Goal: Task Accomplishment & Management: Manage account settings

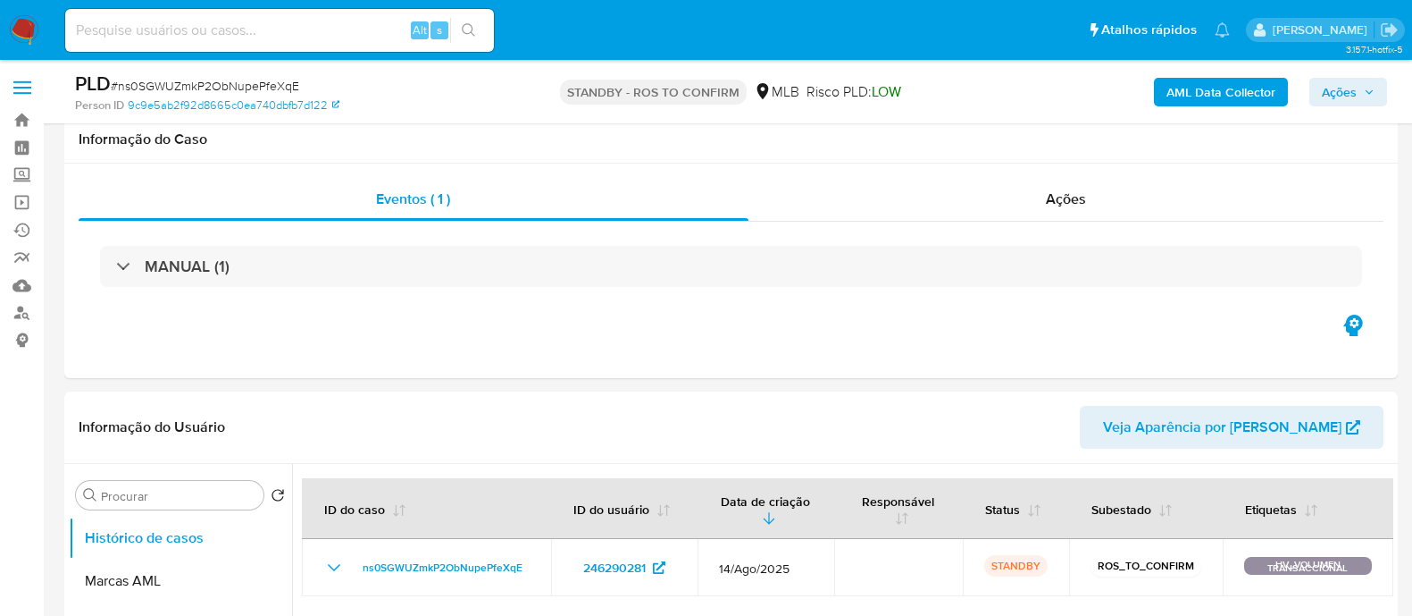
select select "10"
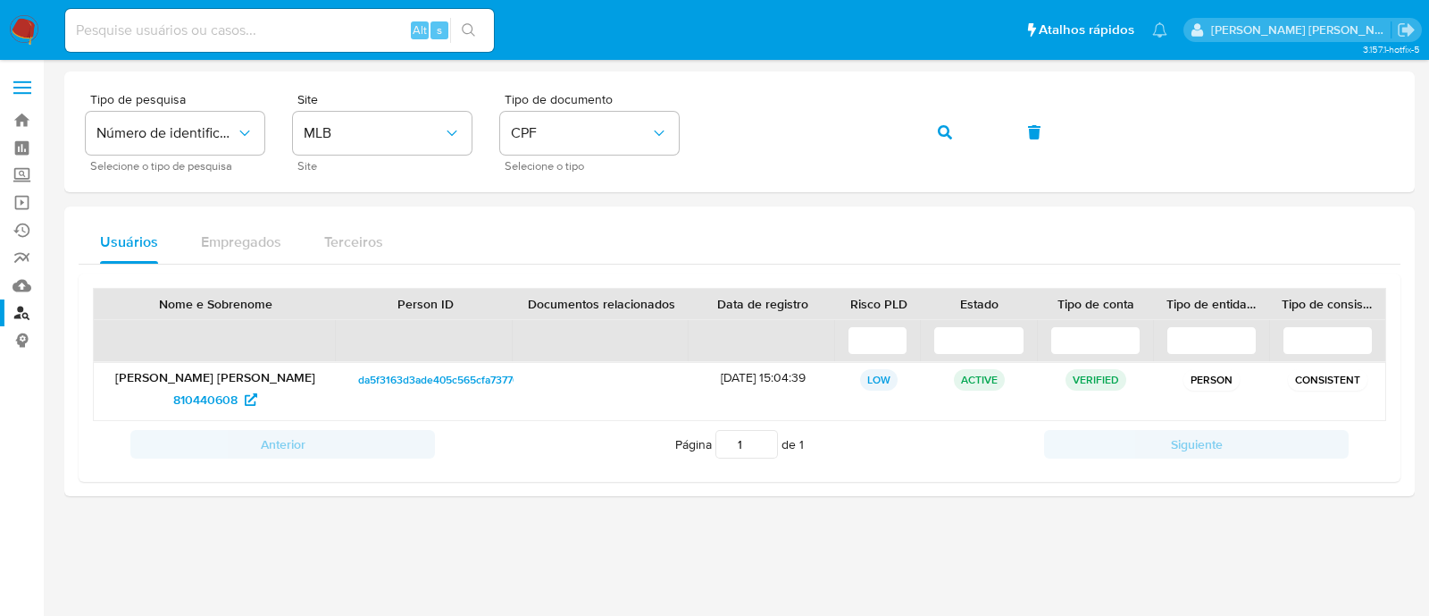
click at [29, 23] on img at bounding box center [24, 30] width 30 height 30
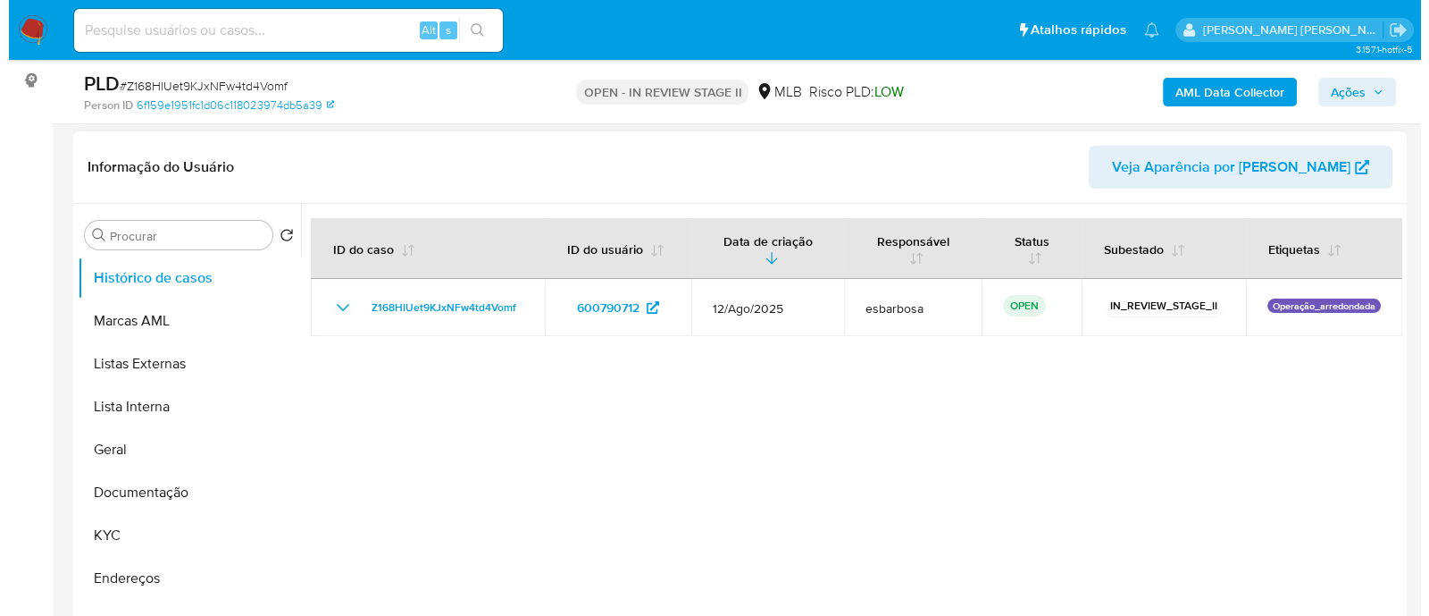
scroll to position [335, 0]
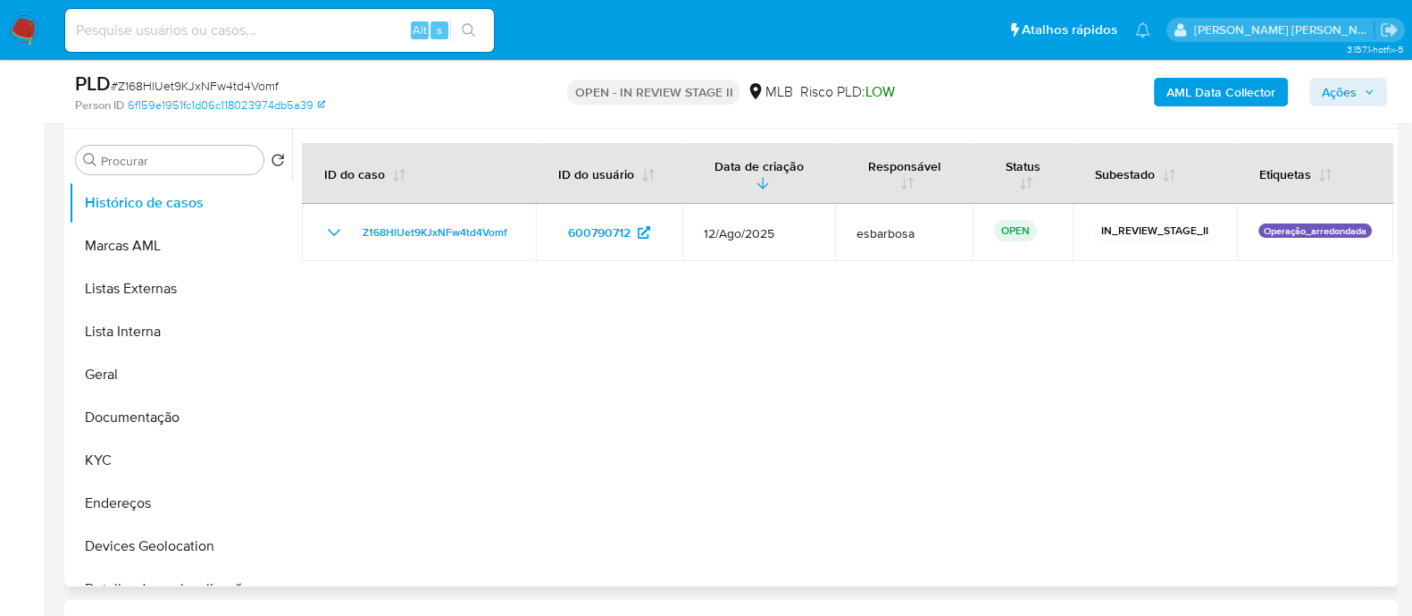
select select "10"
click at [1127, 94] on b "AML Data Collector" at bounding box center [1221, 92] width 109 height 29
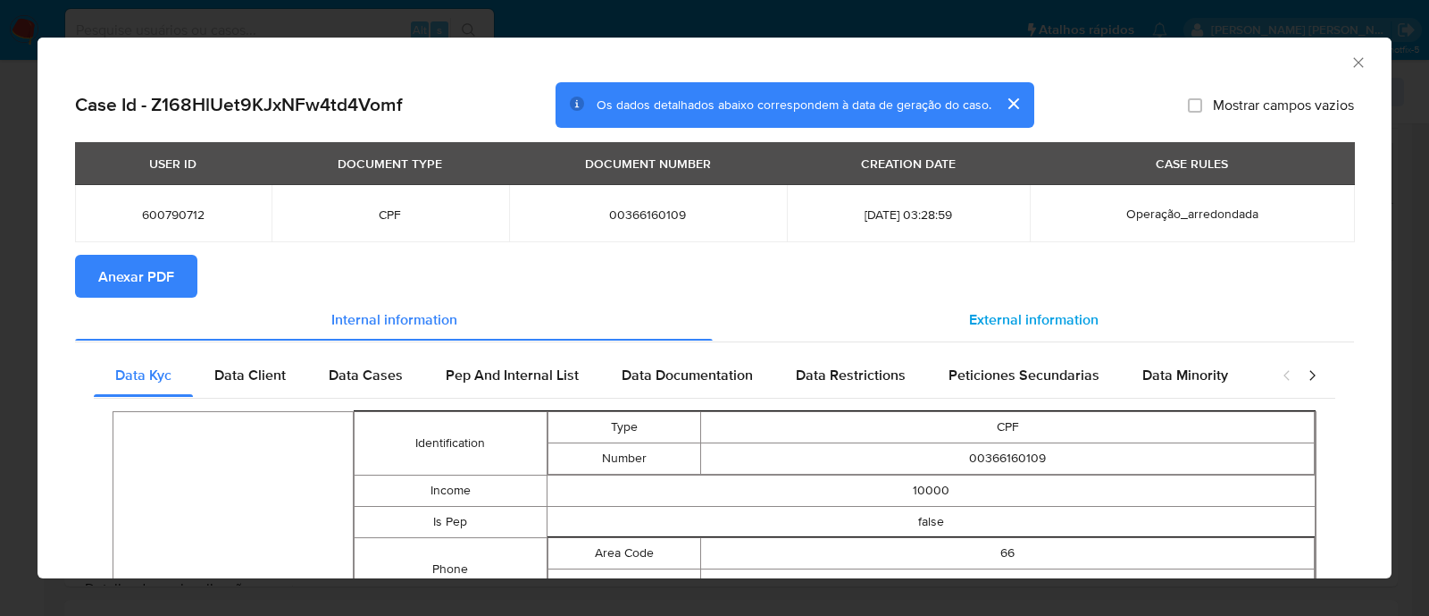
click at [995, 136] on span "External information" at bounding box center [1034, 318] width 130 height 21
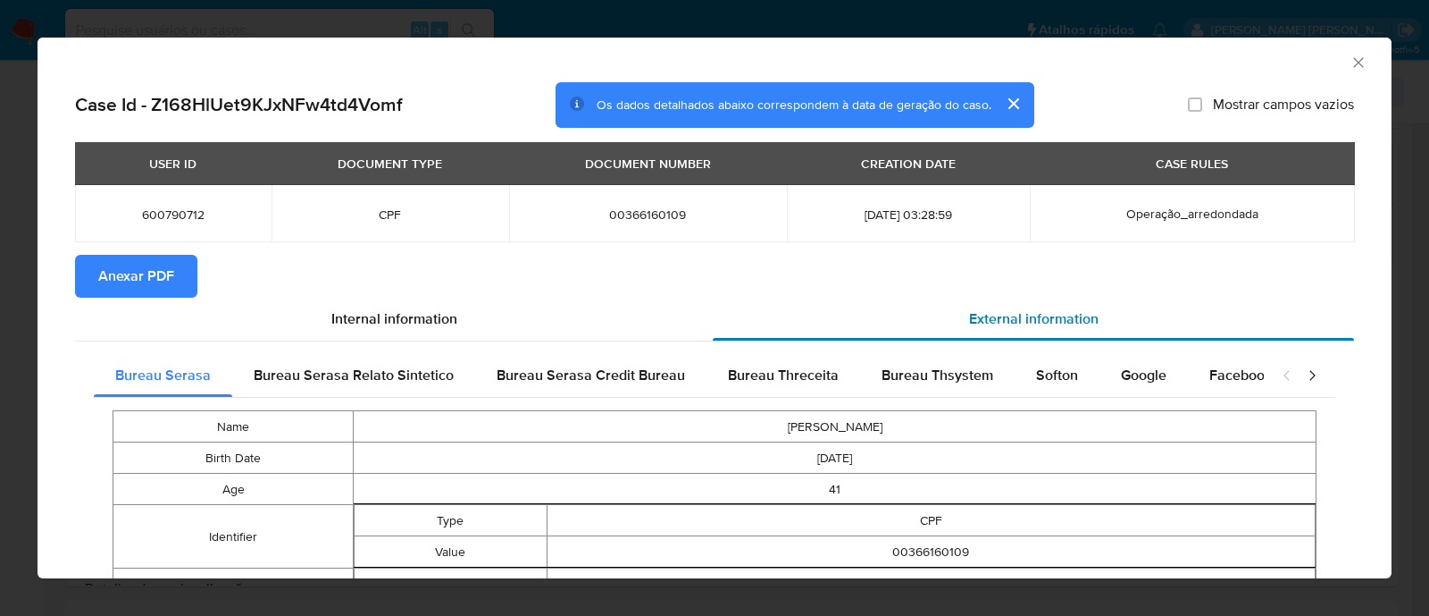
click at [979, 136] on span "External information" at bounding box center [1034, 318] width 130 height 21
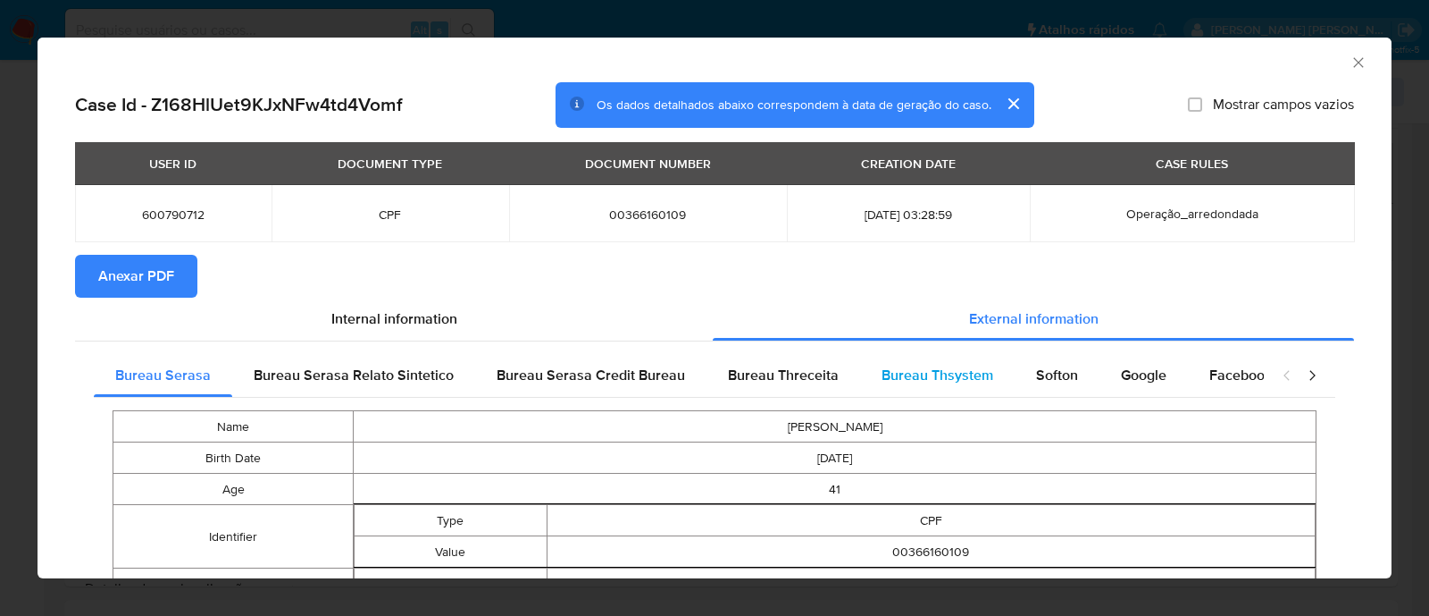
click at [905, 136] on span "Bureau Thsystem" at bounding box center [938, 374] width 112 height 21
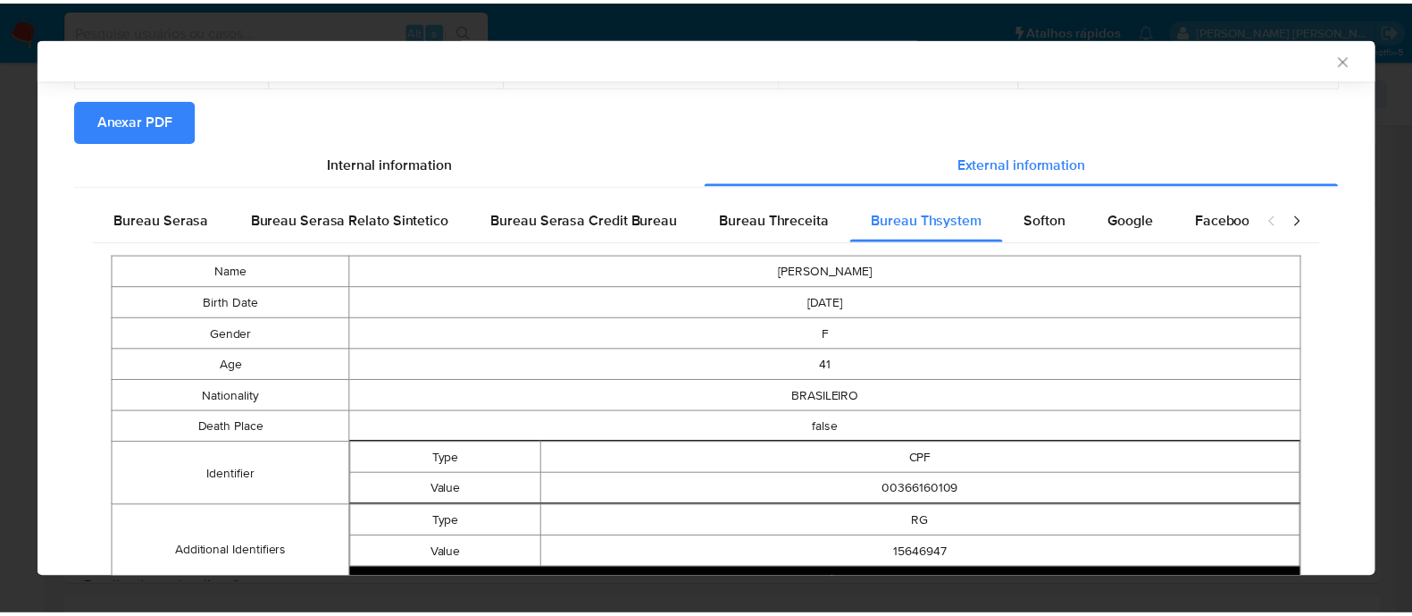
scroll to position [0, 0]
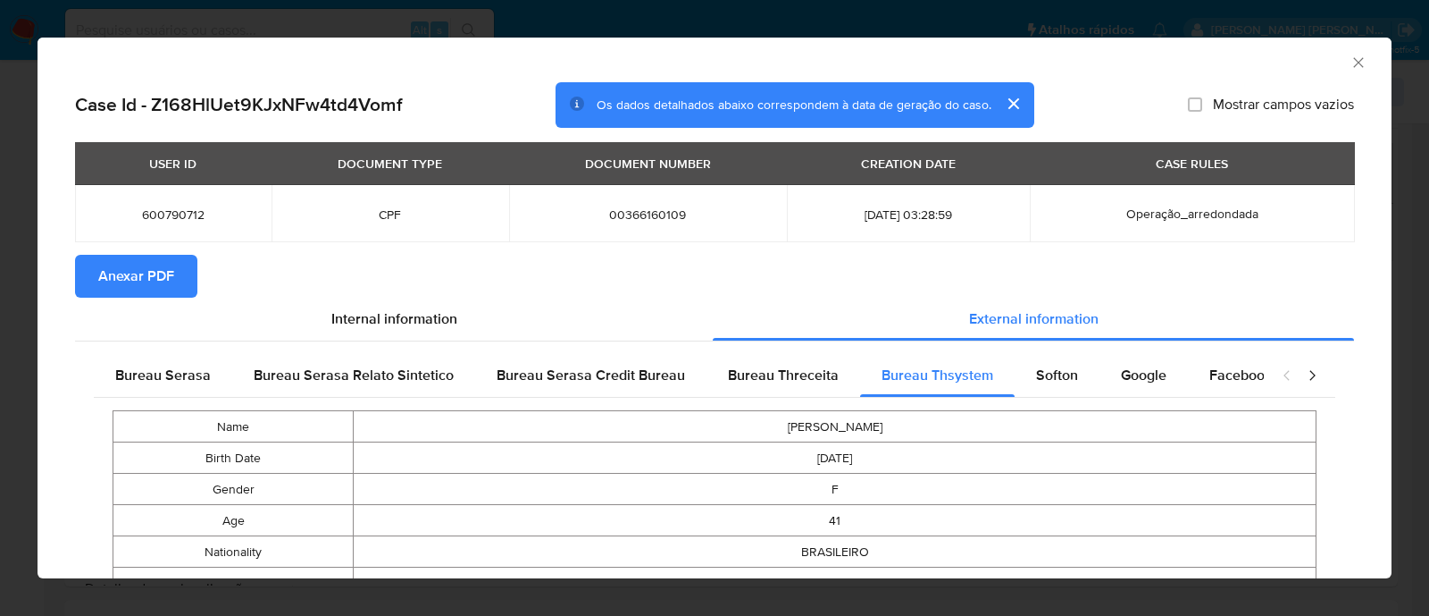
click at [155, 136] on span "Anexar PDF" at bounding box center [136, 275] width 76 height 39
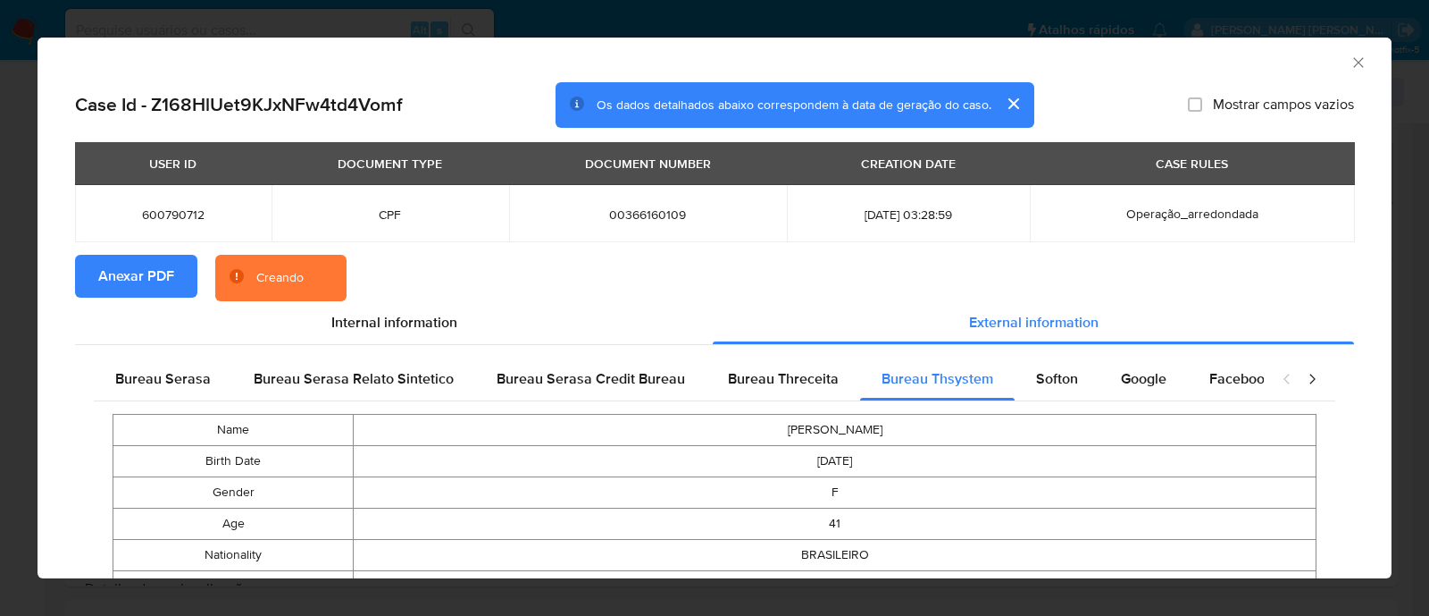
click at [1108, 88] on div "Case Id - Z168HlUet9KJxNFw4td4Vomf Os dados detalhados abaixo correspondem à da…" at bounding box center [714, 105] width 1279 height 46
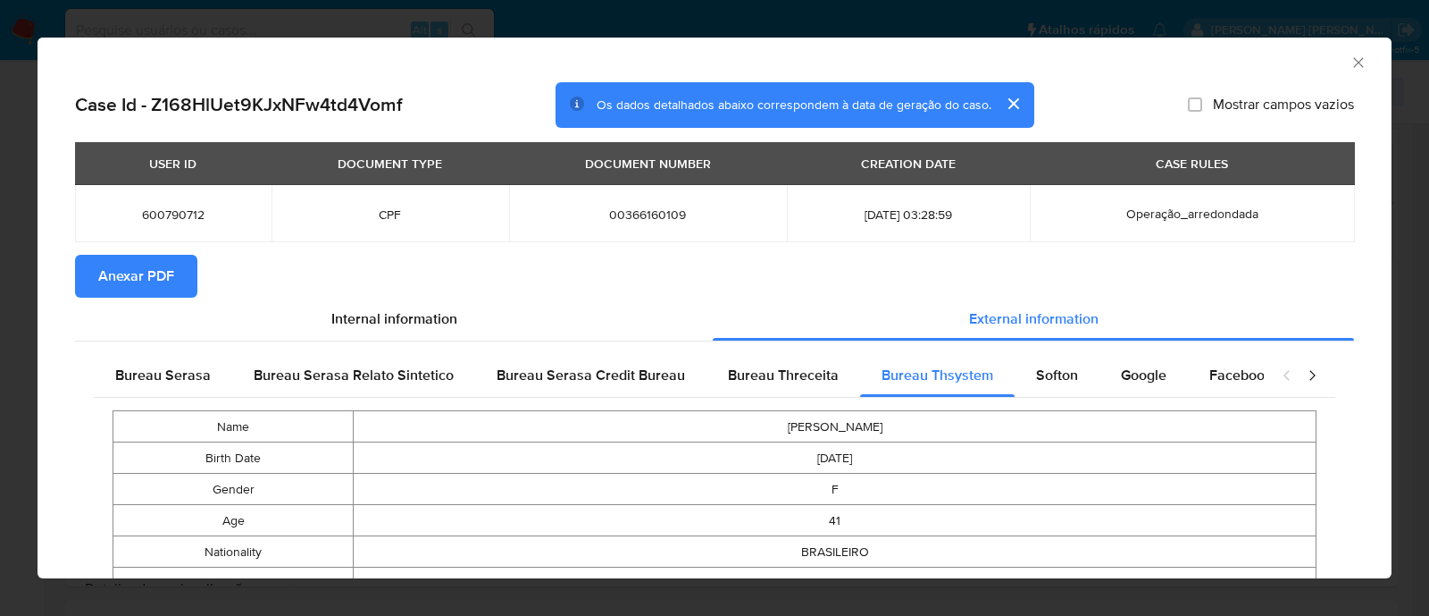
click at [1127, 60] on icon "Fechar a janela" at bounding box center [1359, 63] width 18 height 18
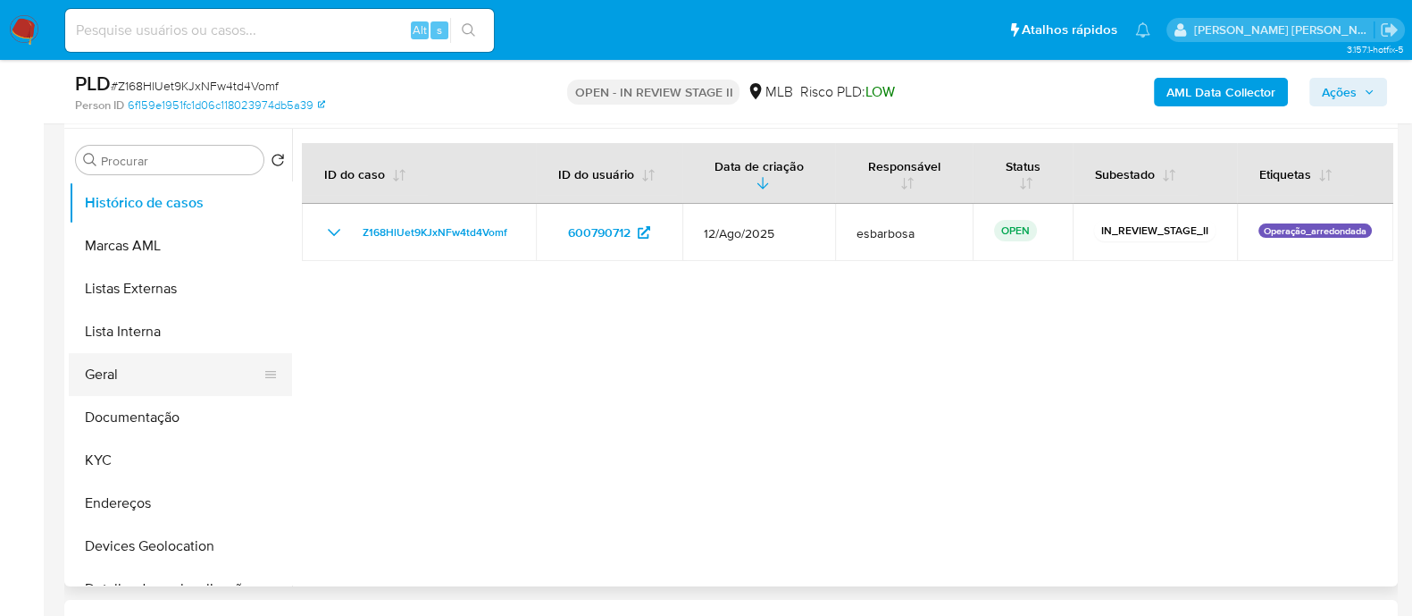
click at [130, 136] on button "Geral" at bounding box center [173, 374] width 209 height 43
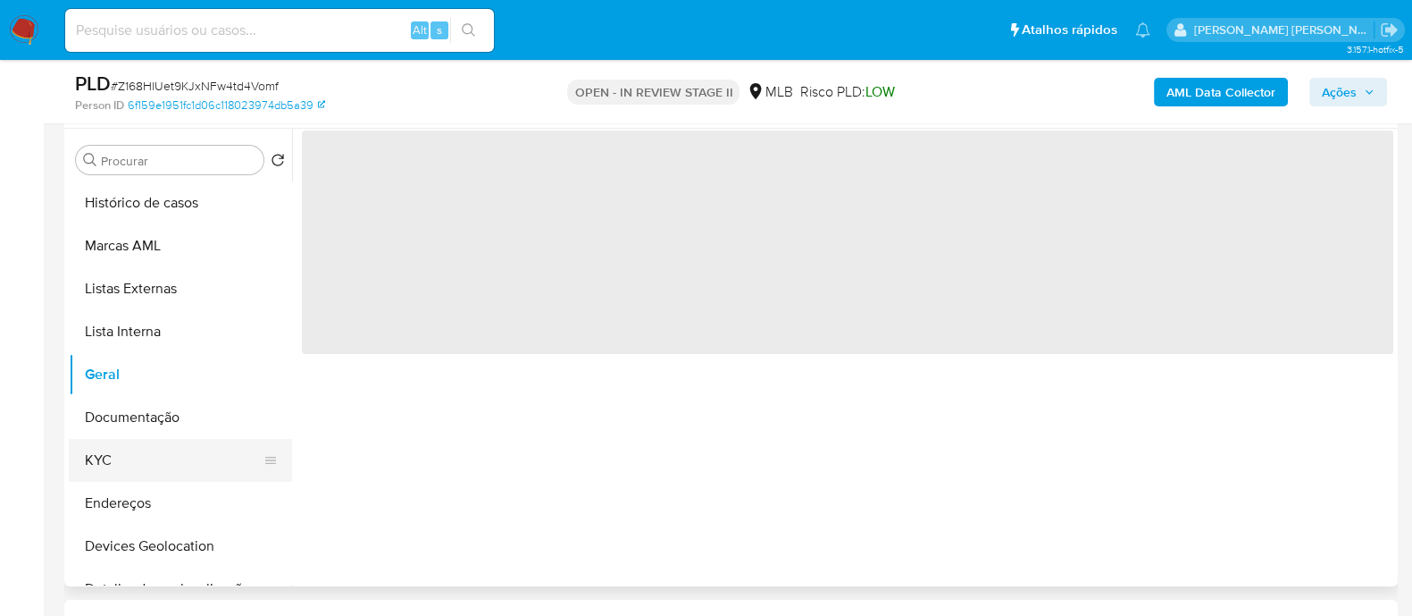
click at [150, 136] on button "KYC" at bounding box center [173, 460] width 209 height 43
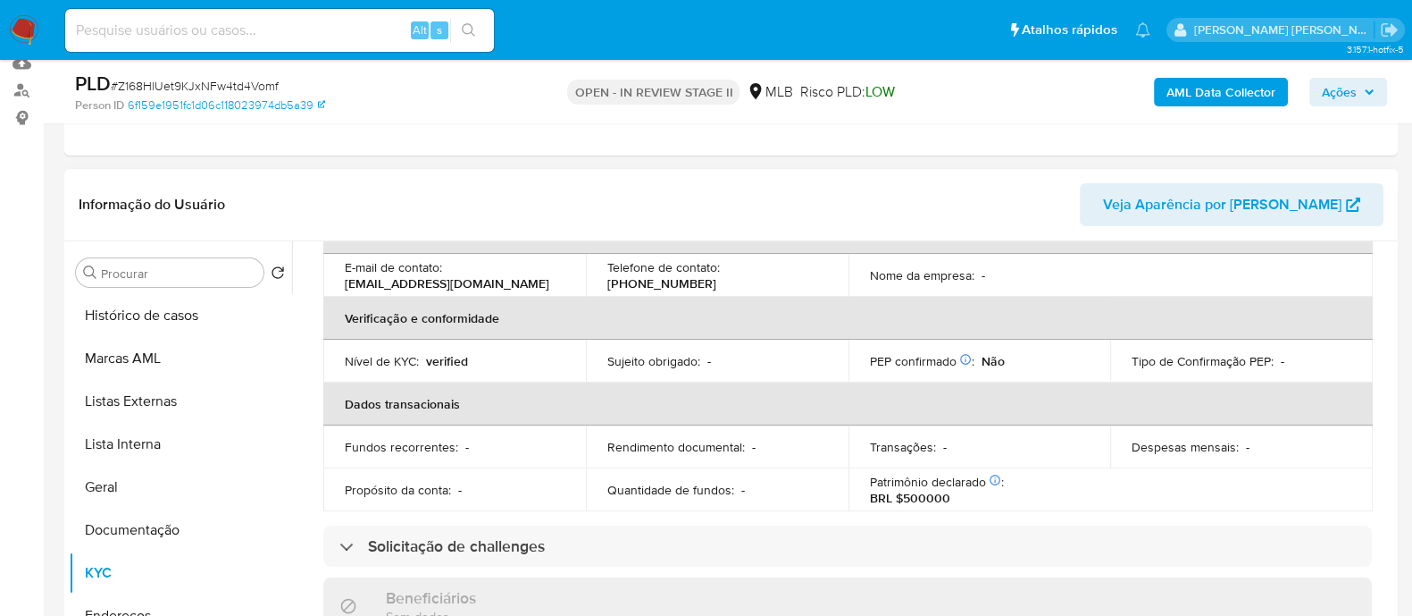
scroll to position [218, 0]
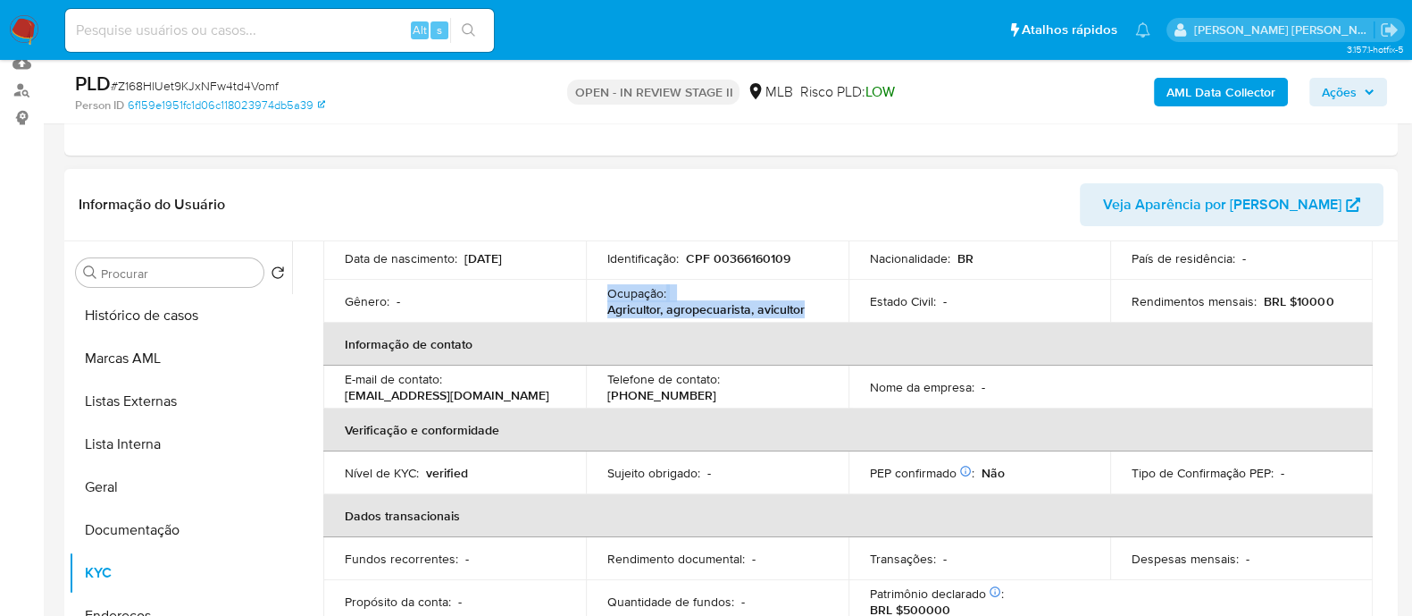
drag, startPoint x: 822, startPoint y: 311, endPoint x: 606, endPoint y: 295, distance: 216.8
click at [607, 136] on div "Ocupação : Agricultor, agropecuarista, avicultor" at bounding box center [717, 301] width 220 height 32
copy div "Ocupação : Agricultor, agropecuarista, avicultor"
click at [135, 136] on button "Documentação" at bounding box center [173, 529] width 209 height 43
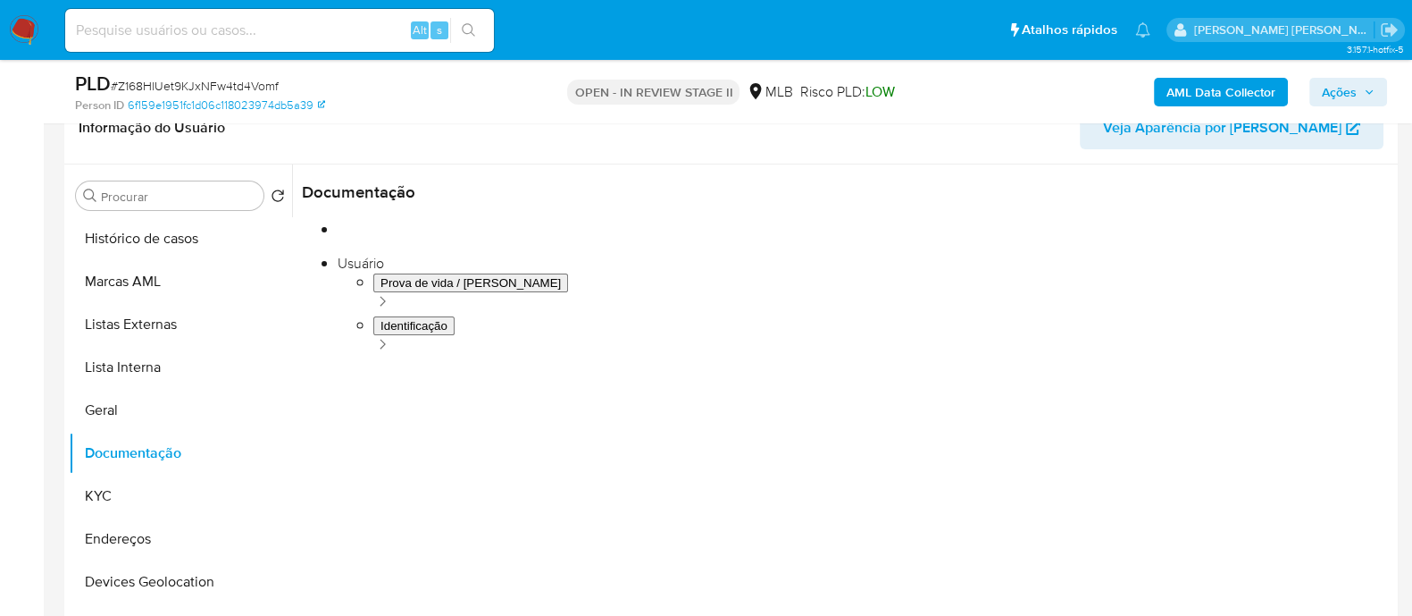
scroll to position [335, 0]
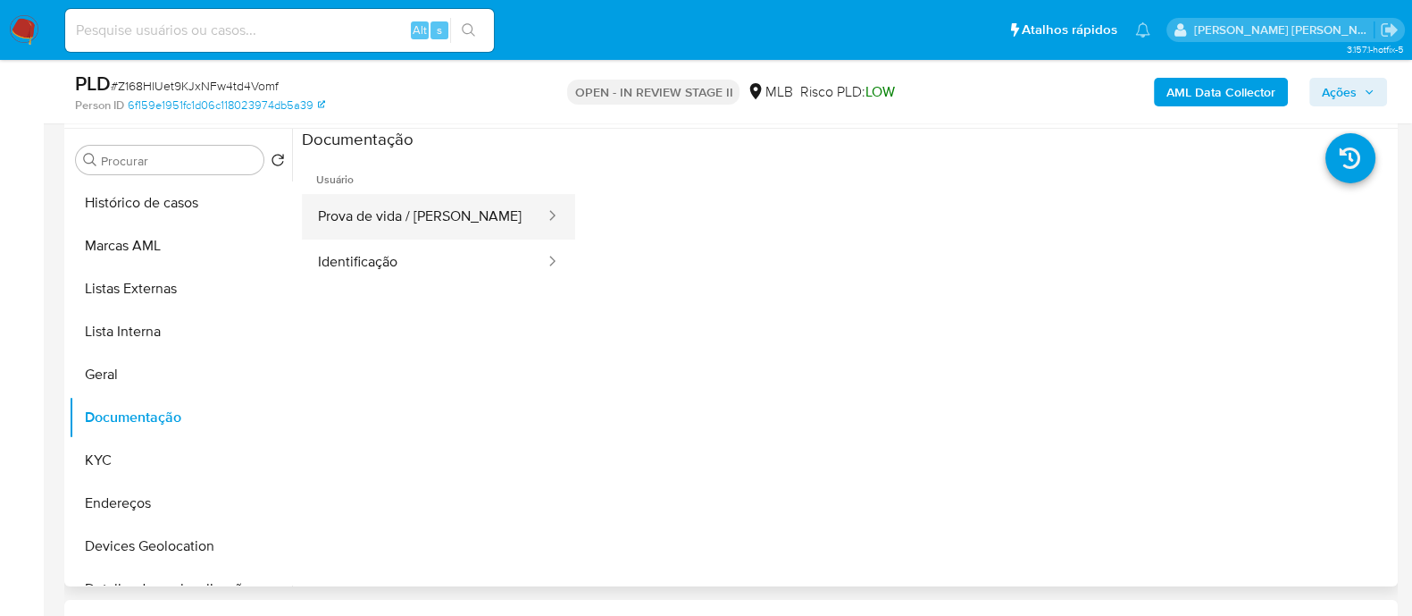
click at [444, 136] on button "Prova de vida / Selfie" at bounding box center [424, 217] width 245 height 46
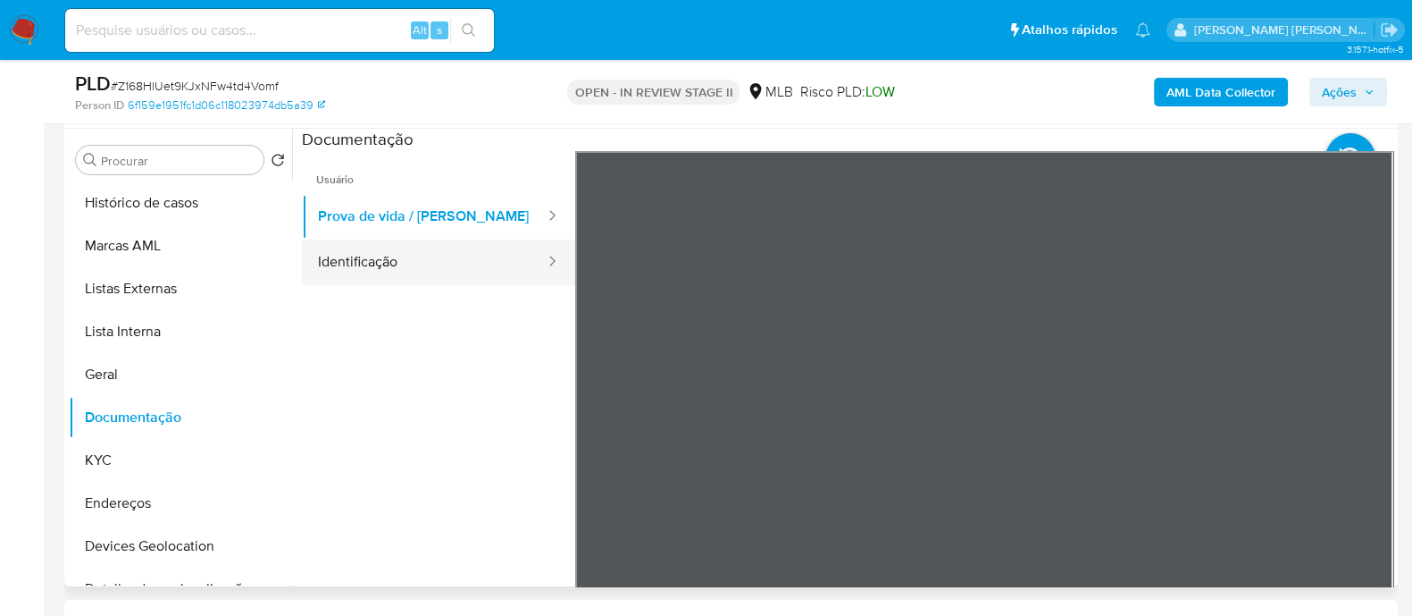
click at [440, 136] on button "Identificação" at bounding box center [424, 262] width 245 height 46
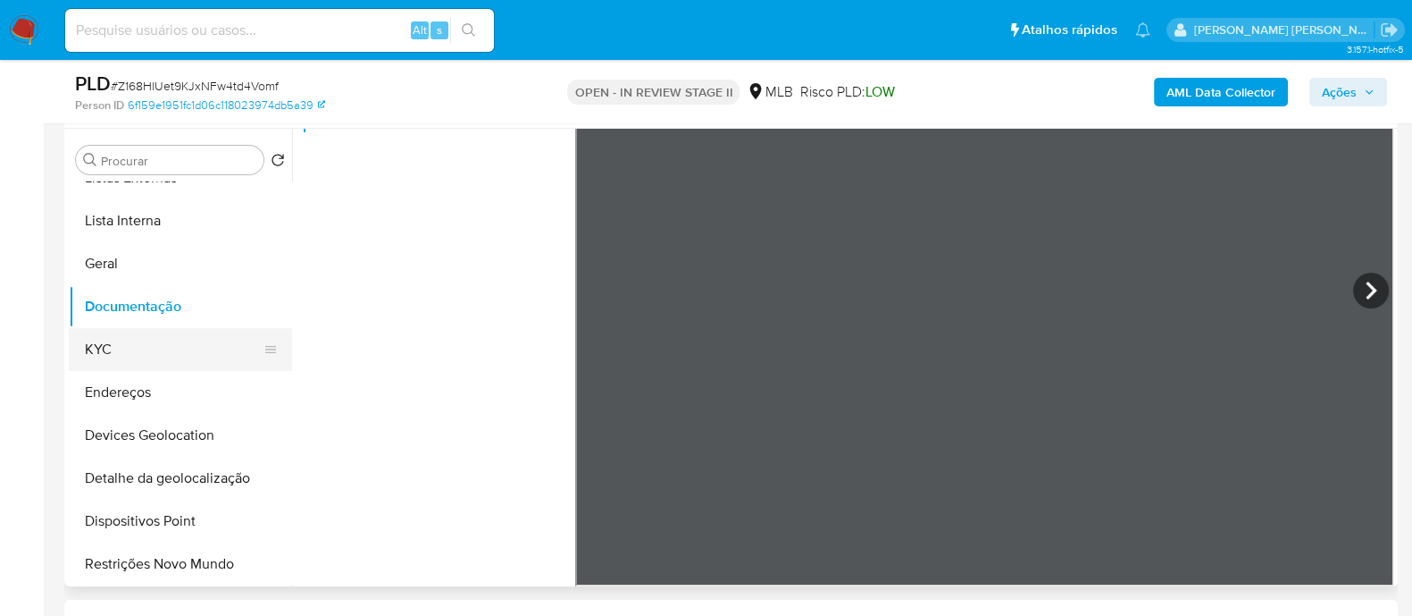
scroll to position [222, 0]
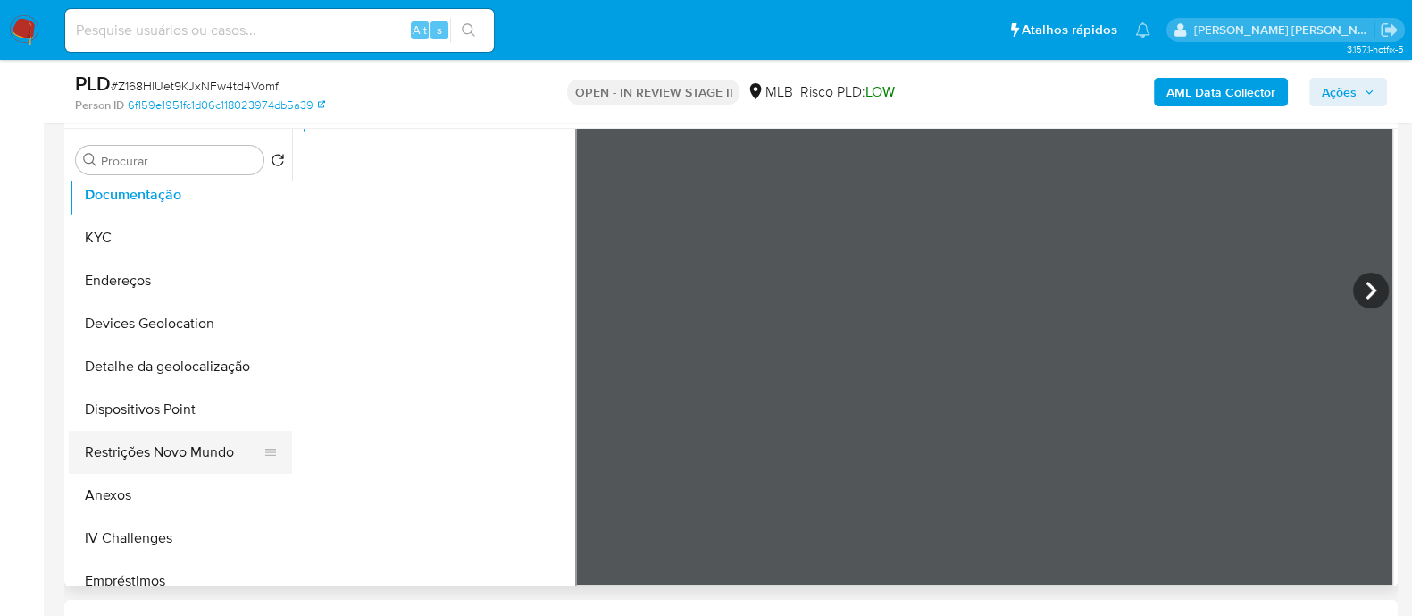
click at [163, 136] on button "Restrições Novo Mundo" at bounding box center [173, 452] width 209 height 43
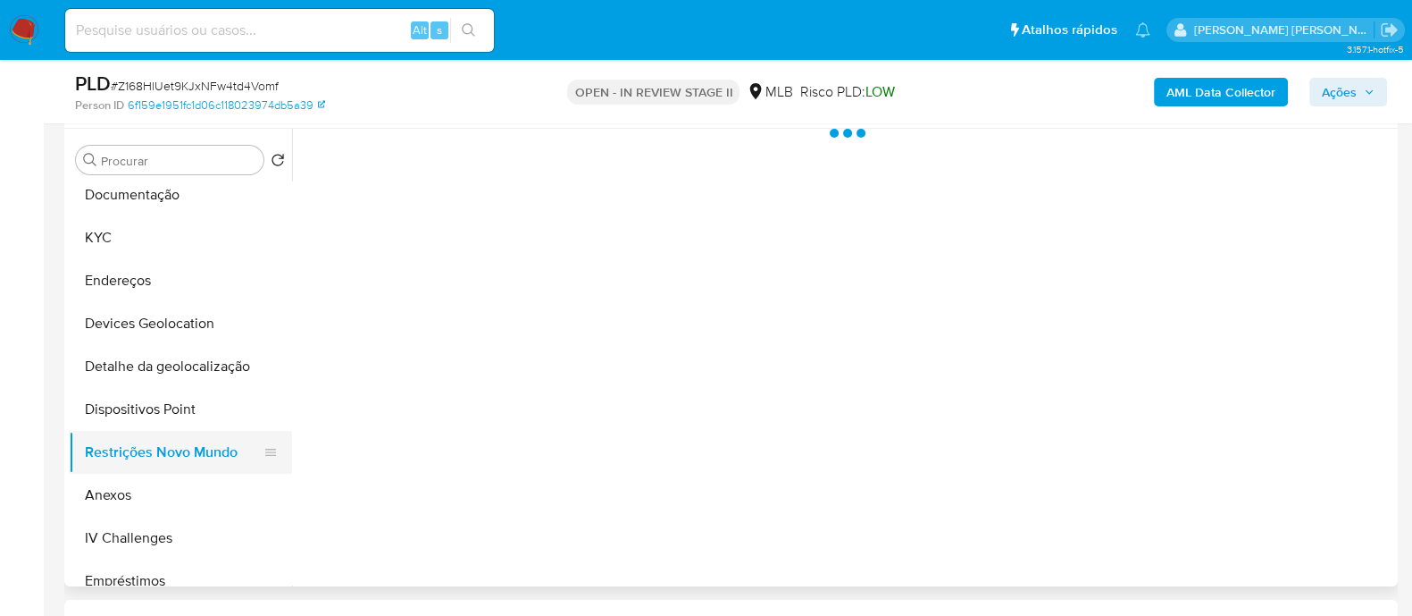
scroll to position [0, 0]
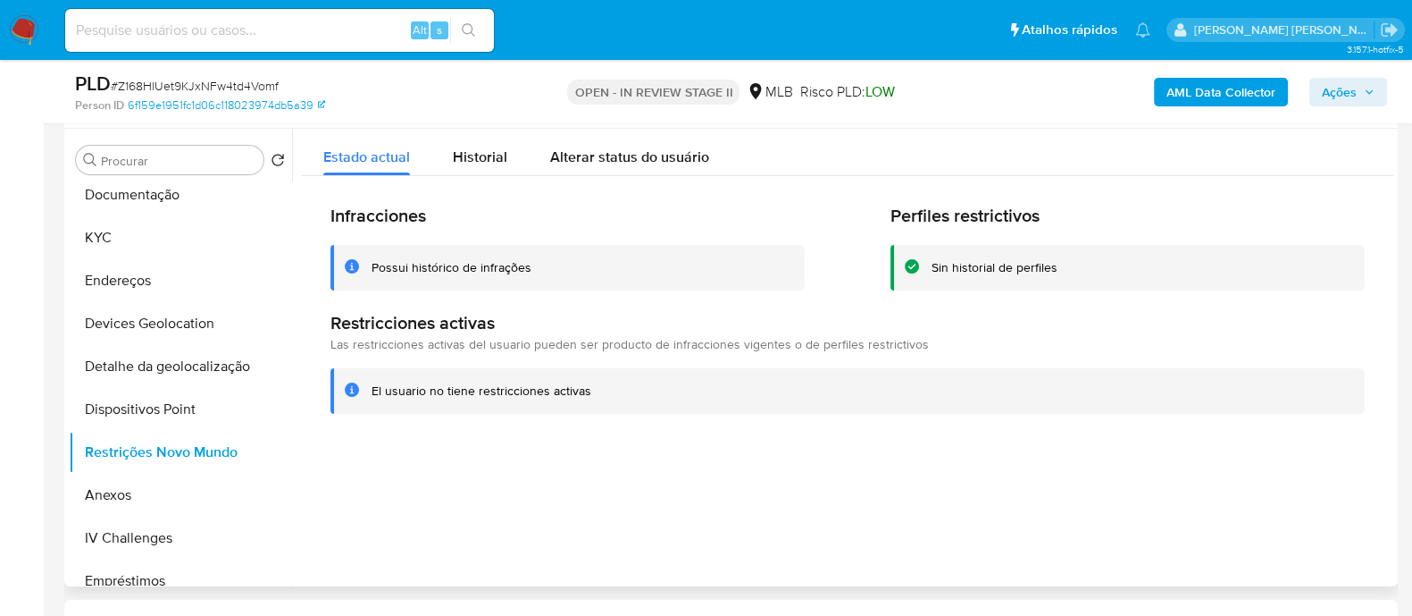
click at [482, 136] on div "Possui histórico de infrações" at bounding box center [452, 267] width 160 height 17
click at [702, 136] on div at bounding box center [842, 357] width 1101 height 457
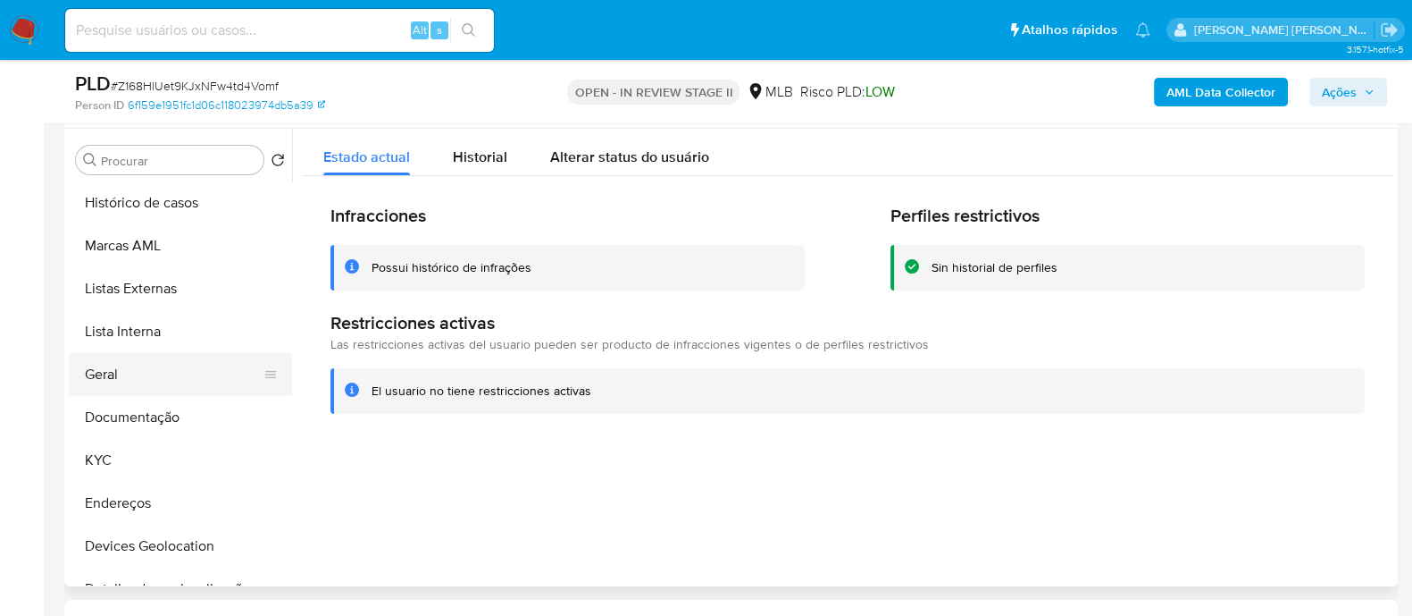
click at [174, 136] on button "Geral" at bounding box center [173, 374] width 209 height 43
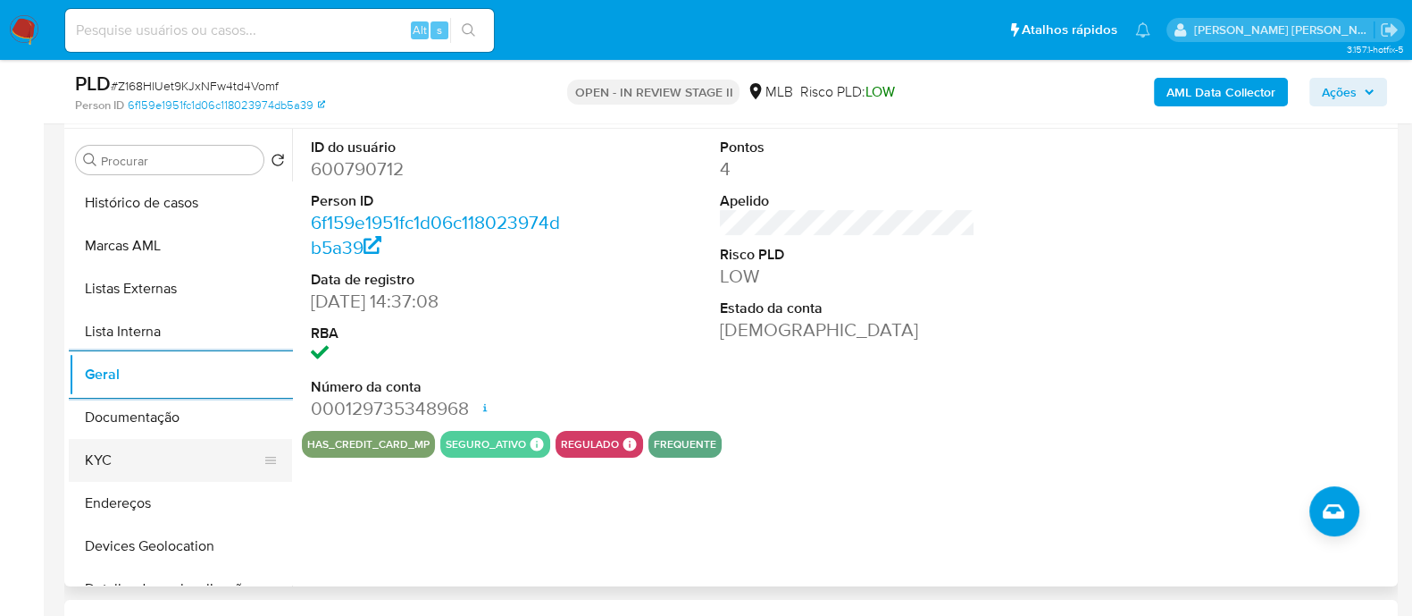
click at [98, 136] on button "KYC" at bounding box center [173, 460] width 209 height 43
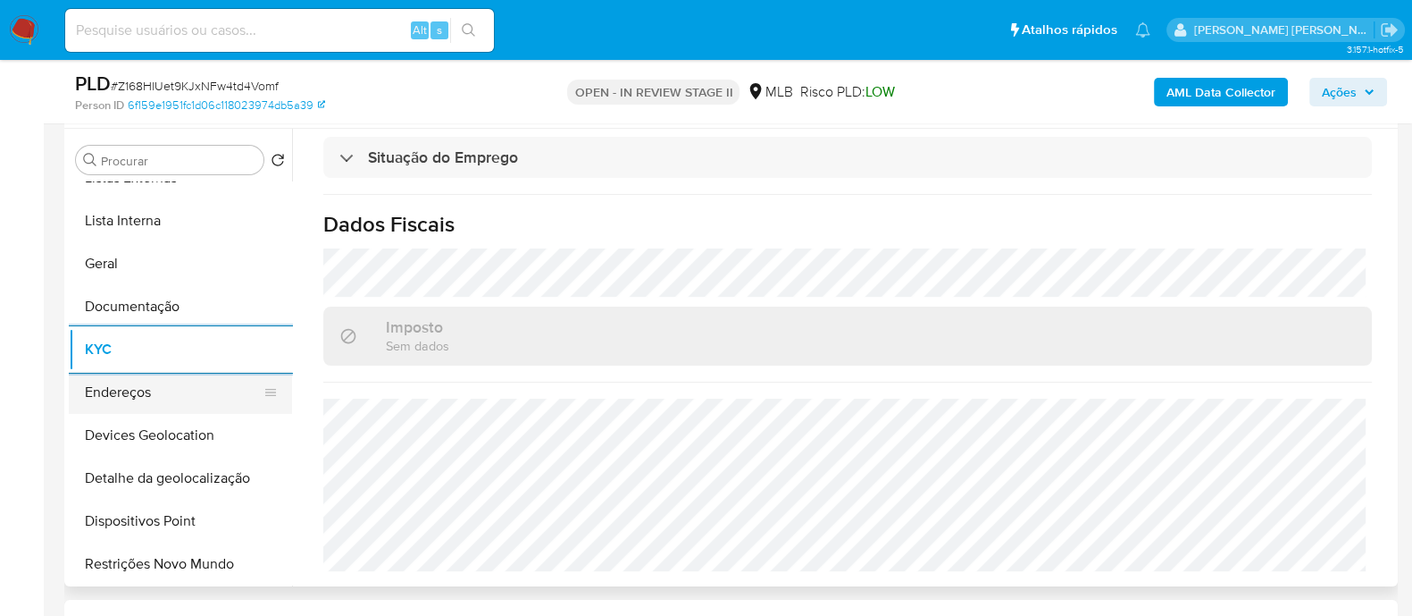
scroll to position [222, 0]
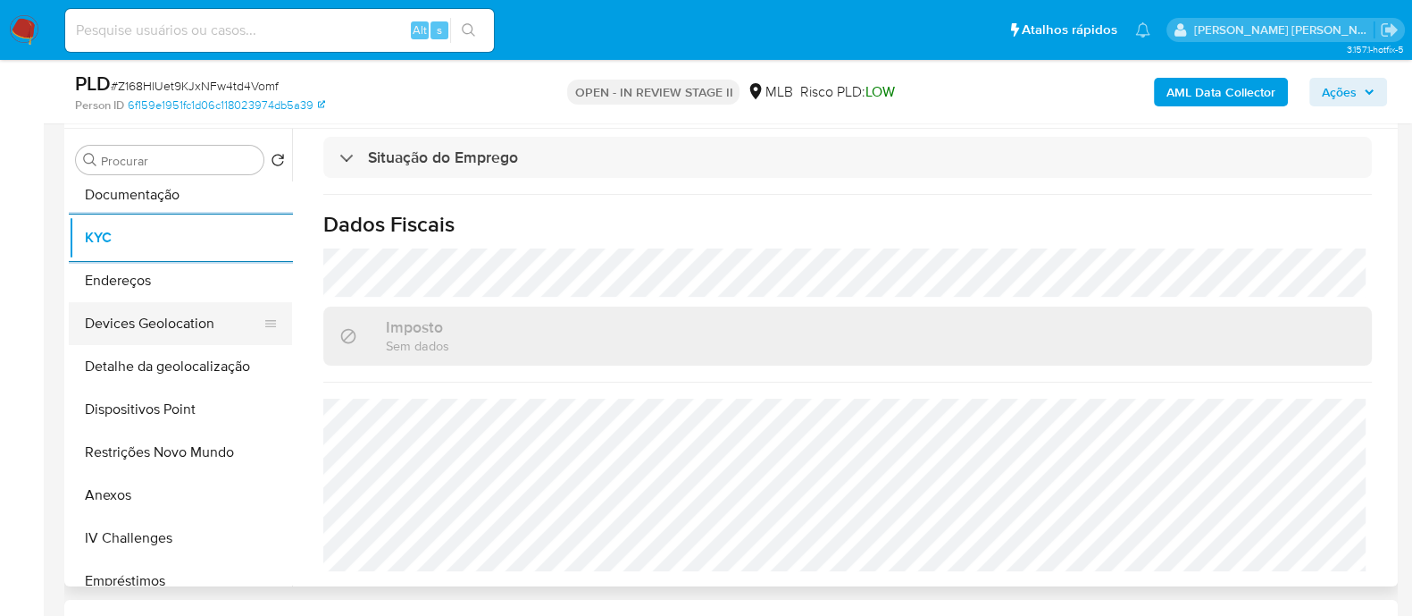
click at [201, 136] on button "Devices Geolocation" at bounding box center [173, 323] width 209 height 43
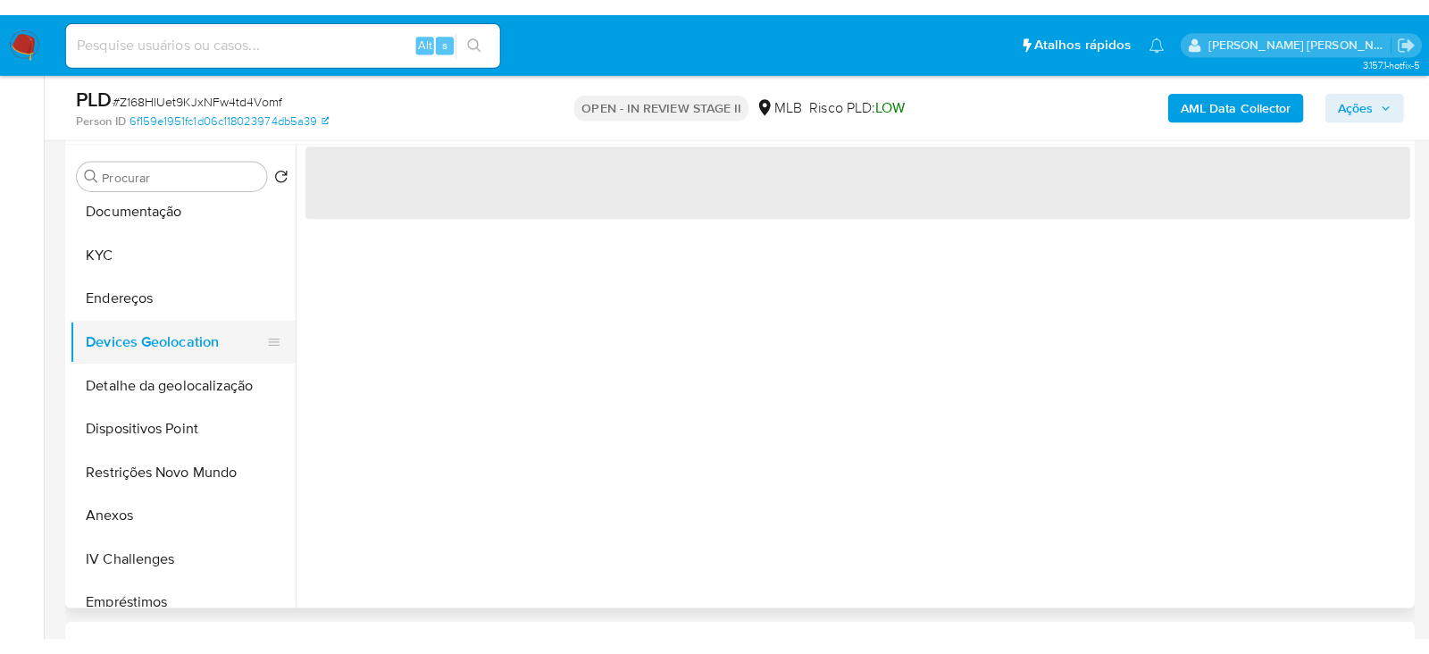
scroll to position [0, 0]
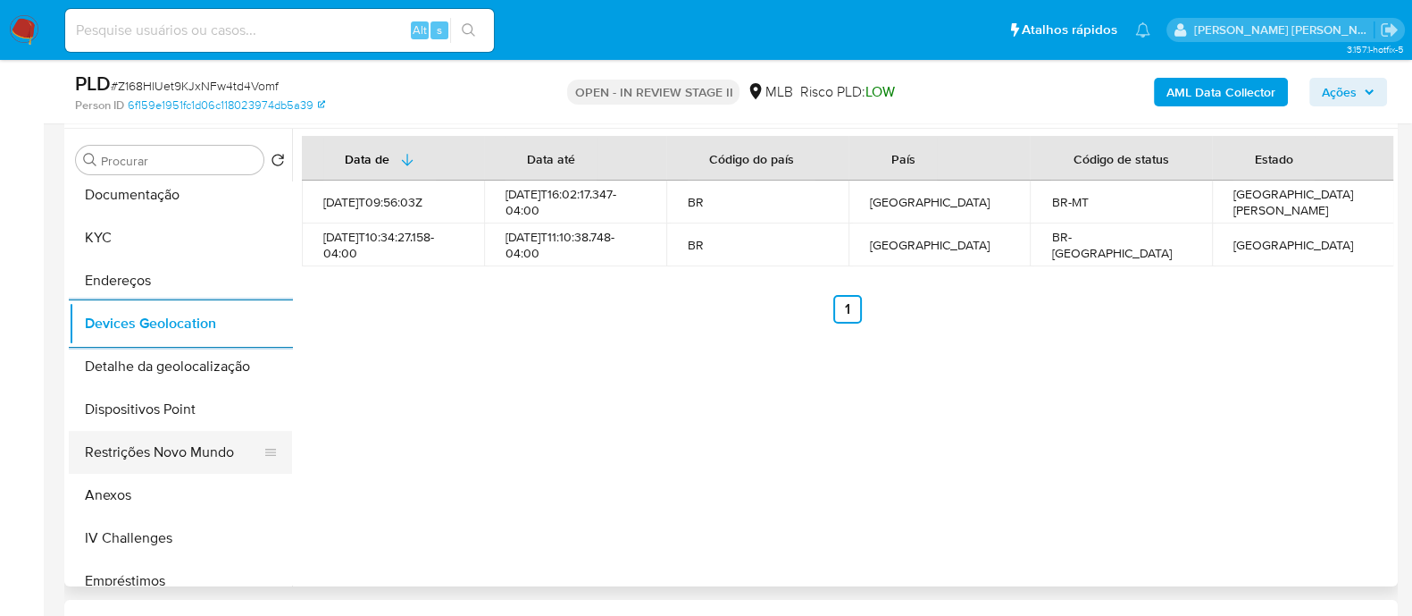
click at [181, 136] on button "Restrições Novo Mundo" at bounding box center [173, 452] width 209 height 43
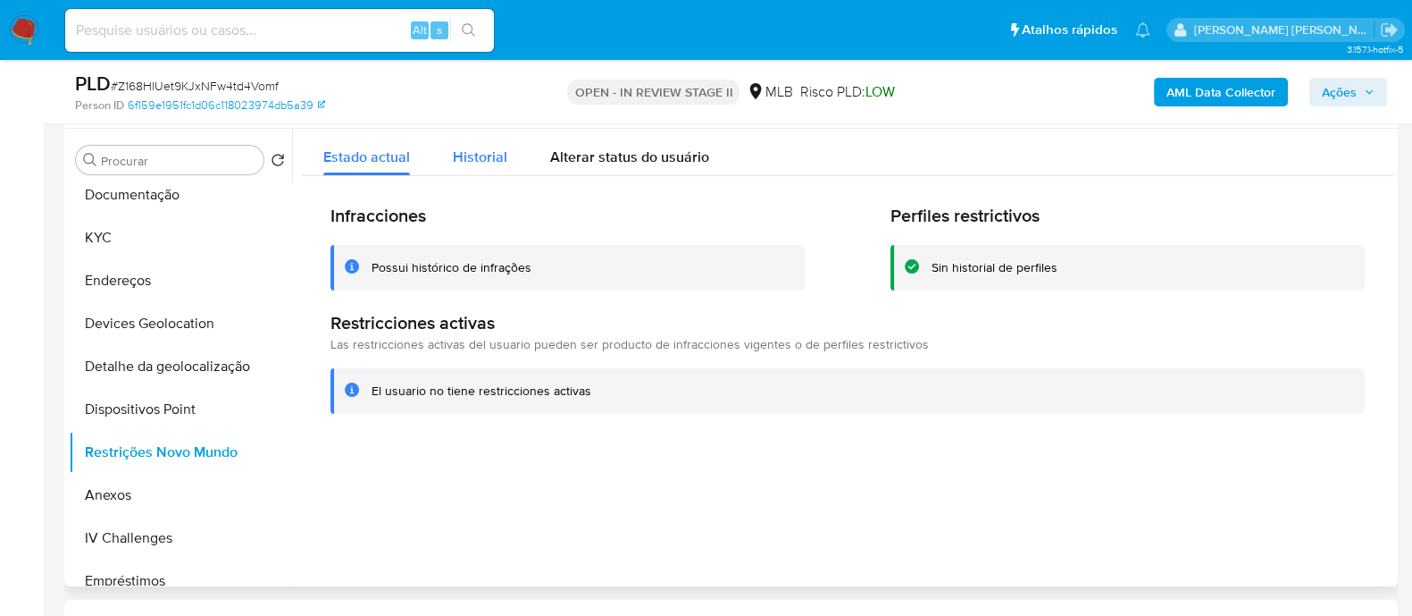
click at [489, 136] on span "Historial" at bounding box center [480, 157] width 54 height 21
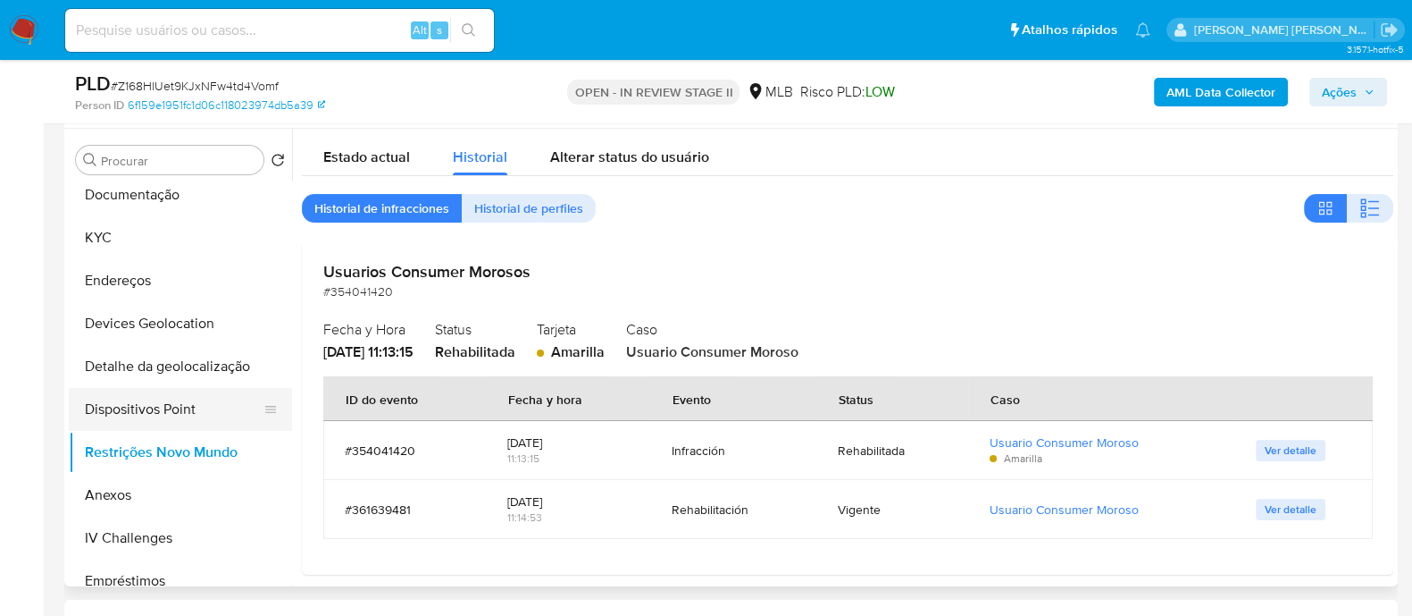
click at [215, 136] on button "Dispositivos Point" at bounding box center [173, 409] width 209 height 43
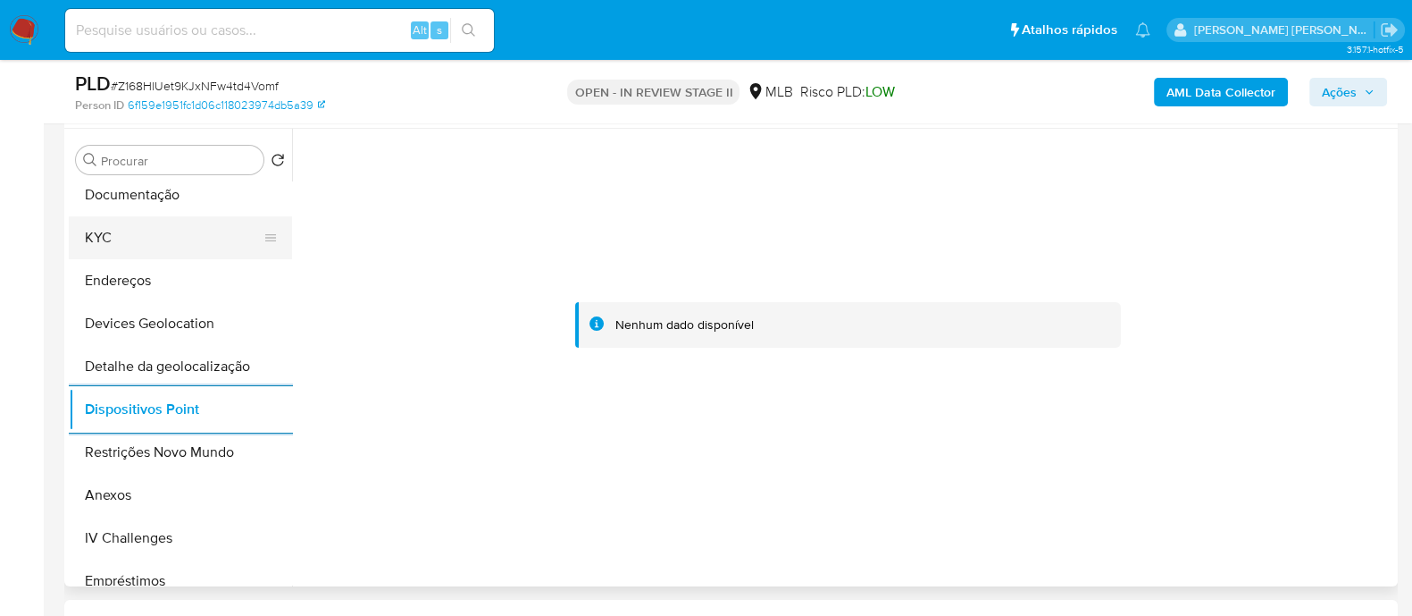
click at [174, 136] on button "KYC" at bounding box center [173, 237] width 209 height 43
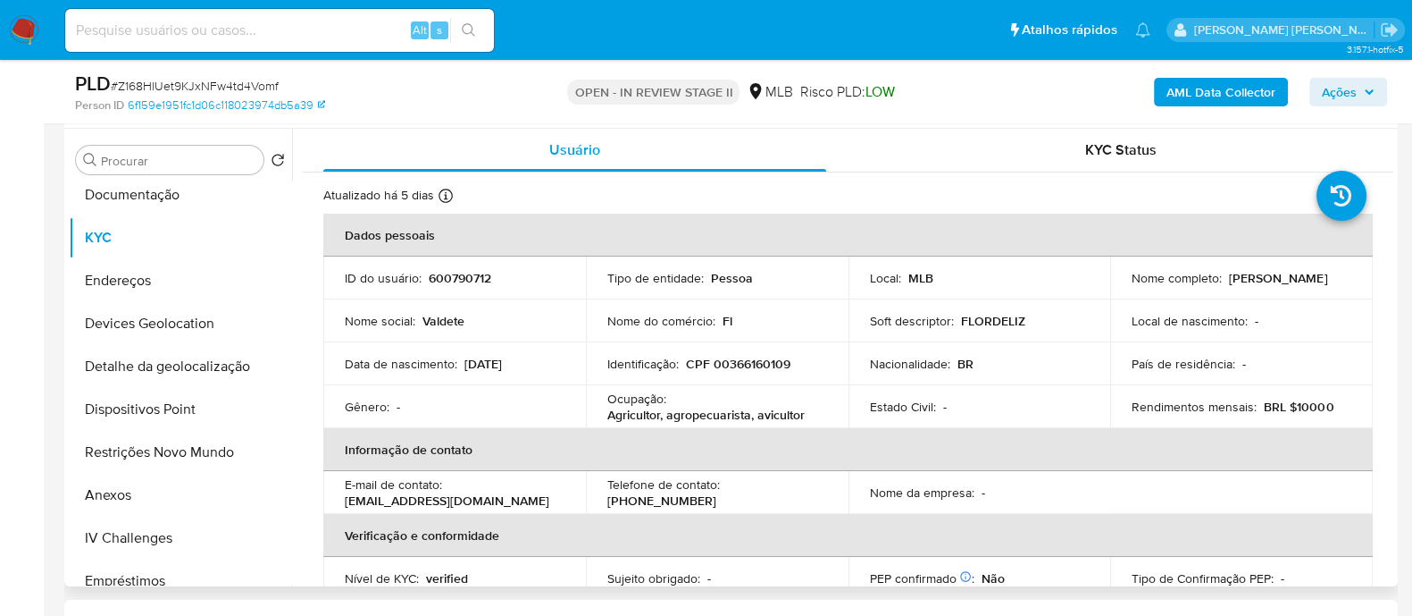
click at [743, 136] on p "CPF 00366160109" at bounding box center [738, 364] width 105 height 16
copy p "00366160109"
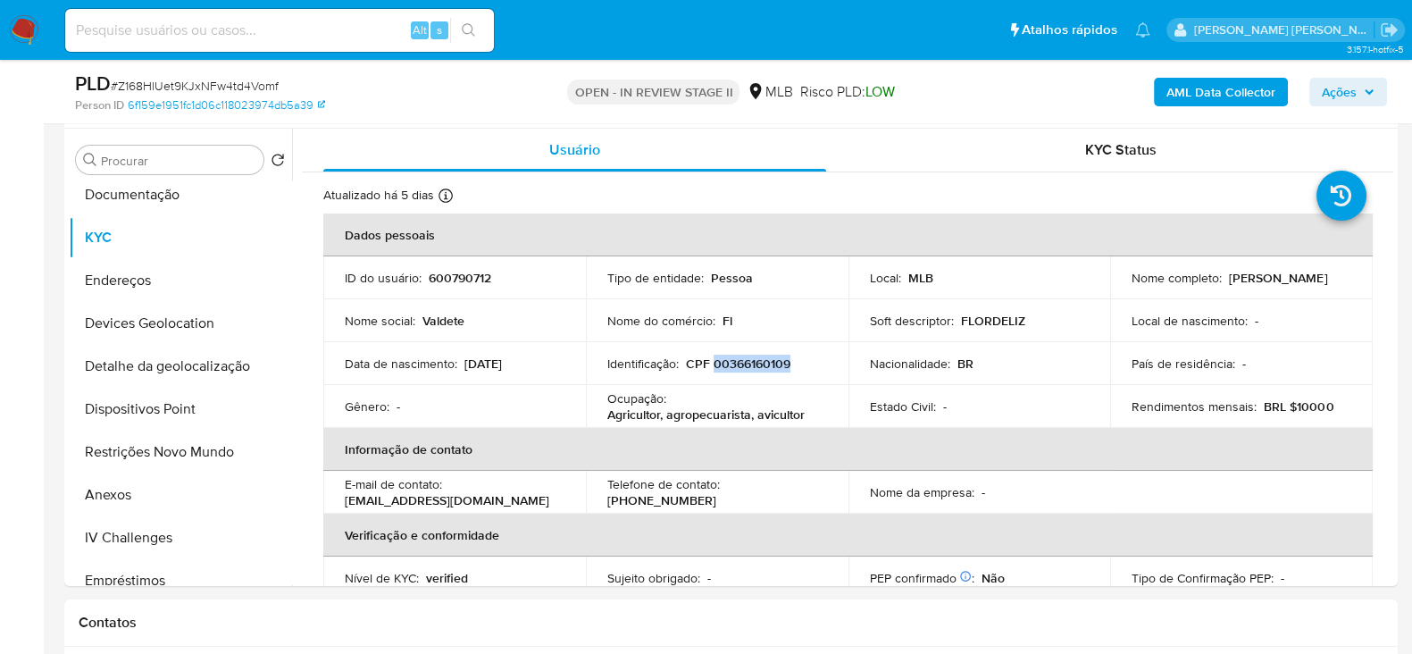
drag, startPoint x: 1343, startPoint y: 84, endPoint x: 1241, endPoint y: 99, distance: 103.0
click at [1127, 84] on span "Ações" at bounding box center [1339, 92] width 35 height 29
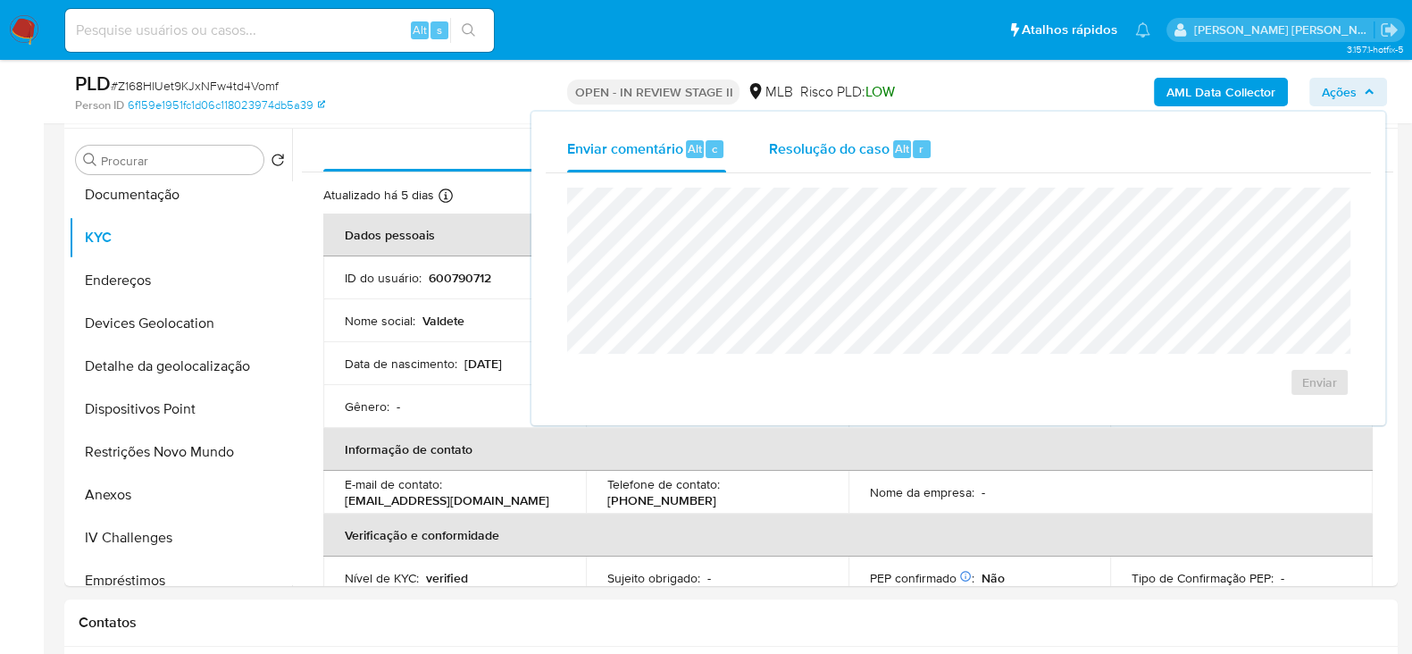
click at [794, 136] on span "Resolução do caso" at bounding box center [829, 148] width 121 height 21
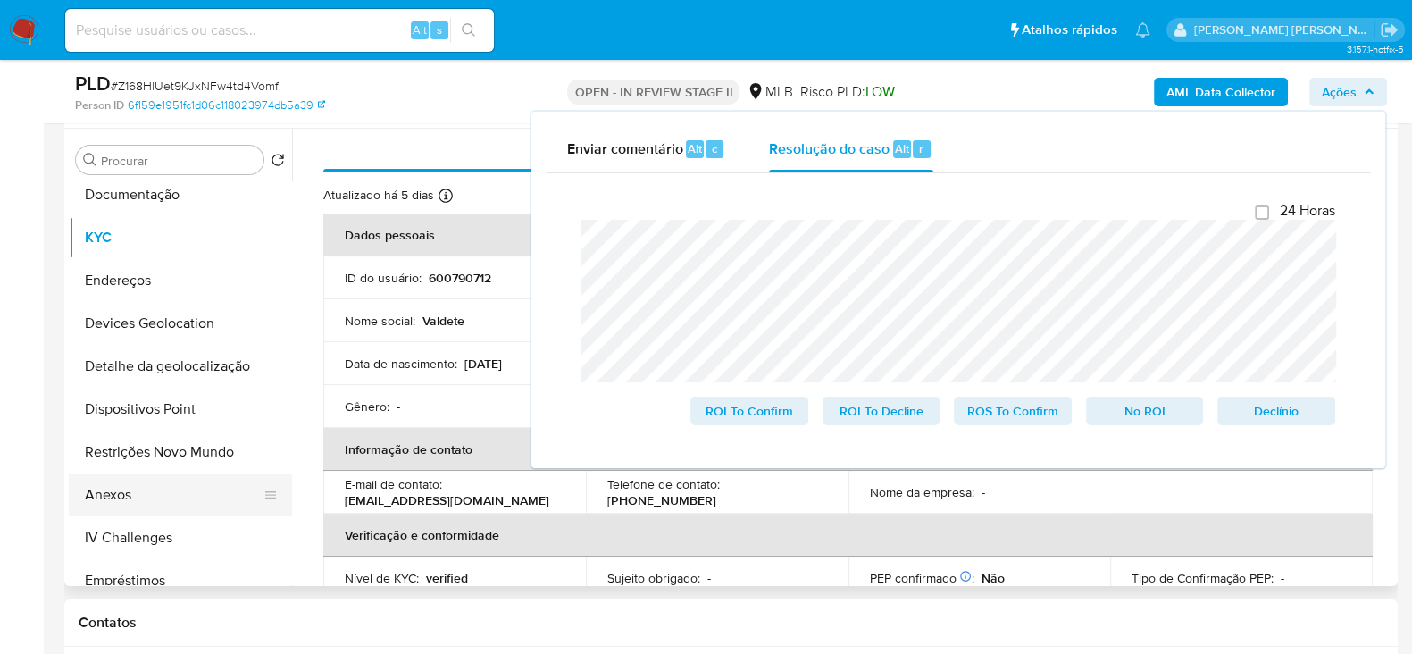
click at [106, 136] on button "Anexos" at bounding box center [173, 494] width 209 height 43
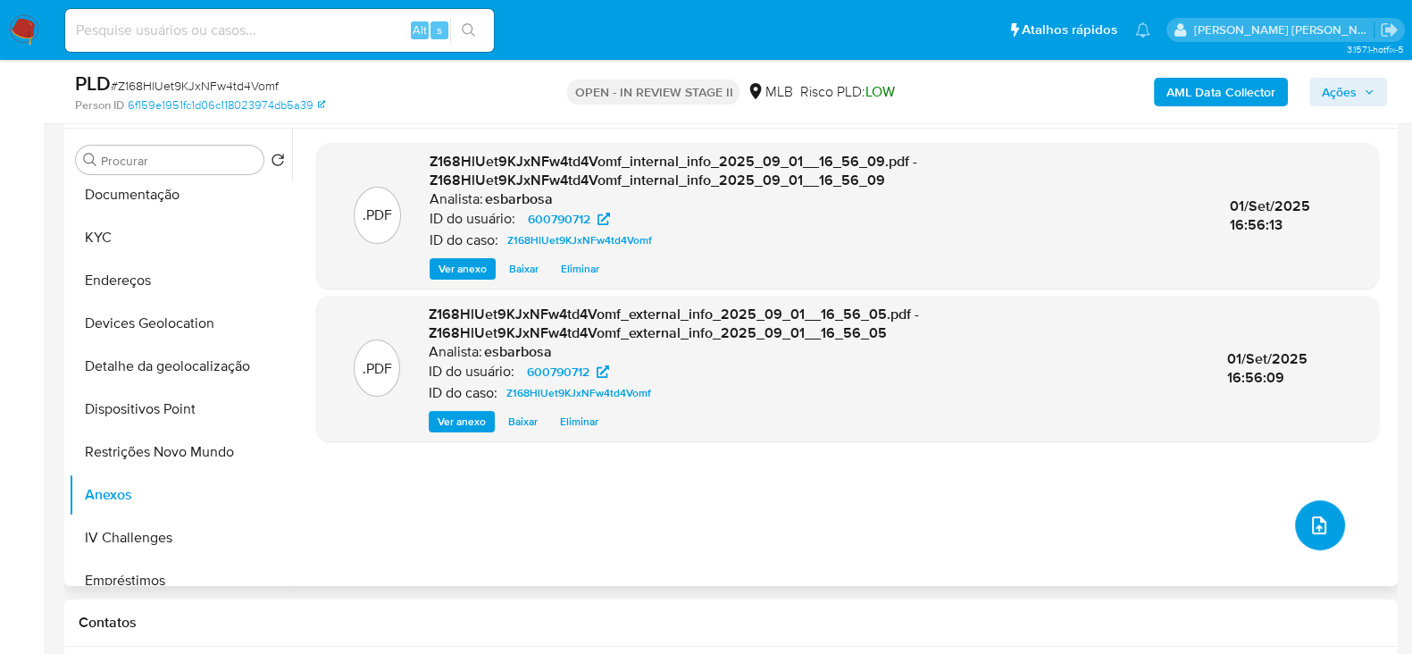
click at [1127, 136] on icon "upload-file" at bounding box center [1319, 525] width 21 height 21
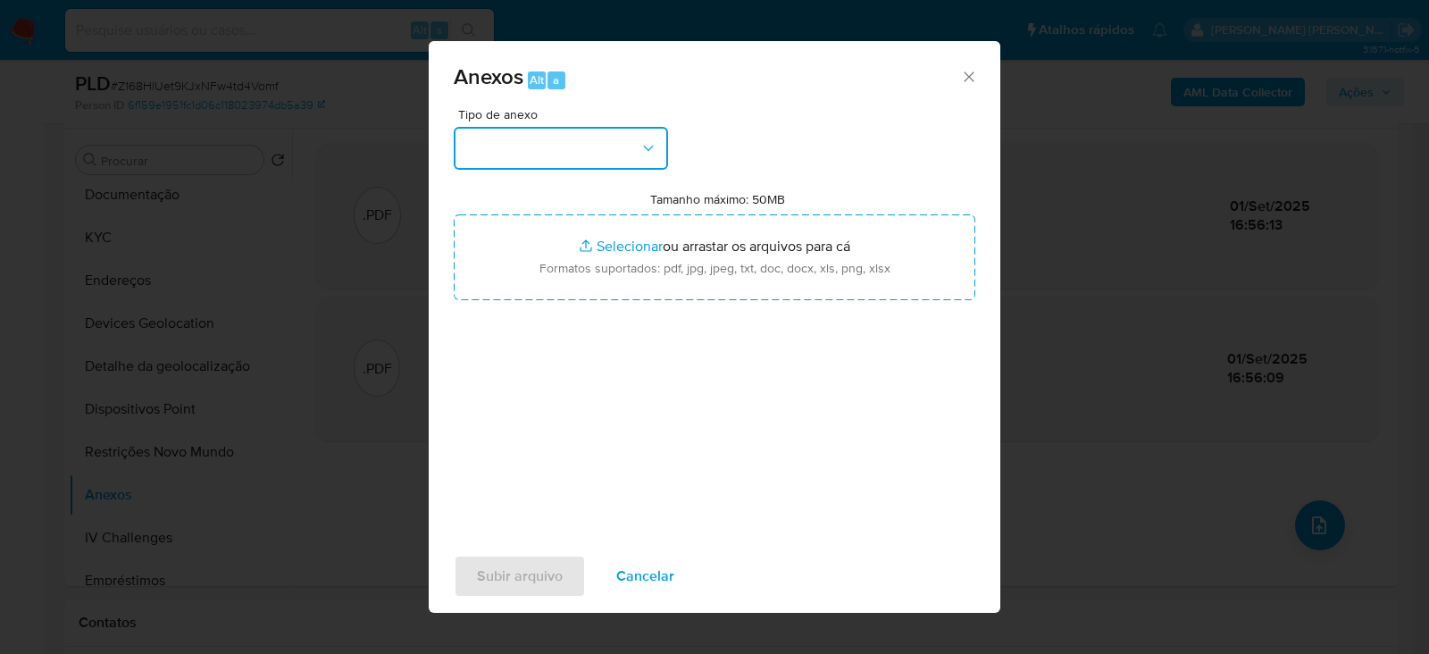
click at [565, 136] on button "button" at bounding box center [561, 148] width 214 height 43
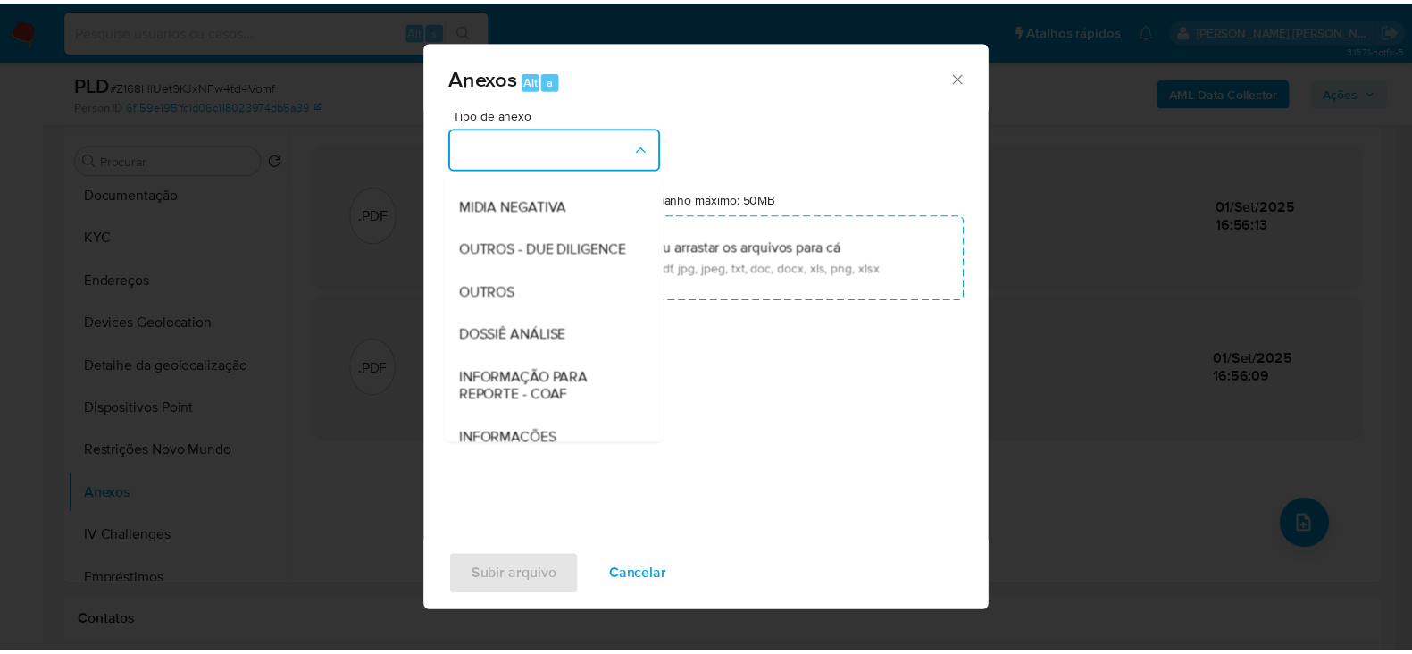
scroll to position [274, 0]
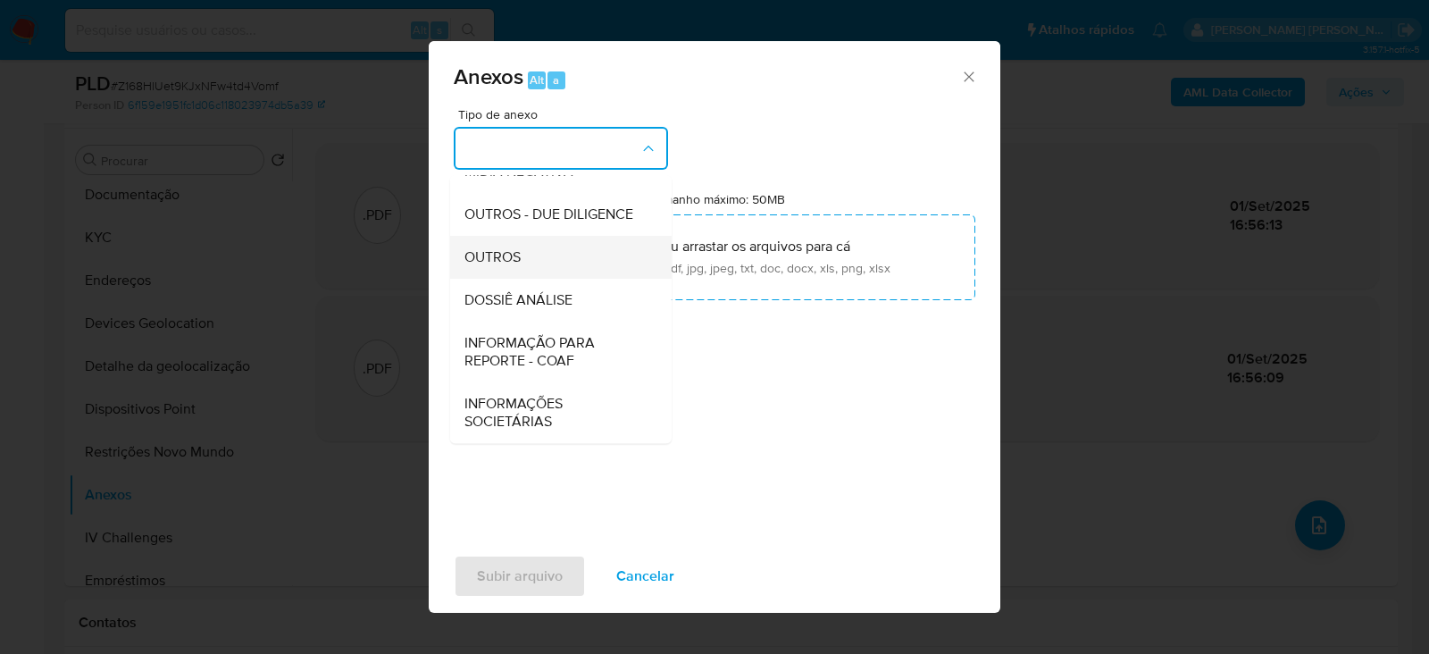
click at [507, 136] on span "OUTROS" at bounding box center [493, 257] width 56 height 18
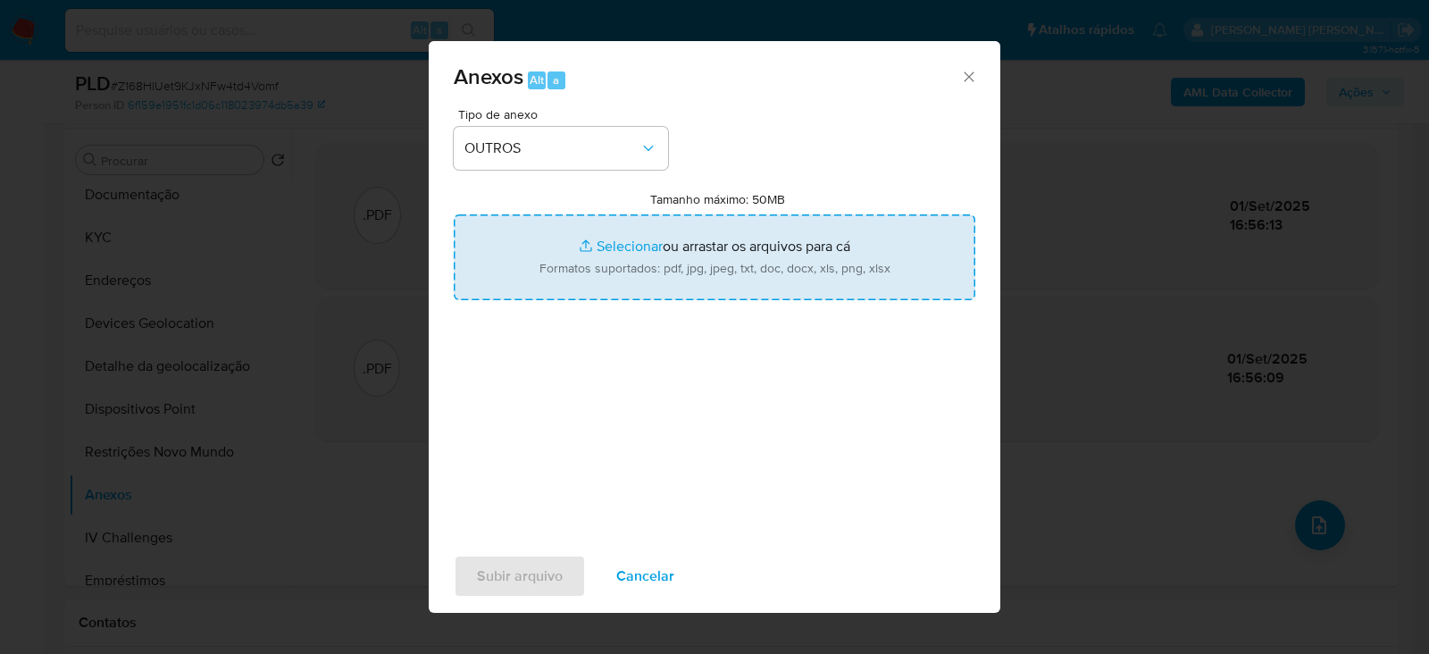
click at [626, 136] on input "Tamanho máximo: 50MB Selecionar arquivos" at bounding box center [715, 257] width 522 height 86
type input "C:\fakepath\Mulan 600790712_2025_08_29_16_33_25.xlsx"
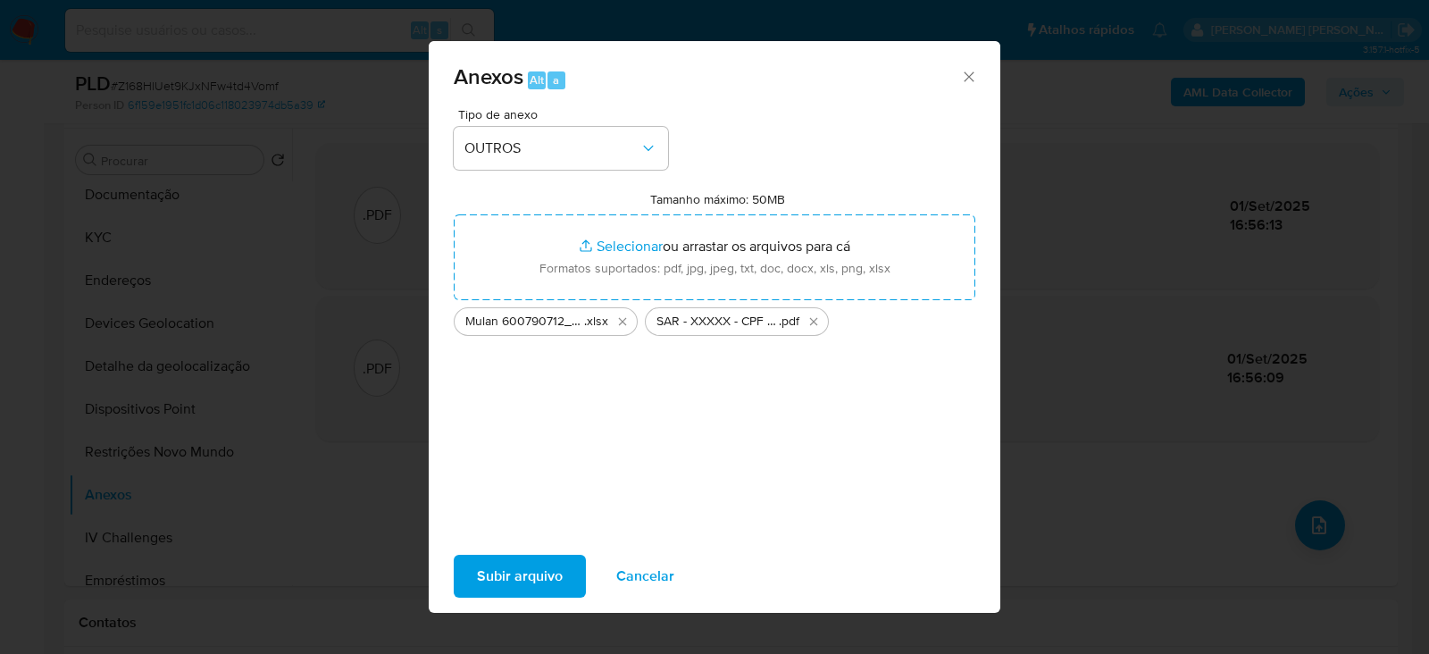
click at [524, 136] on span "Subir arquivo" at bounding box center [520, 576] width 86 height 39
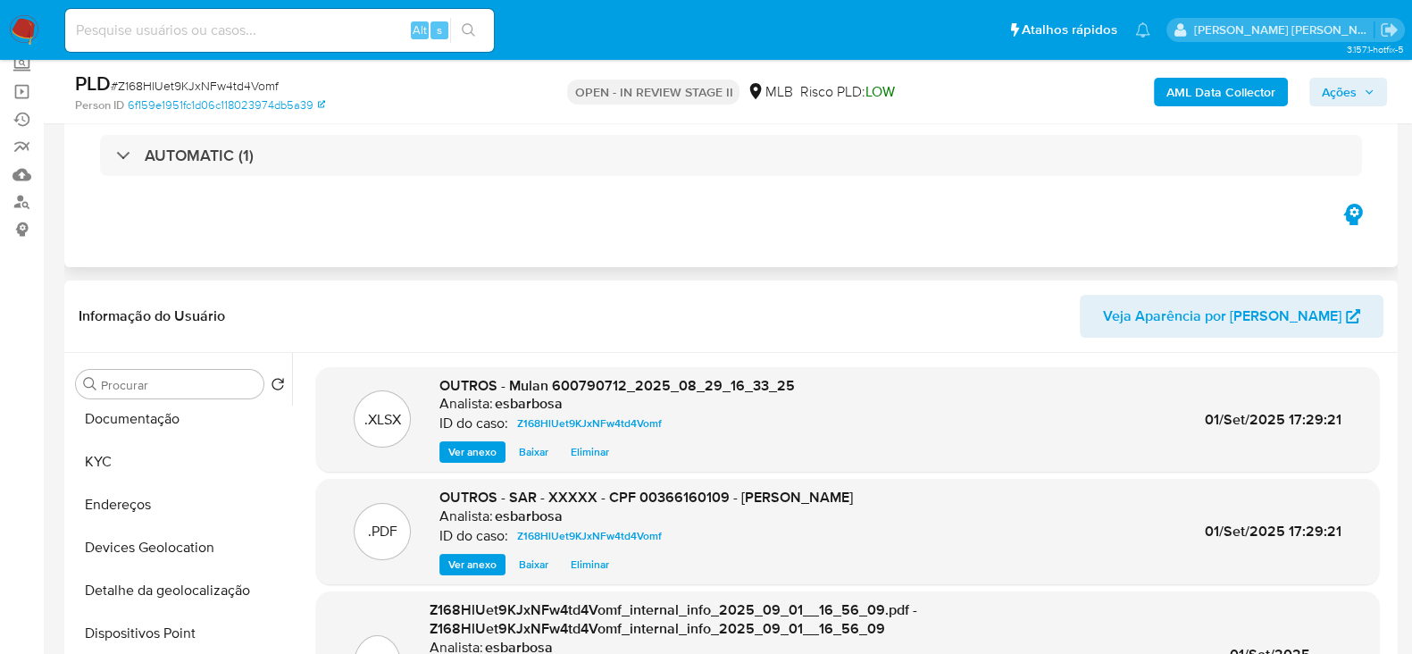
scroll to position [0, 0]
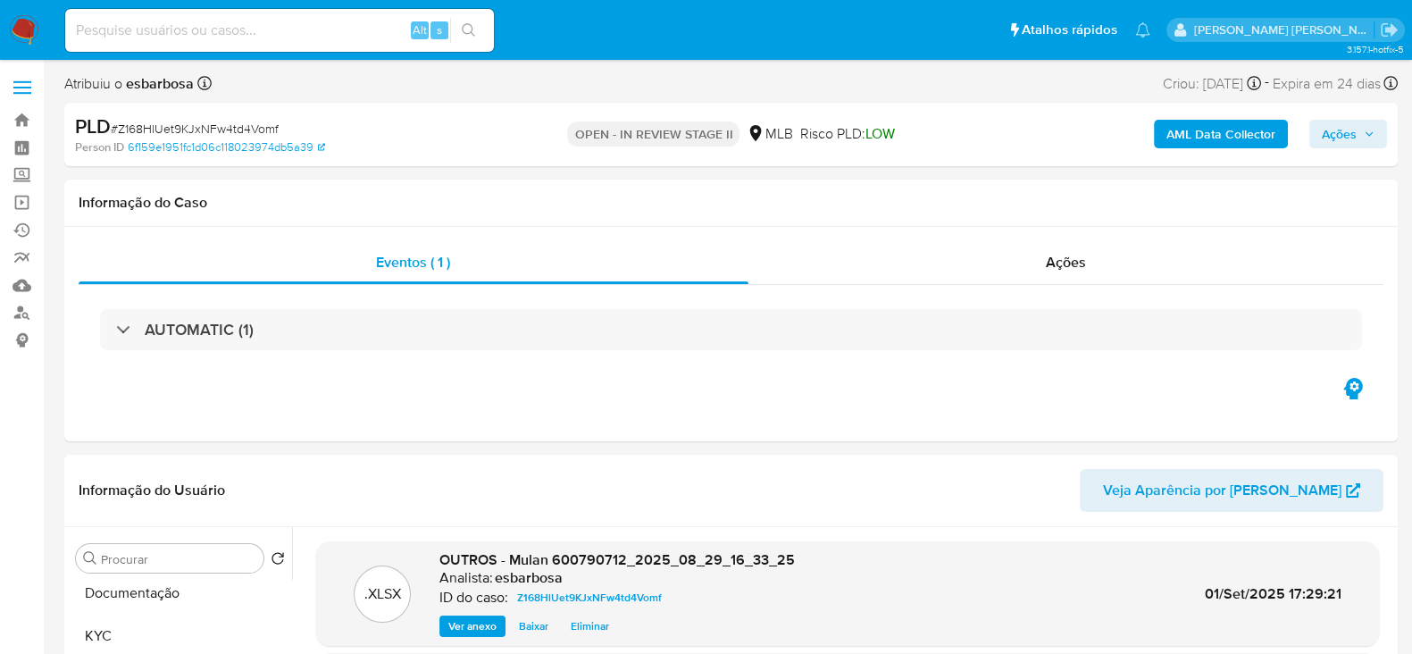
click at [1127, 127] on span "Ações" at bounding box center [1339, 134] width 35 height 29
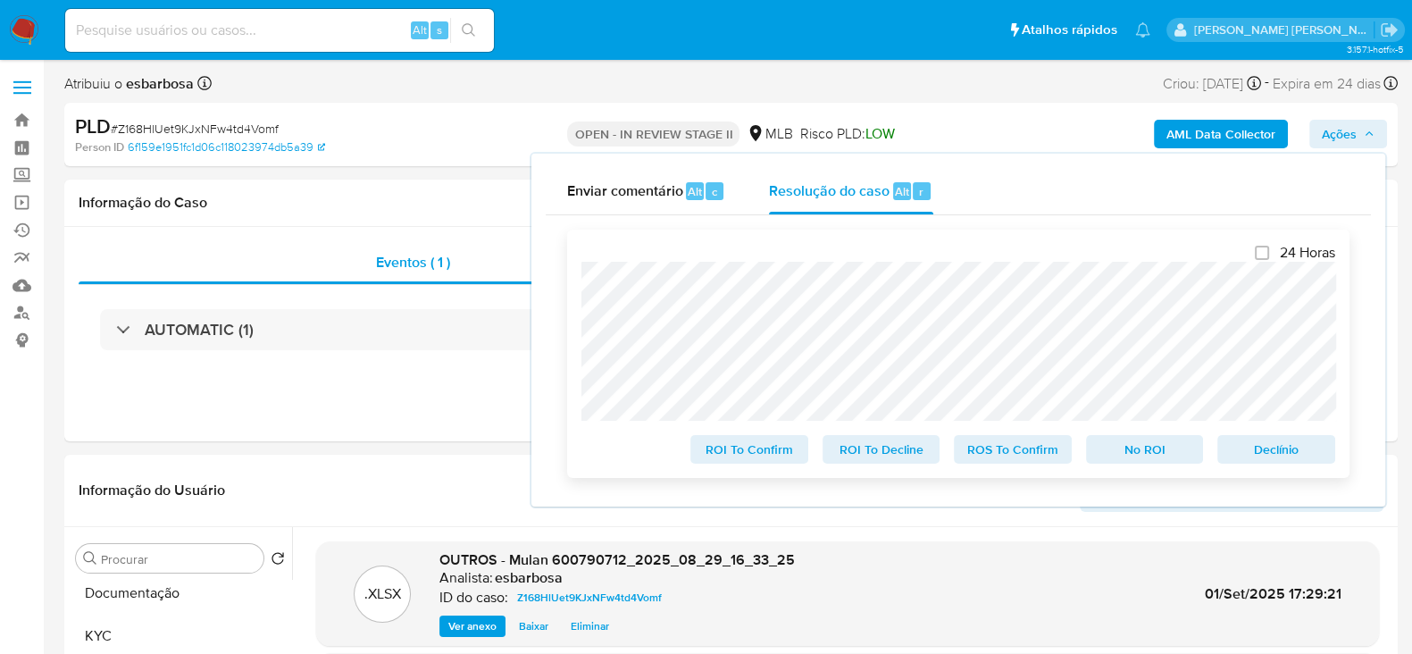
click at [1027, 136] on span "ROS To Confirm" at bounding box center [1013, 449] width 93 height 25
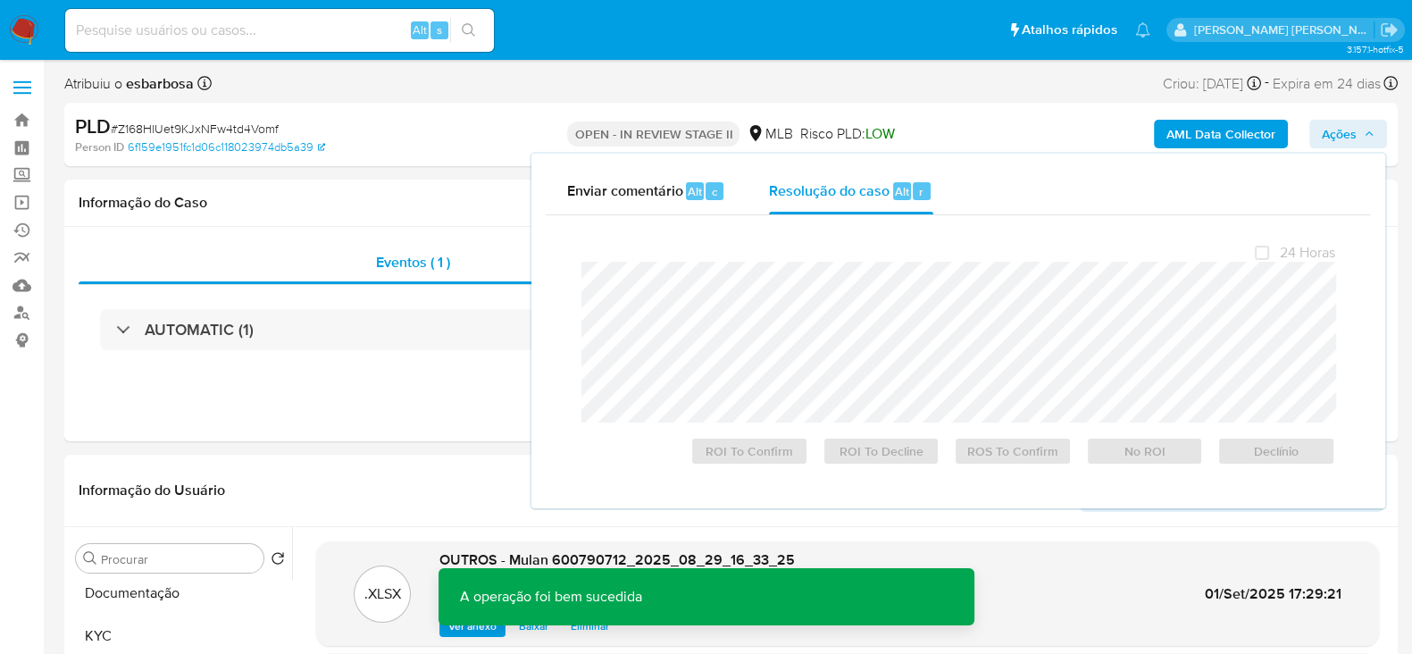
click at [239, 131] on span "# Z168HlUet9KJxNFw4td4Vomf" at bounding box center [195, 129] width 168 height 18
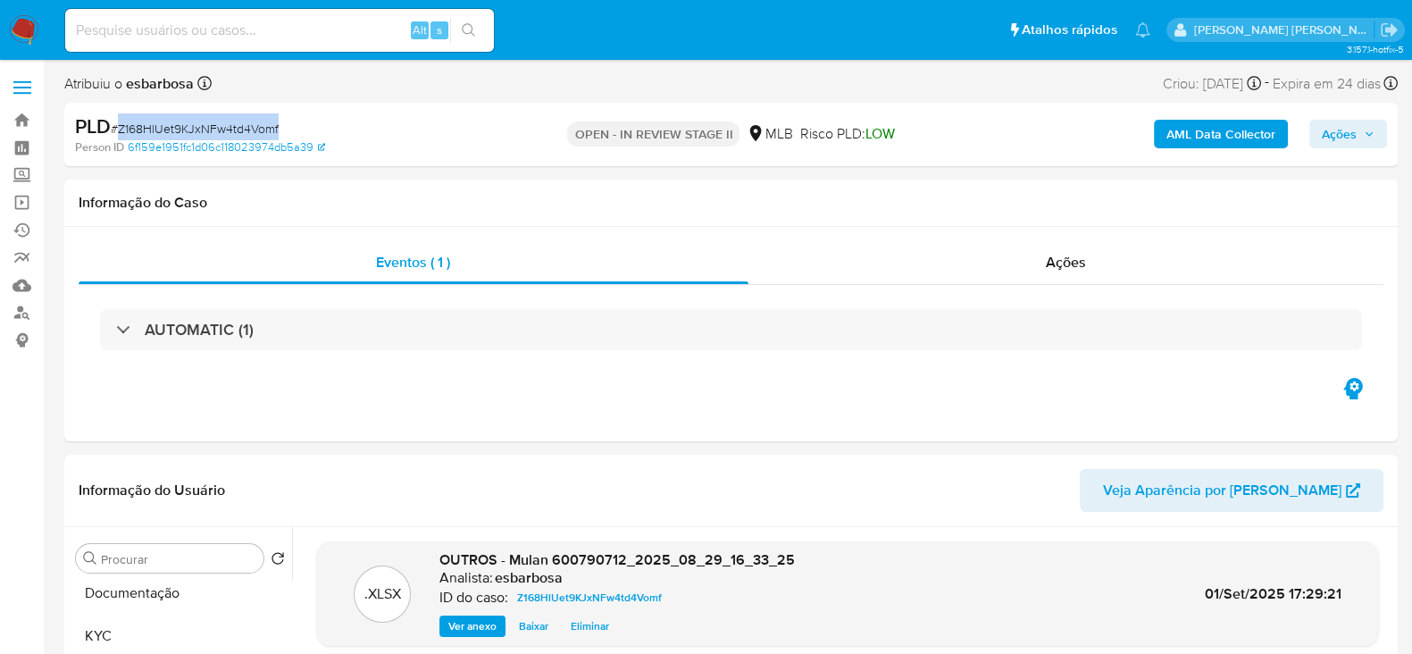
click at [239, 131] on span "# Z168HlUet9KJxNFw4td4Vomf" at bounding box center [195, 129] width 168 height 18
copy span "Z168HlUet9KJxNFw4td4Vomf"
click at [826, 136] on div "Ações" at bounding box center [1067, 262] width 636 height 43
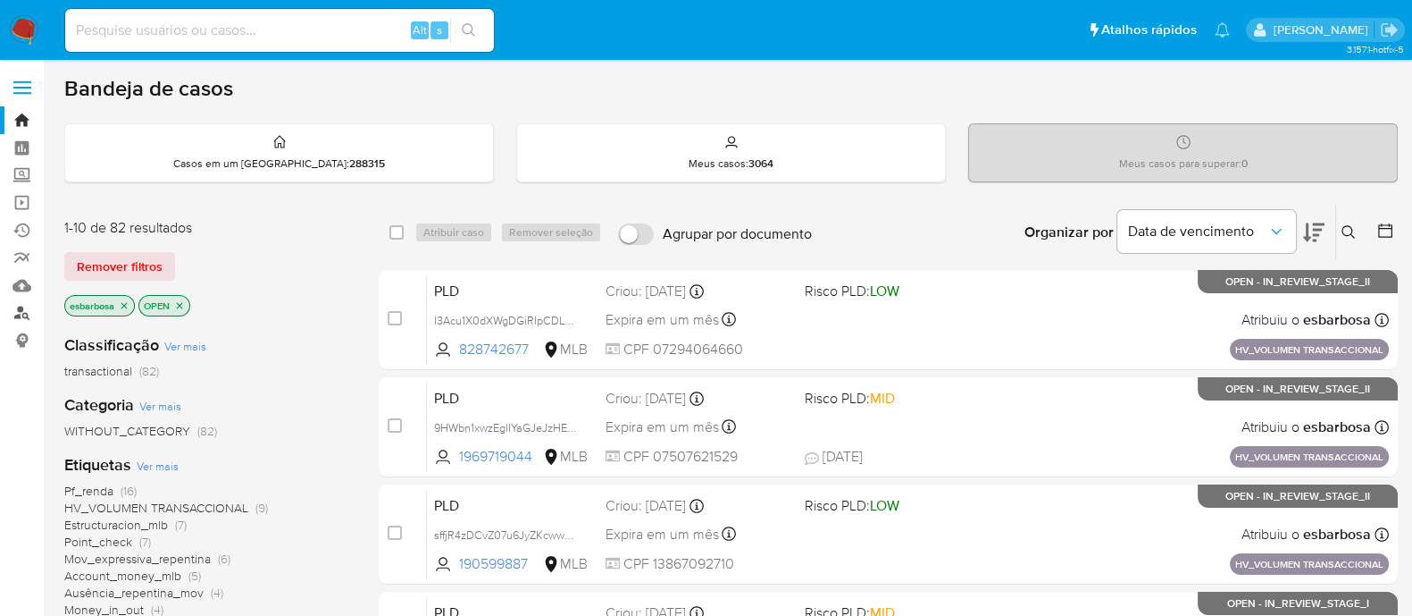
click at [26, 310] on link "Localizador de pessoas" at bounding box center [106, 313] width 213 height 28
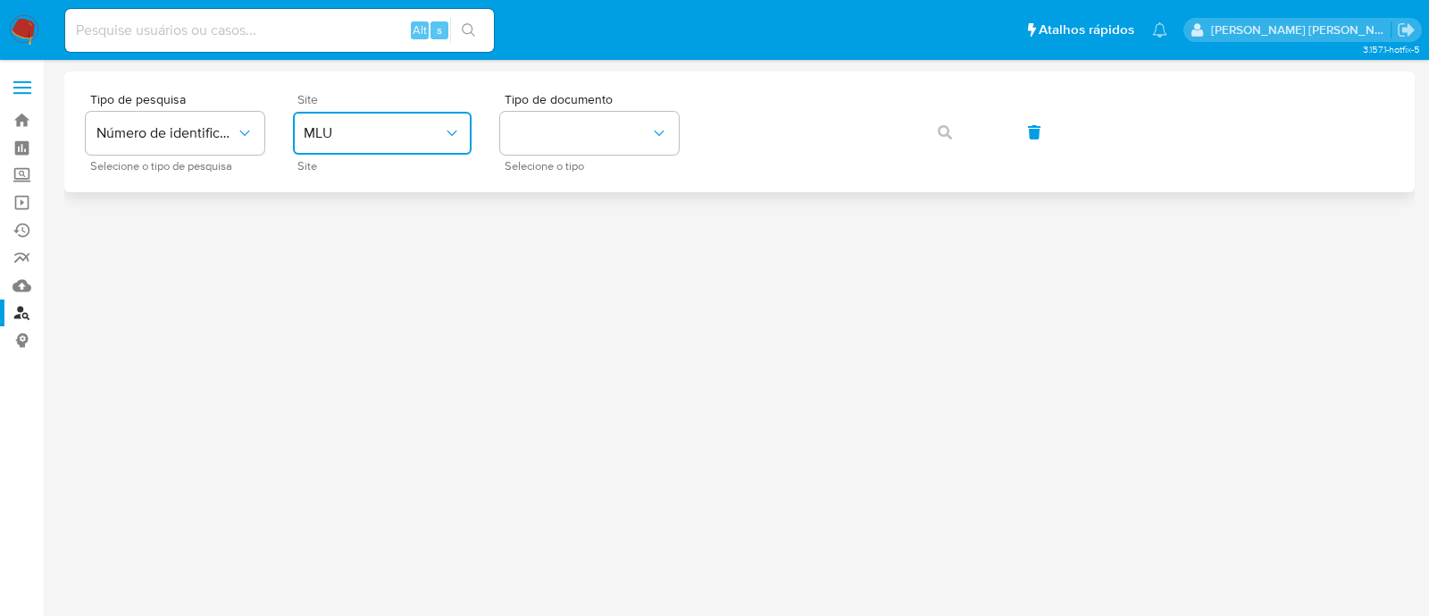
click at [428, 140] on span "MLU" at bounding box center [373, 133] width 139 height 18
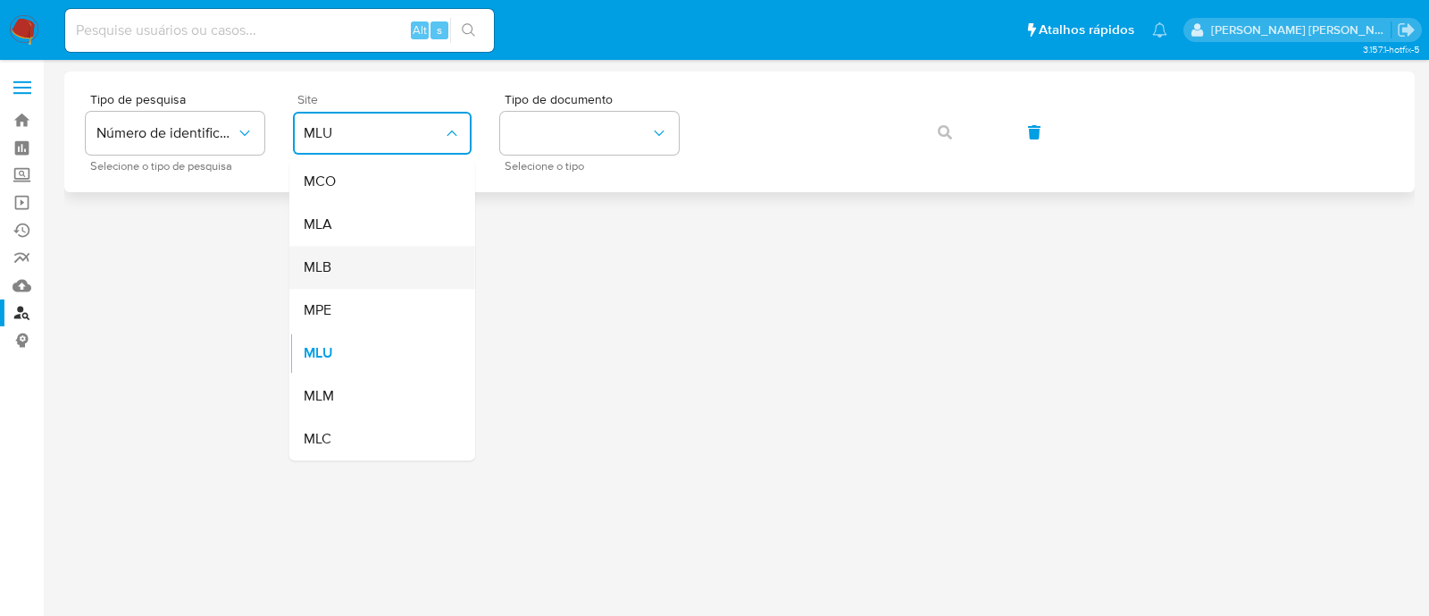
click at [412, 252] on div "MLB" at bounding box center [377, 267] width 147 height 43
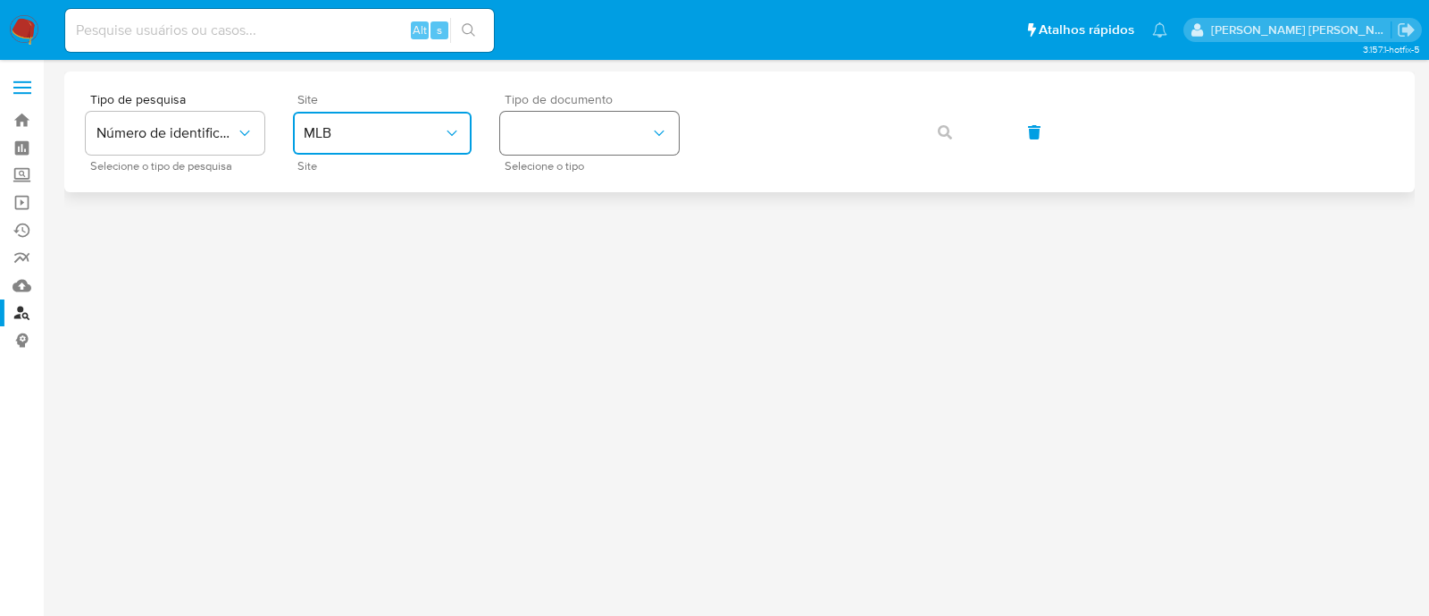
click at [596, 127] on button "identificationType" at bounding box center [589, 133] width 179 height 43
click at [608, 243] on div "CPF CPF" at bounding box center [584, 251] width 147 height 61
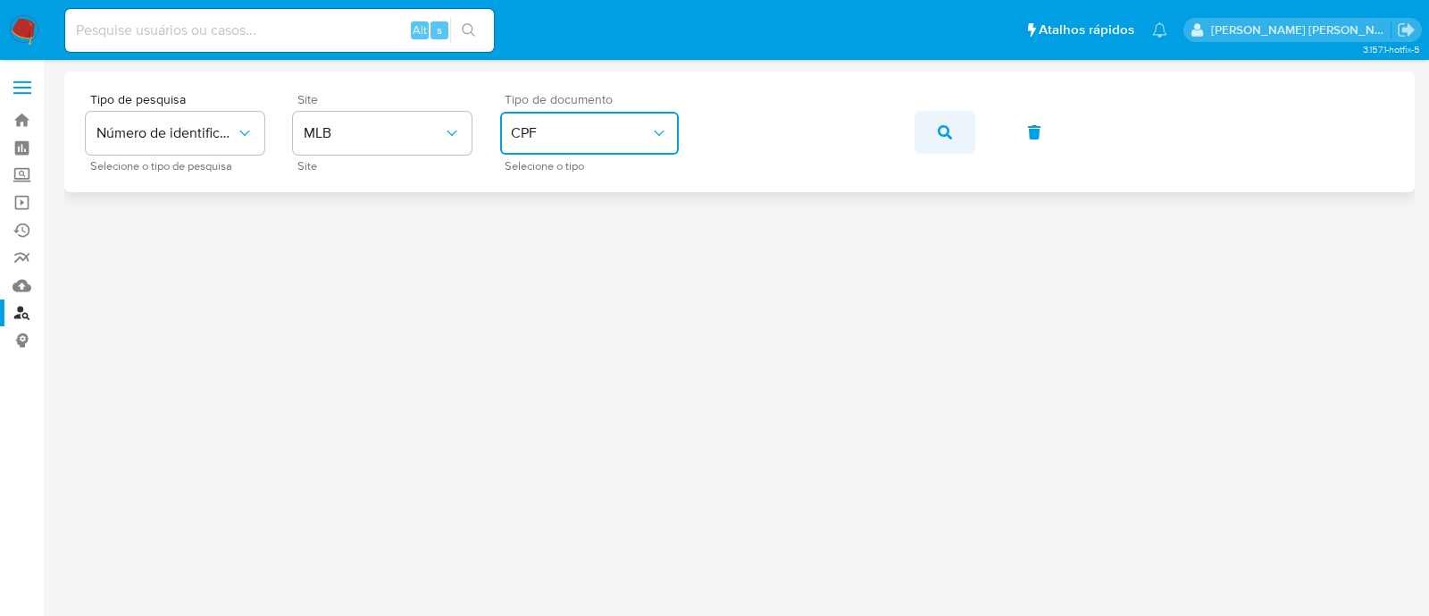
click at [941, 136] on icon "button" at bounding box center [945, 132] width 14 height 14
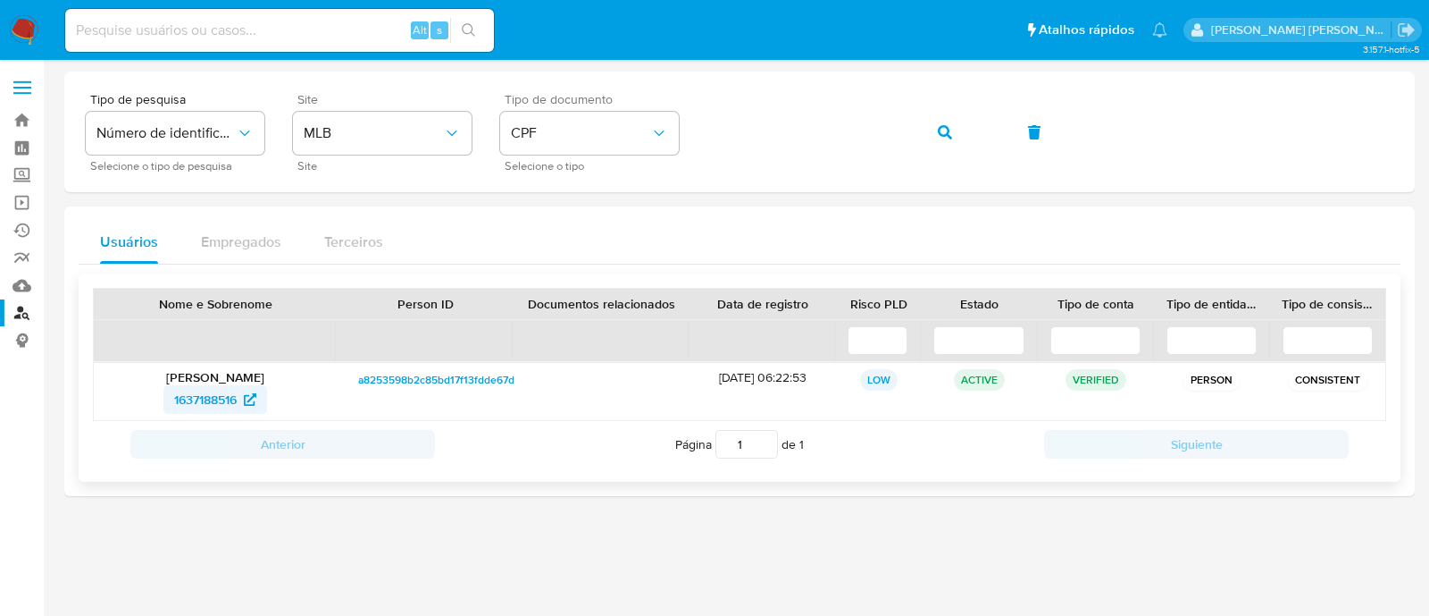
click at [205, 404] on span "1637188516" at bounding box center [205, 399] width 63 height 29
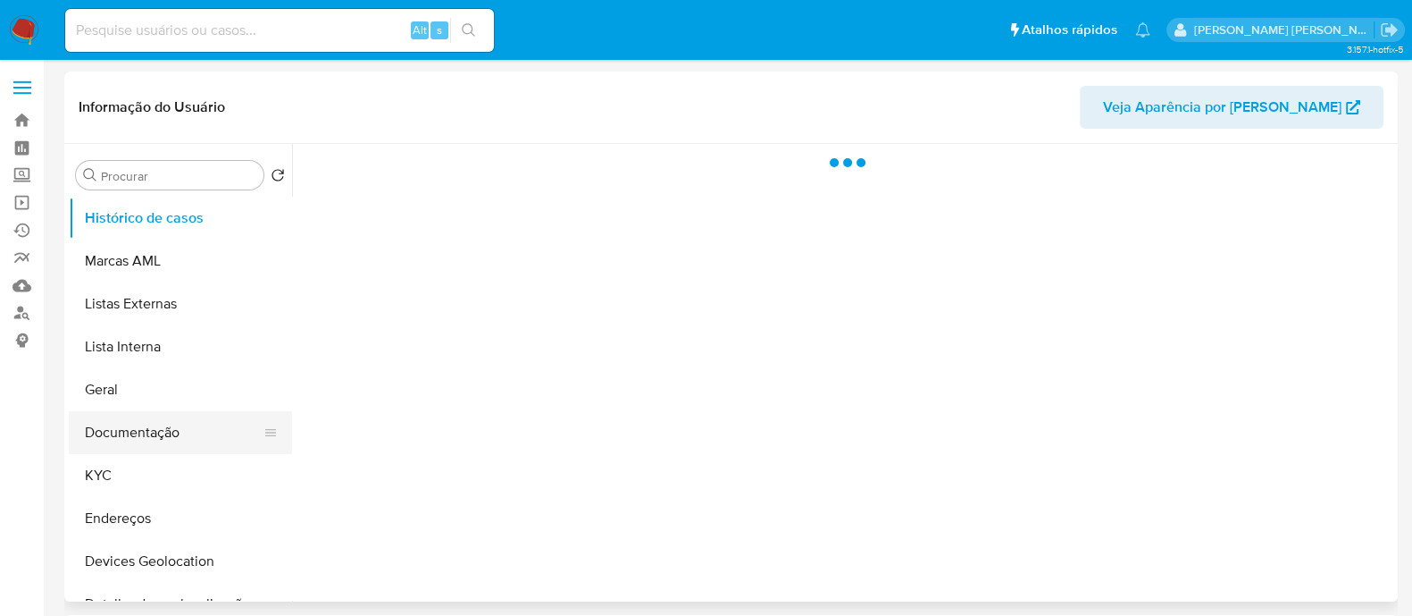
click at [147, 432] on button "Documentação" at bounding box center [173, 432] width 209 height 43
select select "10"
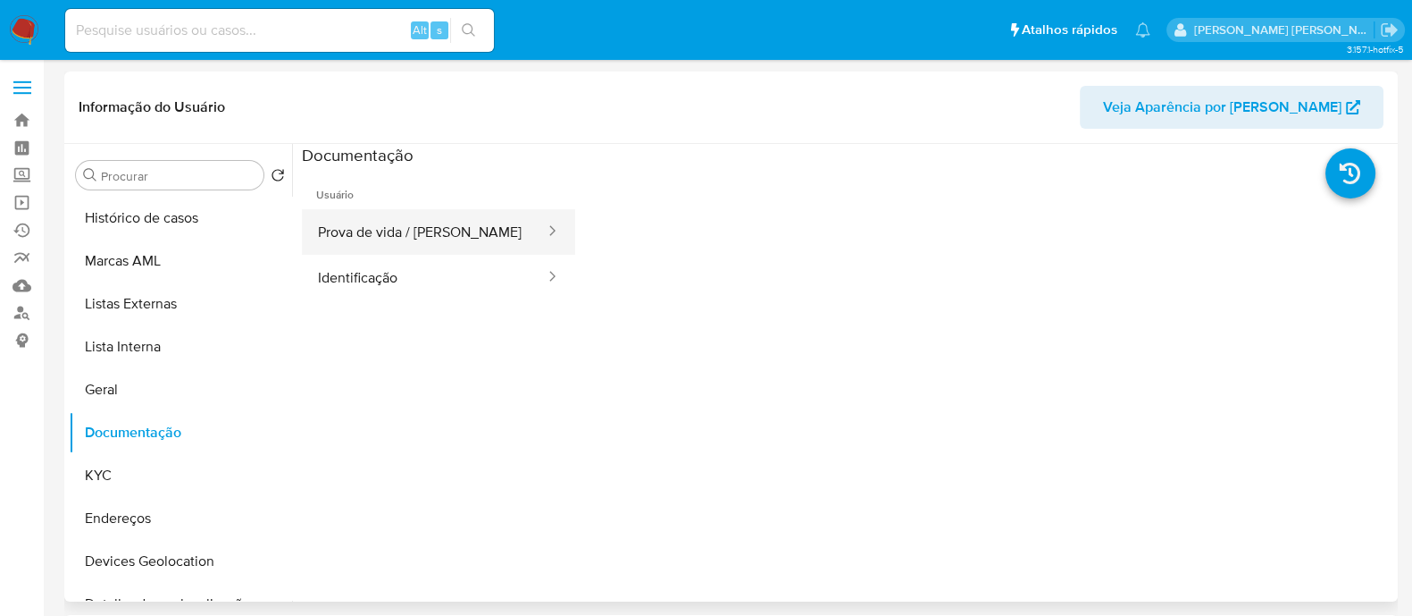
click at [393, 214] on button "Prova de vida / [PERSON_NAME]" at bounding box center [424, 232] width 245 height 46
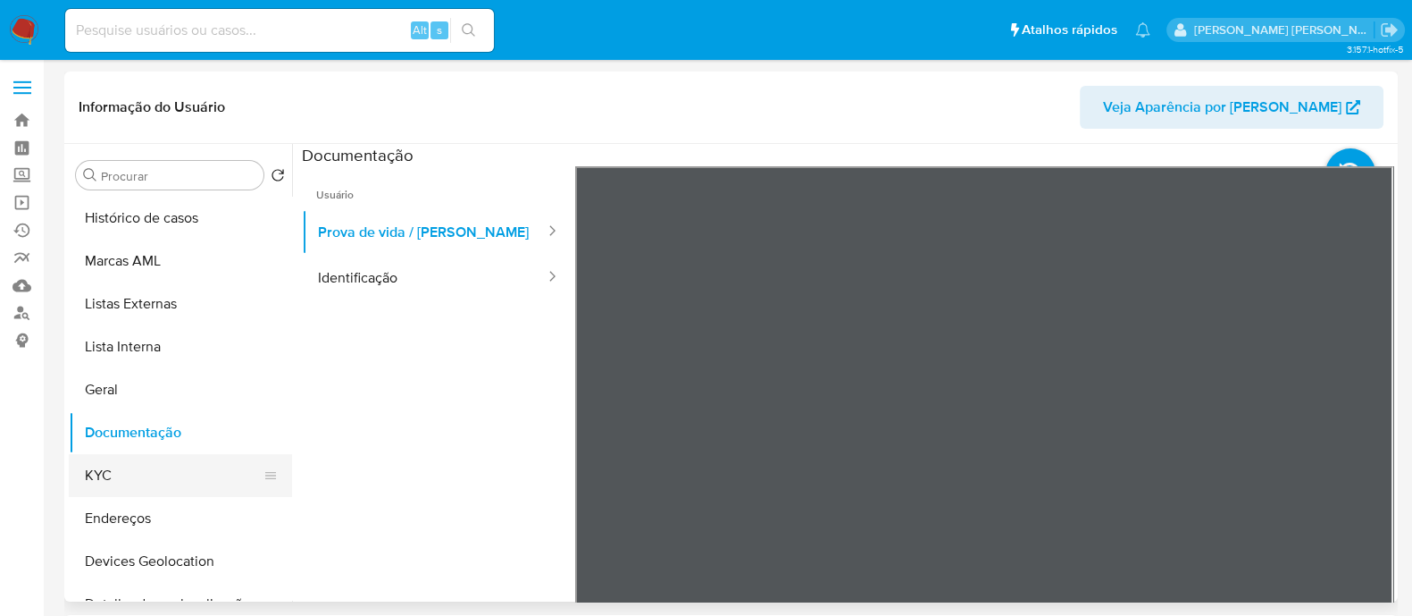
click at [125, 468] on button "KYC" at bounding box center [173, 475] width 209 height 43
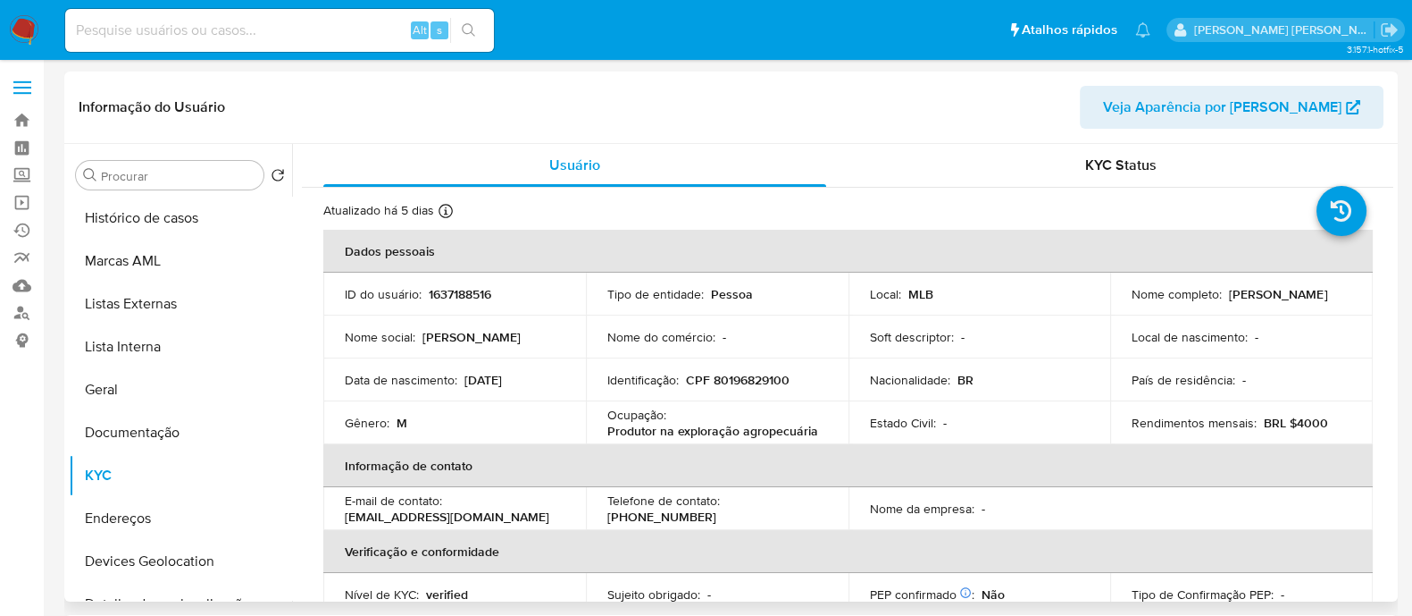
scroll to position [111, 0]
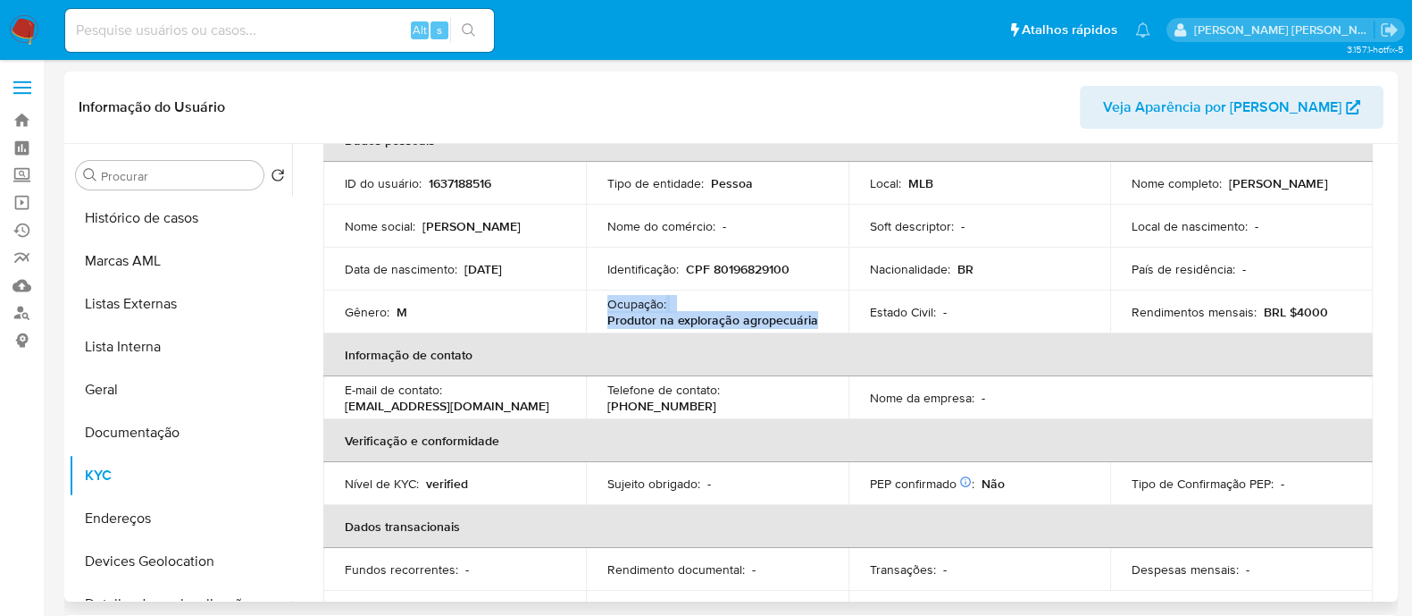
drag, startPoint x: 822, startPoint y: 325, endPoint x: 607, endPoint y: 308, distance: 216.0
click at [607, 308] on div "Ocupação : Produtor na exploração agropecuária" at bounding box center [717, 312] width 220 height 32
copy div "Ocupação : Produtor na exploração agropecuária"
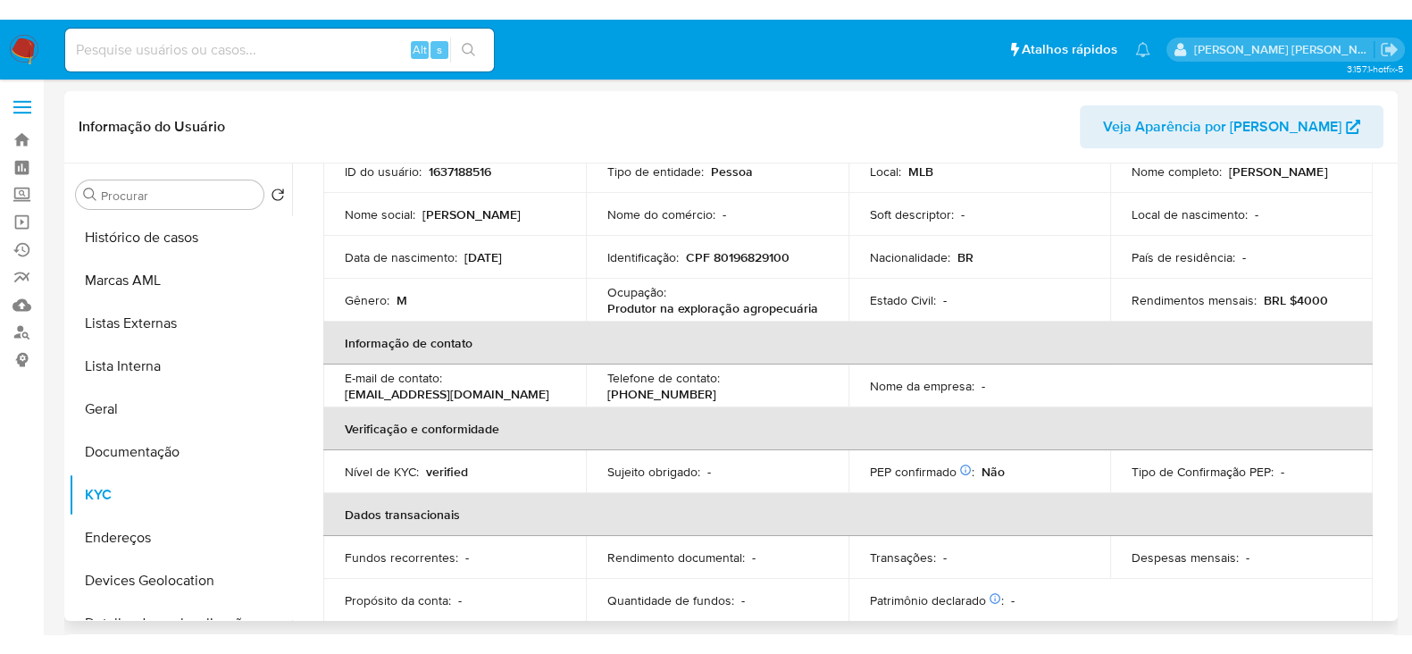
scroll to position [0, 0]
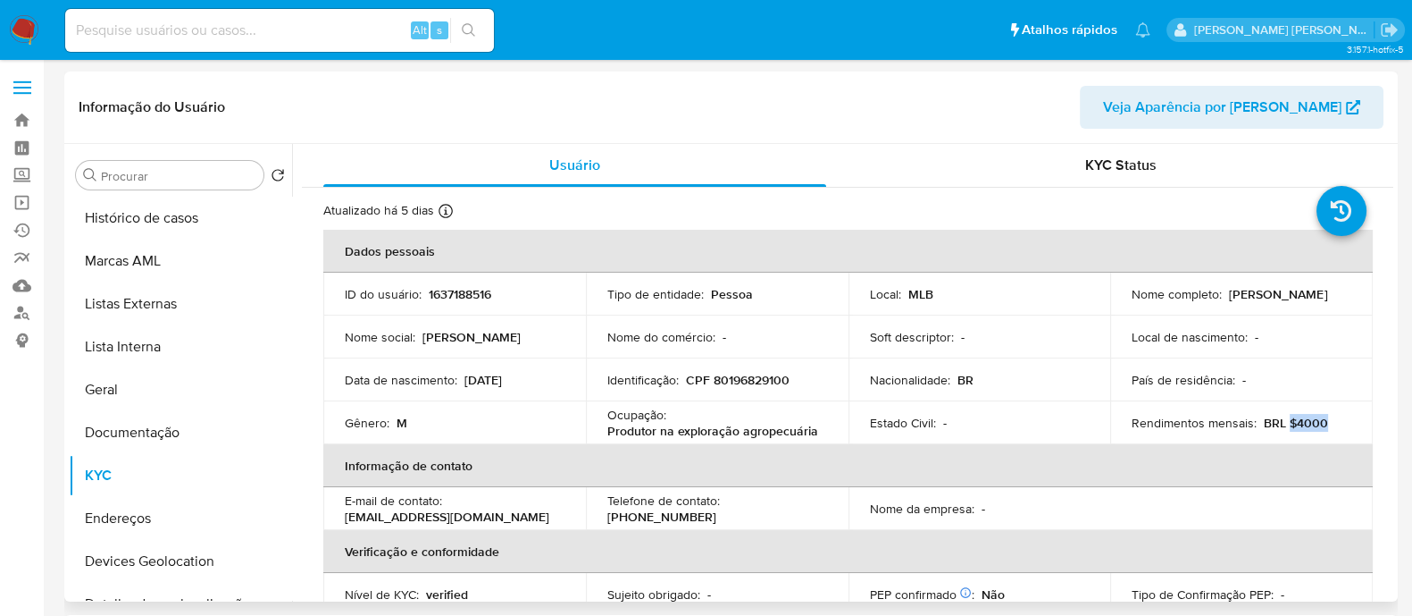
drag, startPoint x: 1318, startPoint y: 422, endPoint x: 1282, endPoint y: 423, distance: 35.7
click at [1282, 423] on div "Rendimentos mensais : BRL $4000" at bounding box center [1242, 423] width 220 height 16
copy p "$4000"
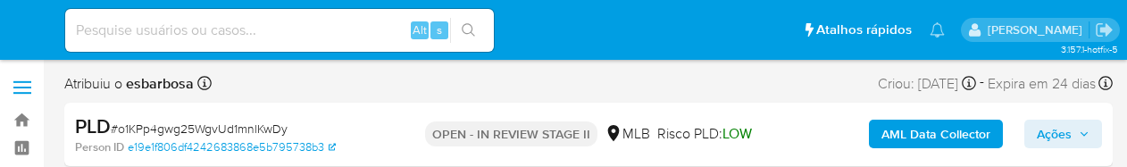
select select "10"
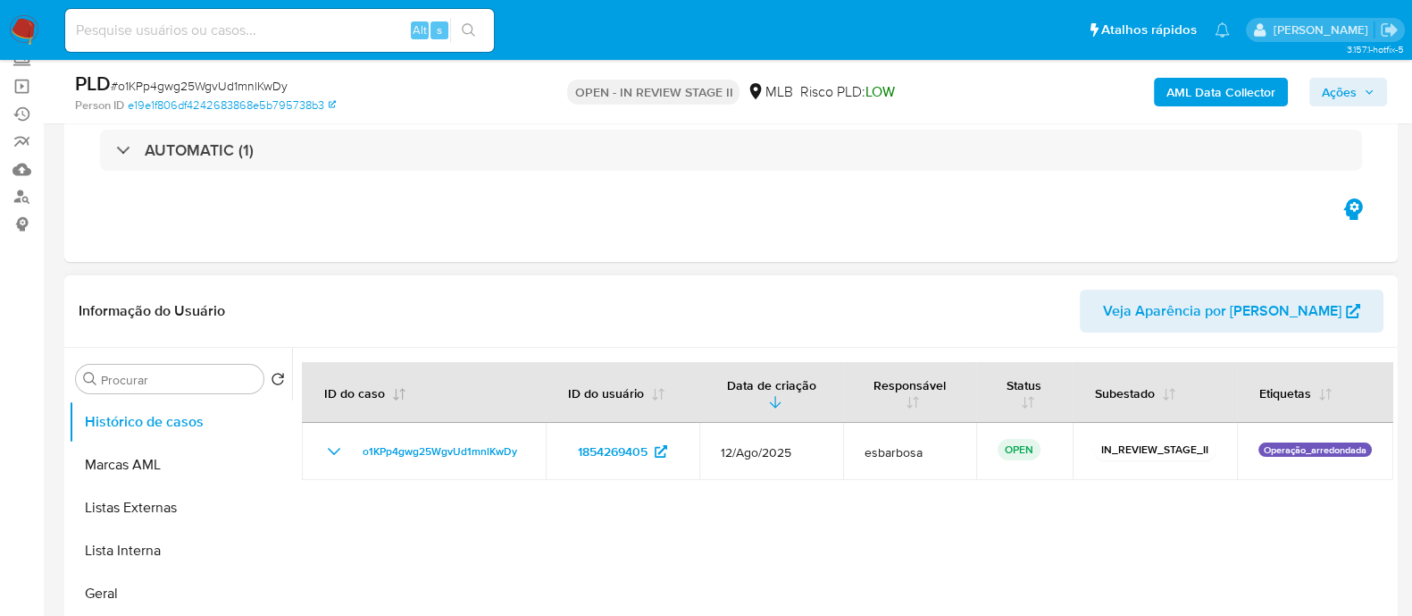
scroll to position [222, 0]
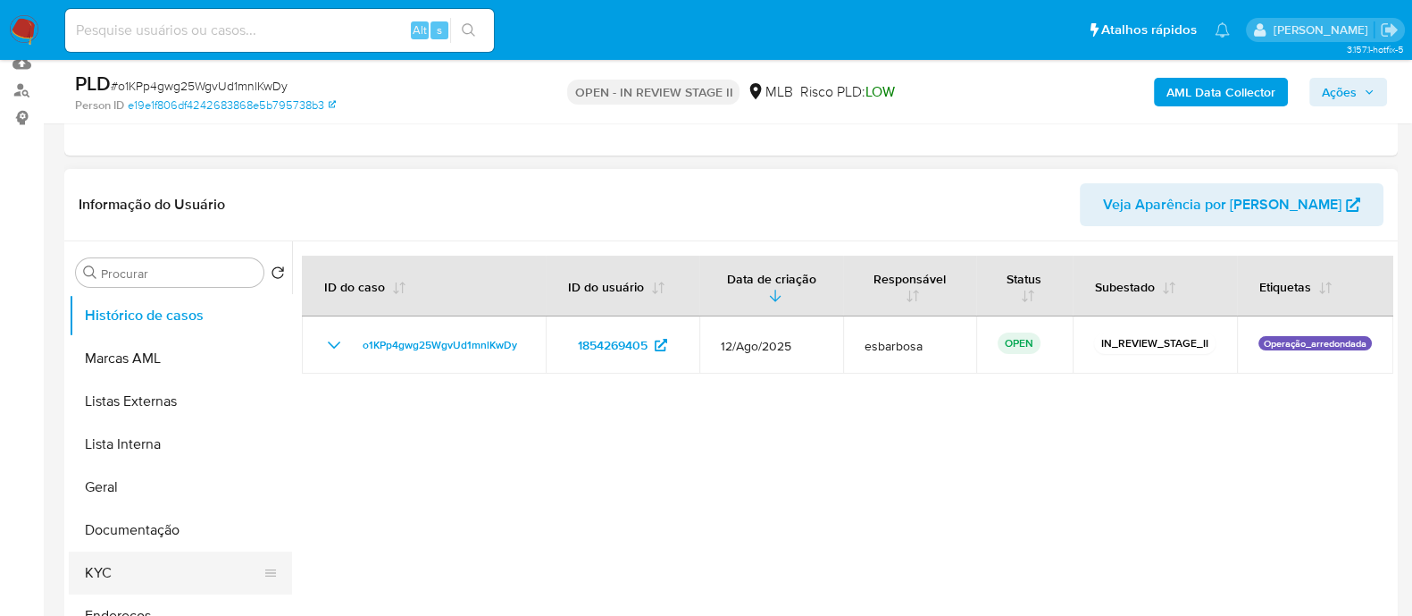
click at [101, 166] on button "KYC" at bounding box center [173, 572] width 209 height 43
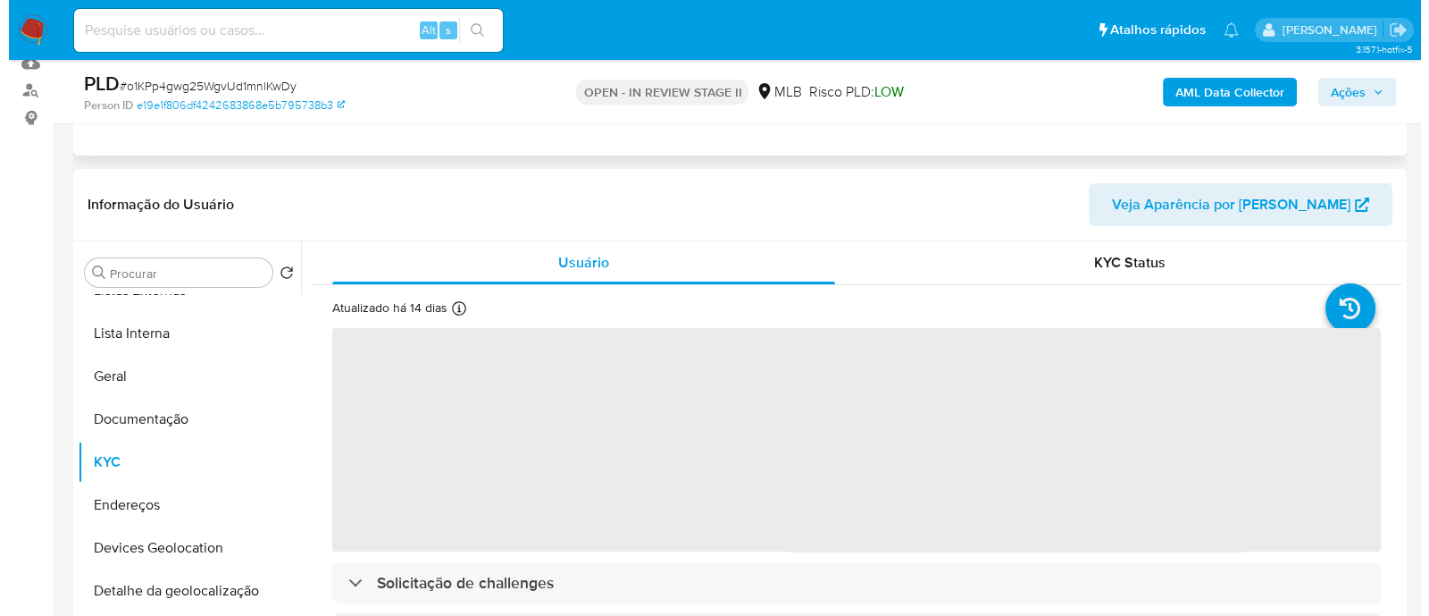
scroll to position [335, 0]
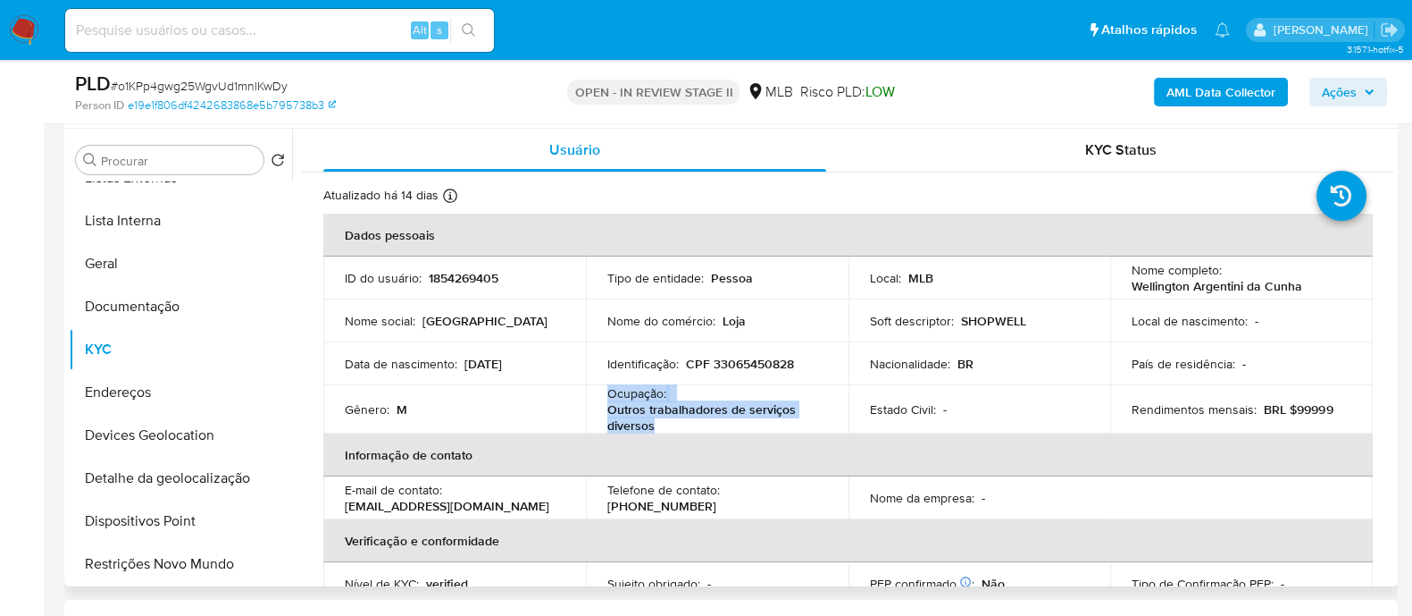
drag, startPoint x: 662, startPoint y: 428, endPoint x: 604, endPoint y: 401, distance: 64.0
click at [604, 166] on td "Ocupação : Outros trabalhadores de serviços diversos" at bounding box center [717, 409] width 263 height 48
copy div "Ocupação : Outros trabalhadores de serviços diversos"
click at [1127, 88] on b "AML Data Collector" at bounding box center [1221, 92] width 109 height 29
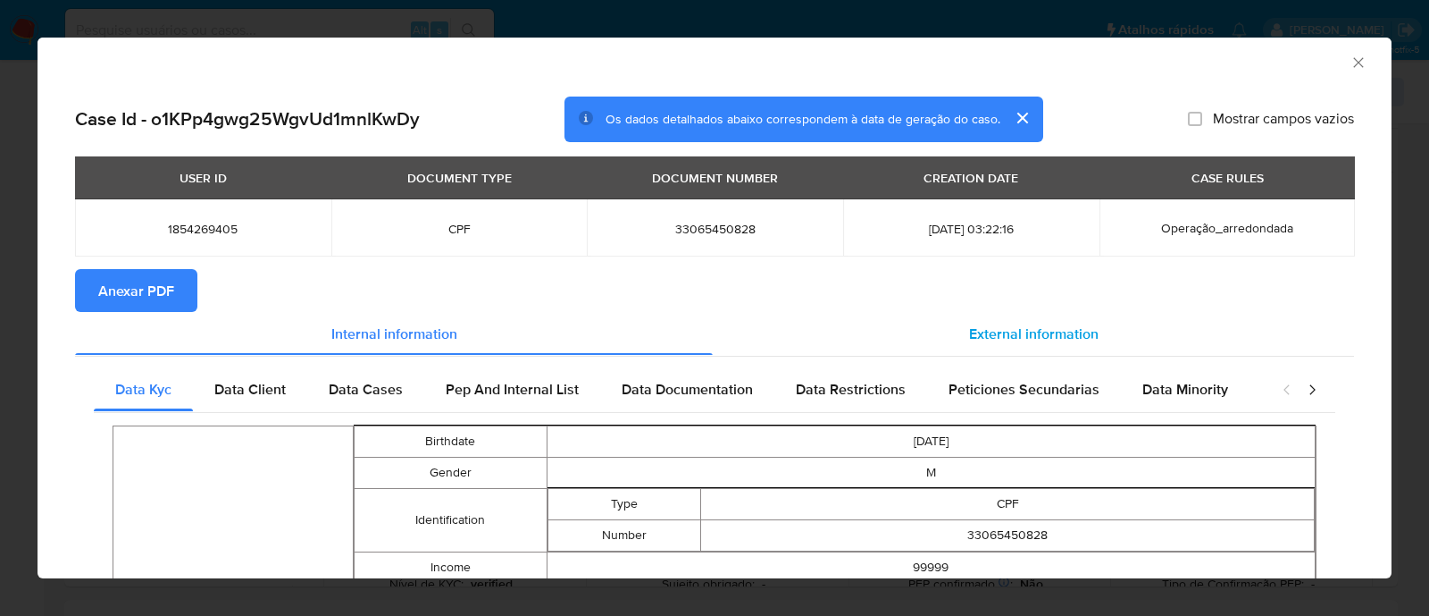
click at [993, 166] on span "External information" at bounding box center [1034, 332] width 130 height 21
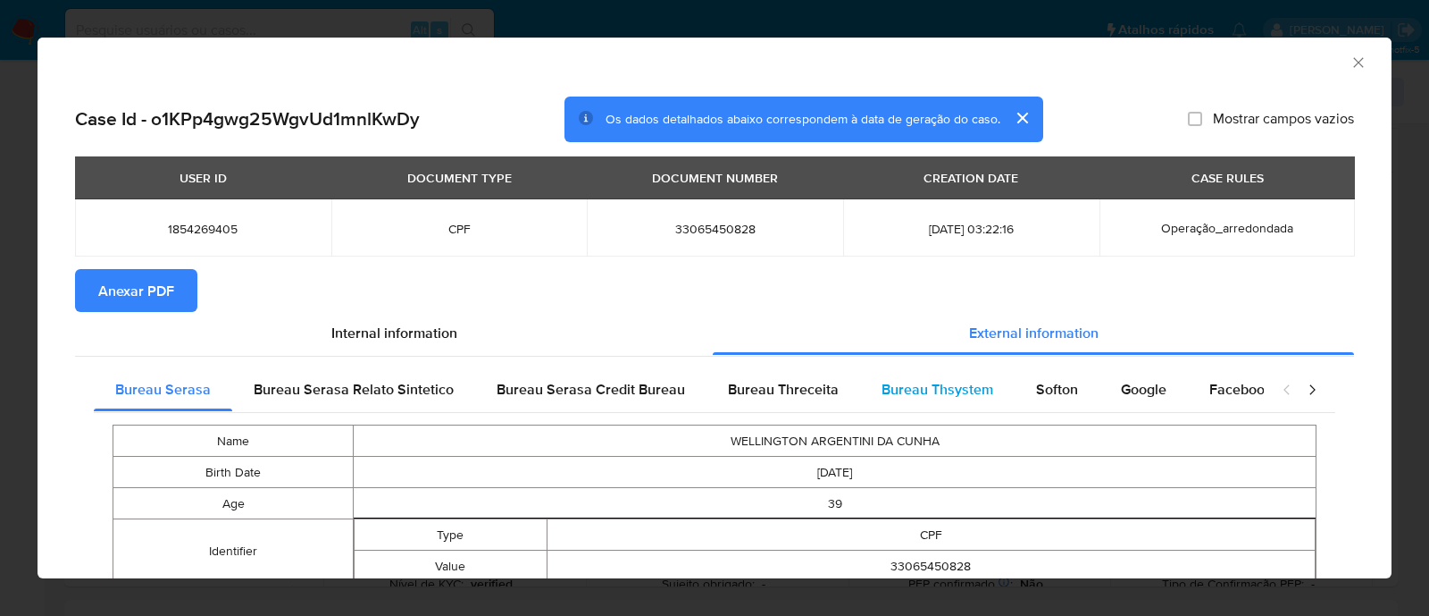
click at [900, 166] on span "Bureau Thsystem" at bounding box center [938, 389] width 112 height 21
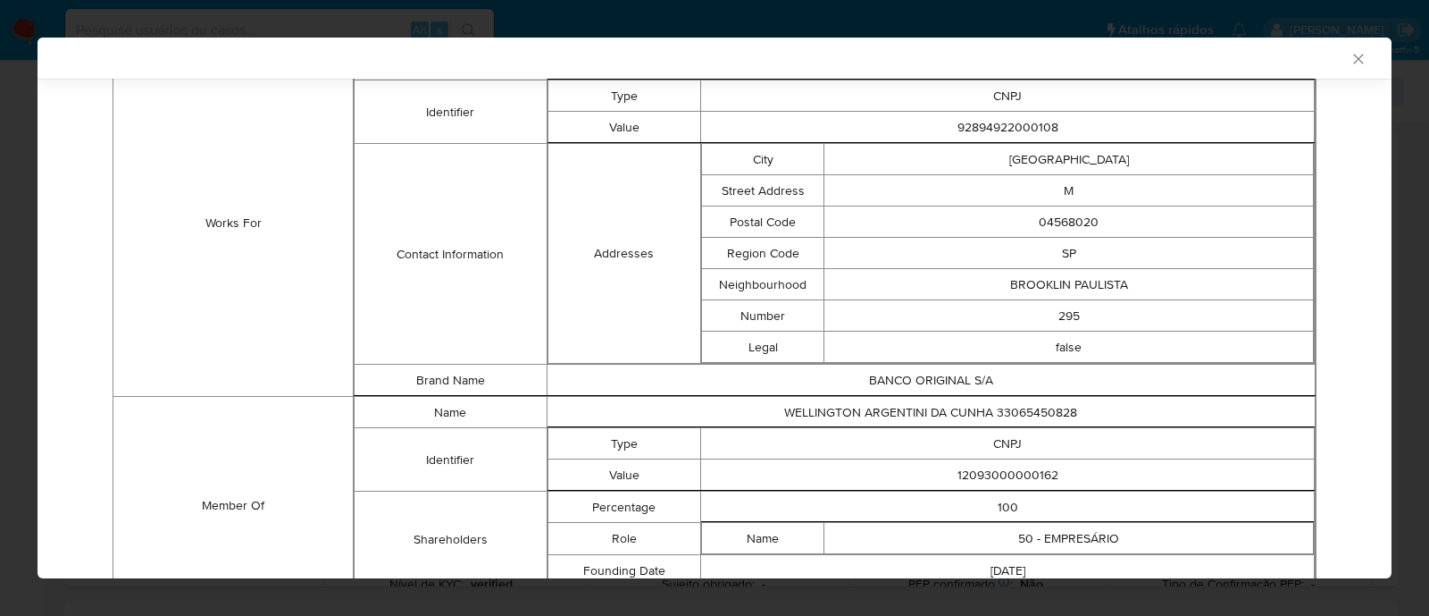
scroll to position [1391, 0]
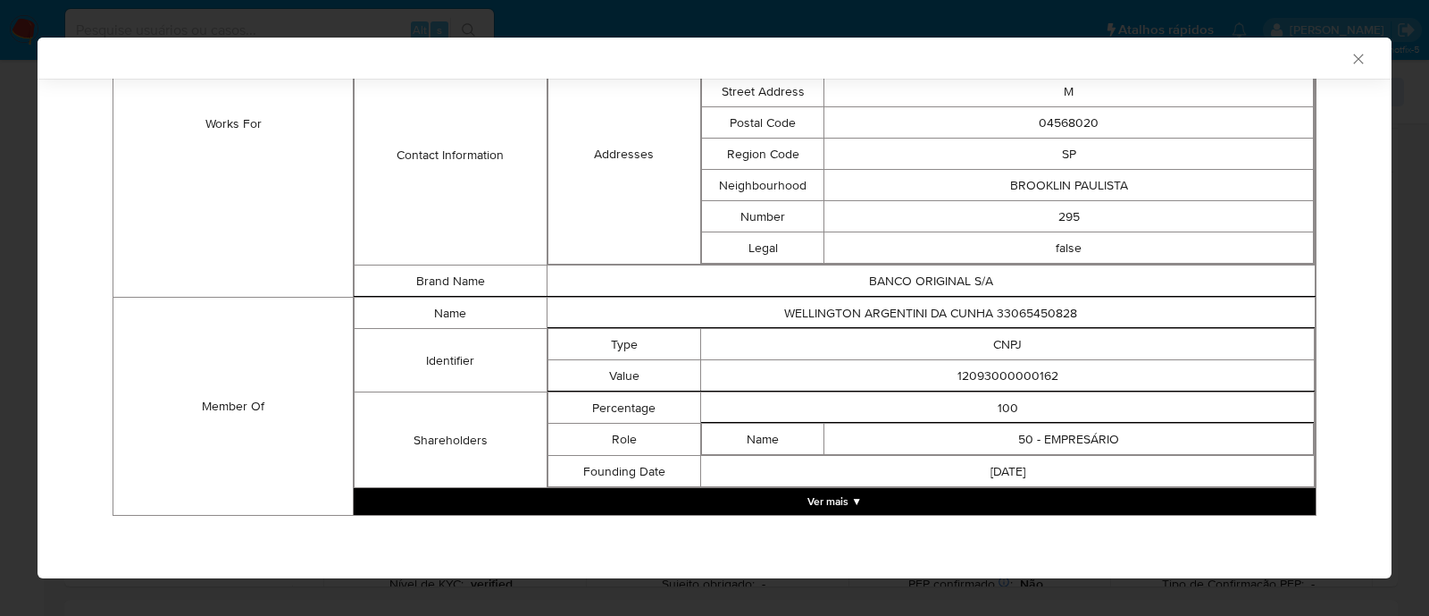
click at [853, 166] on button "Ver mais ▼" at bounding box center [835, 501] width 962 height 27
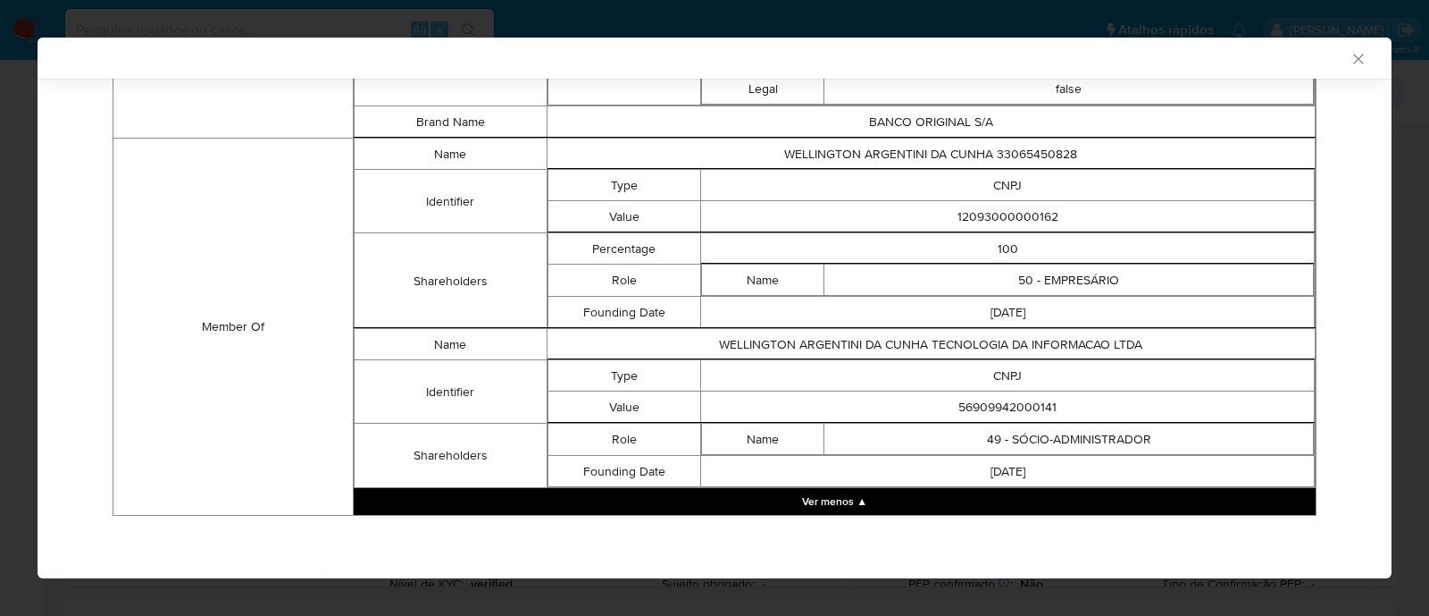
scroll to position [1554, 0]
click at [1023, 166] on td "12093000000162" at bounding box center [1008, 216] width 614 height 31
copy td "12093000000162"
click at [1009, 166] on td "56909942000141" at bounding box center [1008, 406] width 614 height 31
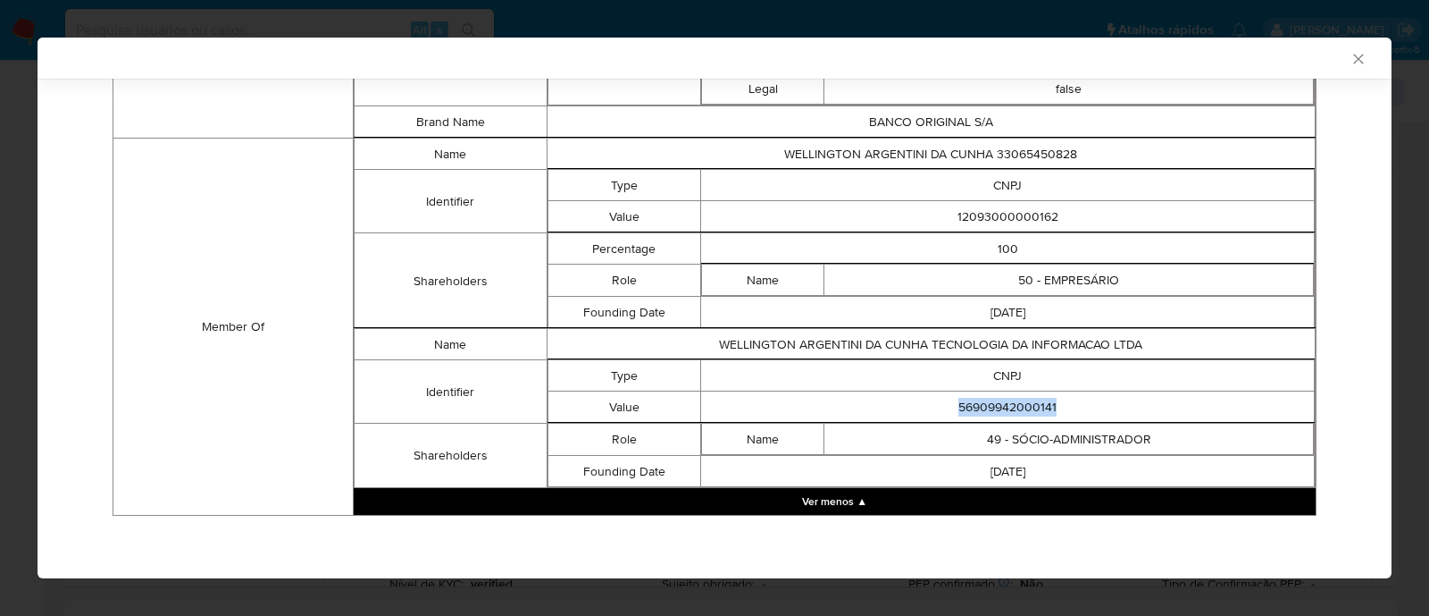
click at [1009, 166] on td "56909942000141" at bounding box center [1008, 406] width 614 height 31
copy td "56909942000141"
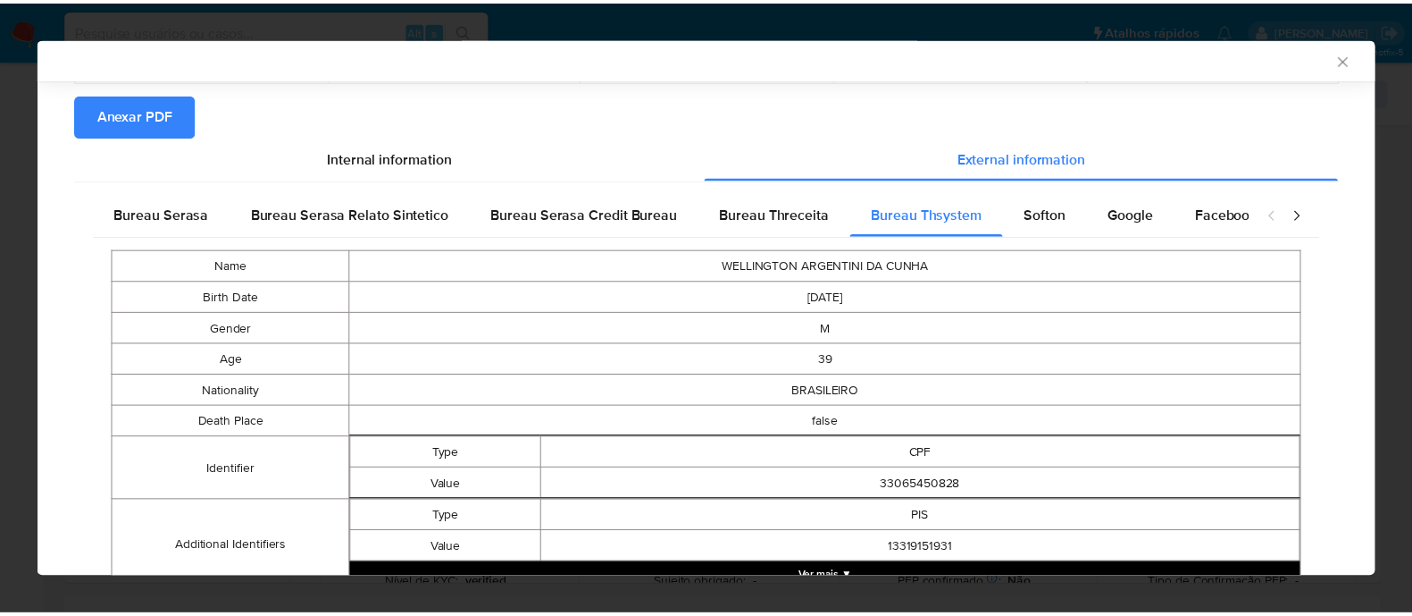
scroll to position [0, 0]
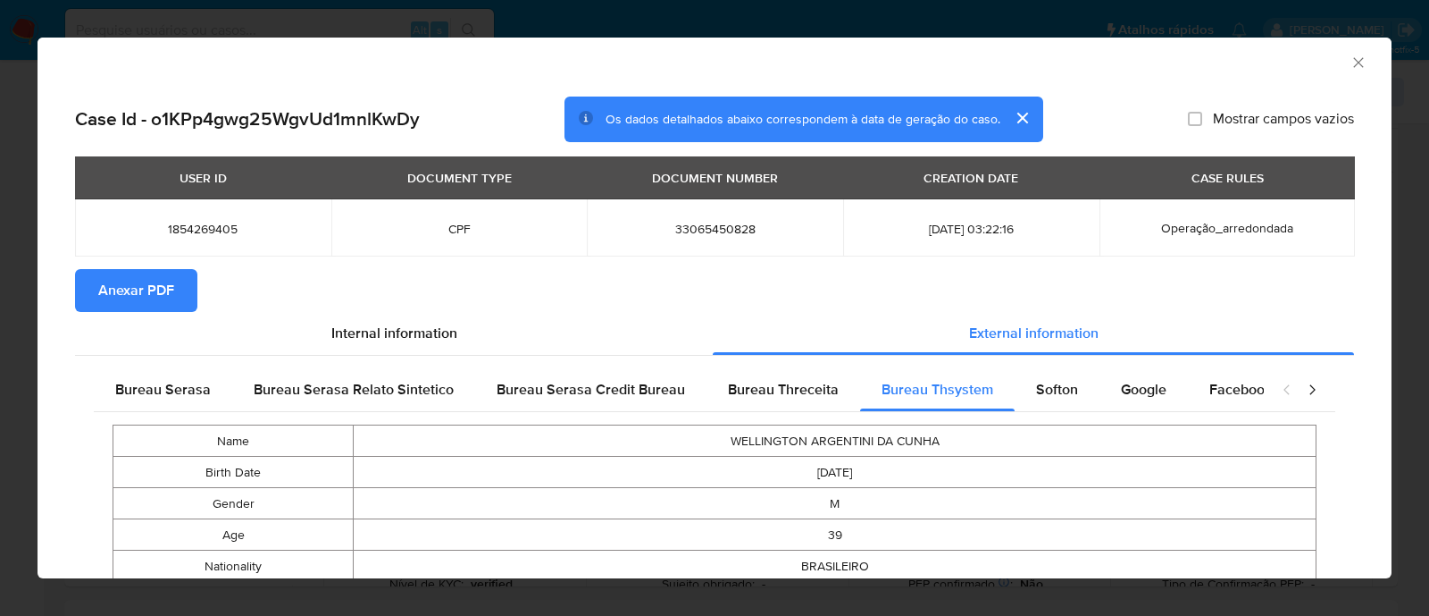
click at [123, 166] on span "Anexar PDF" at bounding box center [136, 290] width 76 height 39
click at [1127, 63] on icon "Fechar a janela" at bounding box center [1359, 63] width 18 height 18
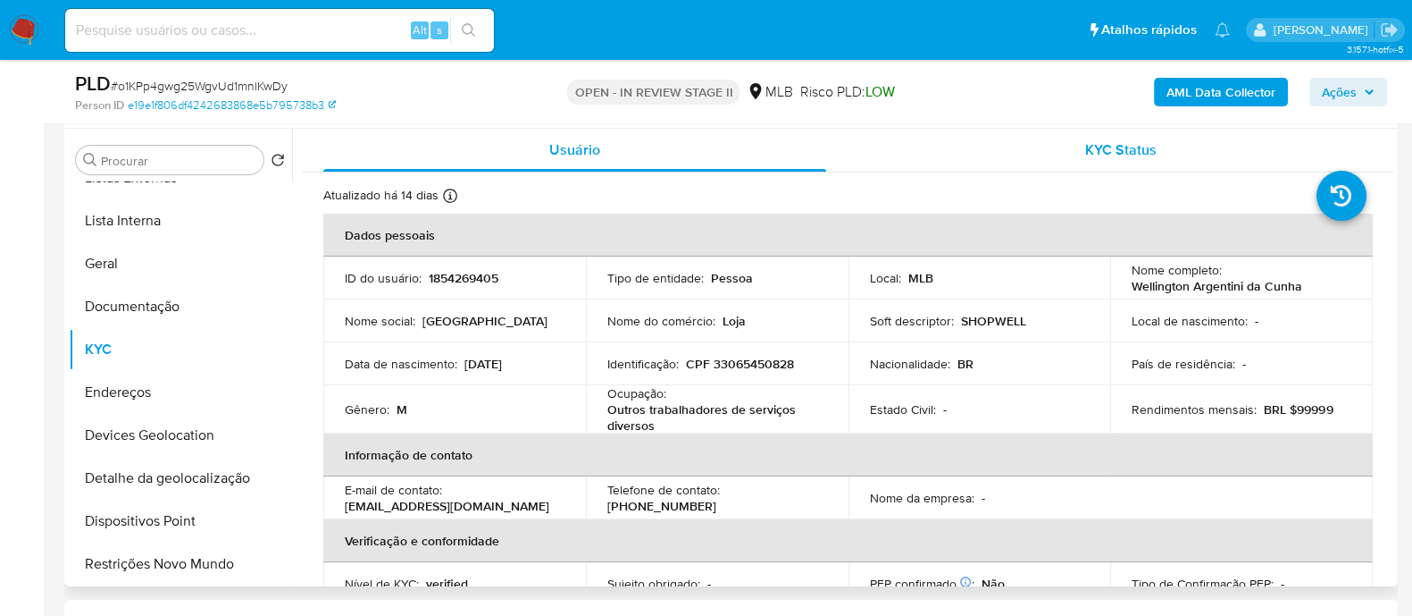
click at [1066, 159] on div "KYC Status" at bounding box center [1120, 150] width 503 height 43
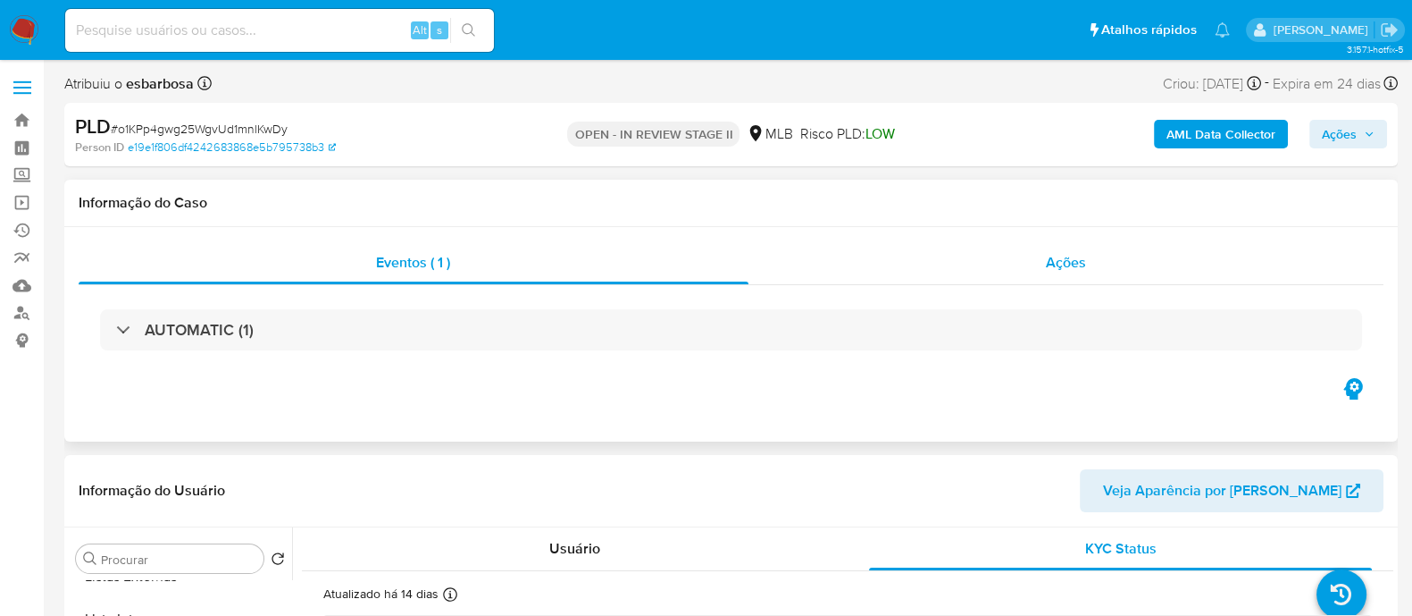
click at [990, 166] on div "Ações" at bounding box center [1067, 262] width 636 height 43
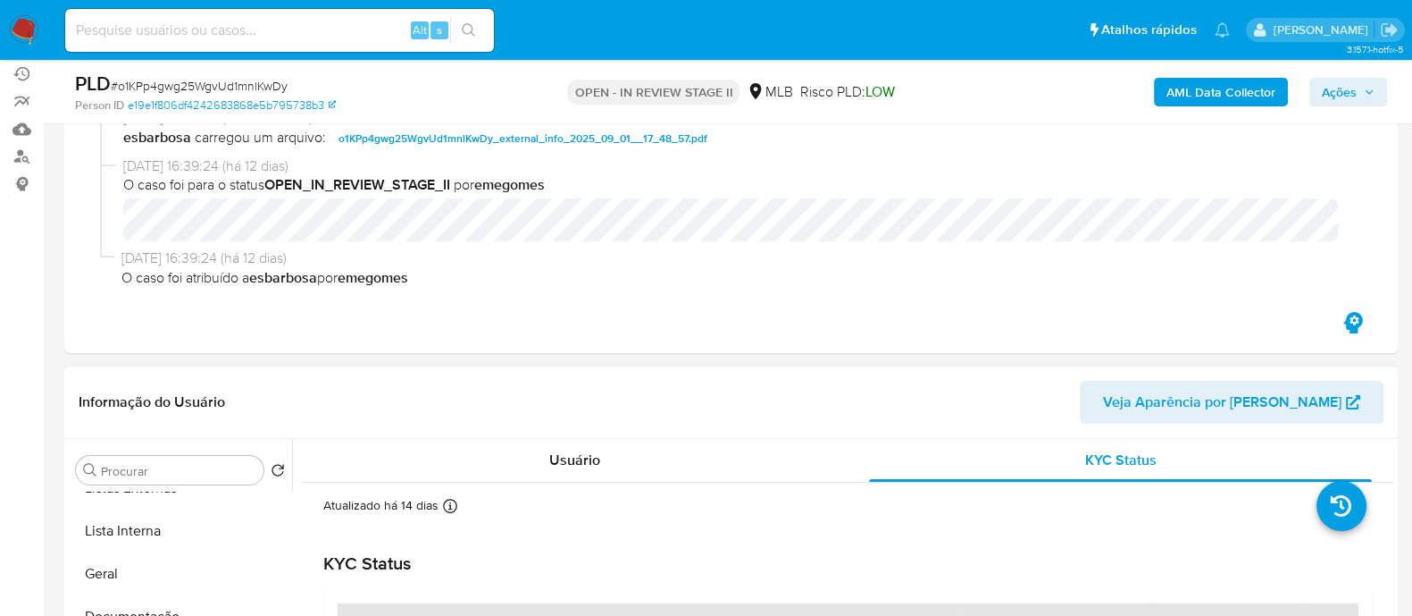
scroll to position [335, 0]
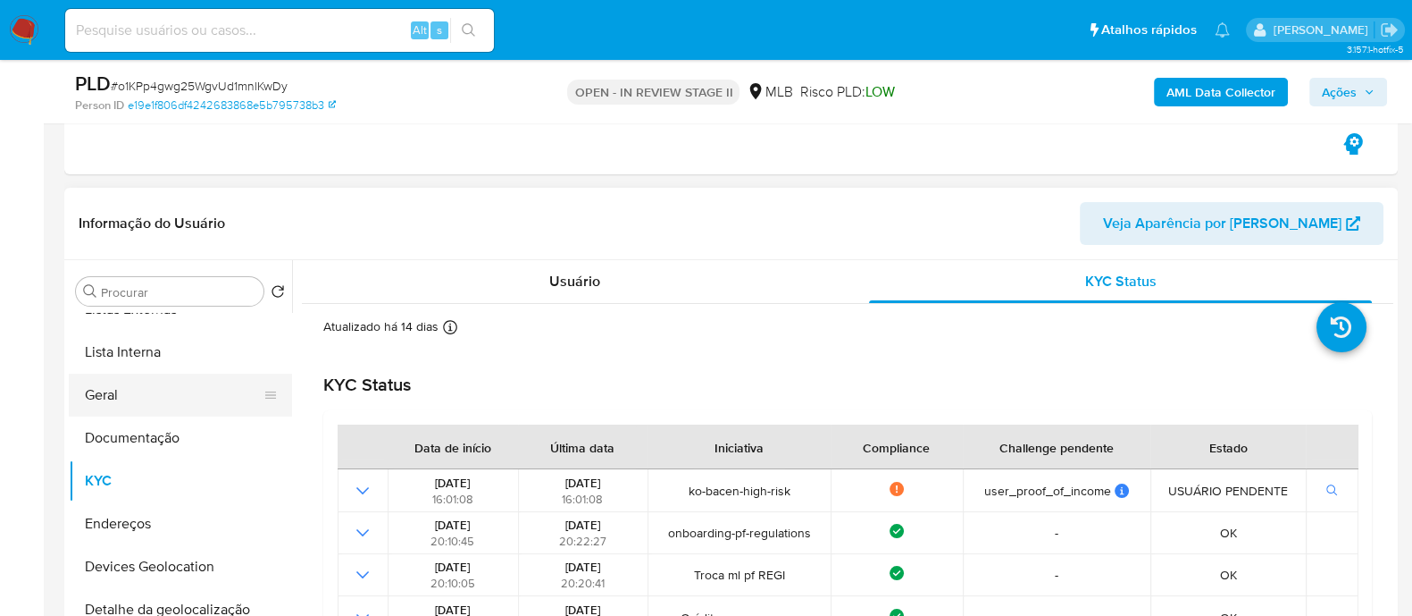
click at [131, 166] on button "Geral" at bounding box center [173, 394] width 209 height 43
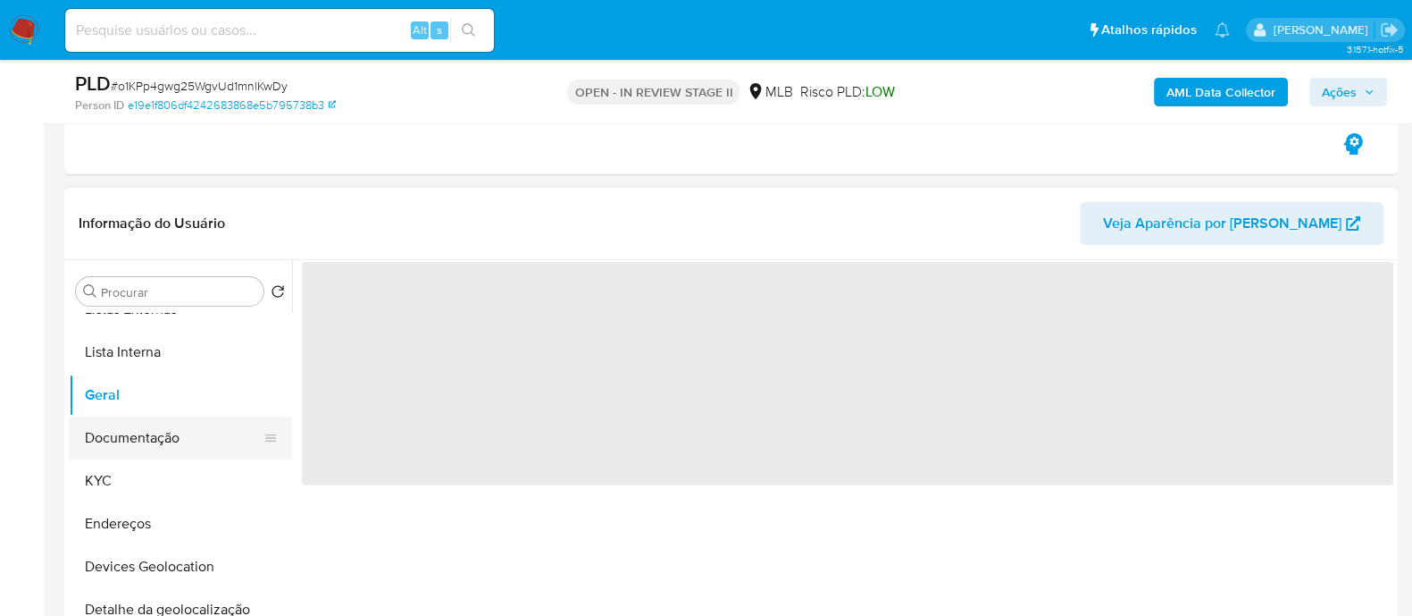
click at [163, 166] on button "Documentação" at bounding box center [173, 437] width 209 height 43
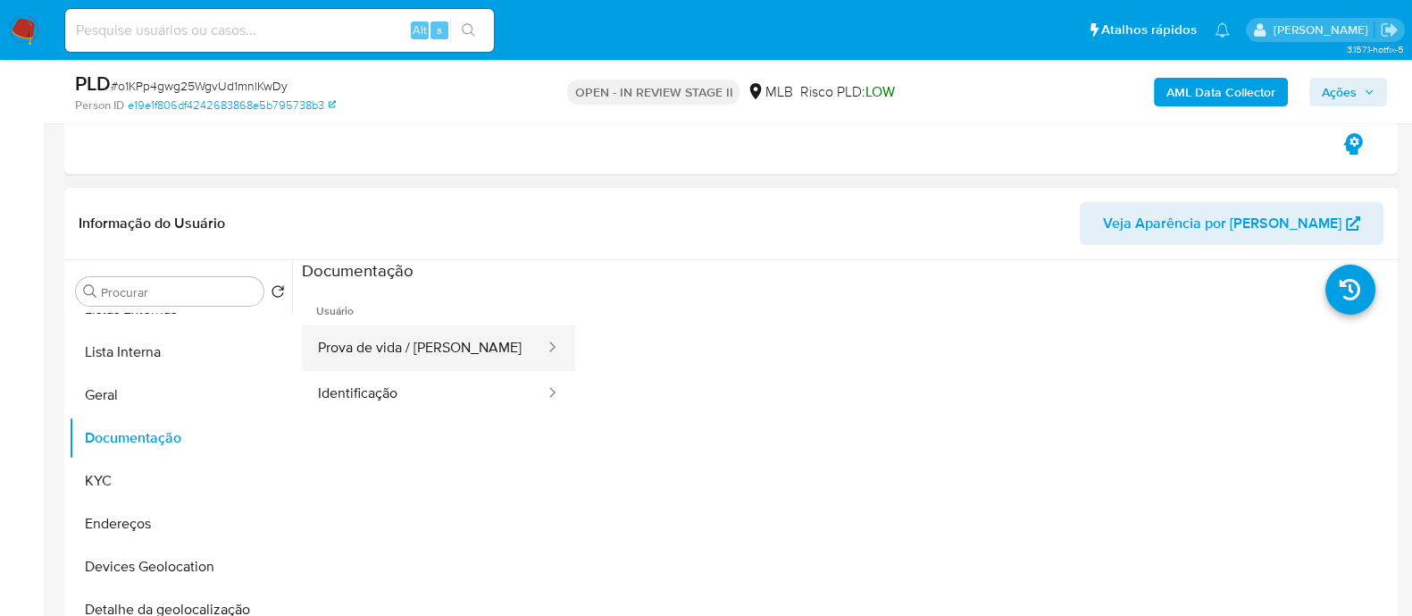
click at [448, 166] on button "Prova de vida / Selfie" at bounding box center [424, 348] width 245 height 46
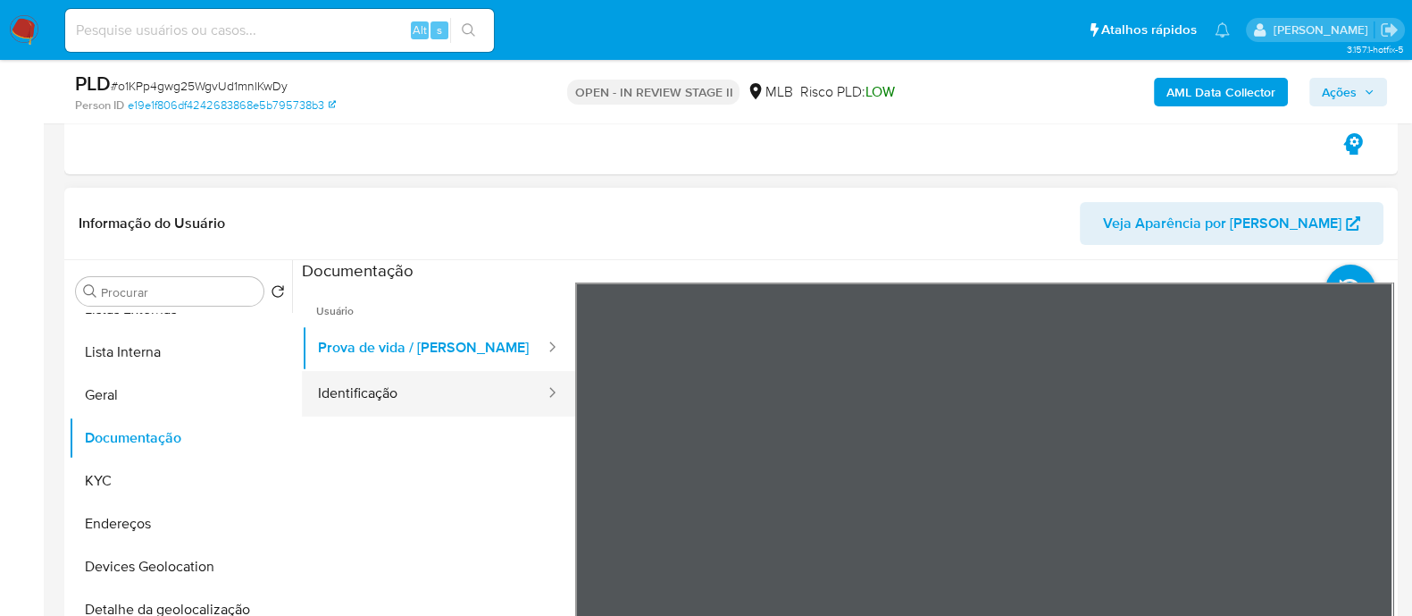
click at [414, 166] on button "Identificação" at bounding box center [424, 394] width 245 height 46
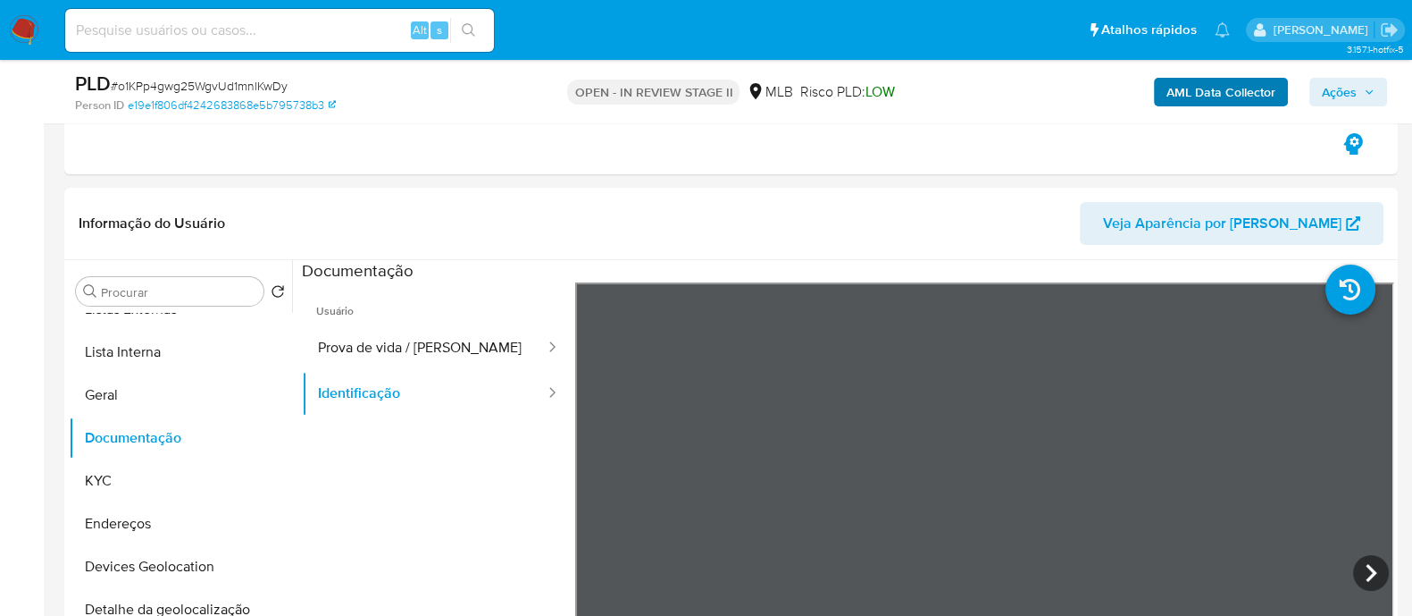
drag, startPoint x: 1361, startPoint y: 88, endPoint x: 1194, endPoint y: 85, distance: 167.1
click at [1127, 88] on span "Ações" at bounding box center [1348, 92] width 53 height 25
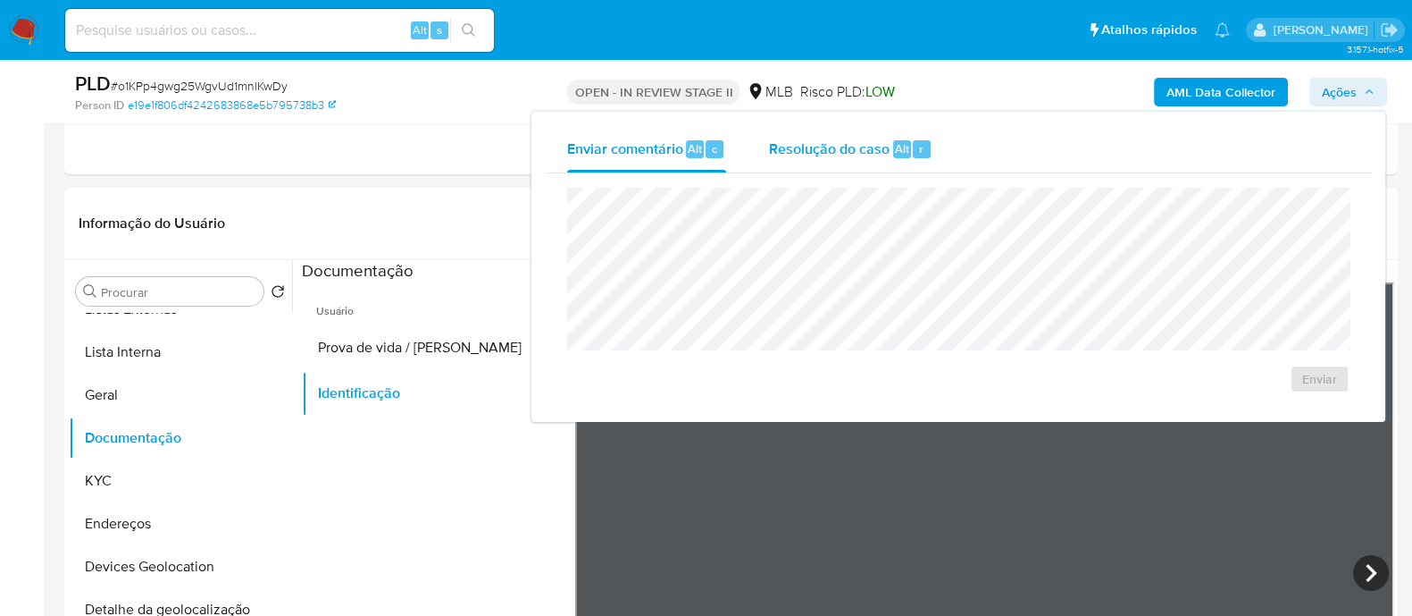
click at [815, 151] on span "Resolução do caso" at bounding box center [829, 148] width 121 height 21
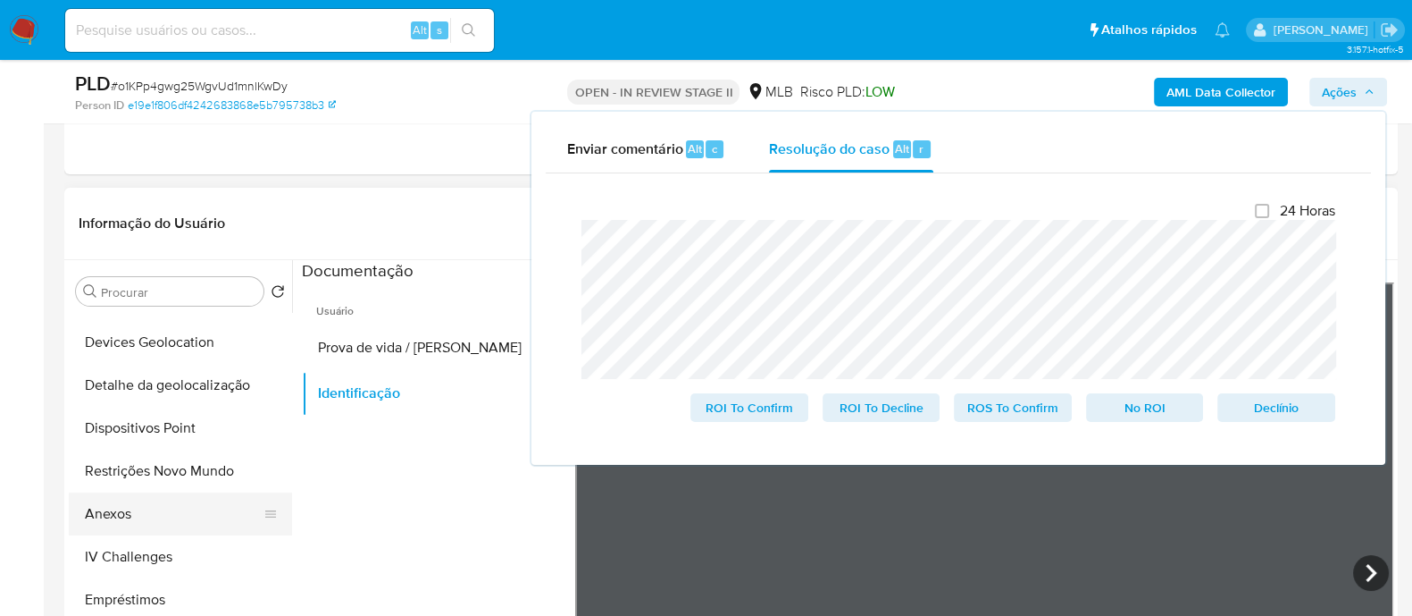
scroll to position [334, 0]
click at [161, 166] on button "Restrições Novo Mundo" at bounding box center [173, 471] width 209 height 43
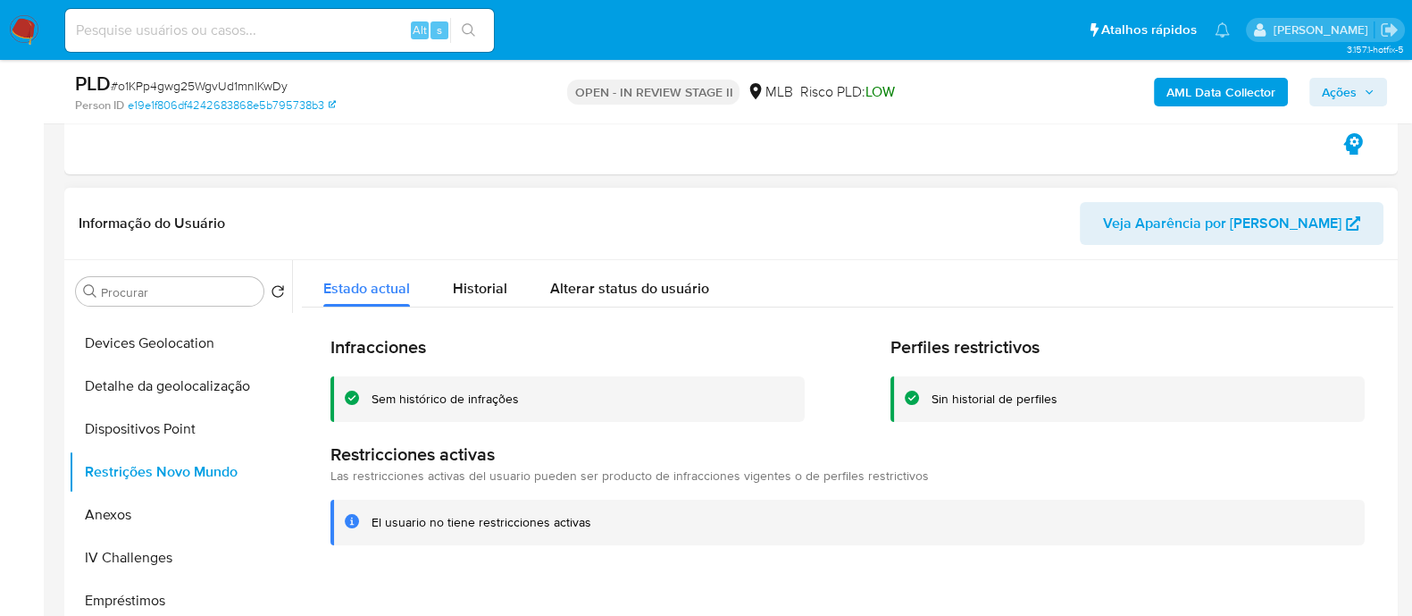
click at [436, 166] on div "Sem histórico de infrações" at bounding box center [445, 398] width 147 height 17
click at [654, 166] on h2 "Infracciones" at bounding box center [568, 347] width 474 height 22
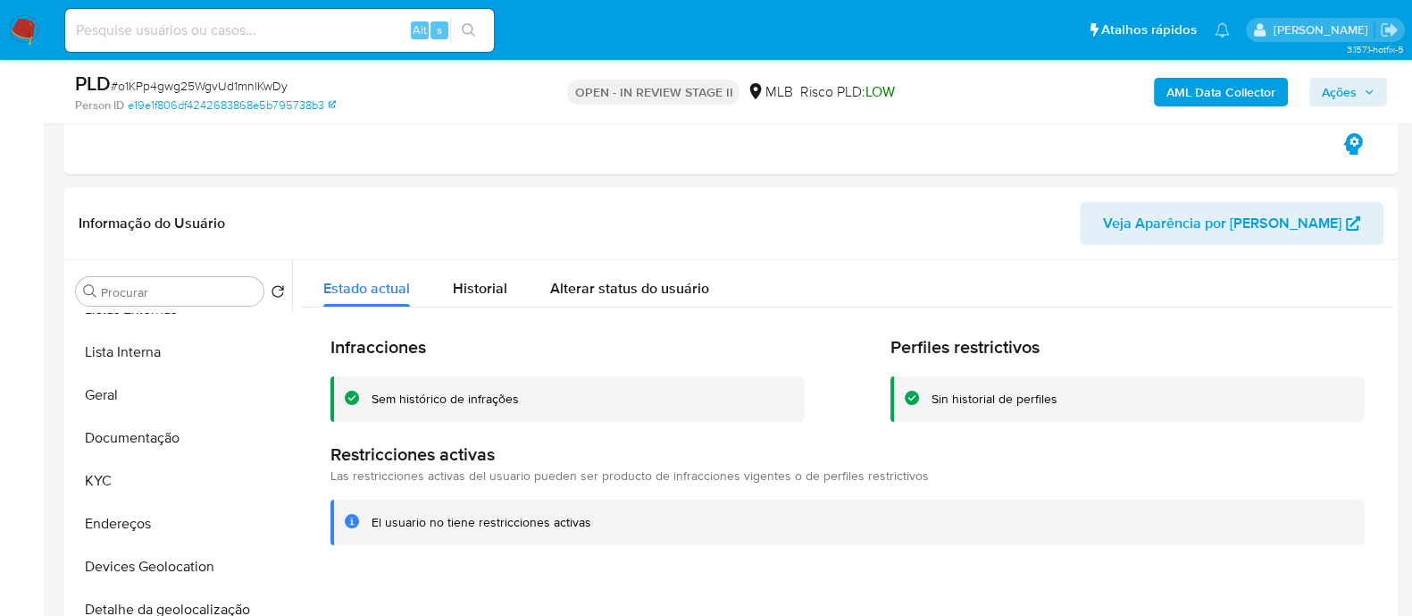
drag, startPoint x: 136, startPoint y: 399, endPoint x: 819, endPoint y: 24, distance: 779.6
click at [136, 166] on button "Geral" at bounding box center [180, 394] width 223 height 43
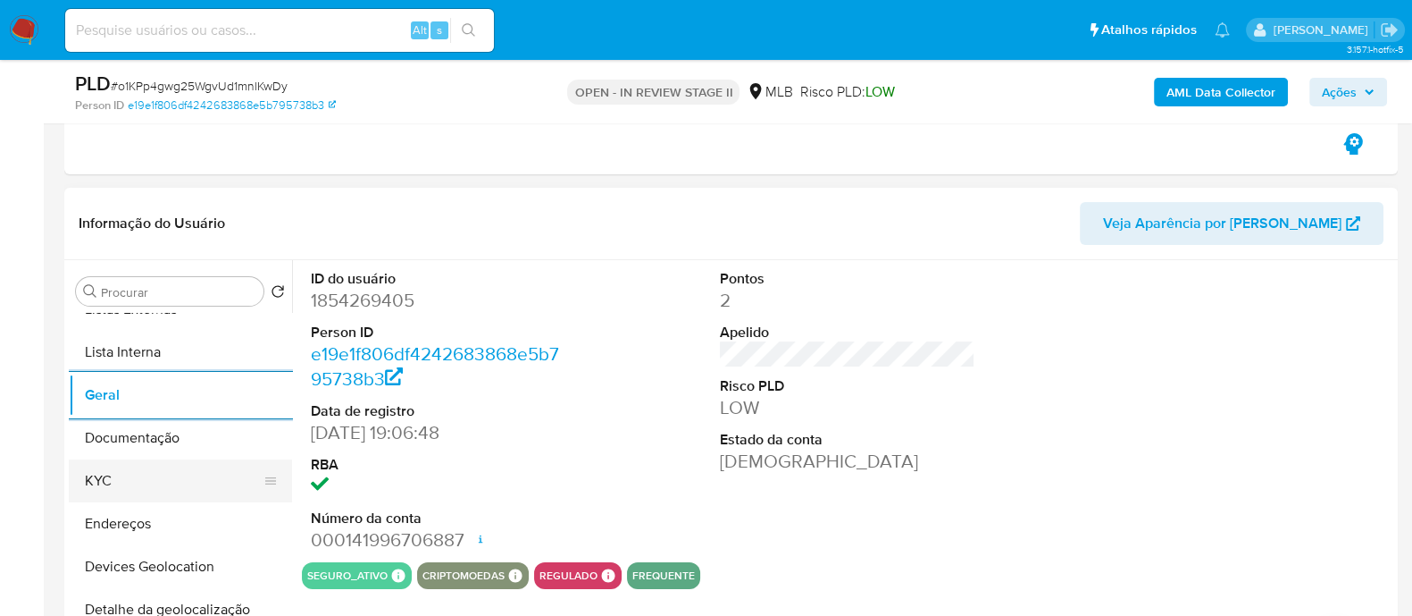
click at [103, 166] on button "KYC" at bounding box center [173, 480] width 209 height 43
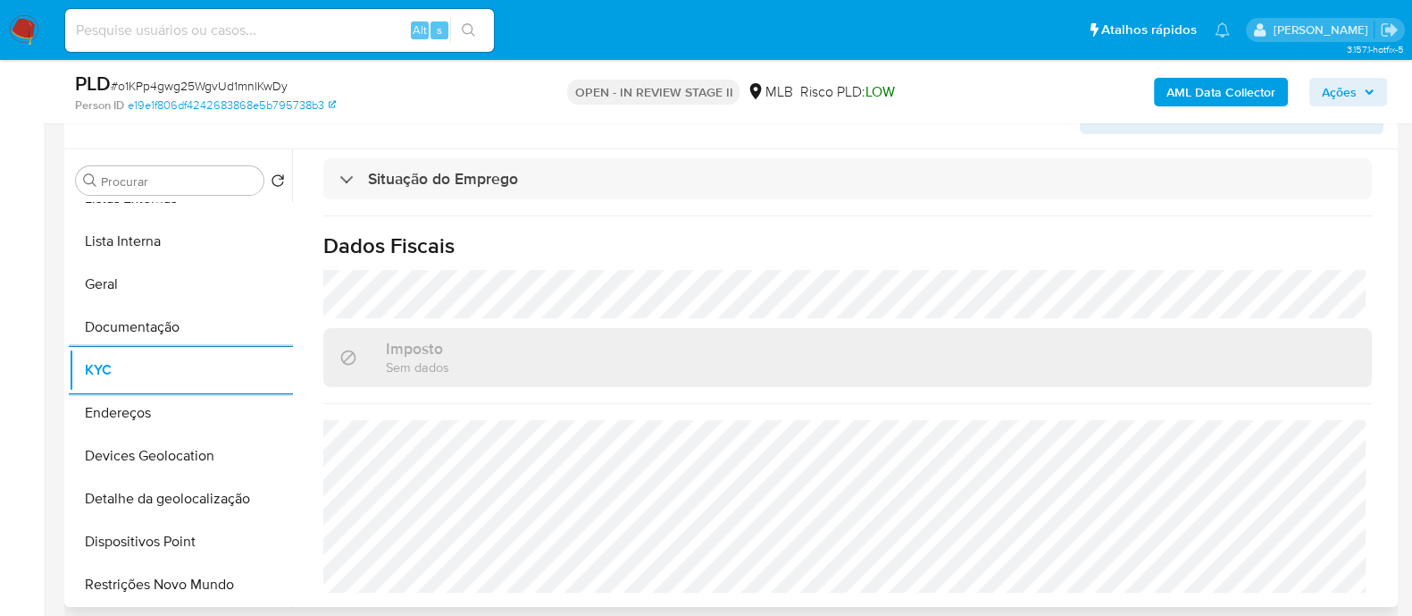
scroll to position [558, 0]
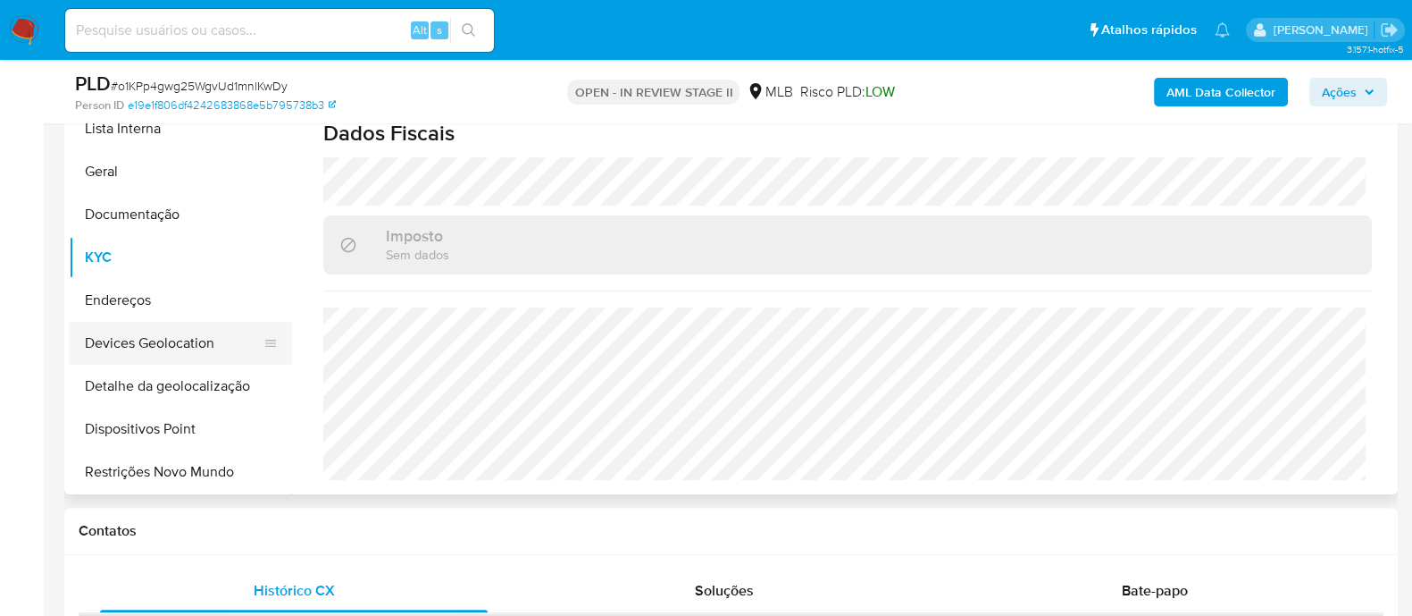
click at [199, 166] on button "Devices Geolocation" at bounding box center [173, 343] width 209 height 43
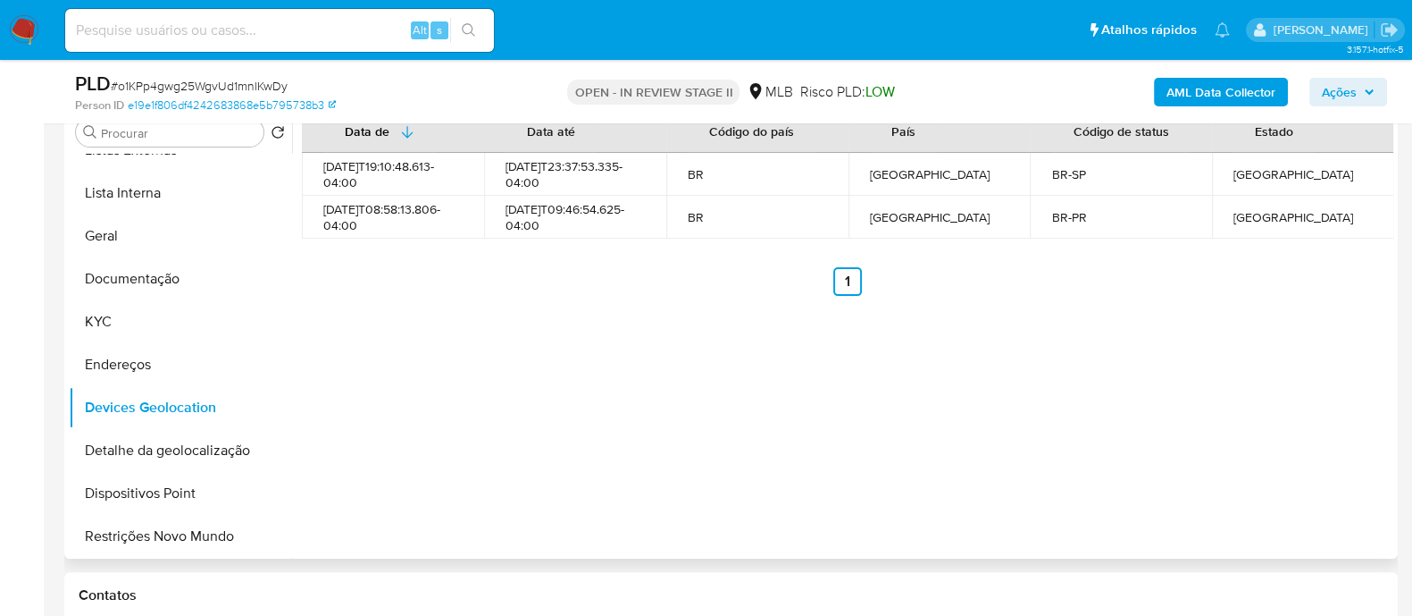
scroll to position [446, 0]
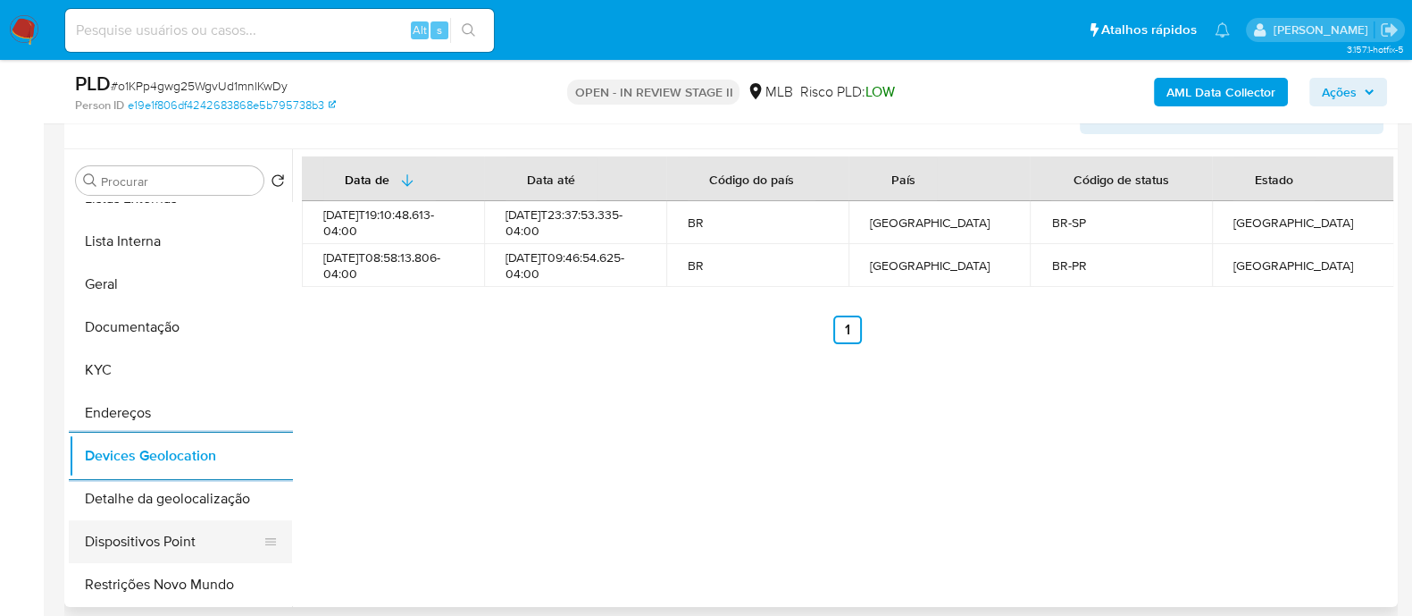
click at [218, 166] on button "Dispositivos Point" at bounding box center [173, 541] width 209 height 43
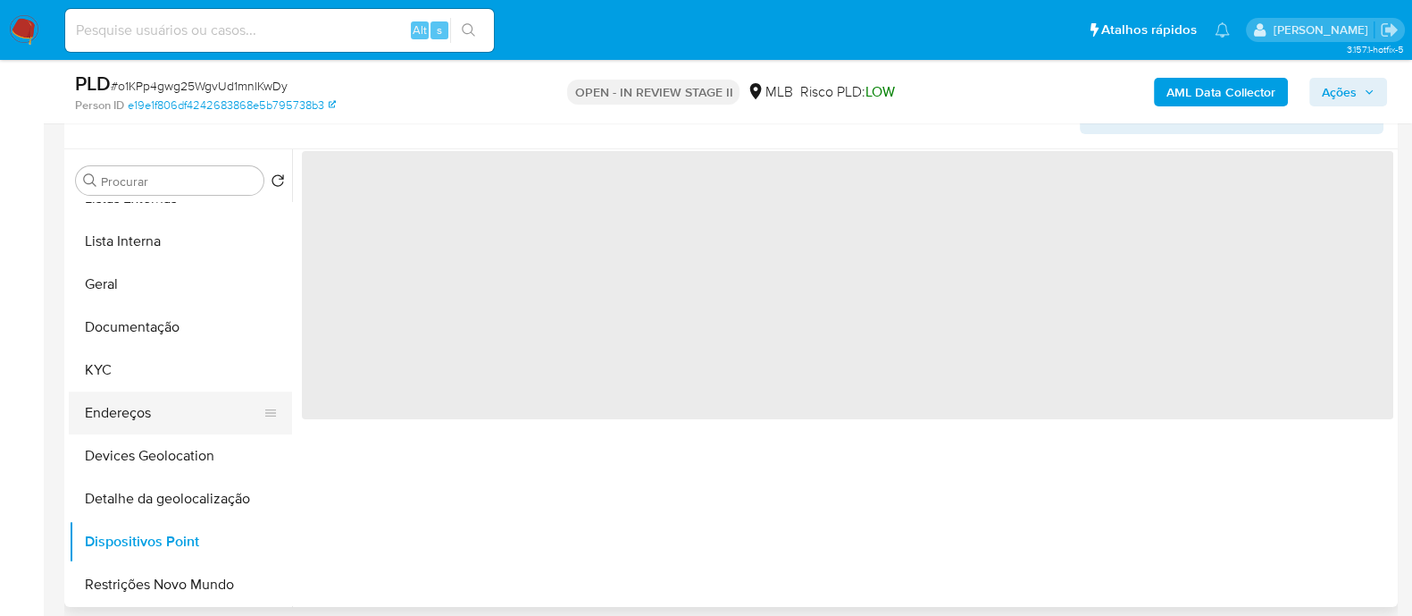
scroll to position [222, 0]
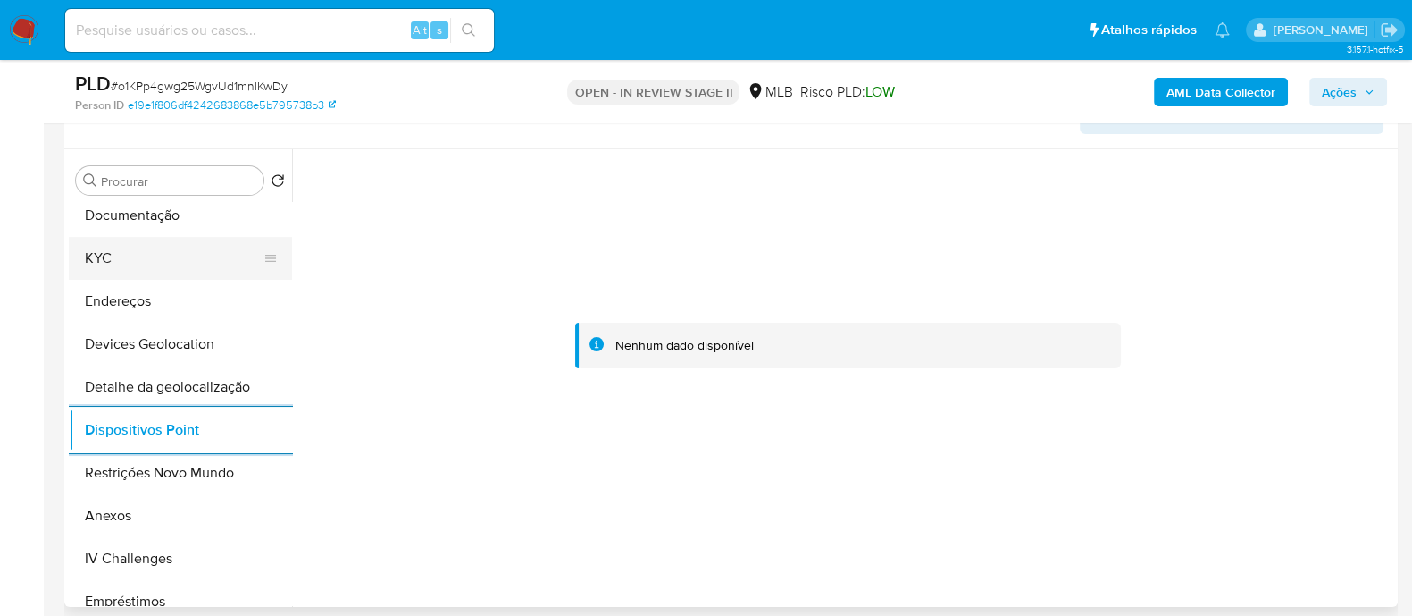
click at [138, 166] on button "KYC" at bounding box center [173, 258] width 209 height 43
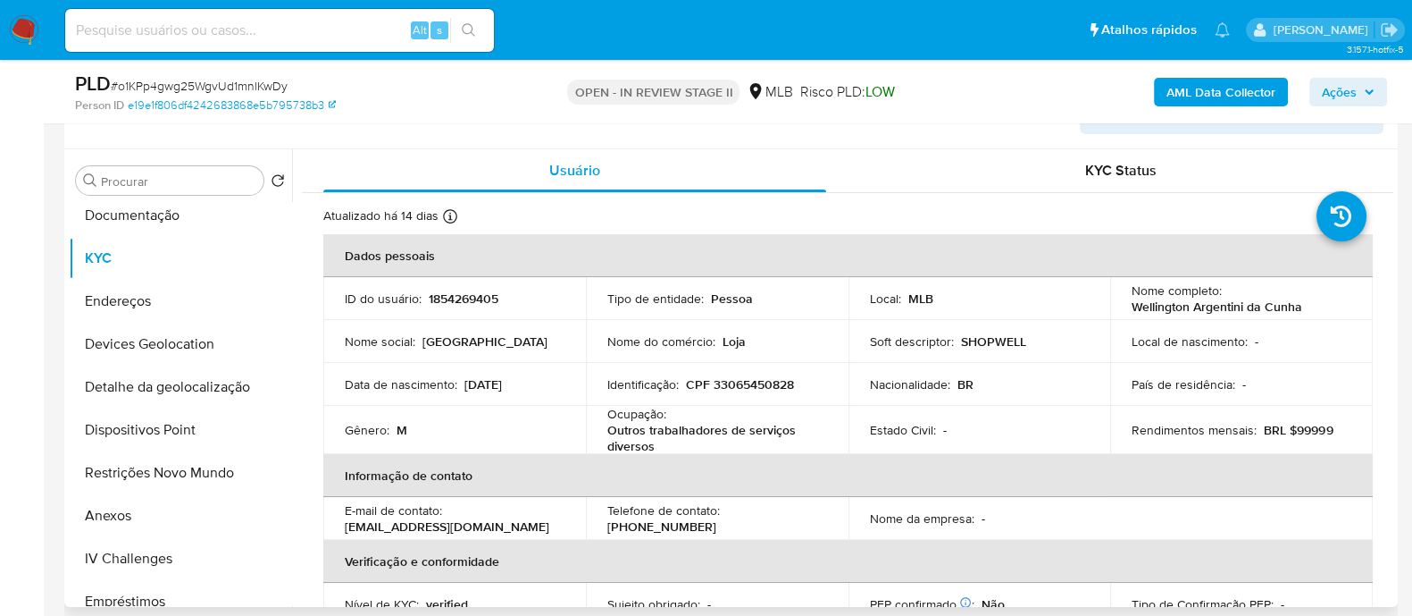
click at [755, 166] on p "CPF 33065450828" at bounding box center [740, 384] width 108 height 16
copy p "33065450828"
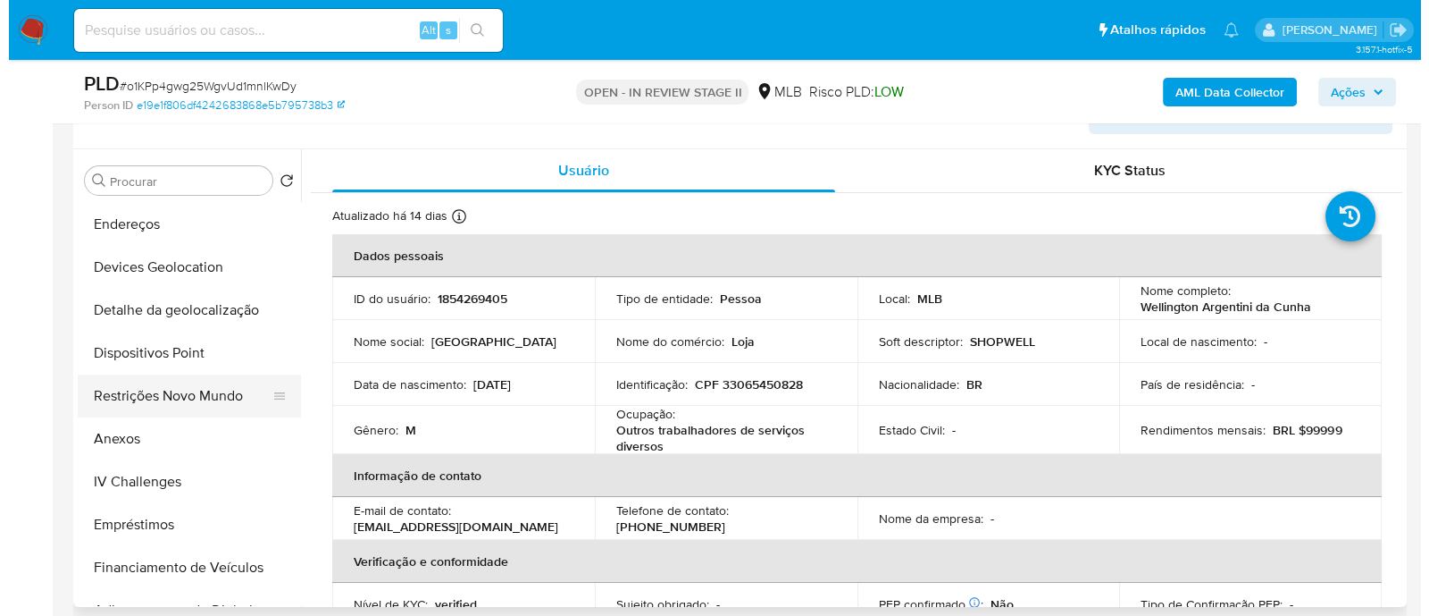
scroll to position [334, 0]
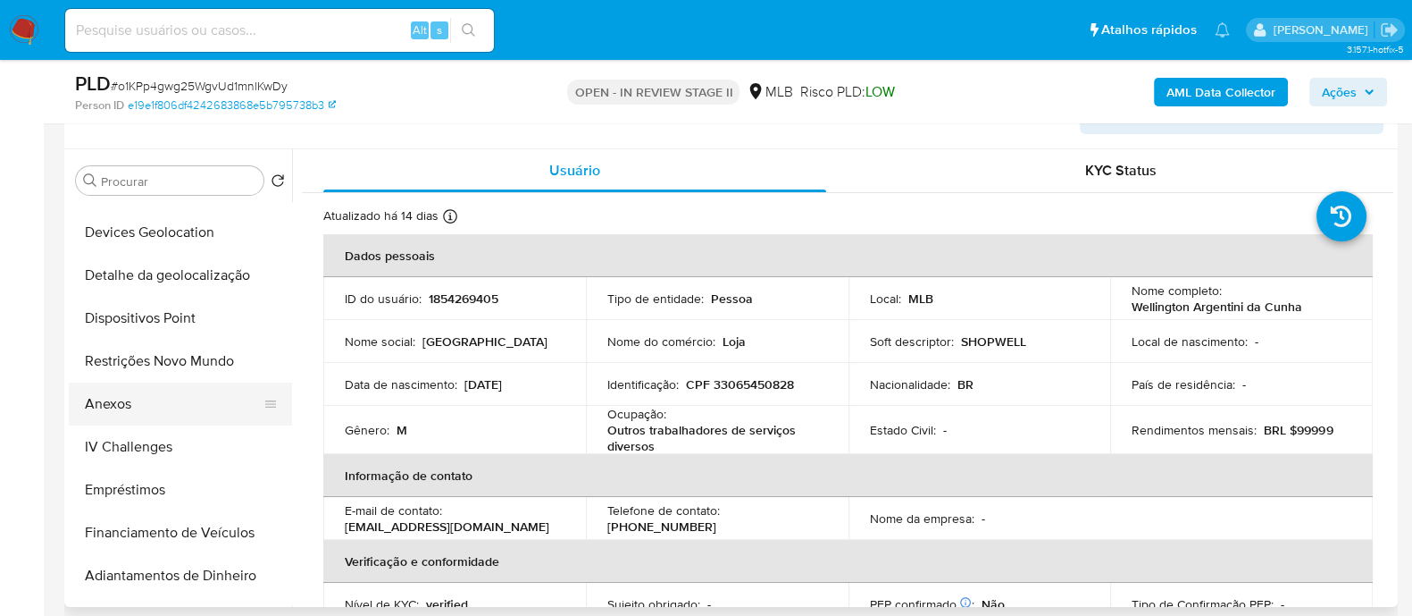
click at [137, 166] on button "Anexos" at bounding box center [173, 403] width 209 height 43
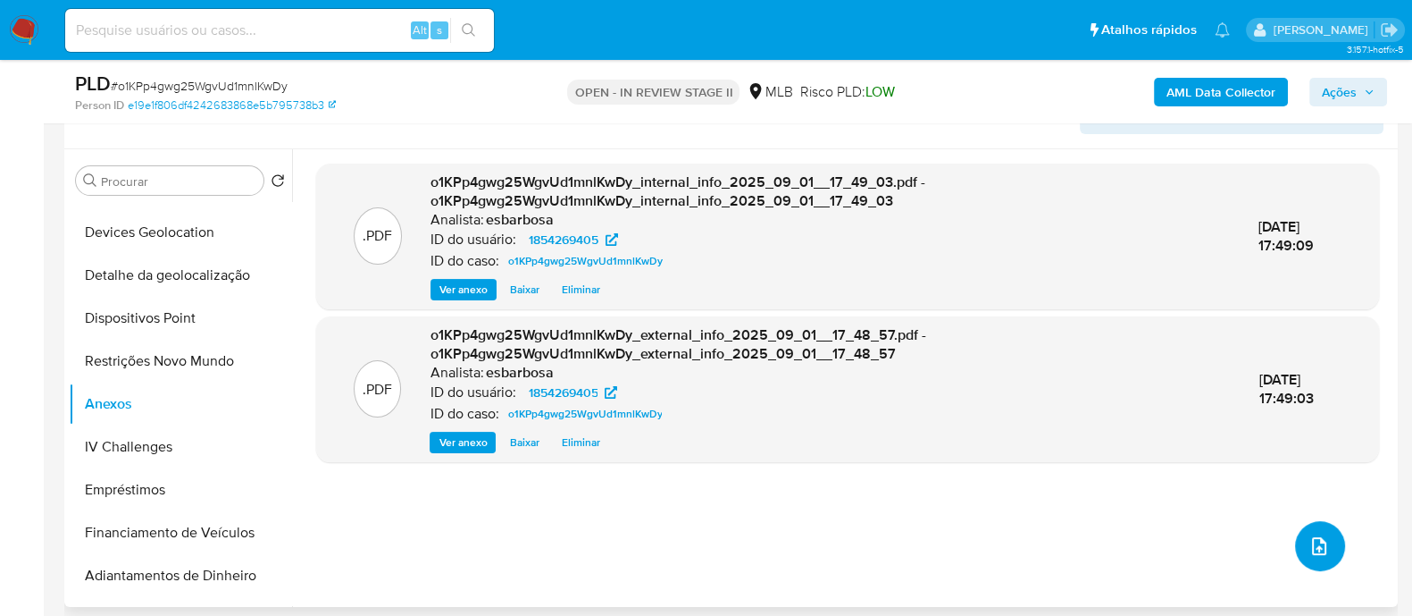
click at [1127, 166] on icon "upload-file" at bounding box center [1319, 545] width 21 height 21
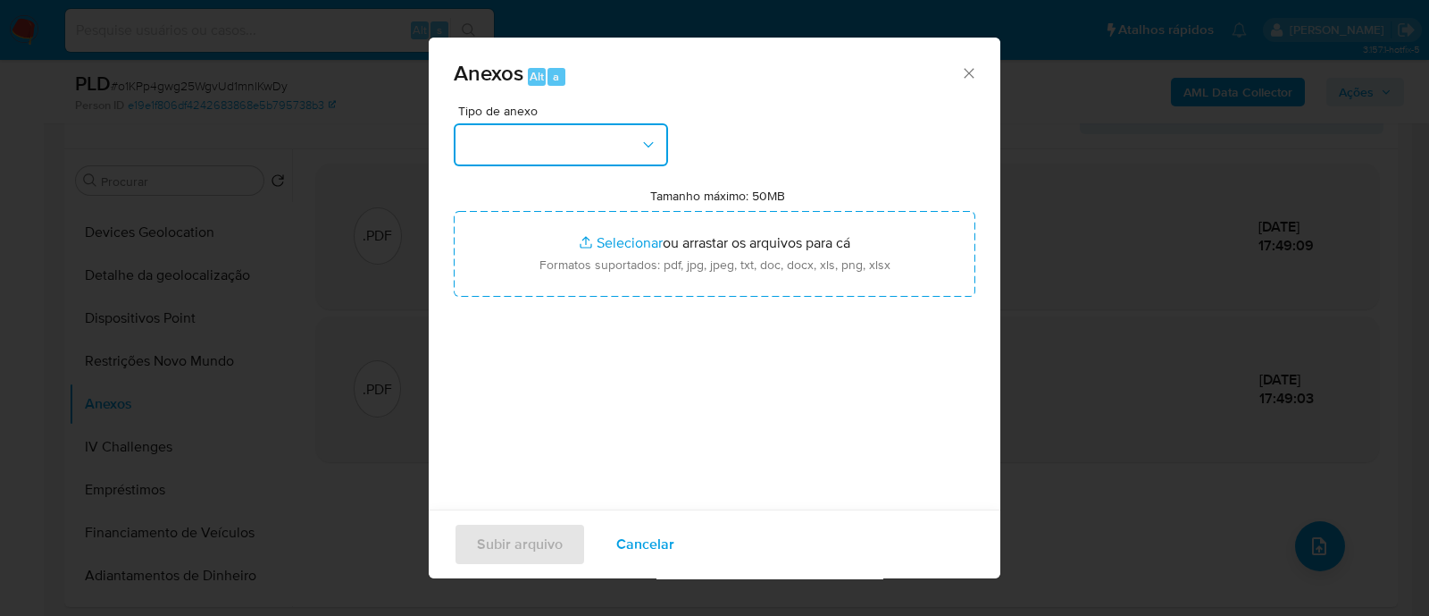
click at [547, 154] on button "button" at bounding box center [561, 144] width 214 height 43
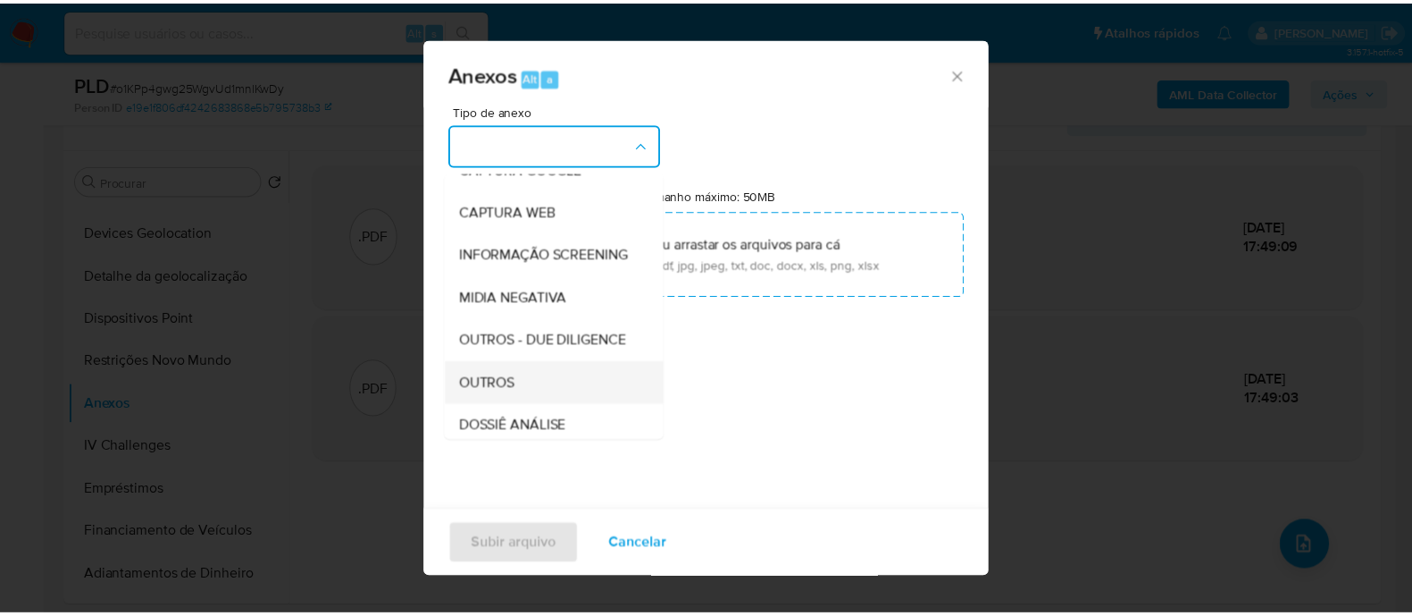
scroll to position [222, 0]
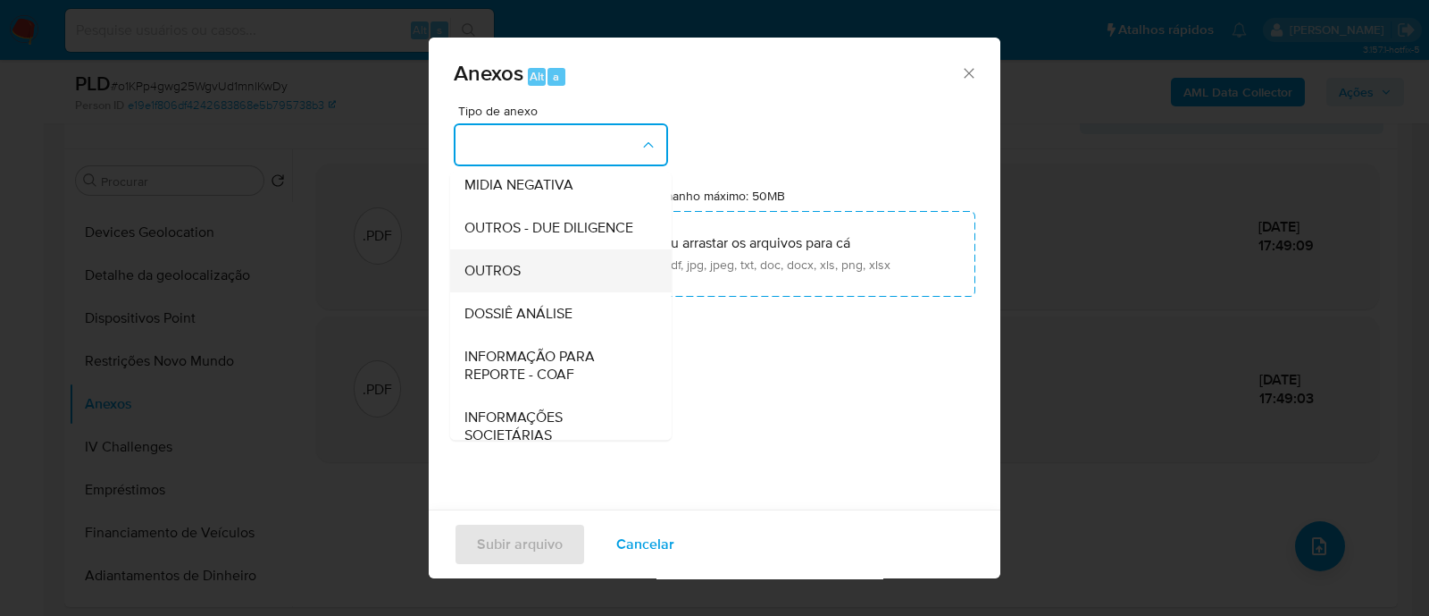
click at [501, 166] on span "OUTROS" at bounding box center [493, 271] width 56 height 18
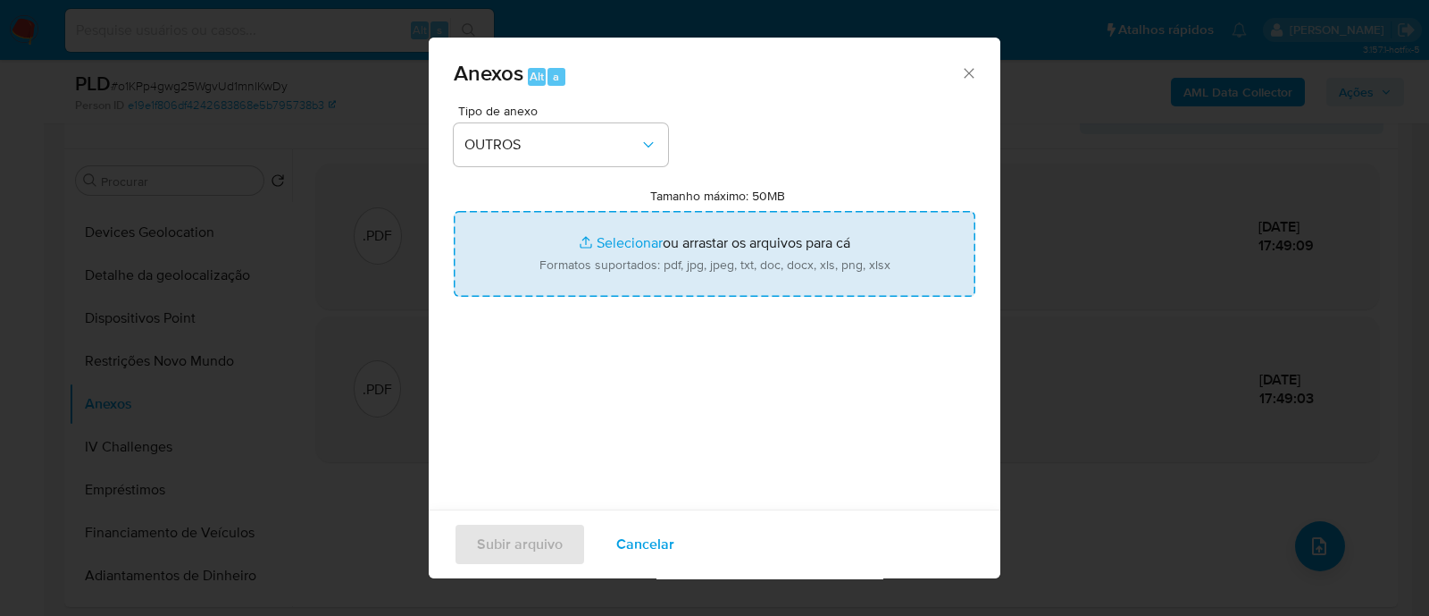
click at [614, 166] on input "Tamanho máximo: 50MB Selecionar arquivos" at bounding box center [715, 254] width 522 height 86
type input "C:\fakepath\Mulan 1854269405_2025_08_29_16_33_37.xlsx"
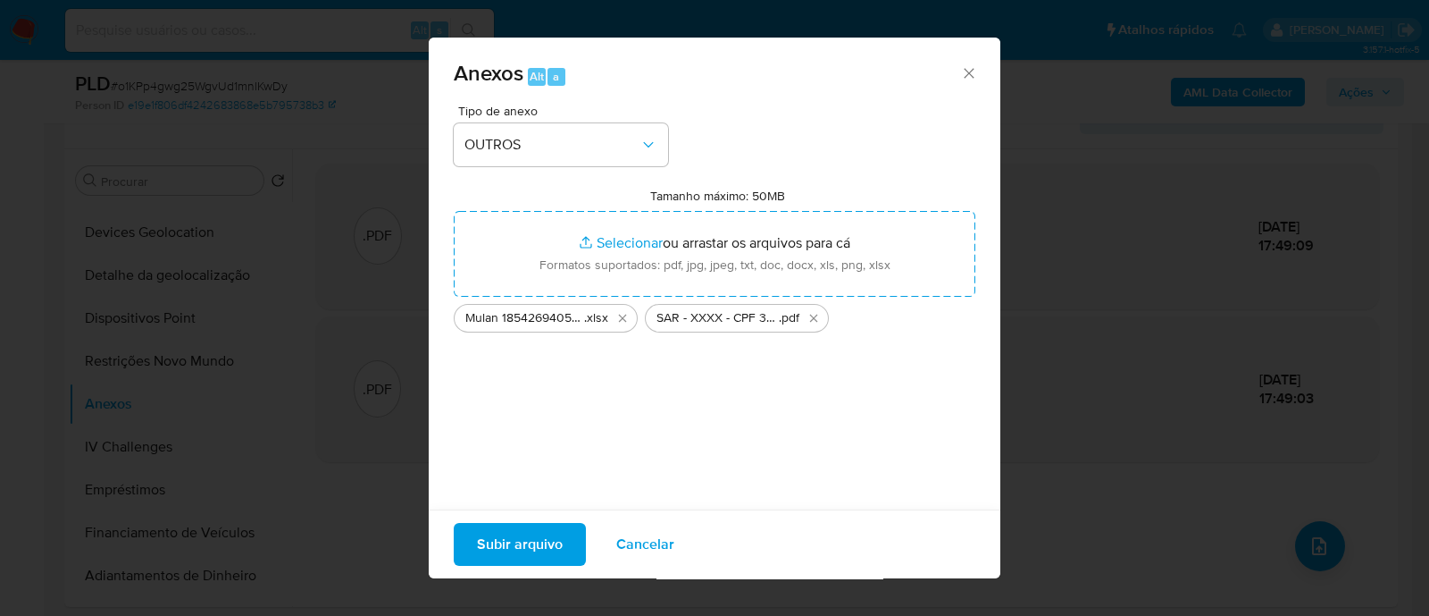
click at [512, 166] on span "Subir arquivo" at bounding box center [520, 543] width 86 height 39
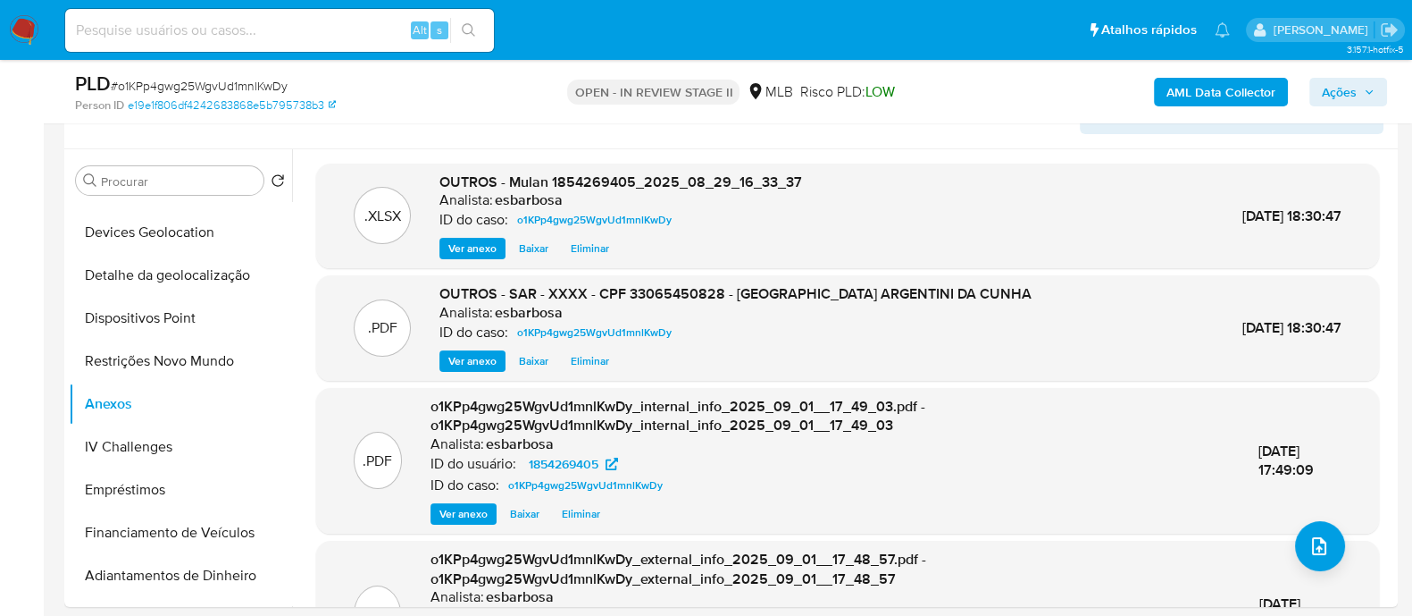
click at [1127, 93] on span "Ações" at bounding box center [1339, 92] width 35 height 29
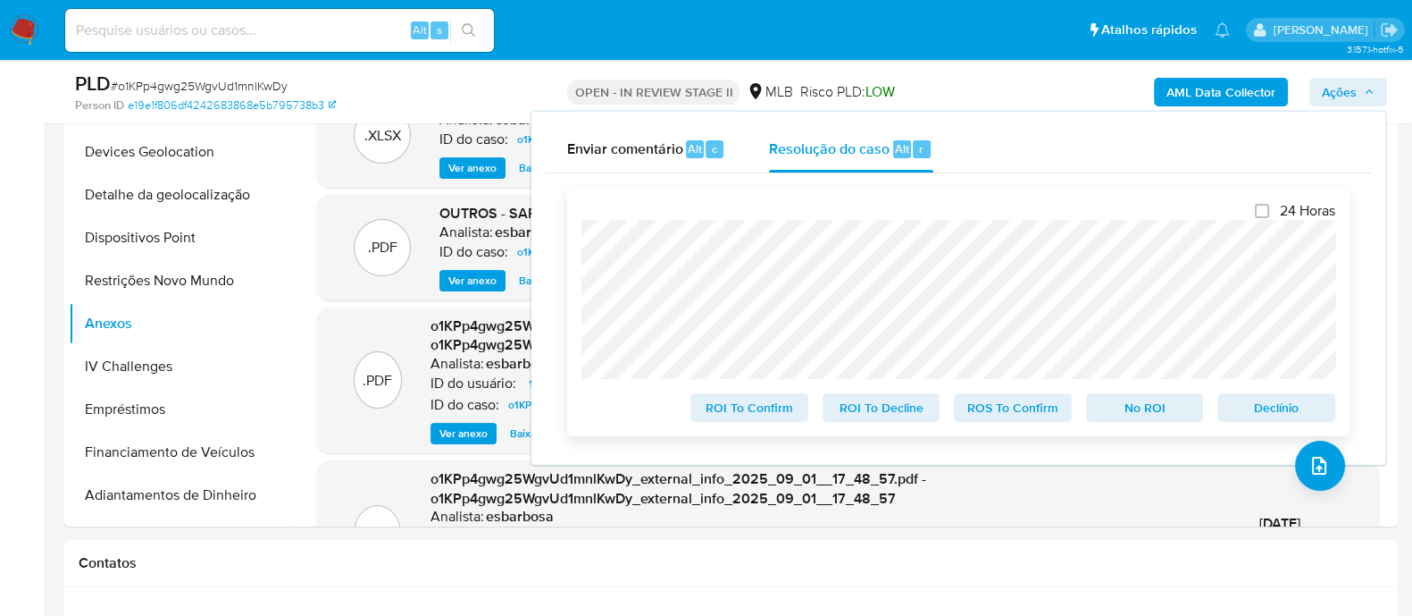
scroll to position [558, 0]
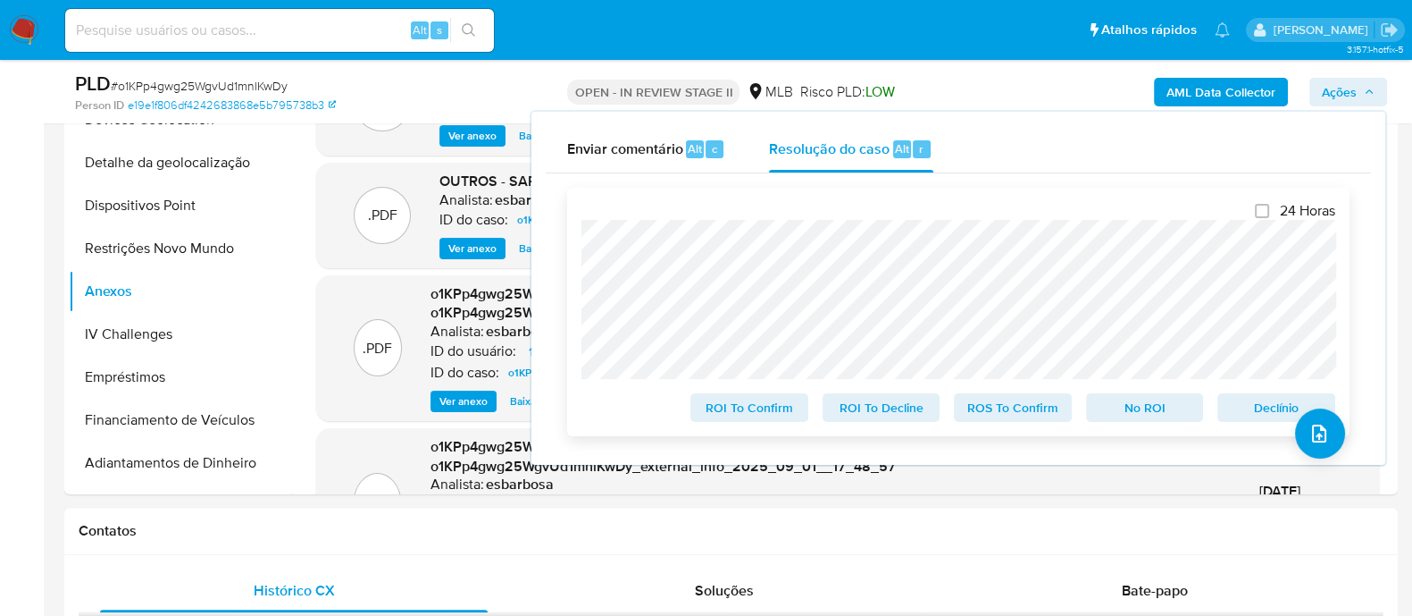
click at [1028, 166] on span "ROS To Confirm" at bounding box center [1013, 407] width 93 height 25
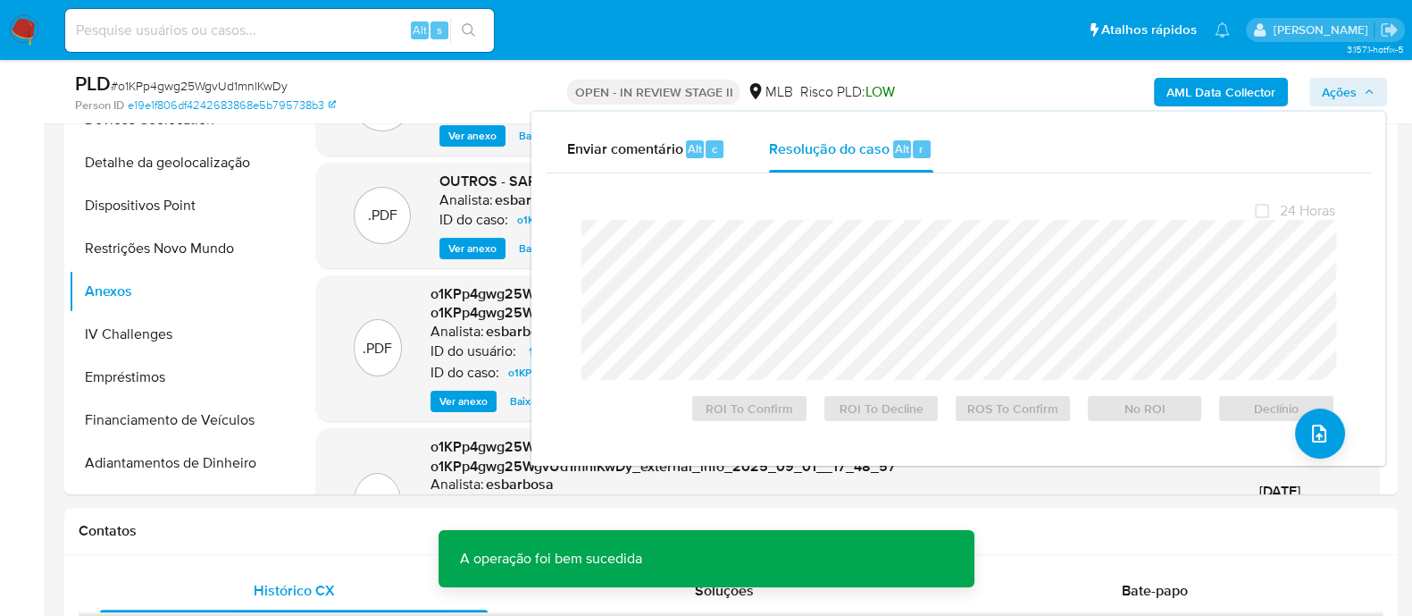
click at [219, 82] on span "# o1KPp4gwg25WgvUd1mnlKwDy" at bounding box center [199, 86] width 177 height 18
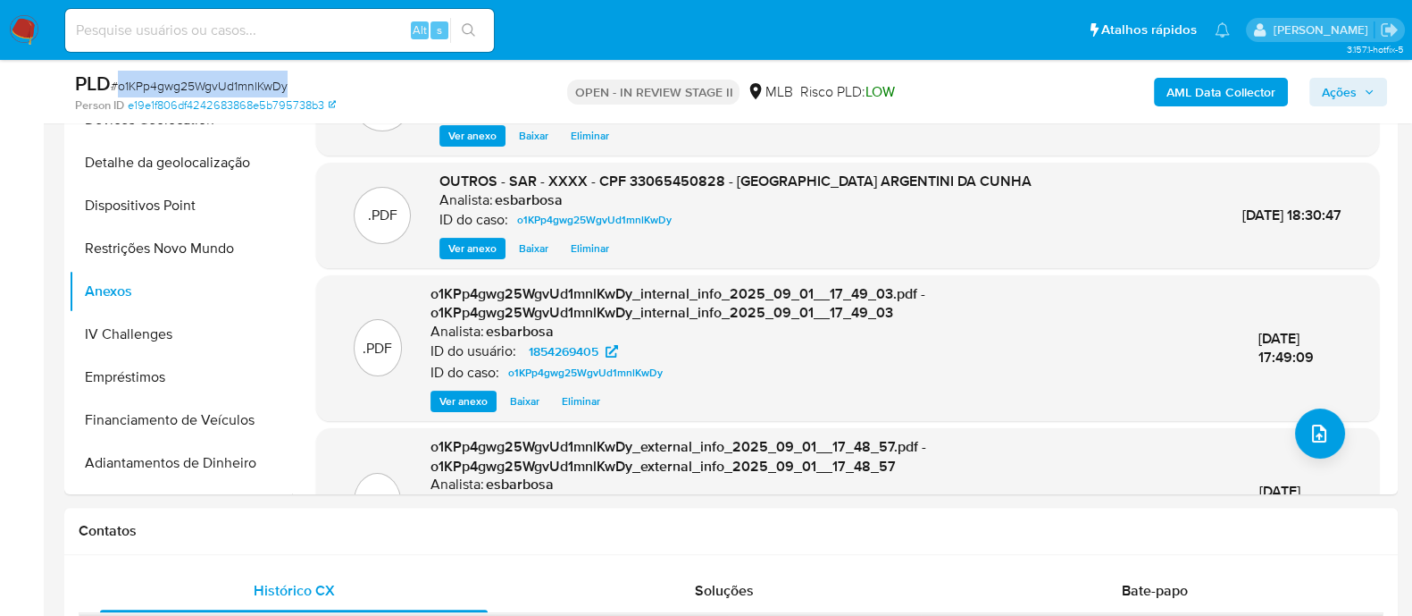
click at [219, 82] on span "# o1KPp4gwg25WgvUd1mnlKwDy" at bounding box center [199, 86] width 177 height 18
copy span "o1KPp4gwg25WgvUd1mnlKwDy"
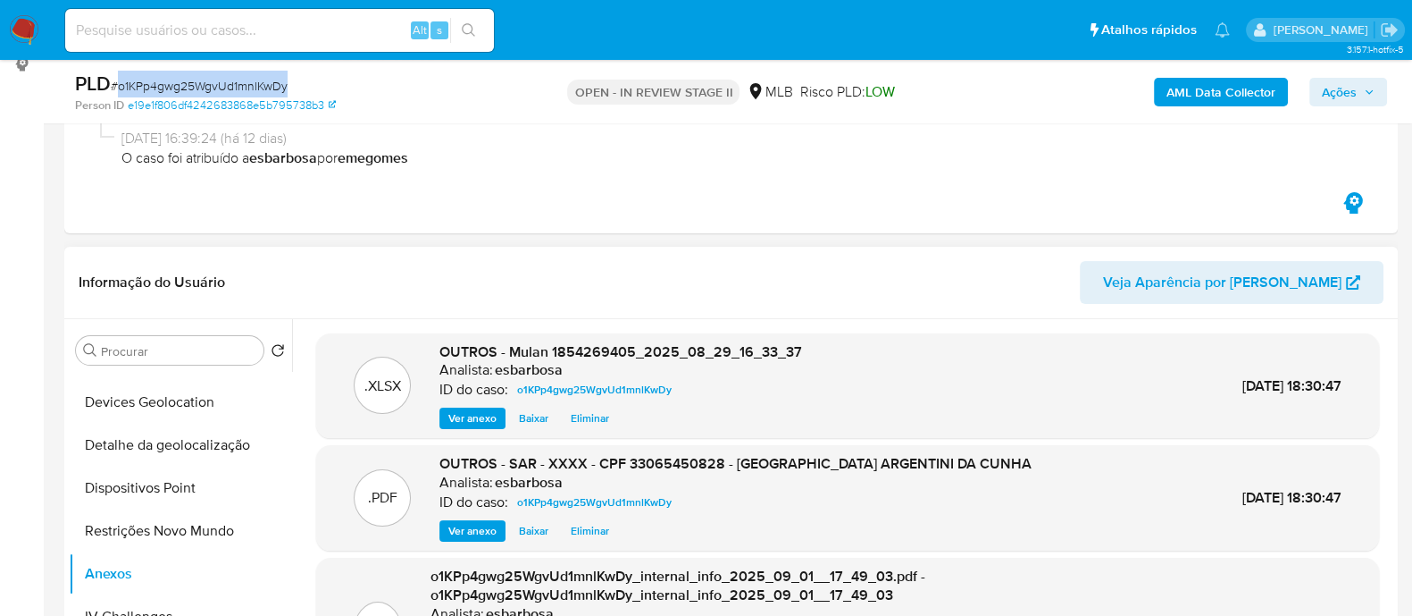
scroll to position [0, 0]
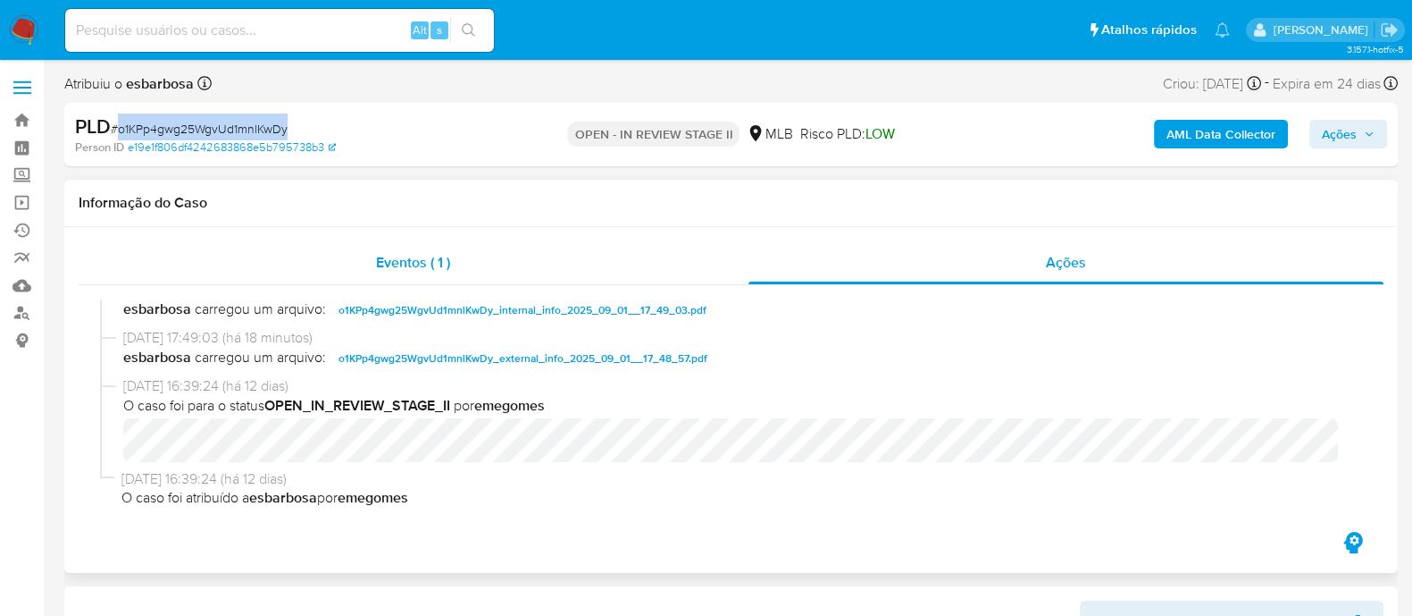
click at [607, 166] on div "Eventos ( 1 )" at bounding box center [414, 262] width 670 height 43
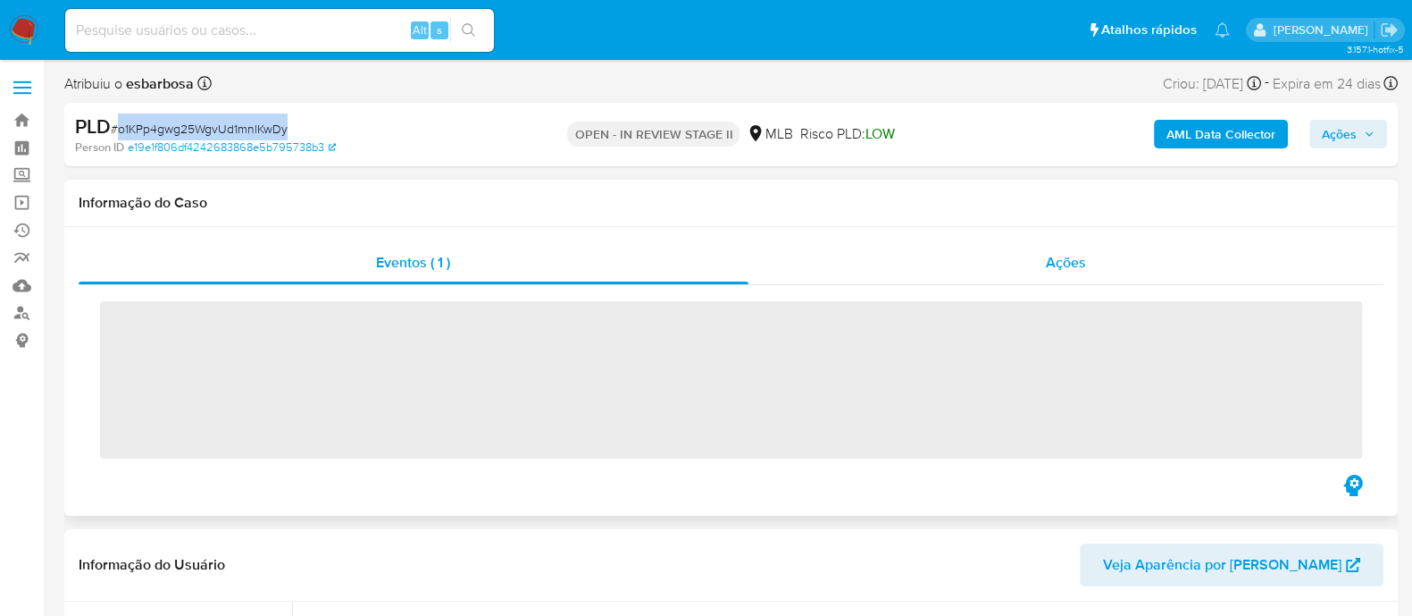
click at [893, 166] on div "Ações" at bounding box center [1067, 262] width 636 height 43
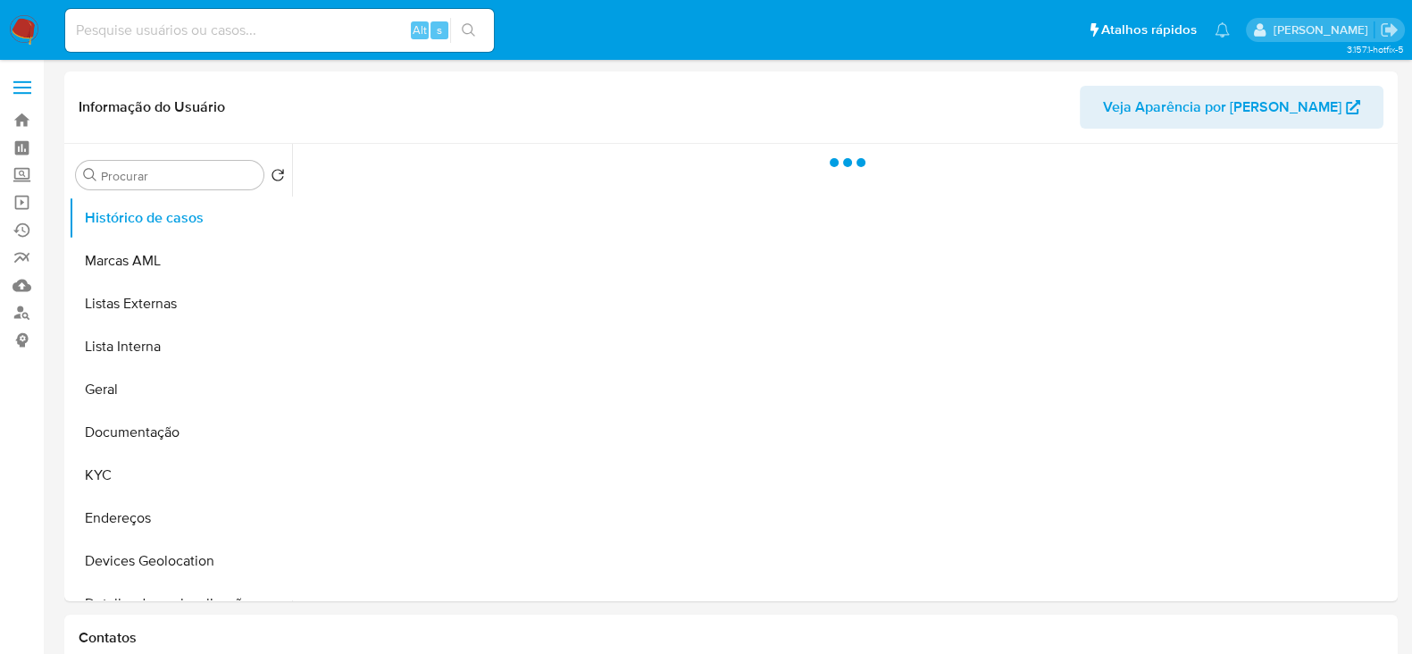
click at [32, 31] on img at bounding box center [24, 30] width 30 height 30
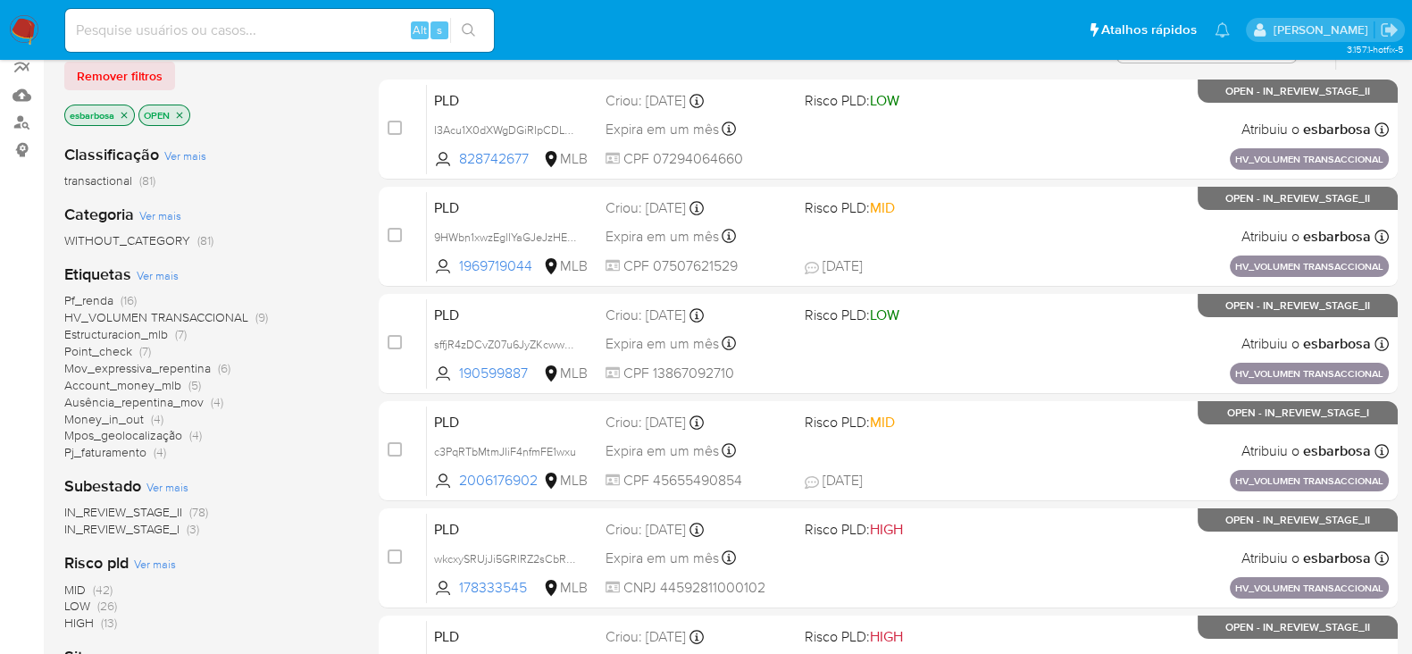
scroll to position [222, 0]
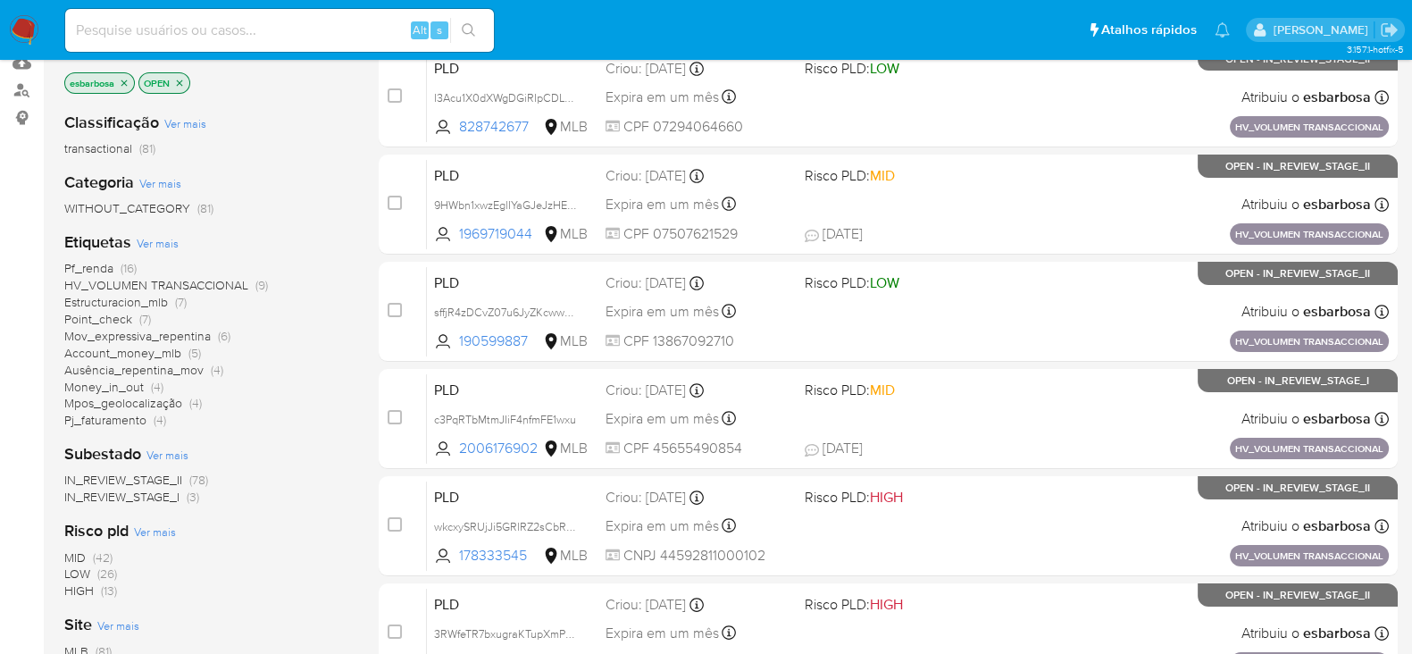
click at [146, 501] on span "IN_REVIEW_STAGE_I" at bounding box center [121, 497] width 115 height 18
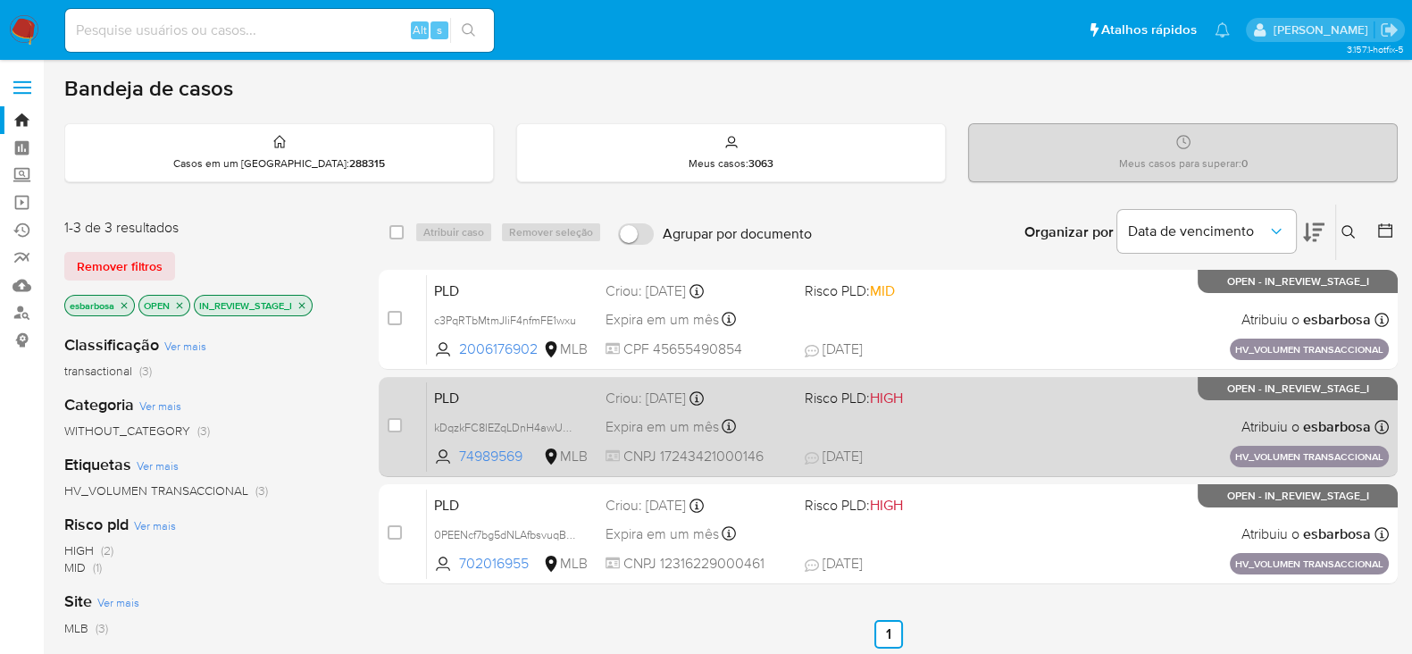
click at [965, 415] on div "PLD kDqzkFC8lEZqLDnH4awUZshp 74989569 MLB Risco PLD: HIGH Criou: 14/08/2025 Cri…" at bounding box center [908, 426] width 962 height 90
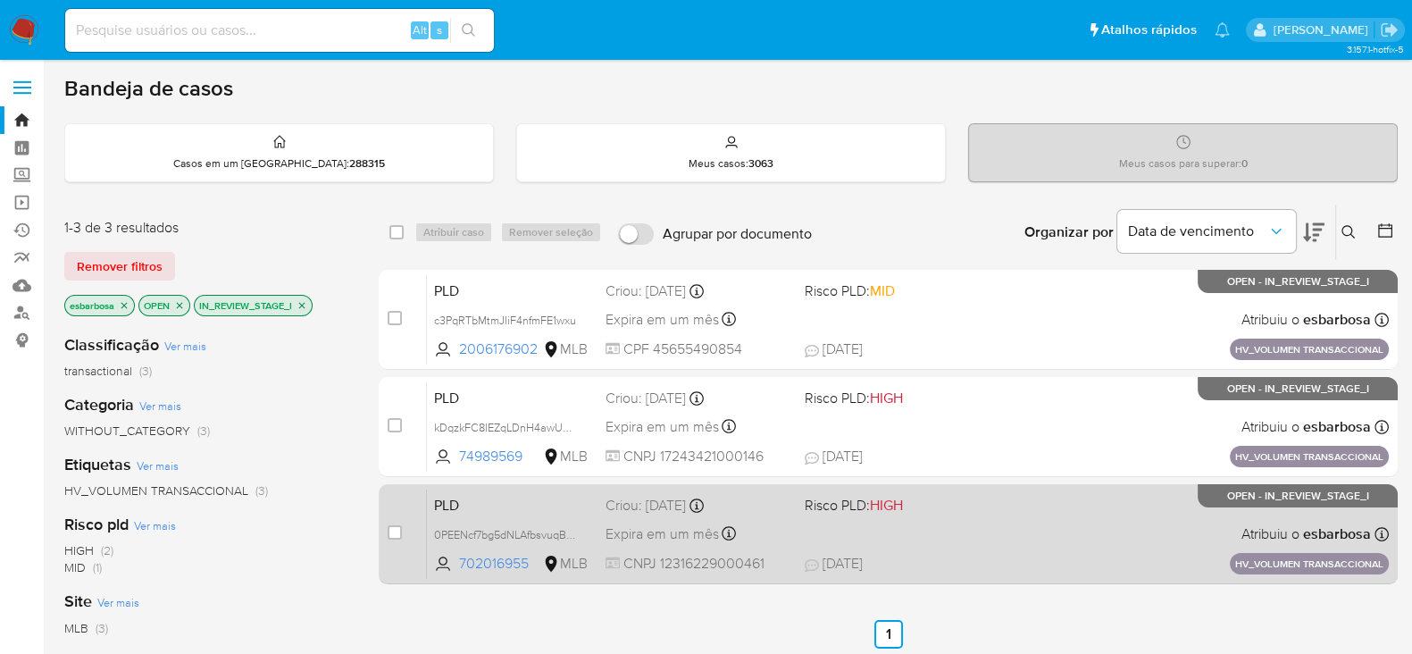
click at [986, 567] on span "18/08/2025 18/08/2025 16:20" at bounding box center [997, 564] width 384 height 20
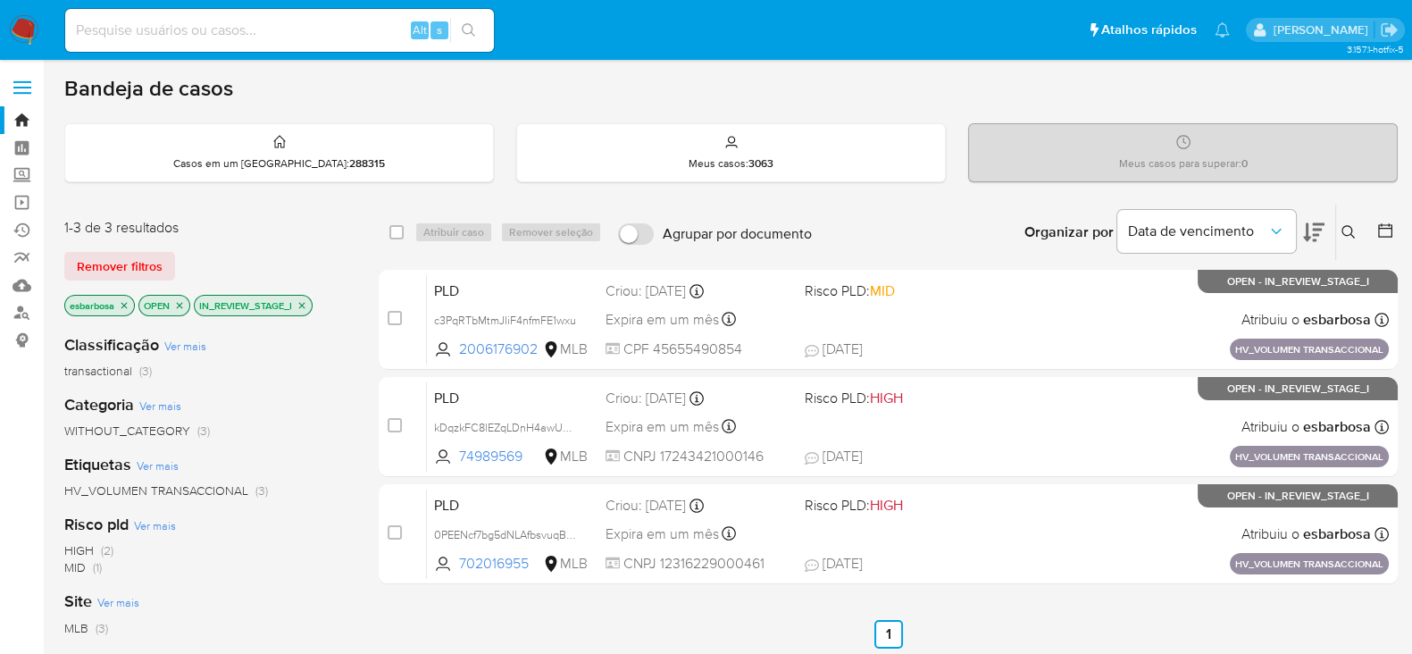
click at [303, 302] on icon "close-filter" at bounding box center [302, 305] width 6 height 6
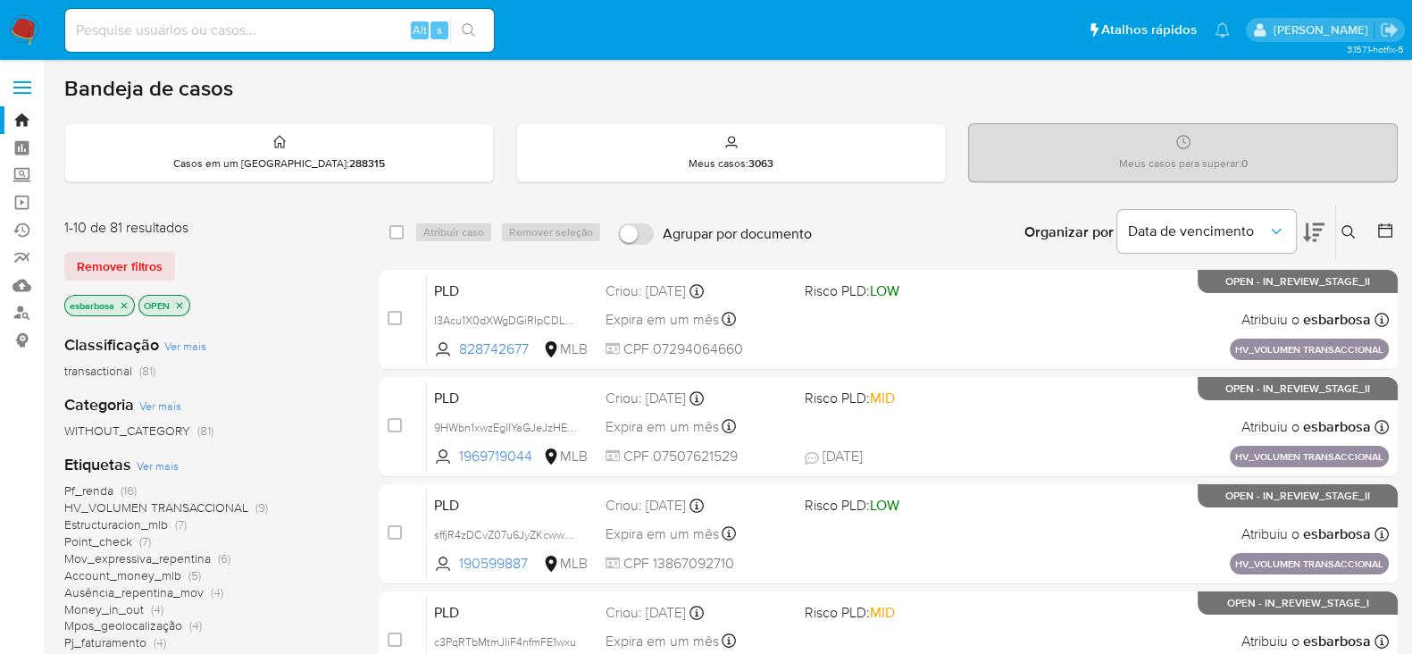
scroll to position [111, 0]
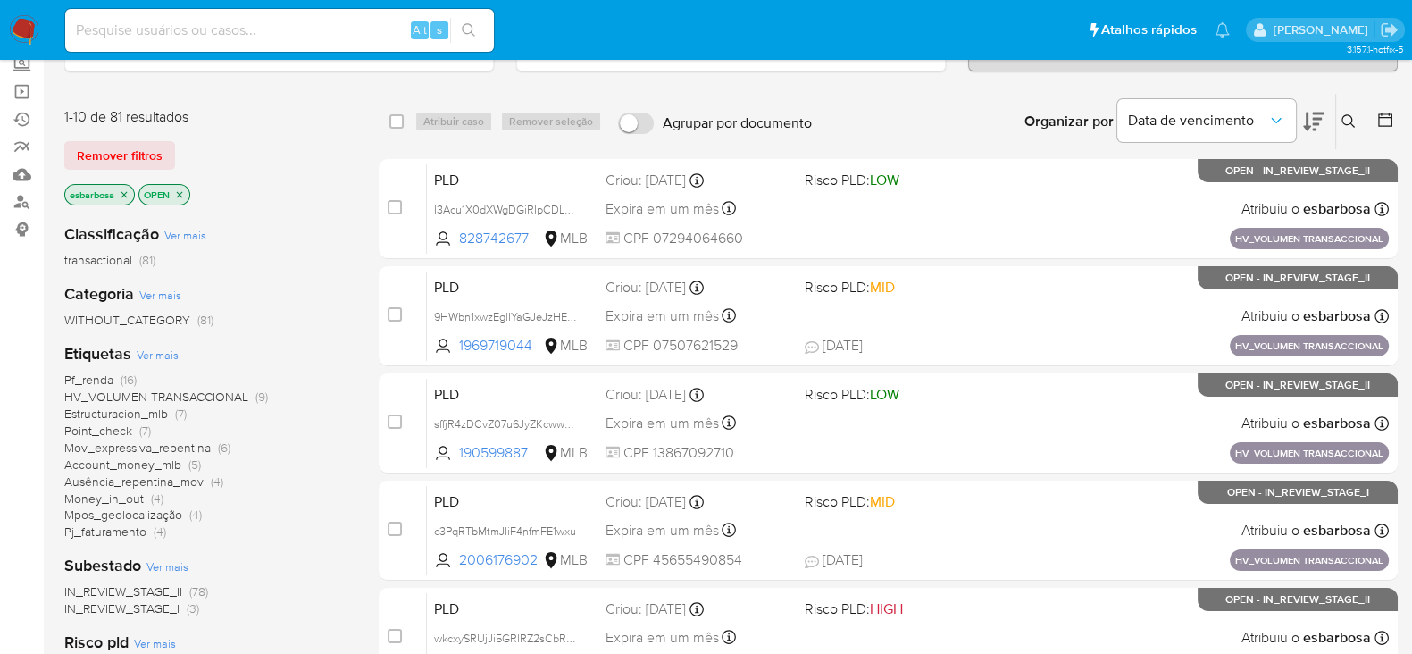
click at [138, 408] on span "Estructuracion_mlb" at bounding box center [116, 414] width 104 height 18
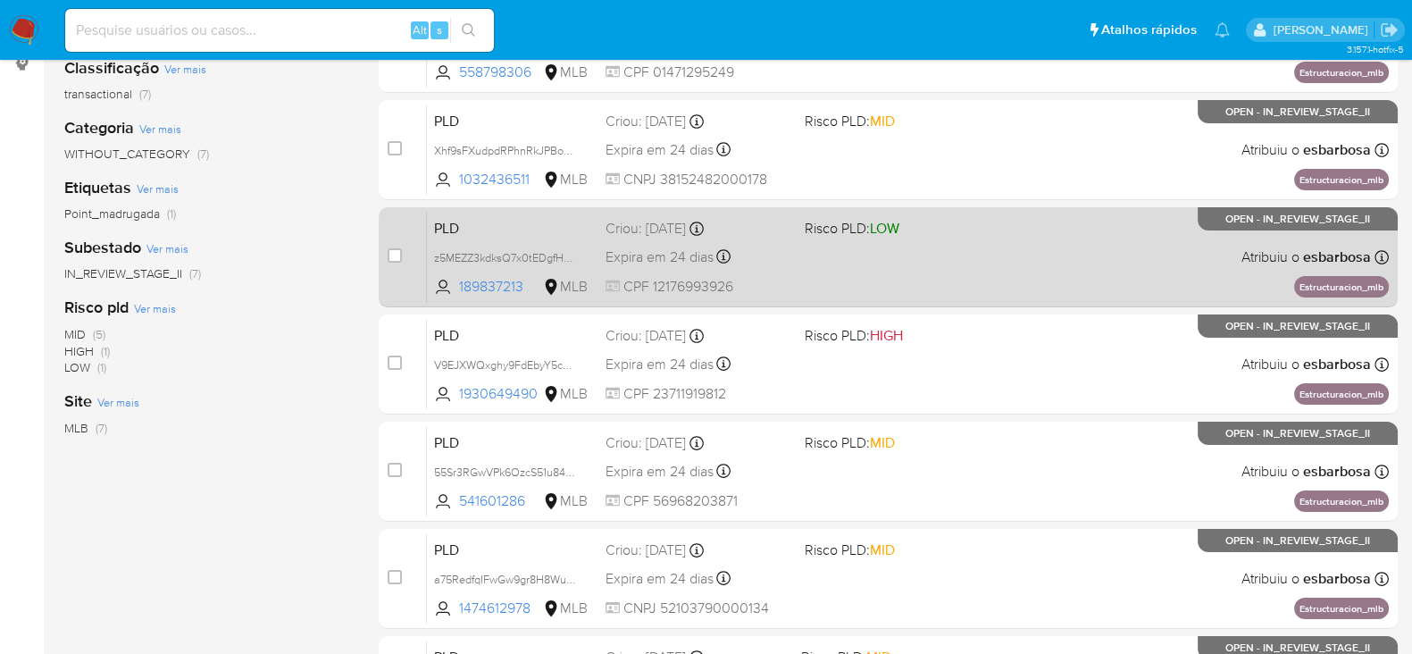
scroll to position [433, 0]
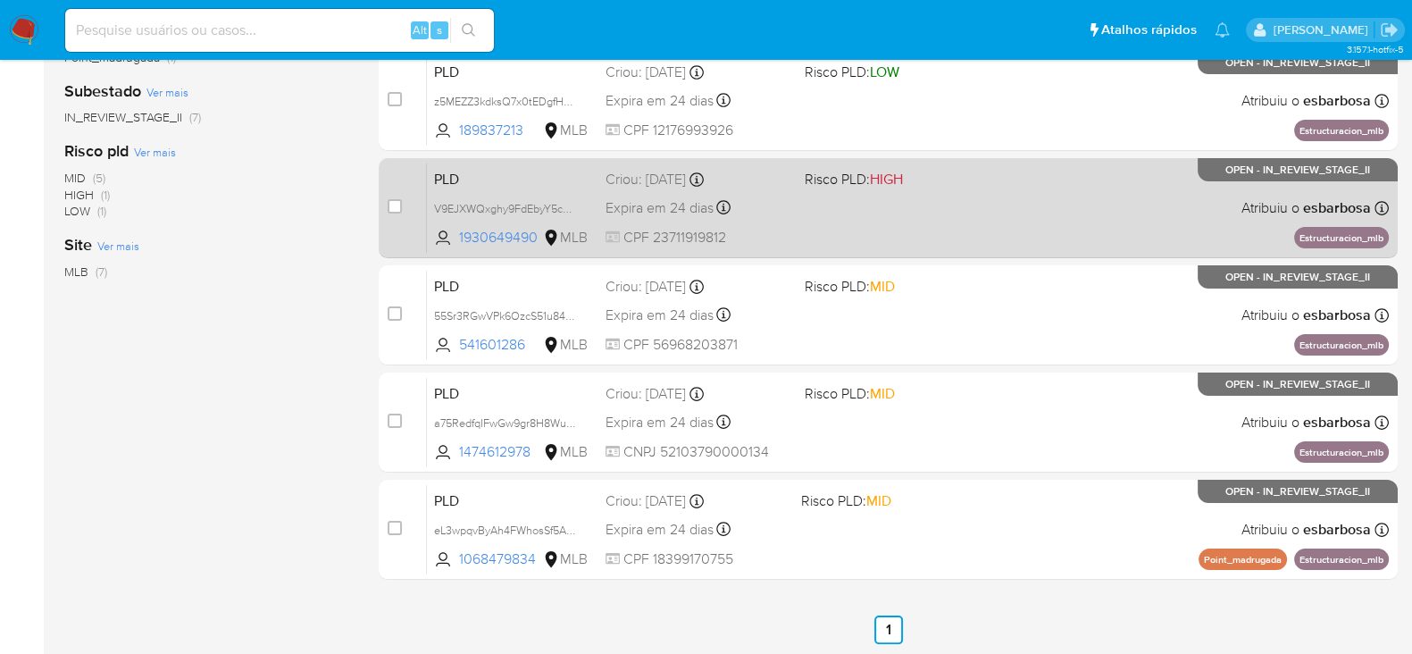
click at [956, 216] on div "PLD V9EJXWQxghy9FdEbyY5cXPB1 1930649490 MLB Risco PLD: HIGH Criou: 12/08/2025 C…" at bounding box center [908, 208] width 962 height 90
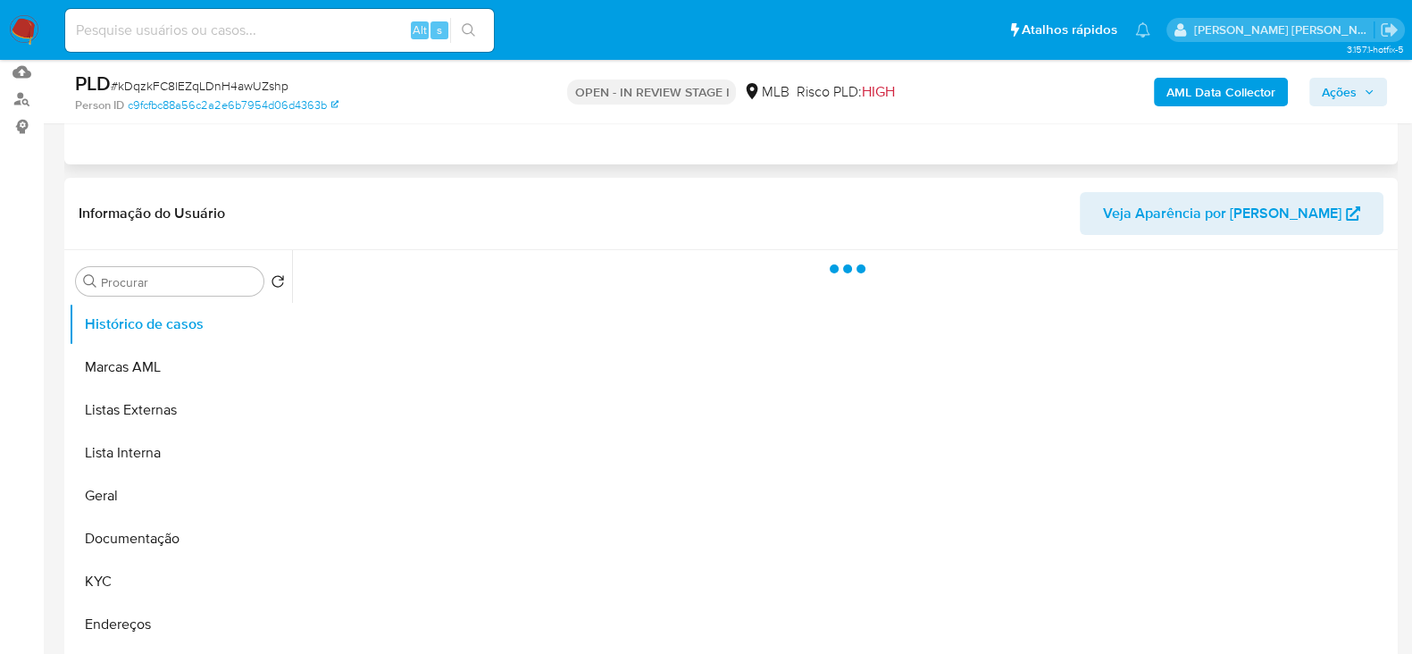
scroll to position [222, 0]
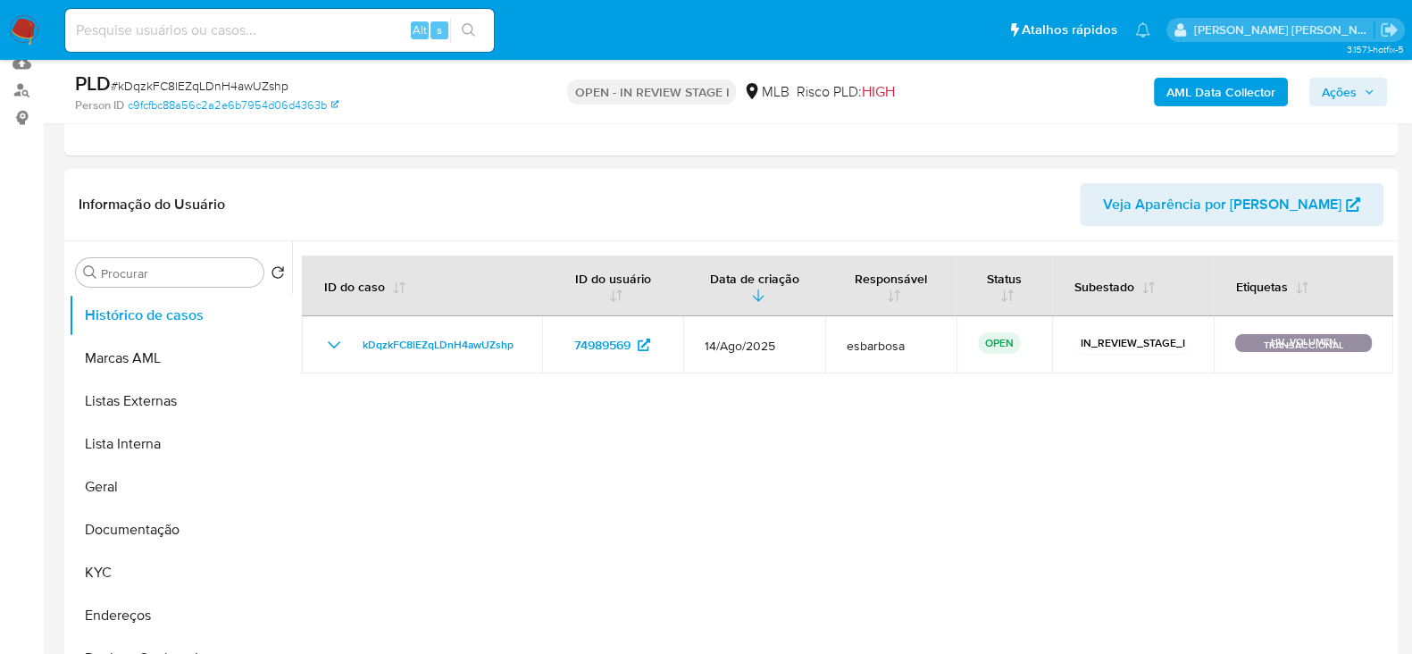
select select "10"
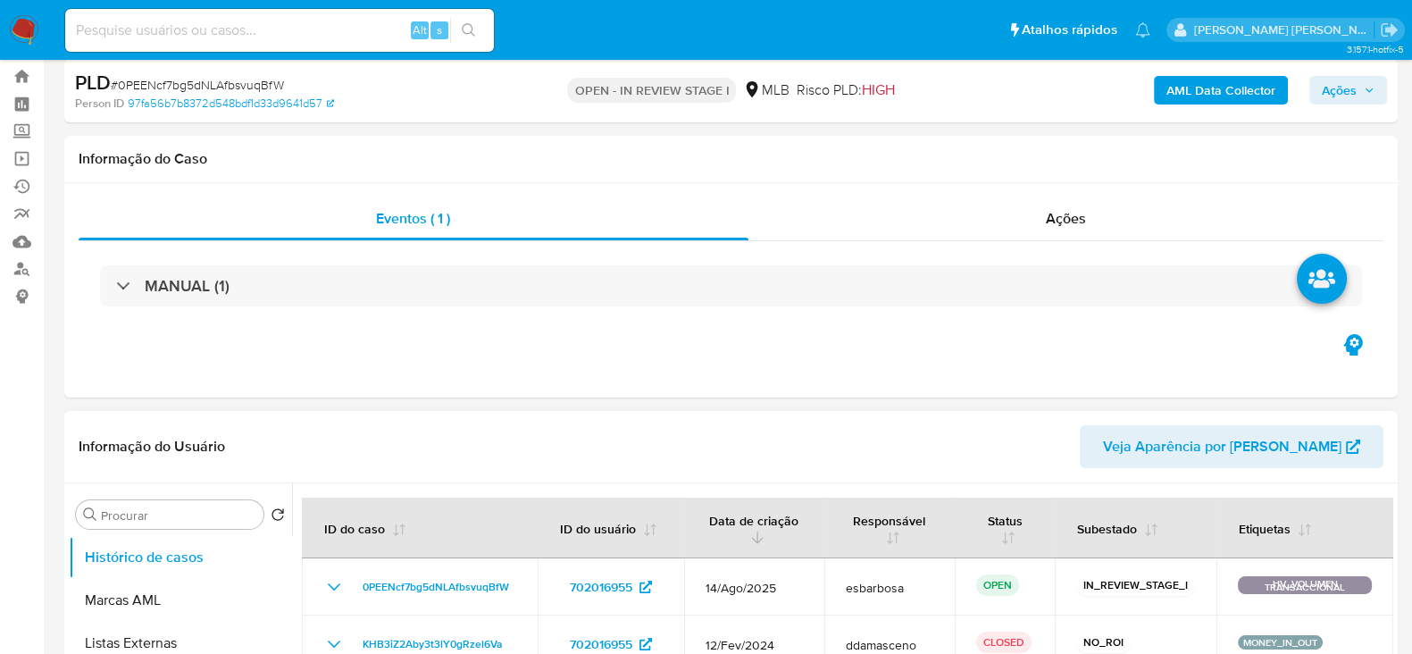
select select "10"
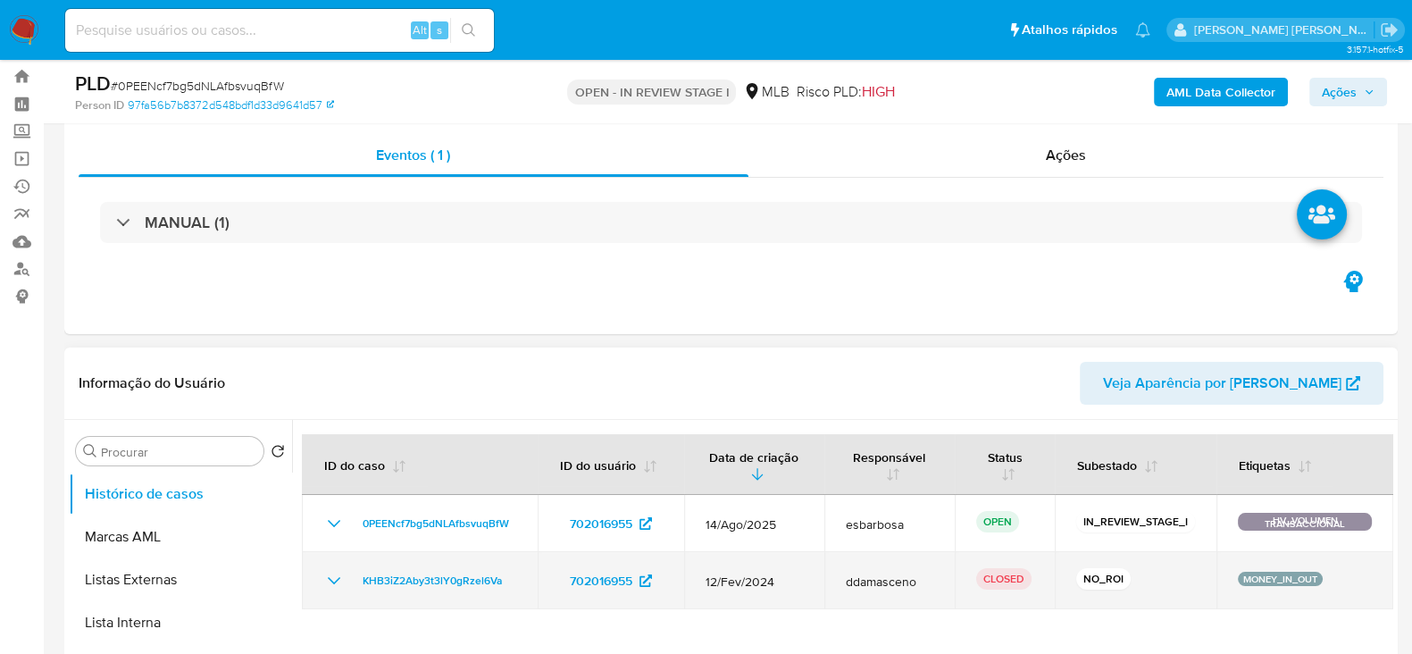
scroll to position [222, 0]
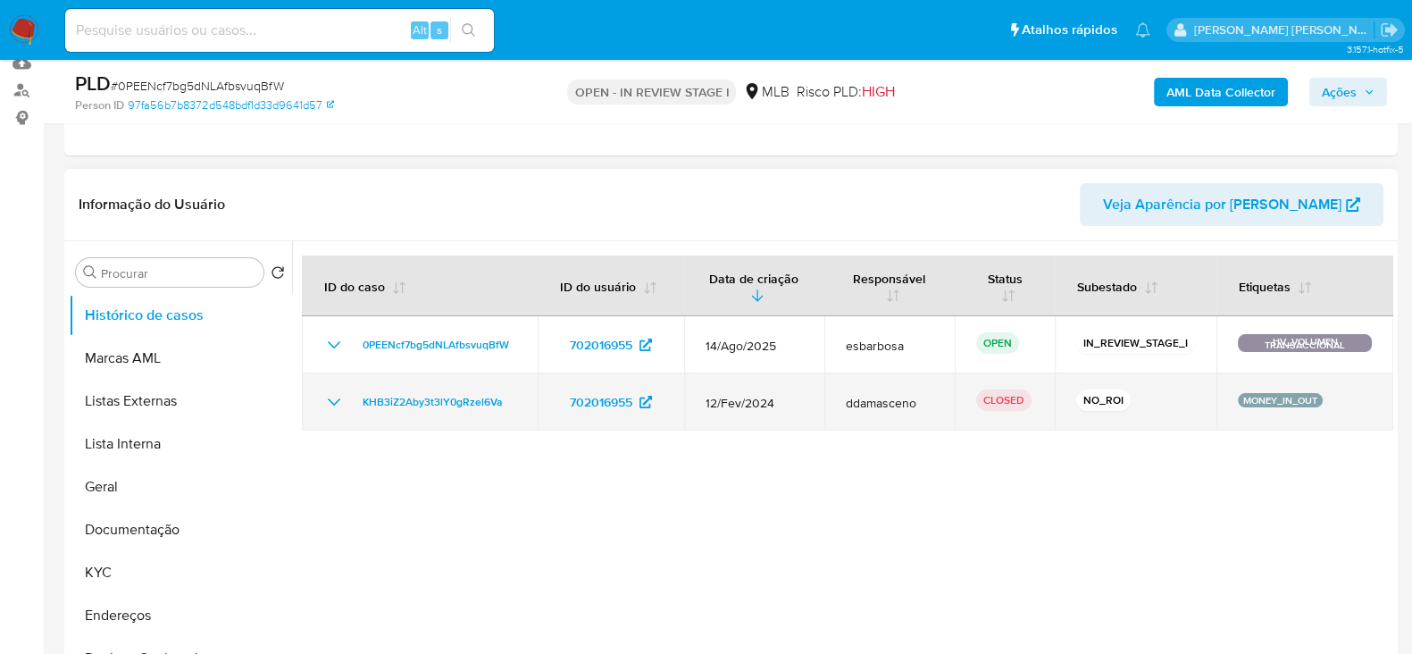
drag, startPoint x: 319, startPoint y: 395, endPoint x: 331, endPoint y: 395, distance: 12.5
click at [320, 395] on td "KHB3iZ2Aby3t3lY0gRzel6Va" at bounding box center [420, 401] width 236 height 57
click at [339, 399] on icon "Mostrar/Ocultar" at bounding box center [333, 401] width 21 height 21
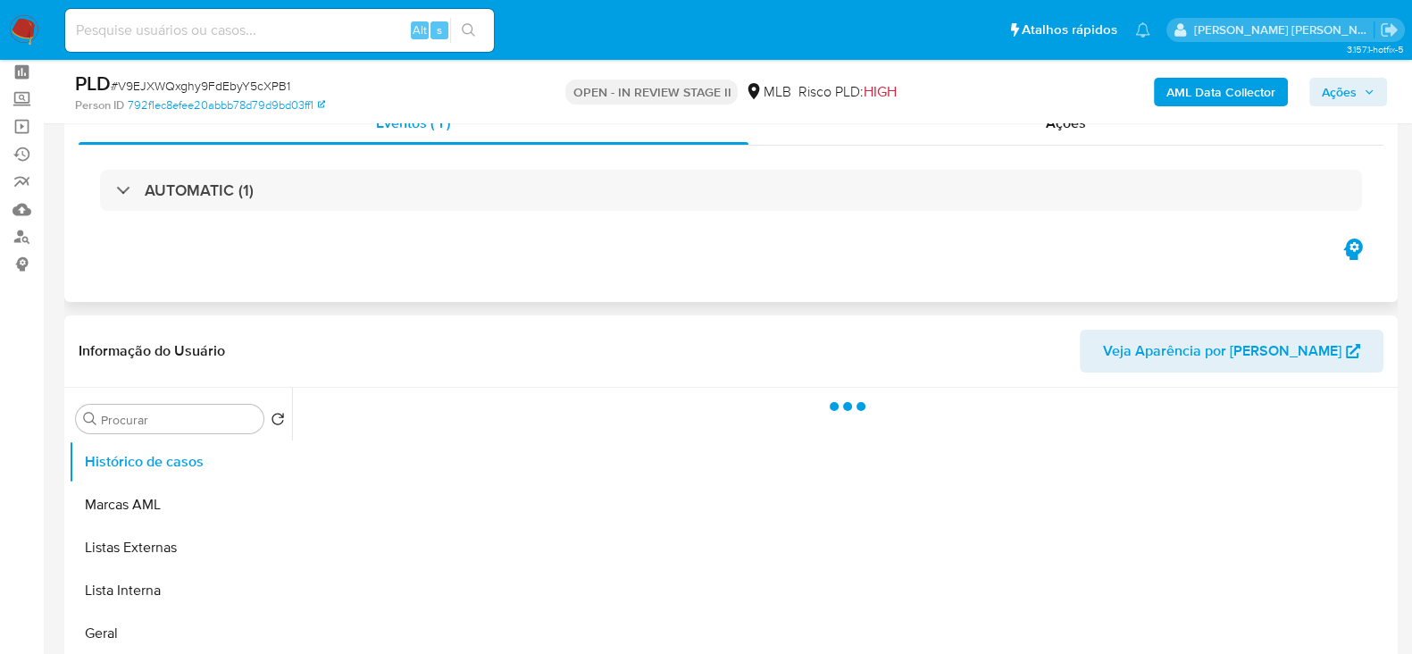
scroll to position [111, 0]
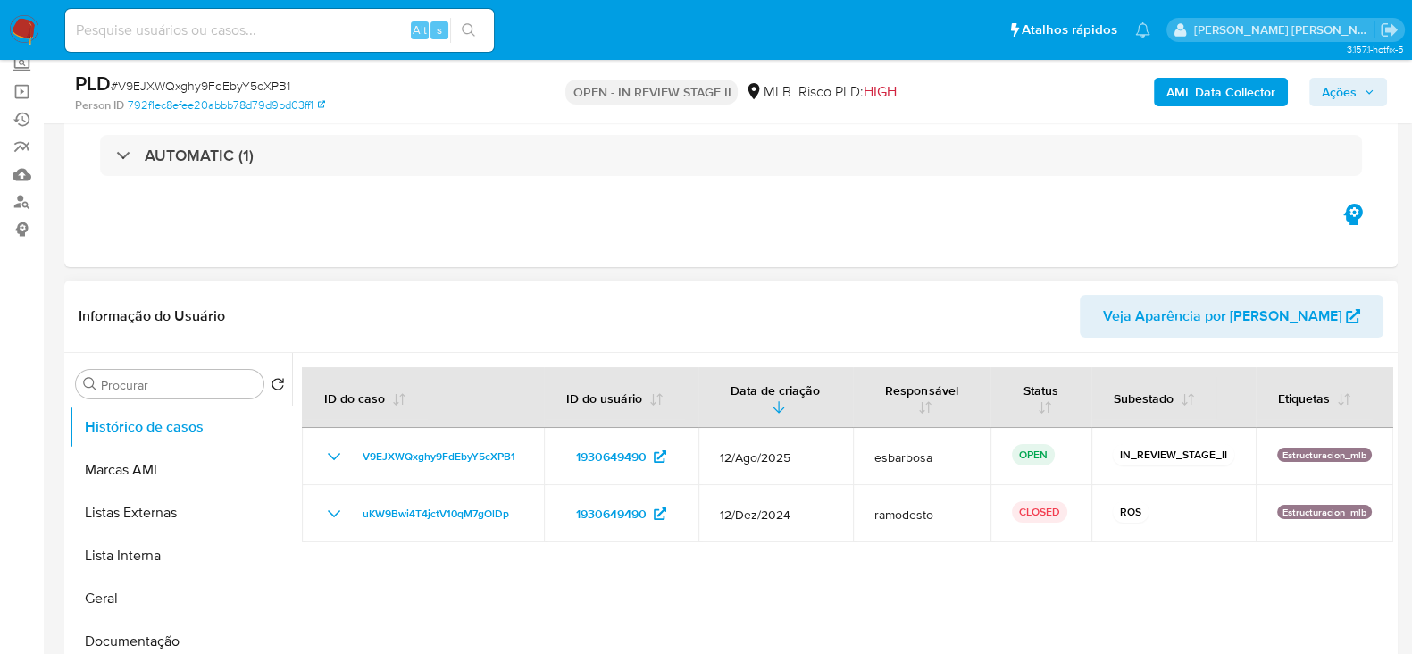
select select "10"
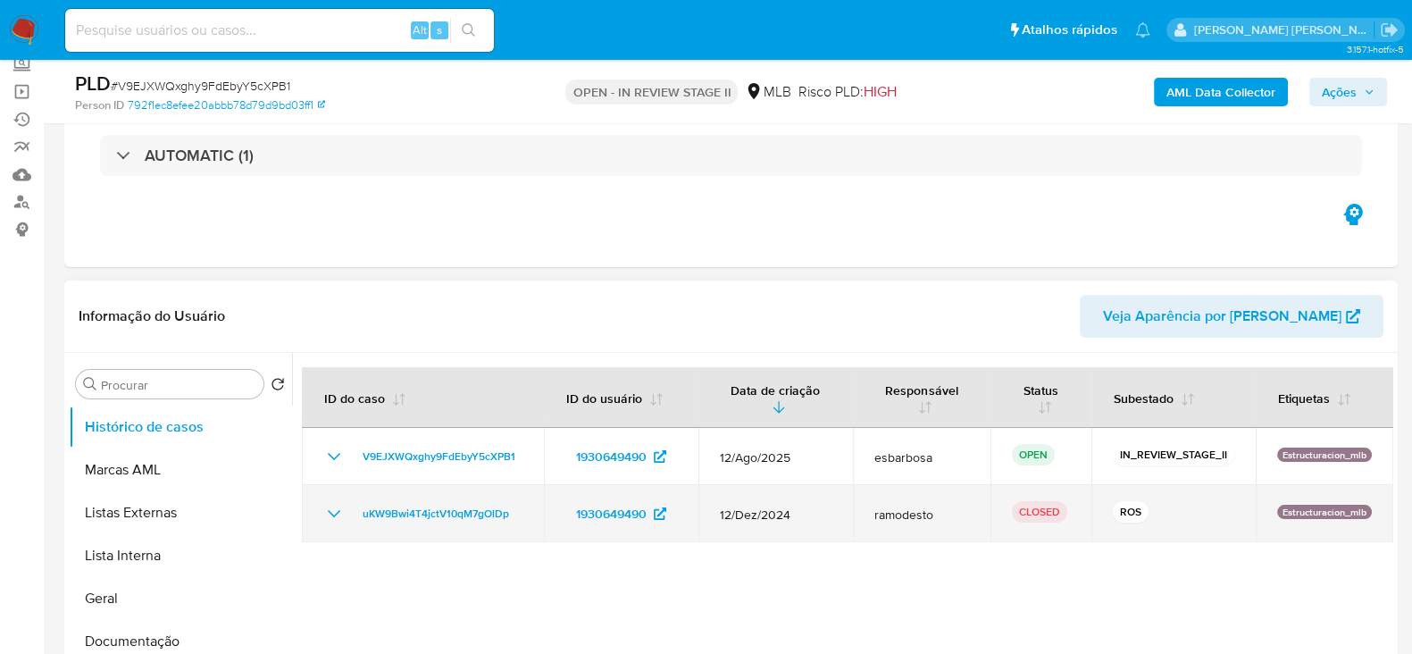
click at [335, 515] on icon "Mostrar/Ocultar" at bounding box center [333, 513] width 21 height 21
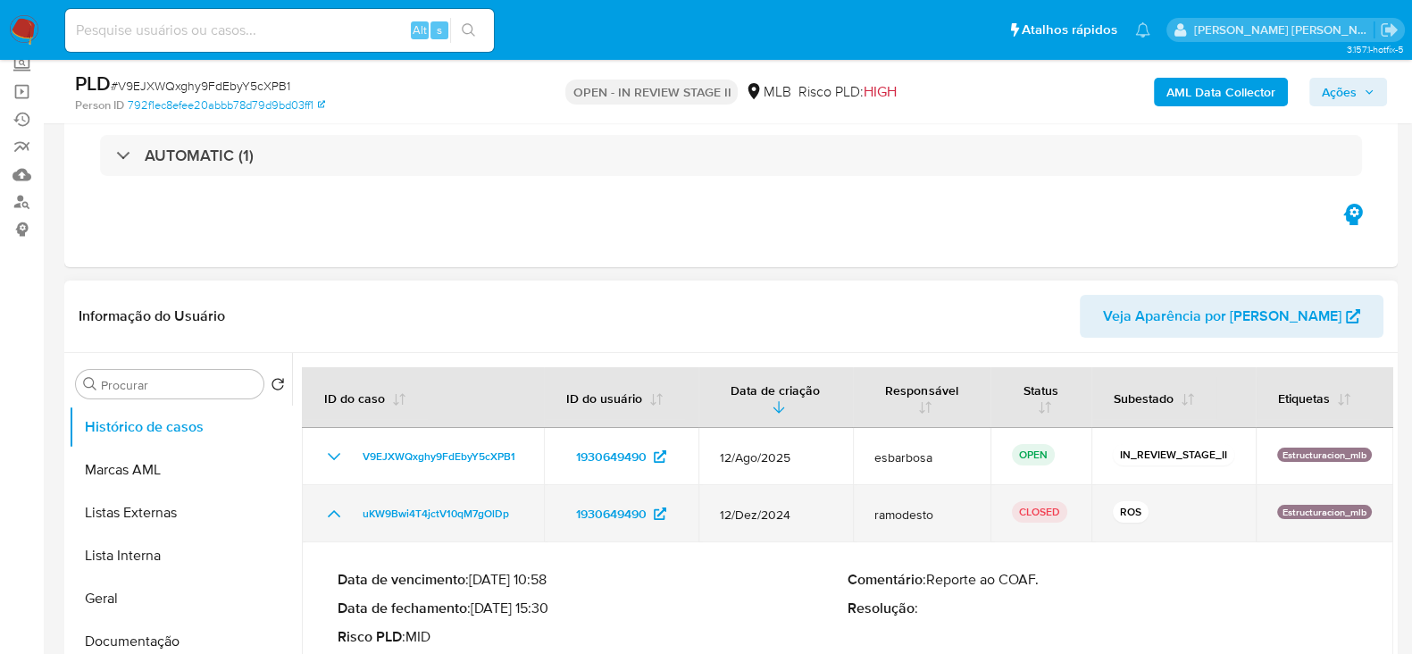
click at [336, 503] on icon "Mostrar/Ocultar" at bounding box center [333, 513] width 21 height 21
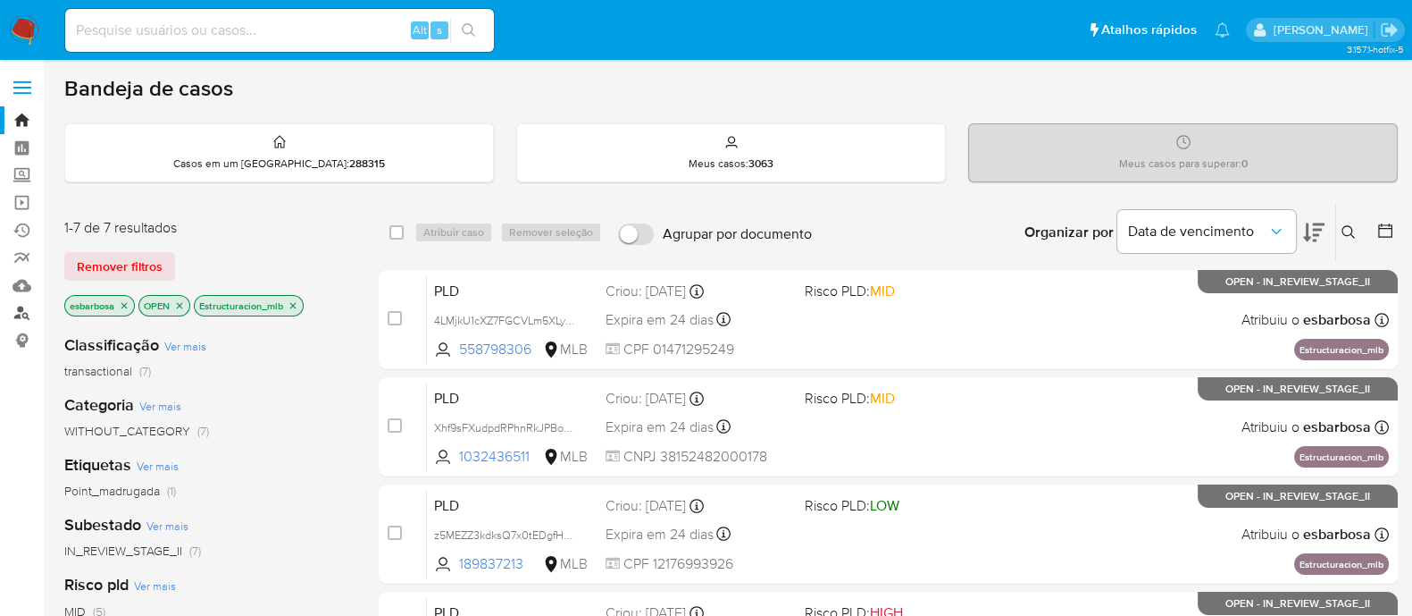
click at [27, 316] on link "Localizador de pessoas" at bounding box center [106, 313] width 213 height 28
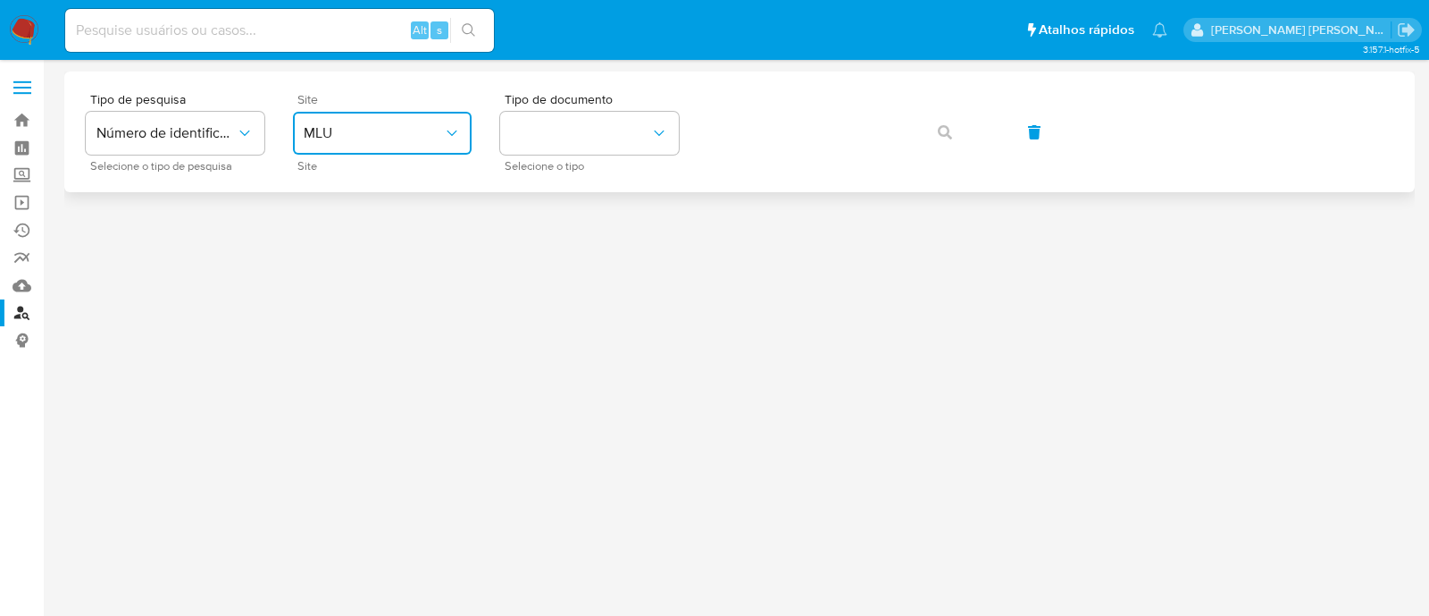
click at [415, 138] on span "MLU" at bounding box center [373, 133] width 139 height 18
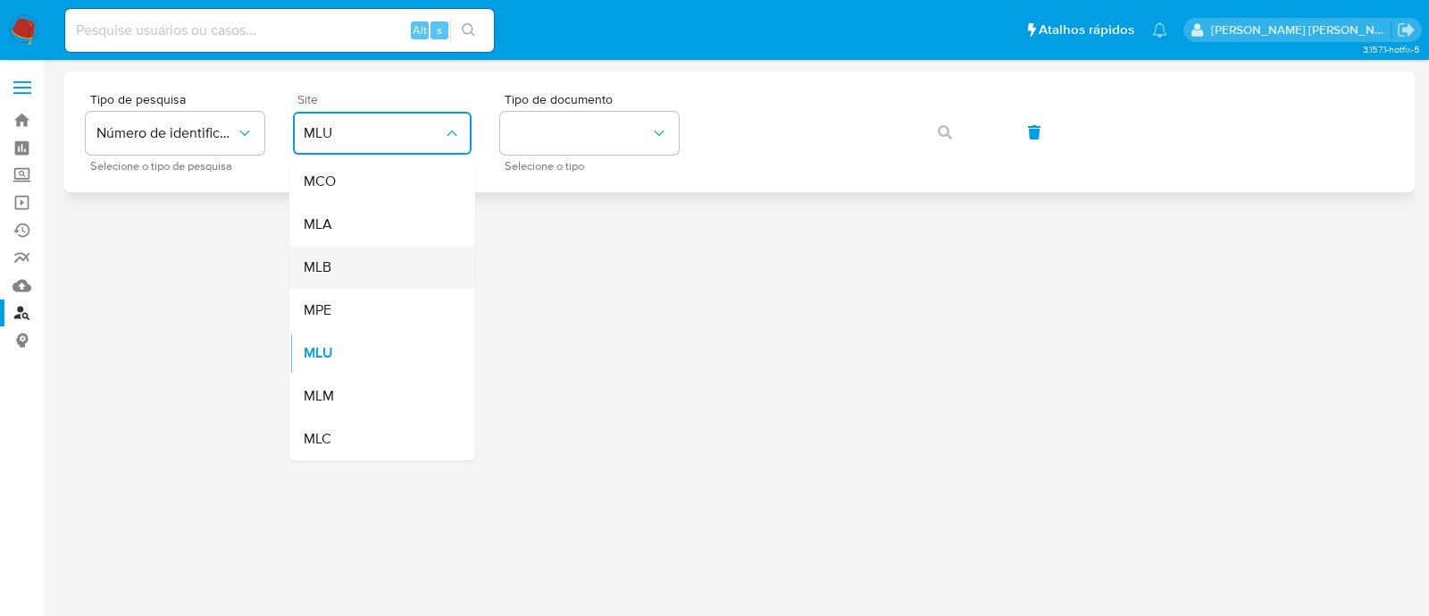
click at [389, 262] on div "MLB" at bounding box center [377, 267] width 147 height 43
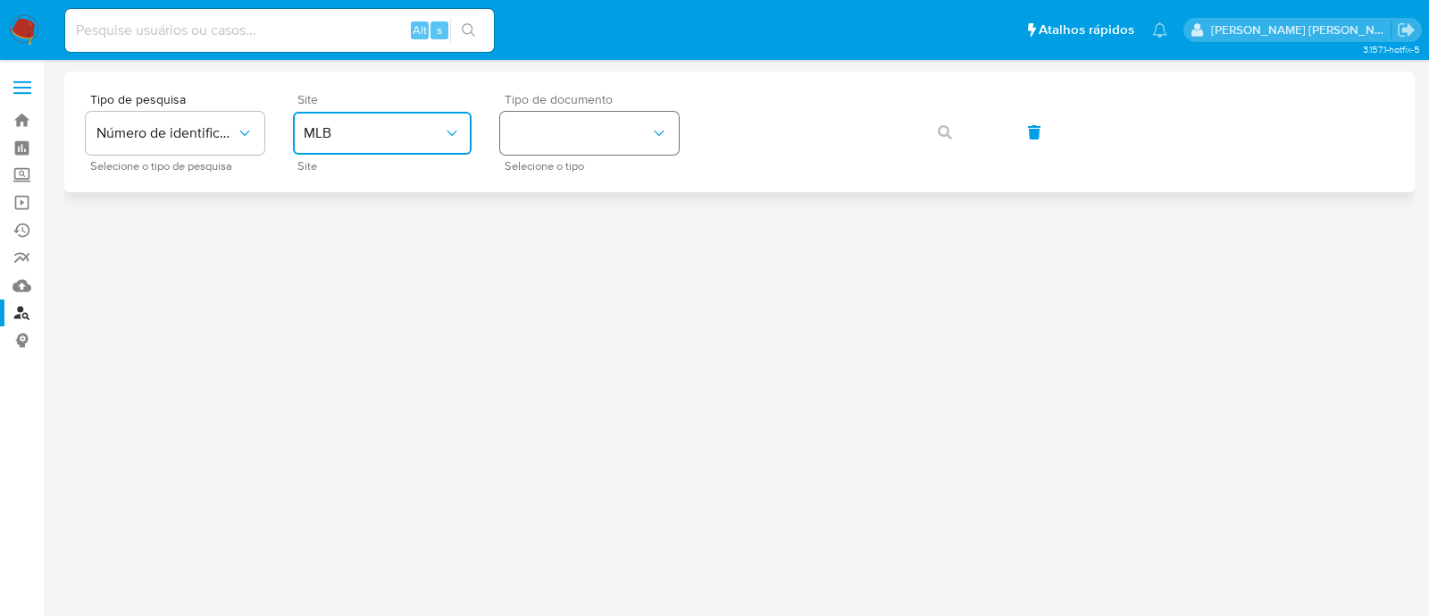
click at [550, 127] on button "identificationType" at bounding box center [589, 133] width 179 height 43
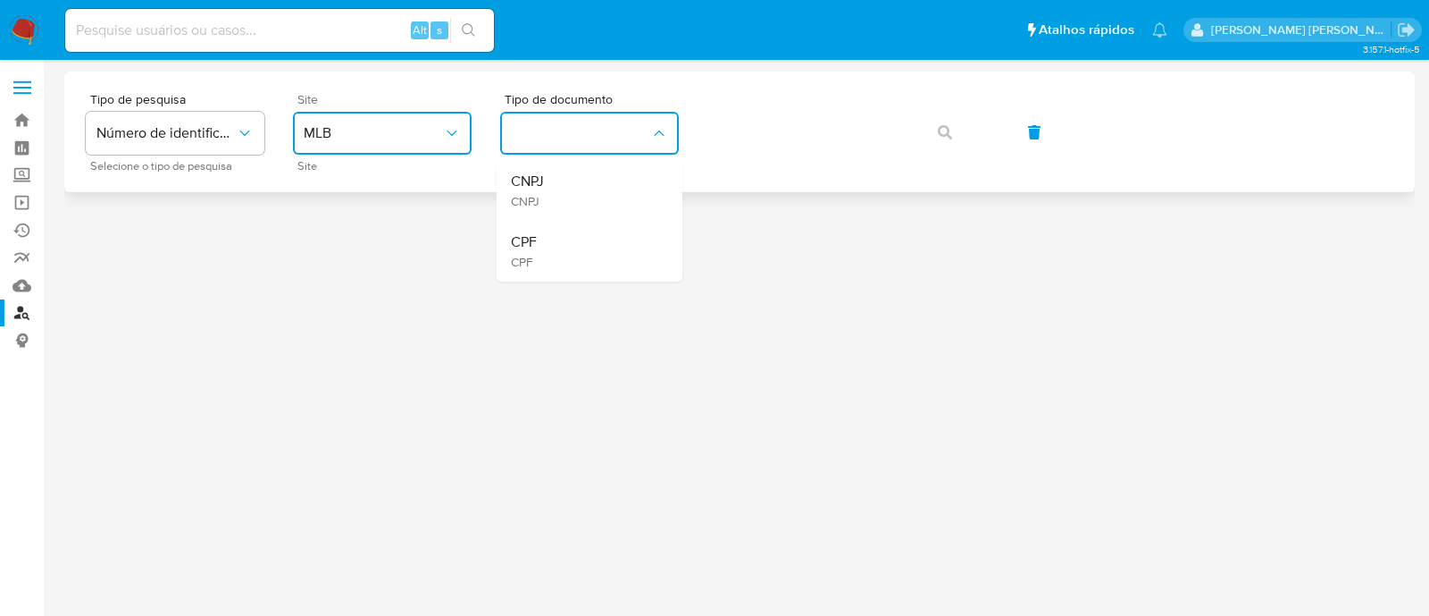
drag, startPoint x: 576, startPoint y: 242, endPoint x: 708, endPoint y: 166, distance: 151.7
click at [576, 243] on div "CPF CPF" at bounding box center [584, 251] width 147 height 61
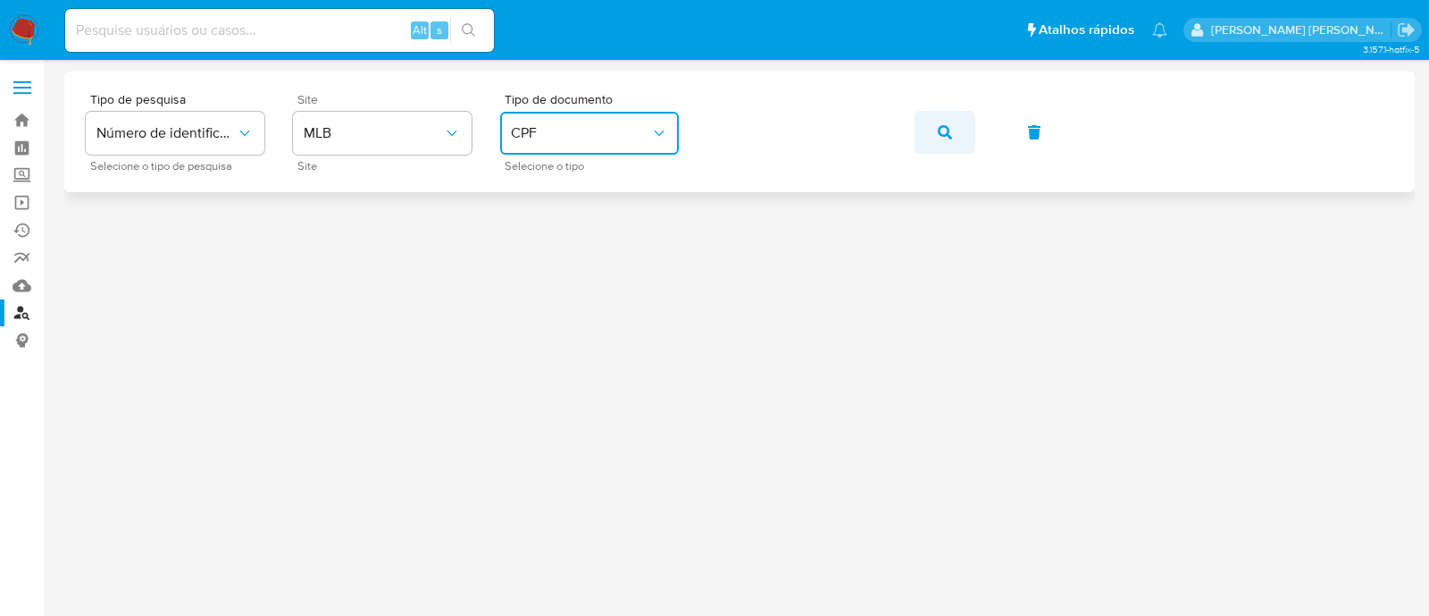
click at [957, 133] on button "button" at bounding box center [945, 132] width 61 height 43
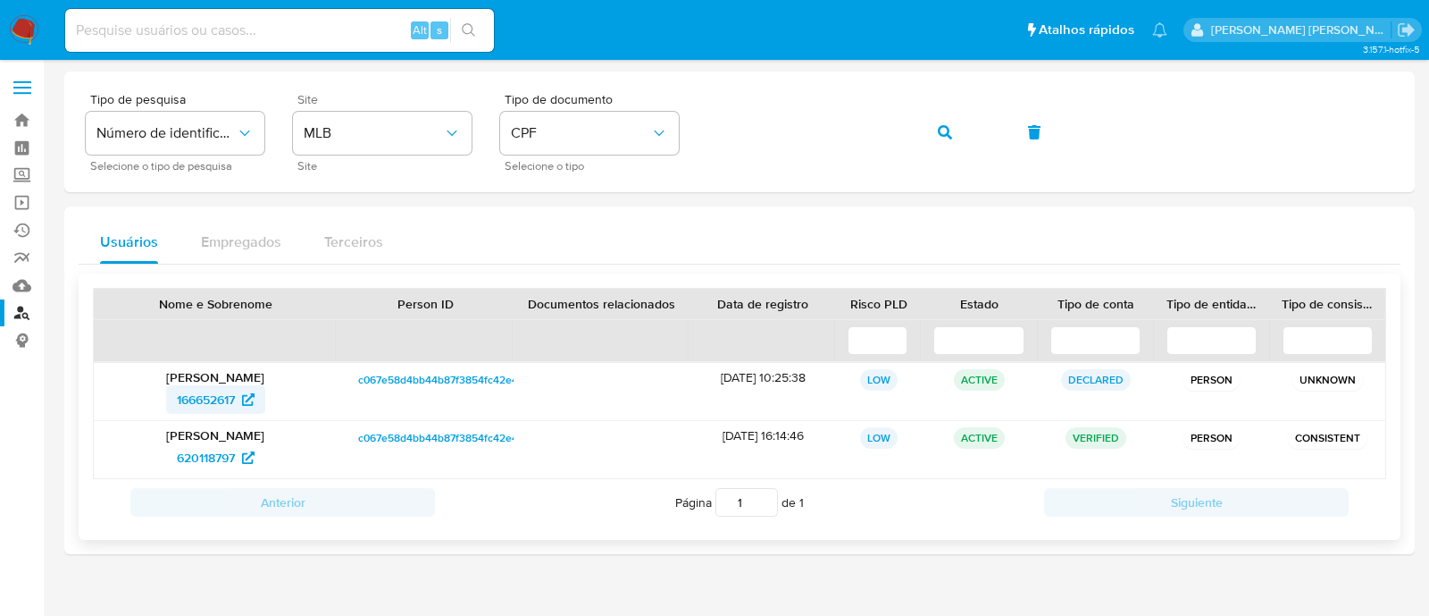
click at [212, 401] on span "166652617" at bounding box center [206, 399] width 58 height 29
click at [201, 459] on span "620118797" at bounding box center [206, 457] width 58 height 29
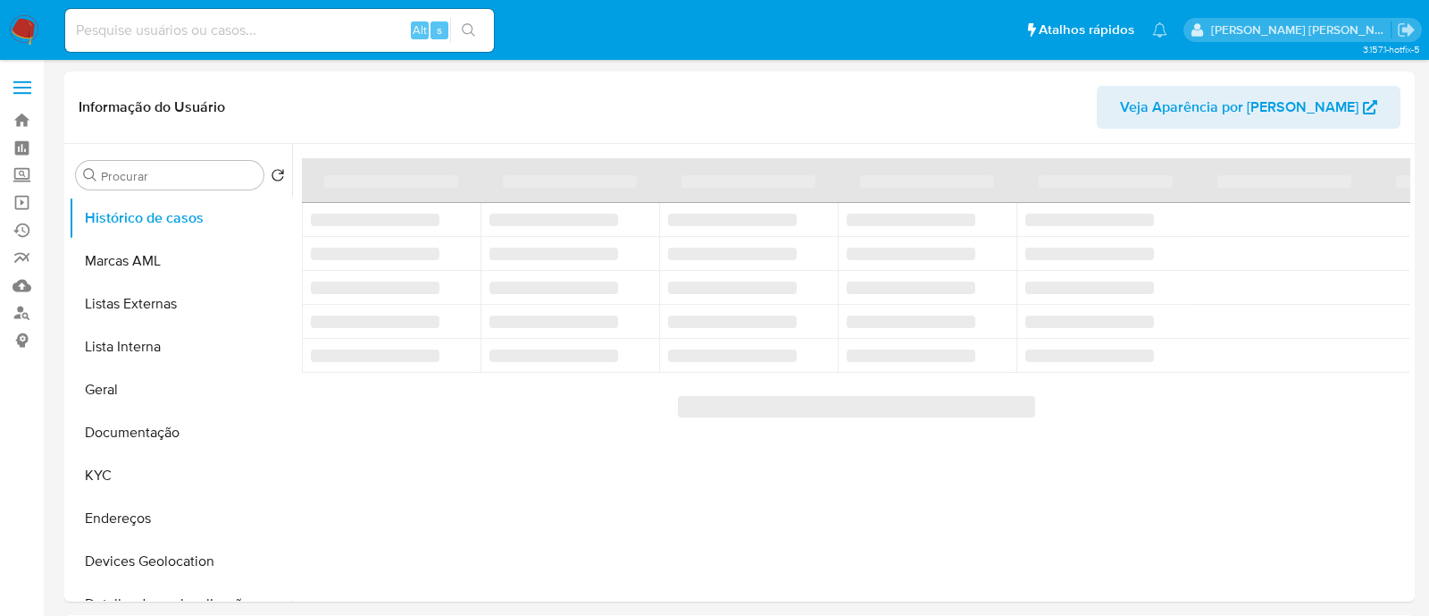
select select "10"
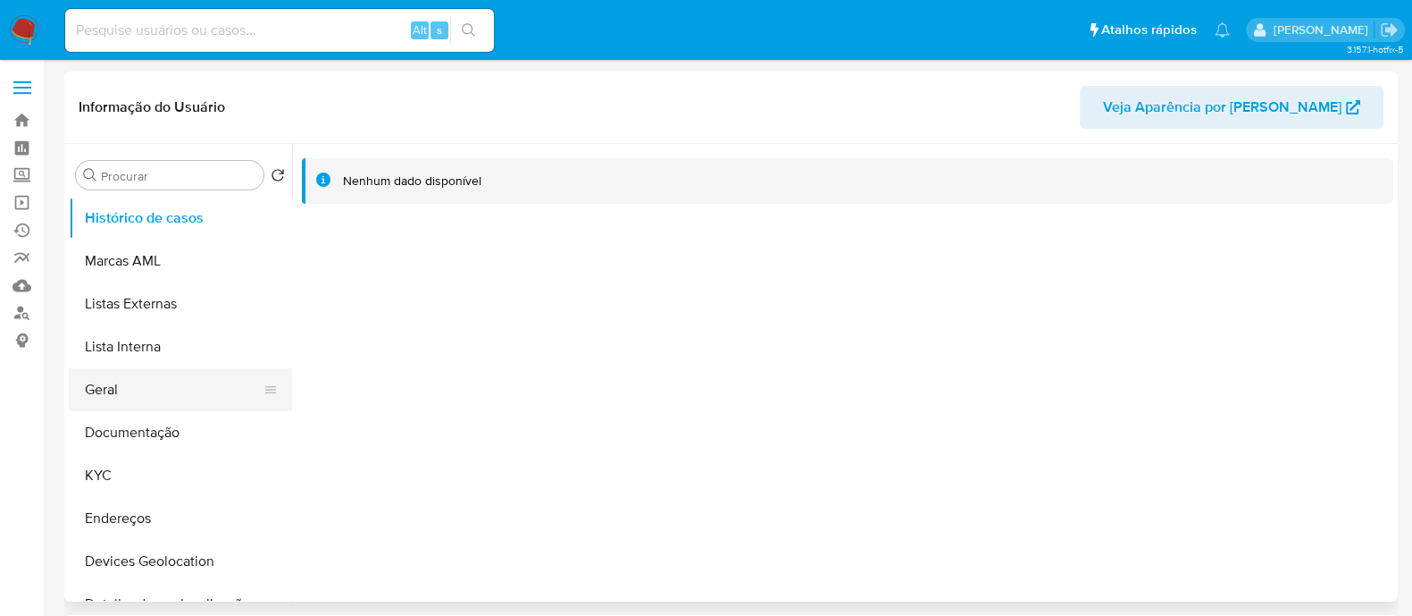
select select "10"
click at [183, 432] on button "Documentação" at bounding box center [173, 432] width 209 height 43
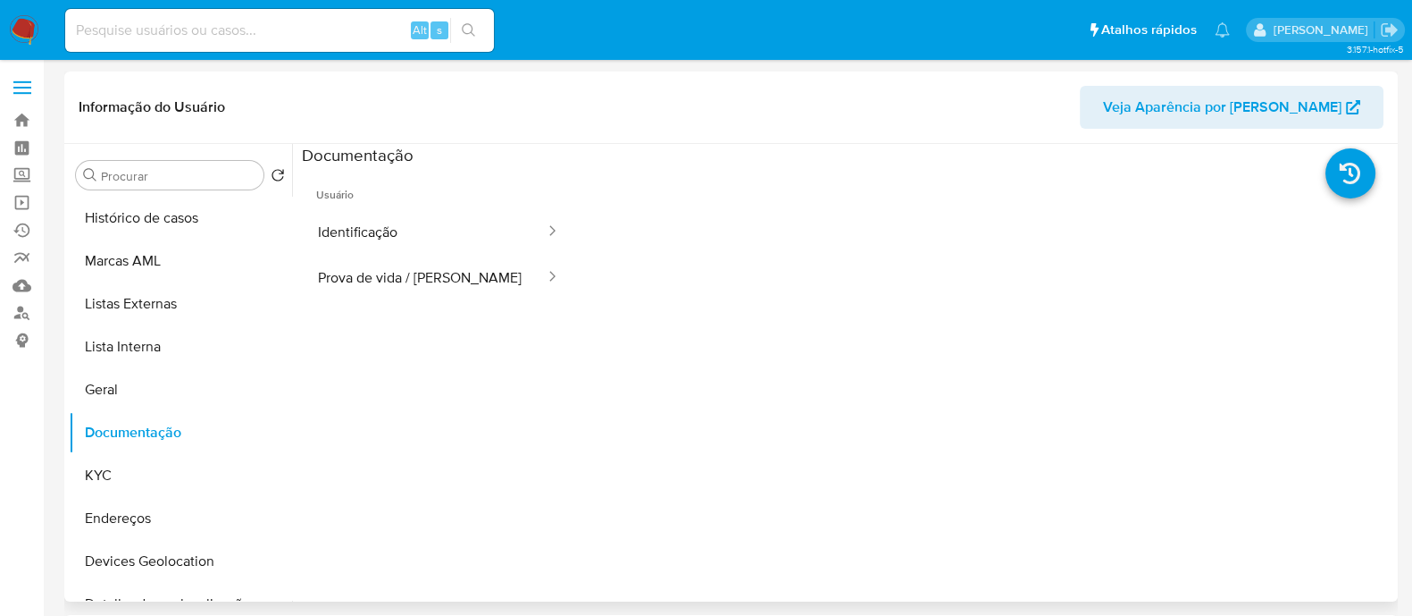
click at [384, 237] on button "Identificação" at bounding box center [424, 232] width 245 height 46
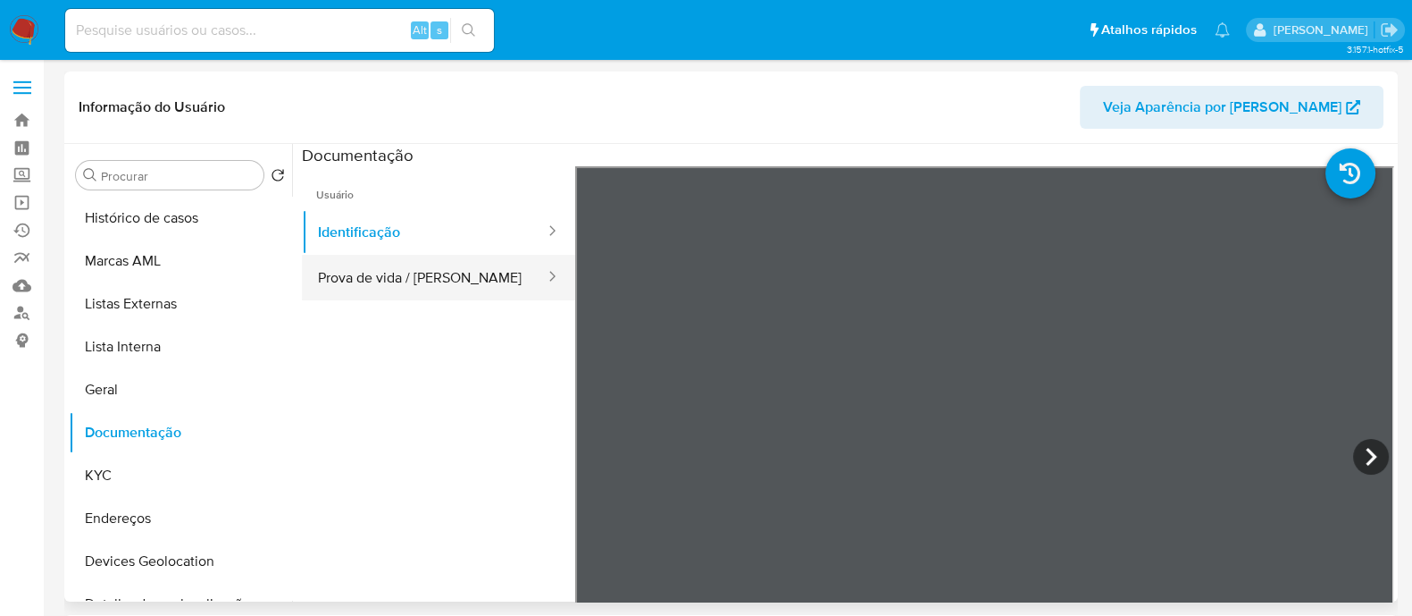
click at [380, 265] on button "Prova de vida / Selfie" at bounding box center [424, 278] width 245 height 46
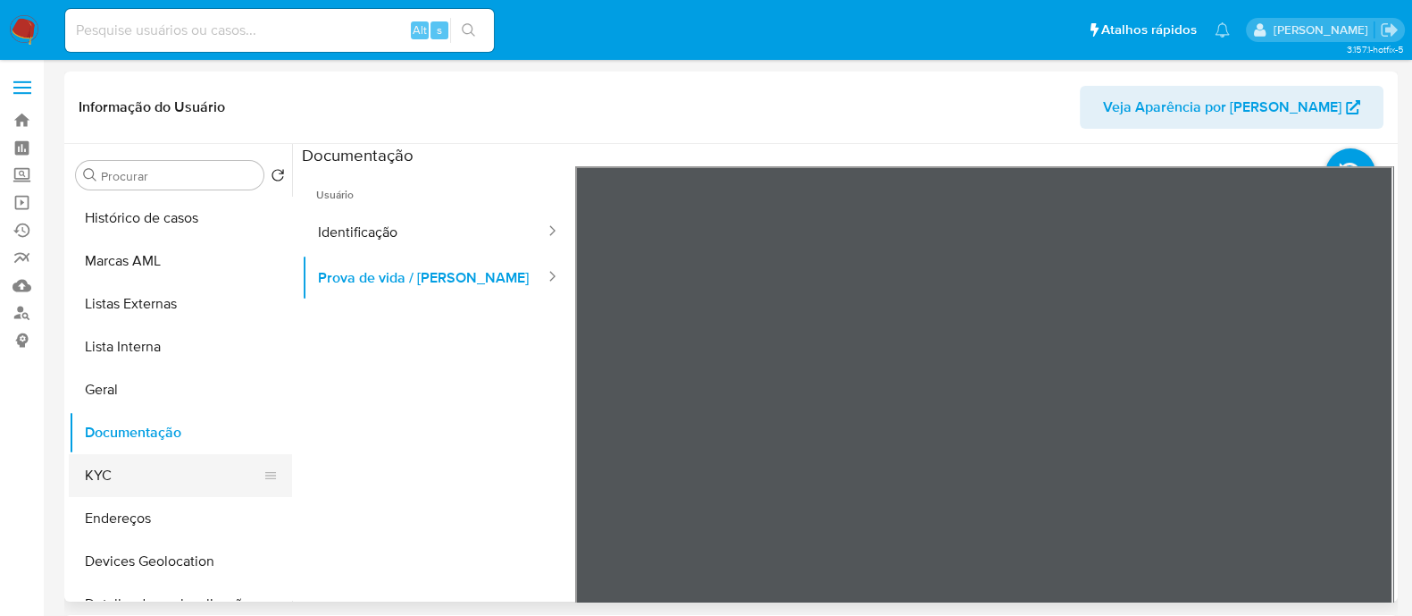
click at [116, 476] on button "KYC" at bounding box center [173, 475] width 209 height 43
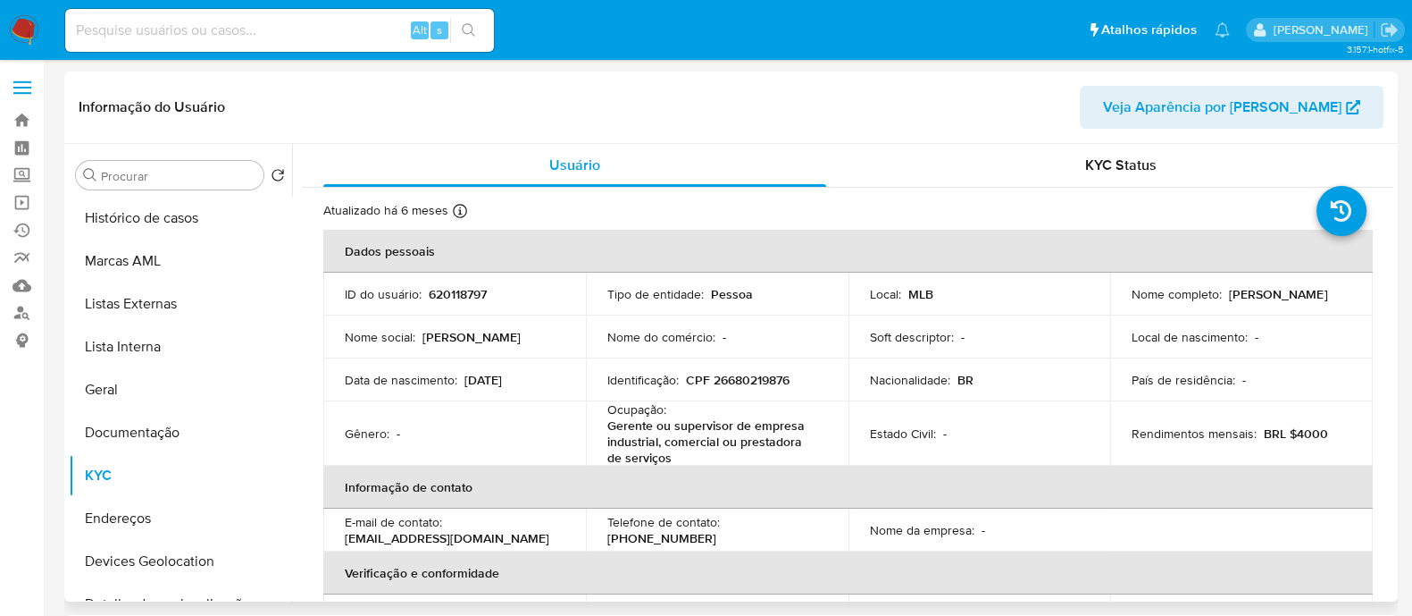
click at [674, 457] on p "Gerente ou supervisor de empresa industrial, comercial ou prestadora de serviços" at bounding box center [713, 441] width 213 height 48
drag, startPoint x: 670, startPoint y: 457, endPoint x: 600, endPoint y: 410, distance: 84.2
click at [600, 410] on td "Ocupação : Gerente ou supervisor de empresa industrial, comercial ou prestadora…" at bounding box center [717, 433] width 263 height 64
copy div "Ocupação : Gerente ou supervisor de empresa industrial, comercial ou prestadora…"
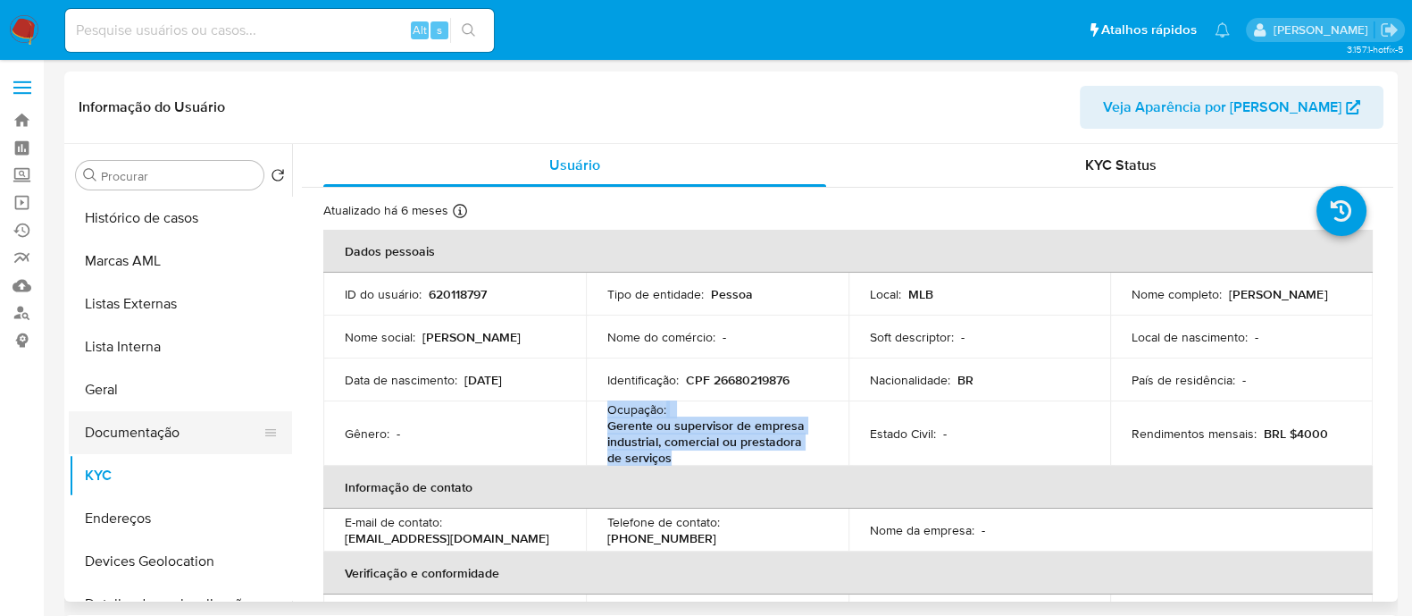
click at [156, 428] on button "Documentação" at bounding box center [173, 432] width 209 height 43
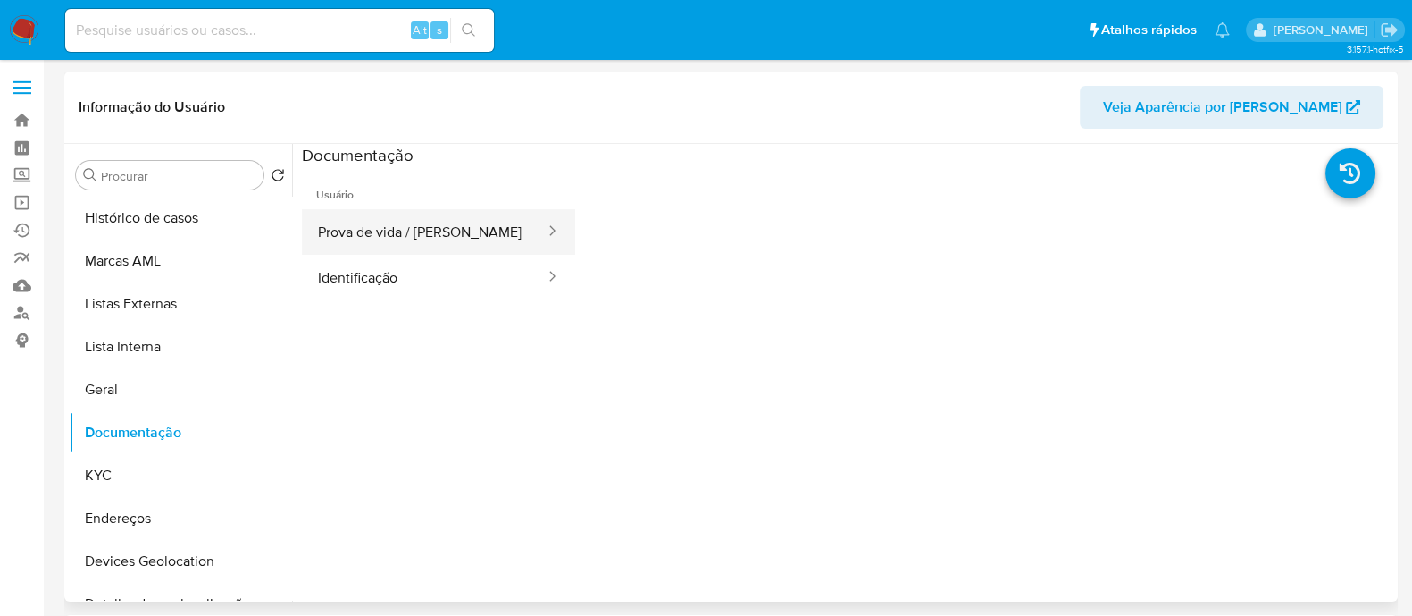
click at [441, 221] on button "Prova de vida / Selfie" at bounding box center [424, 232] width 245 height 46
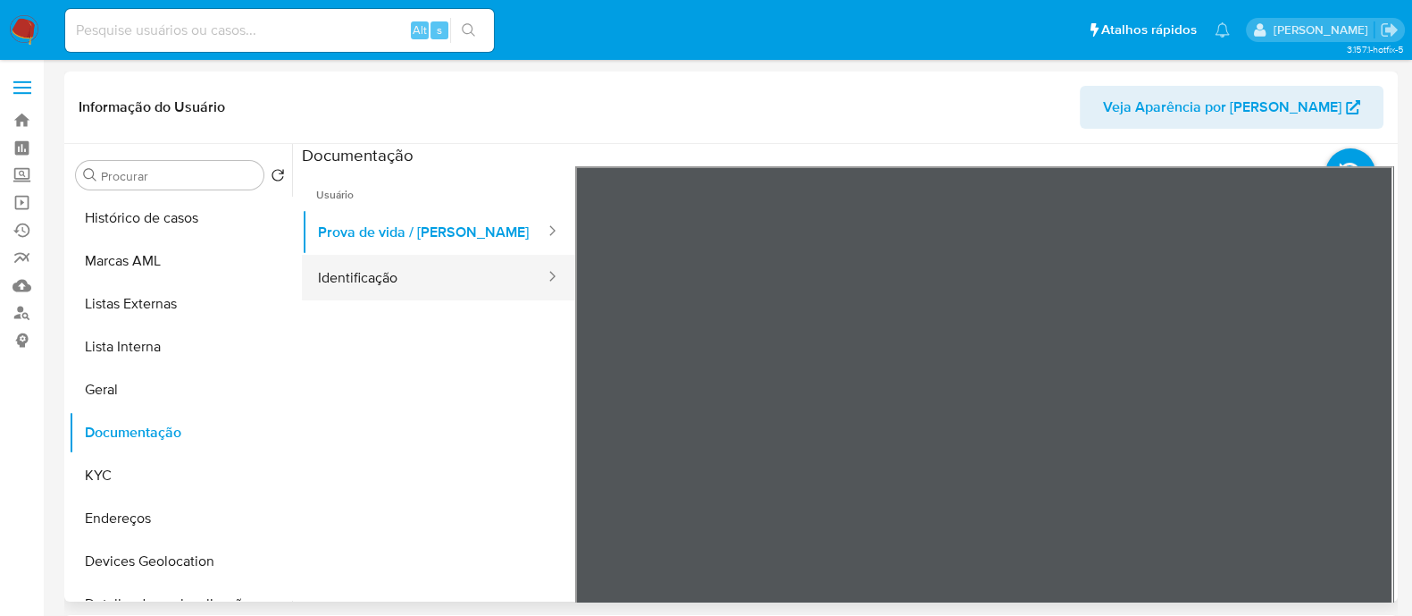
click at [436, 287] on button "Identificação" at bounding box center [424, 278] width 245 height 46
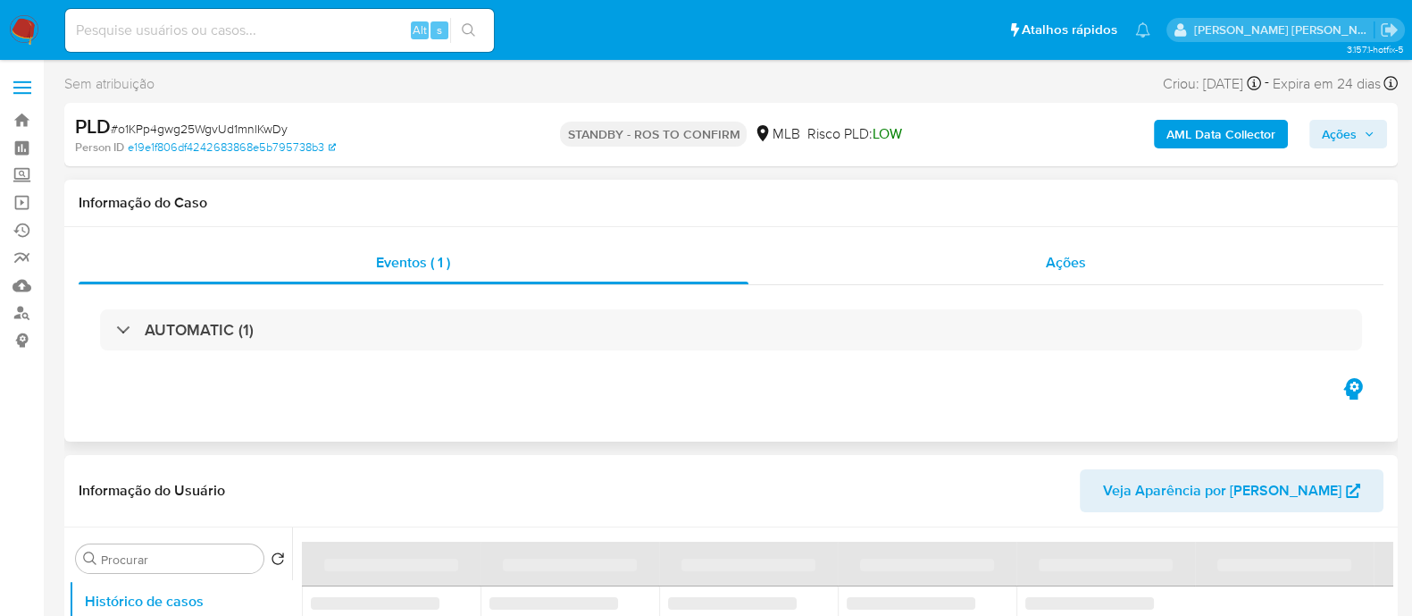
click at [871, 273] on div "Ações" at bounding box center [1067, 262] width 636 height 43
select select "10"
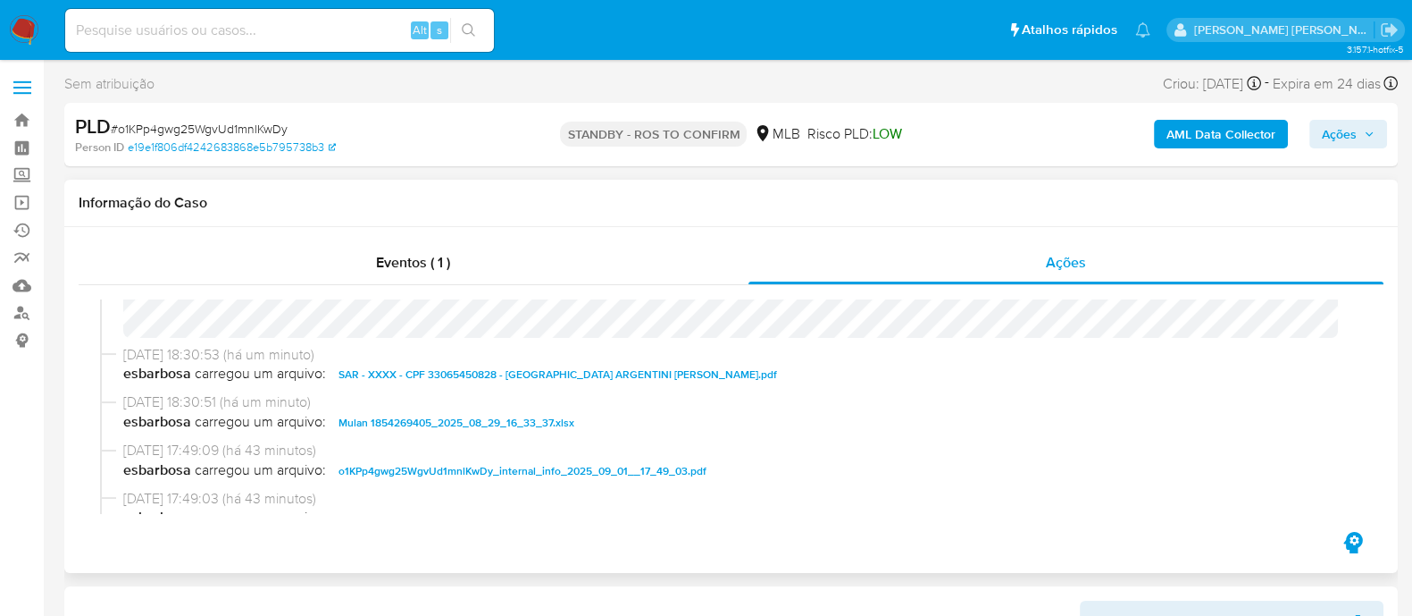
scroll to position [111, 0]
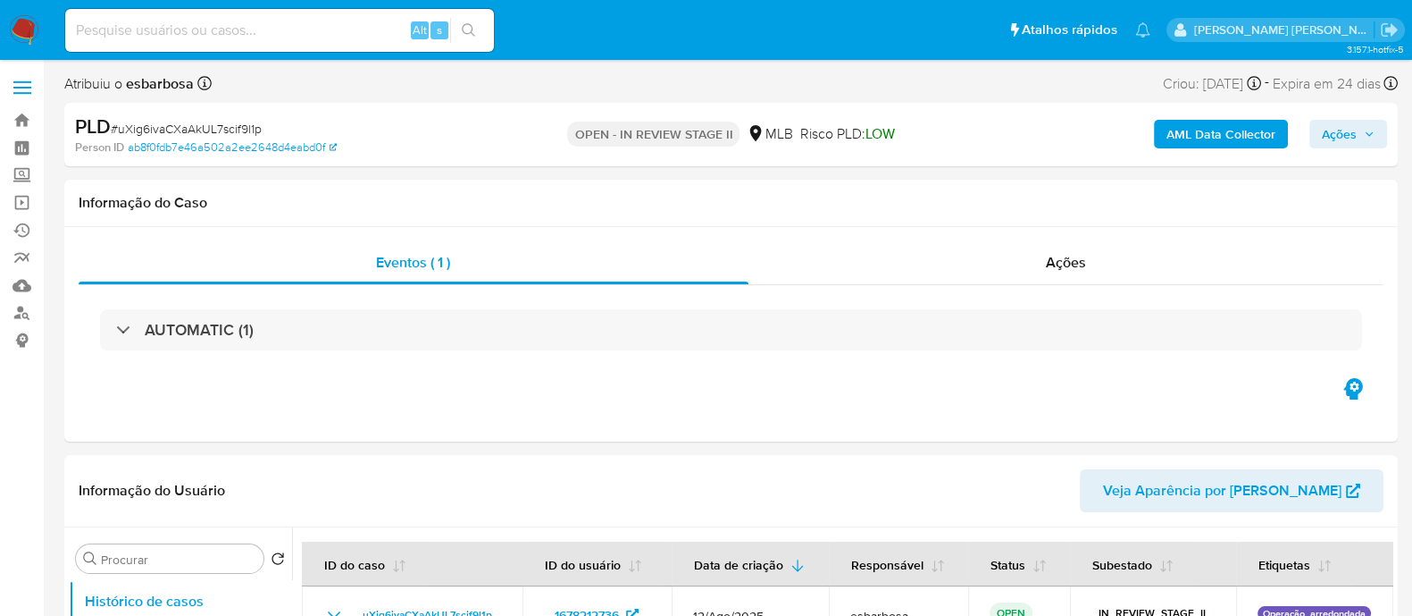
select select "10"
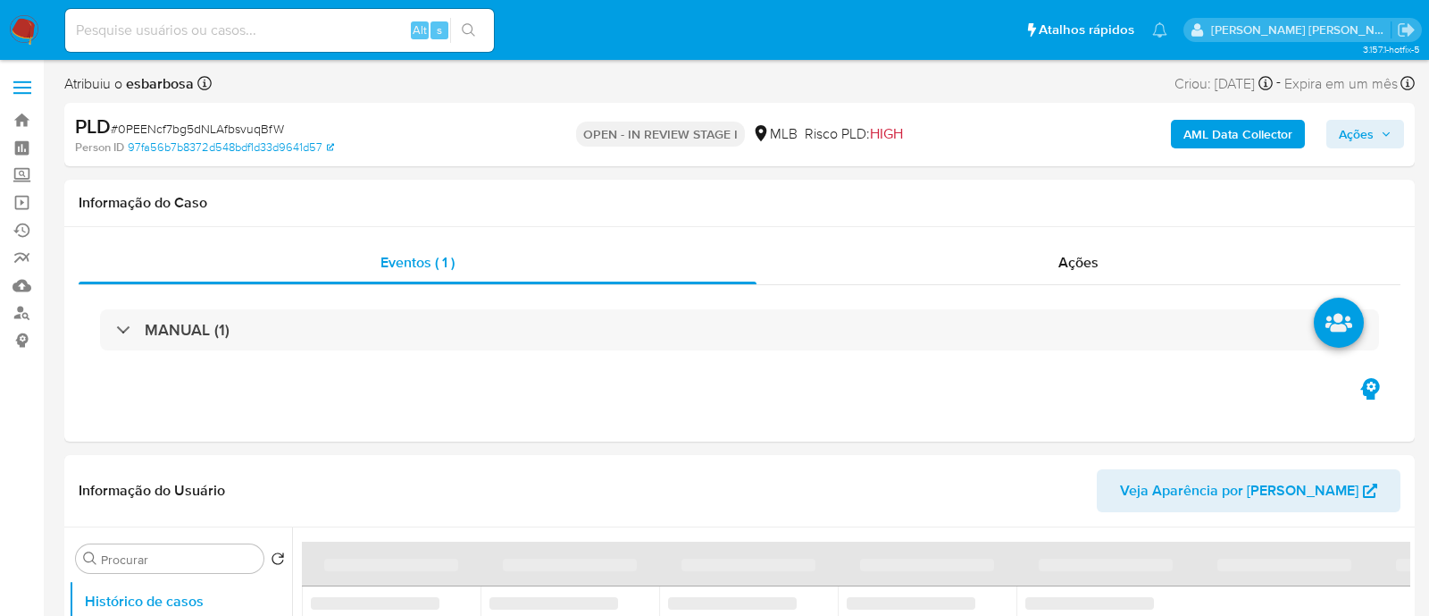
select select "10"
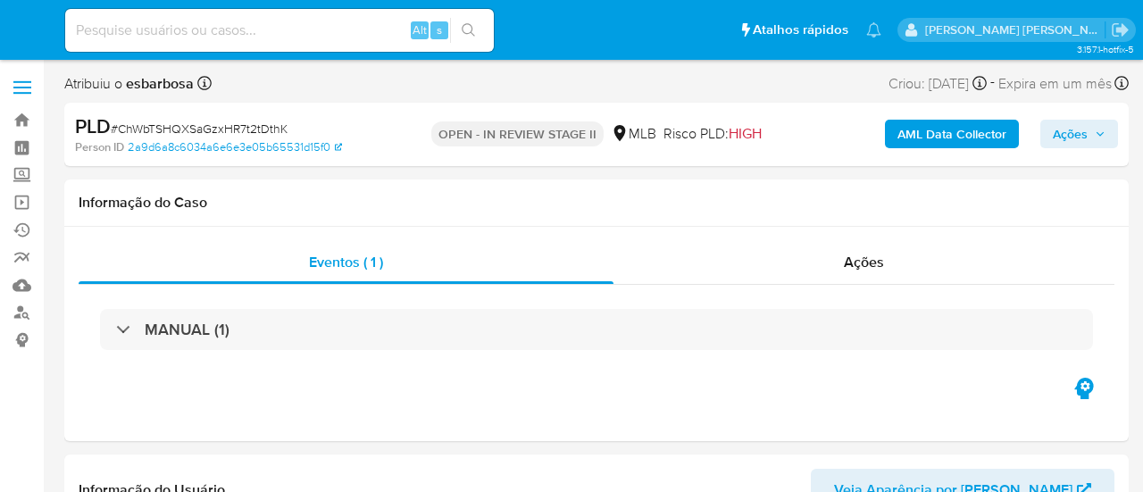
select select "10"
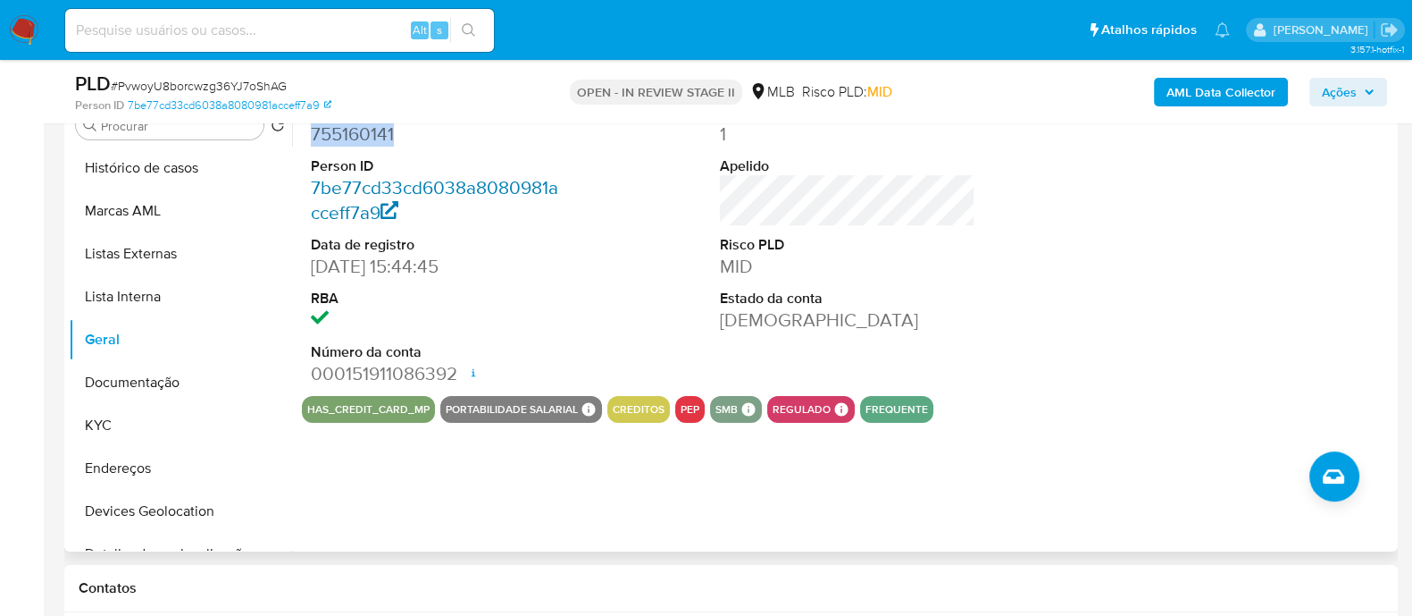
scroll to position [335, 0]
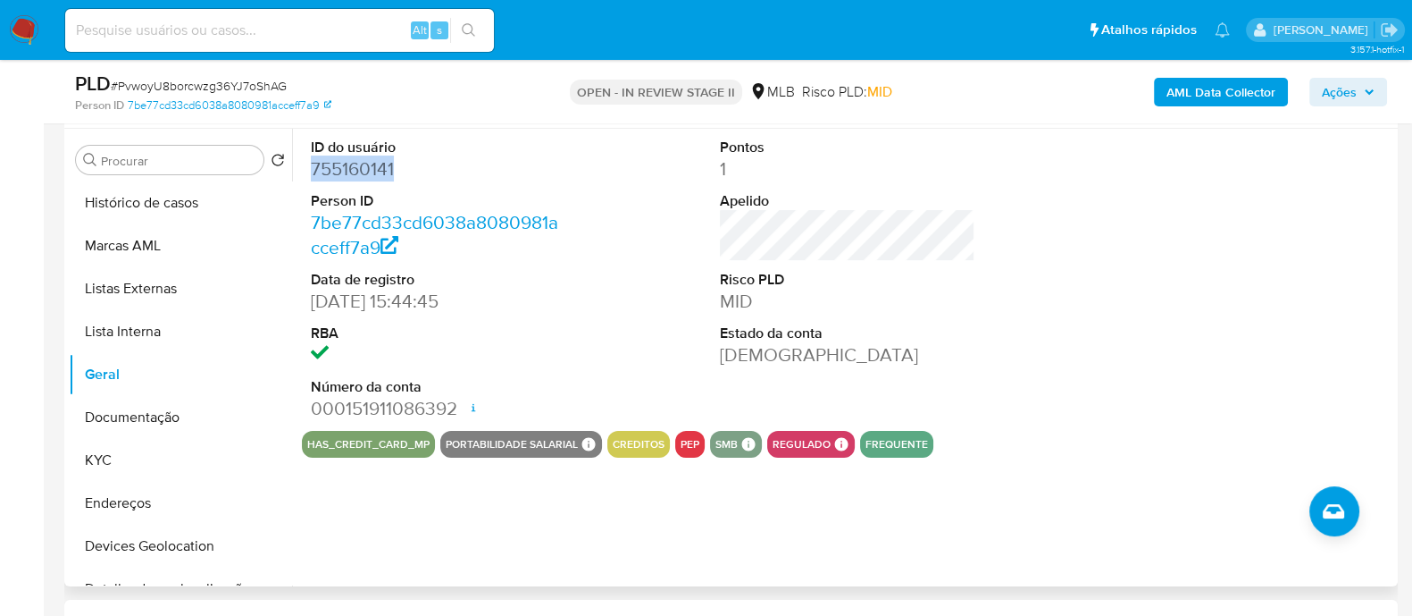
click at [379, 175] on dd "755160141" at bounding box center [438, 168] width 255 height 25
click at [112, 466] on button "KYC" at bounding box center [173, 460] width 209 height 43
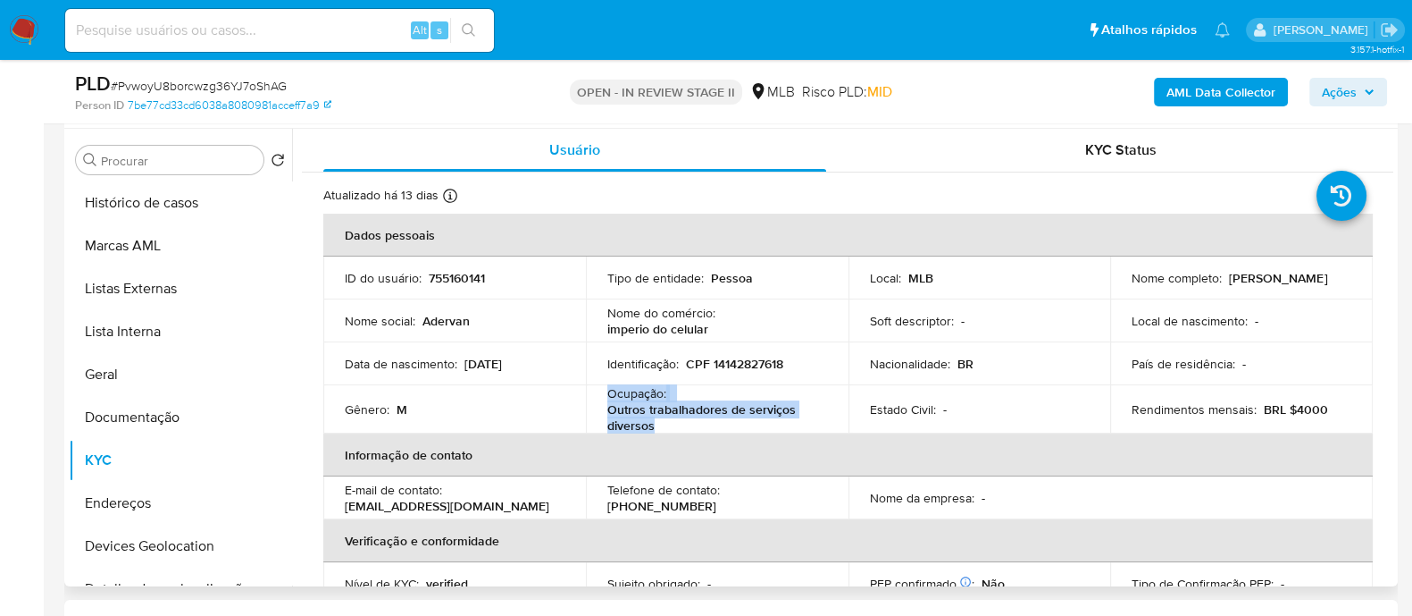
drag, startPoint x: 661, startPoint y: 423, endPoint x: 606, endPoint y: 398, distance: 60.4
click at [607, 398] on div "Ocupação : Outros trabalhadores de serviços diversos" at bounding box center [717, 409] width 220 height 48
copy div "Ocupação : Outros trabalhadores de serviços diversos"
click at [1223, 95] on b "AML Data Collector" at bounding box center [1221, 92] width 109 height 29
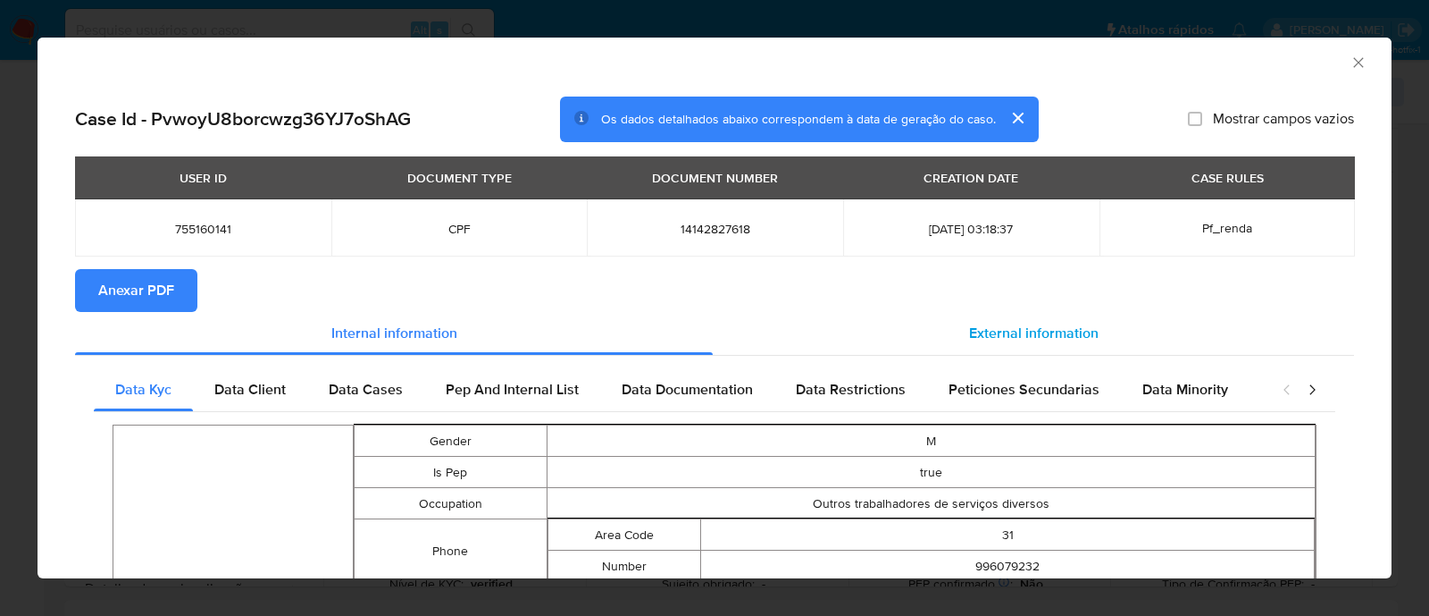
click at [1009, 331] on span "External information" at bounding box center [1034, 332] width 130 height 21
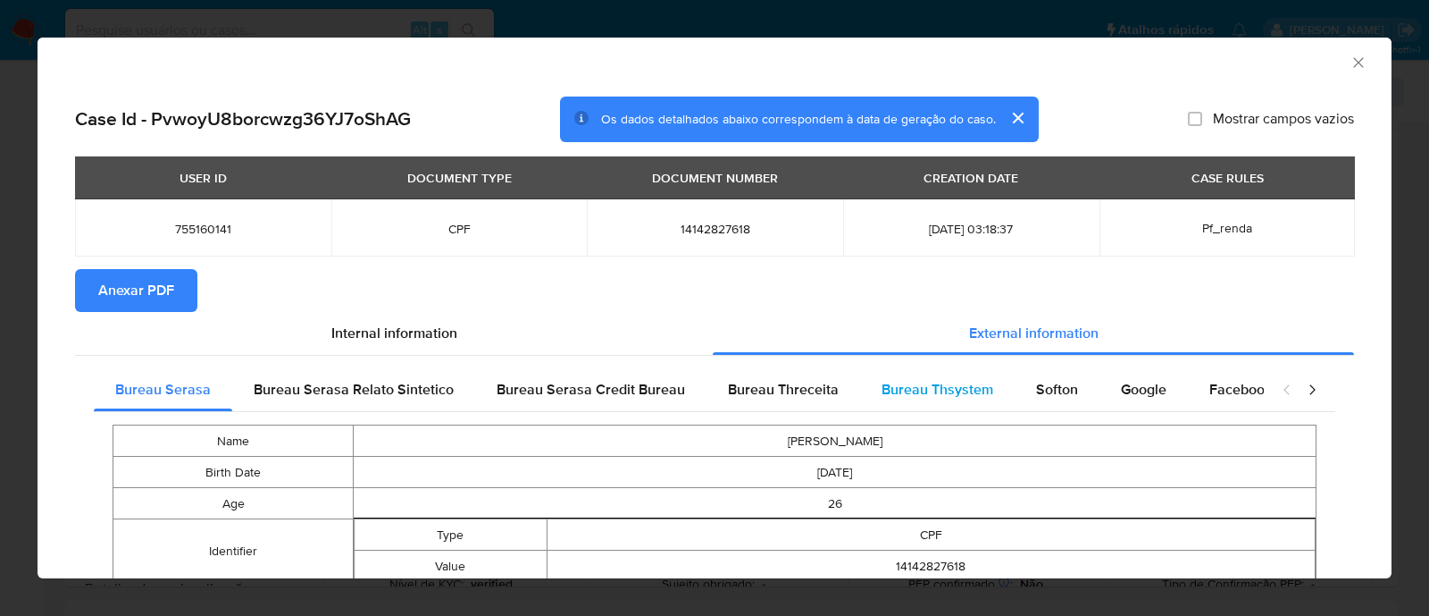
click at [960, 388] on span "Bureau Thsystem" at bounding box center [938, 389] width 112 height 21
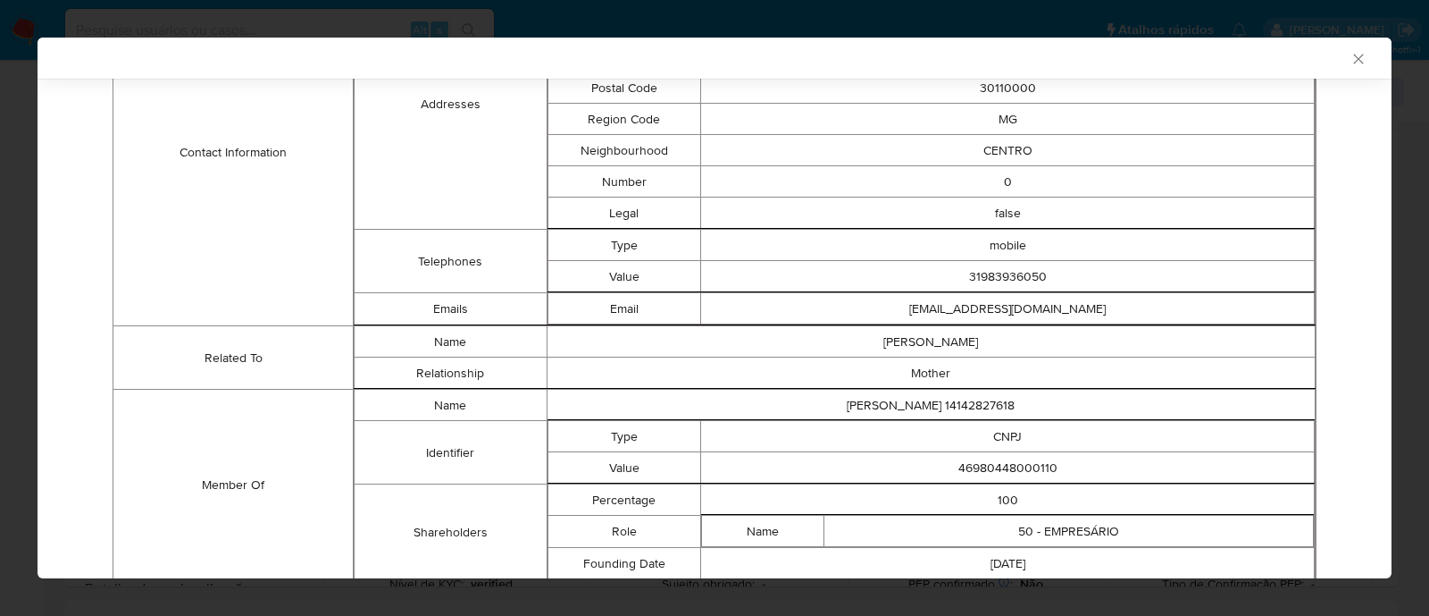
scroll to position [734, 0]
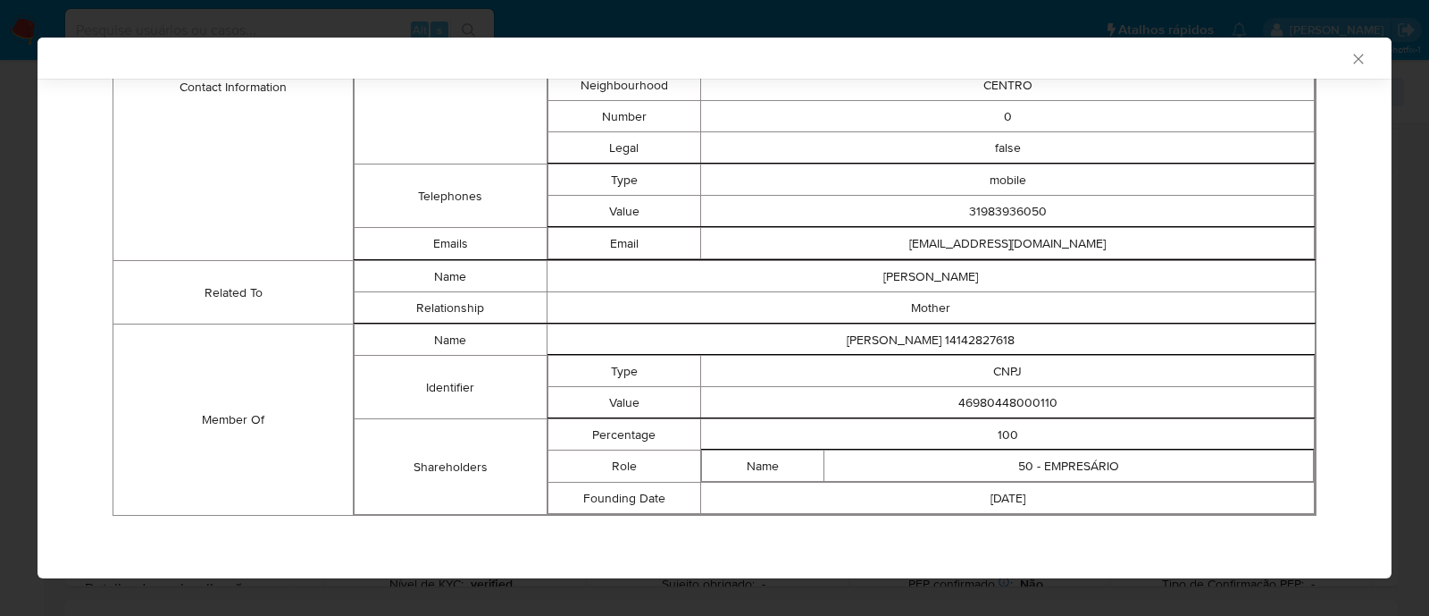
click at [1018, 398] on td "46980448000110" at bounding box center [1008, 402] width 614 height 31
copy td "46980448000110"
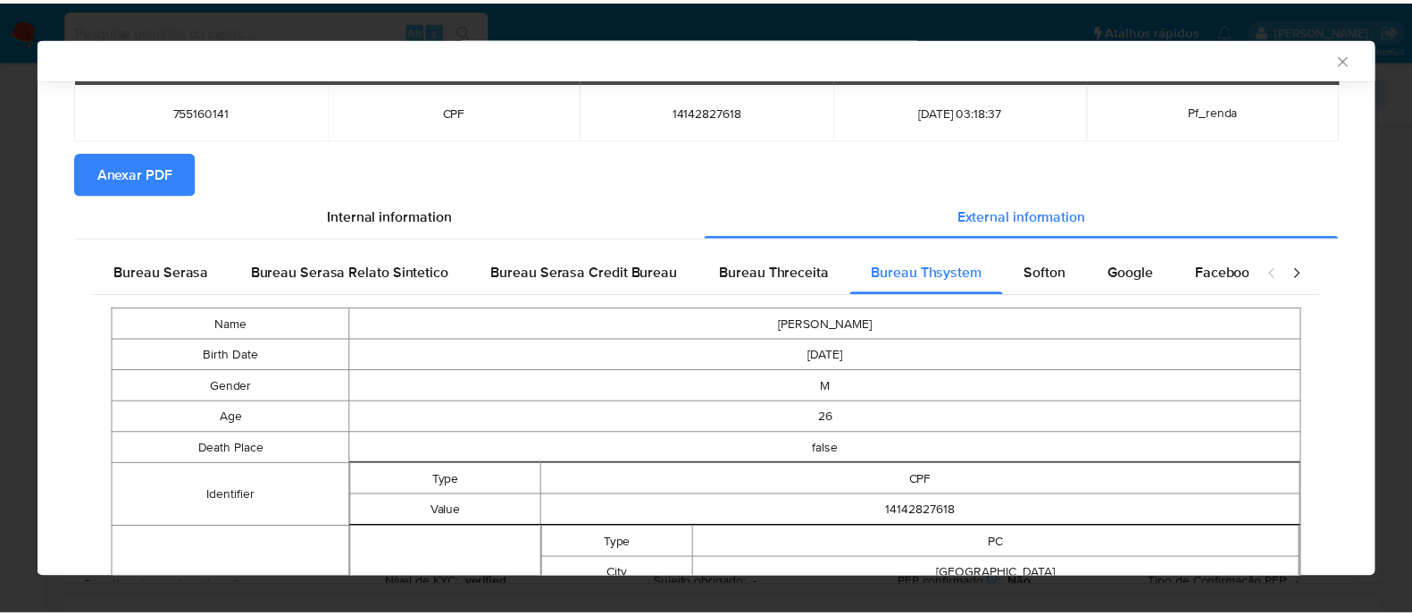
scroll to position [0, 0]
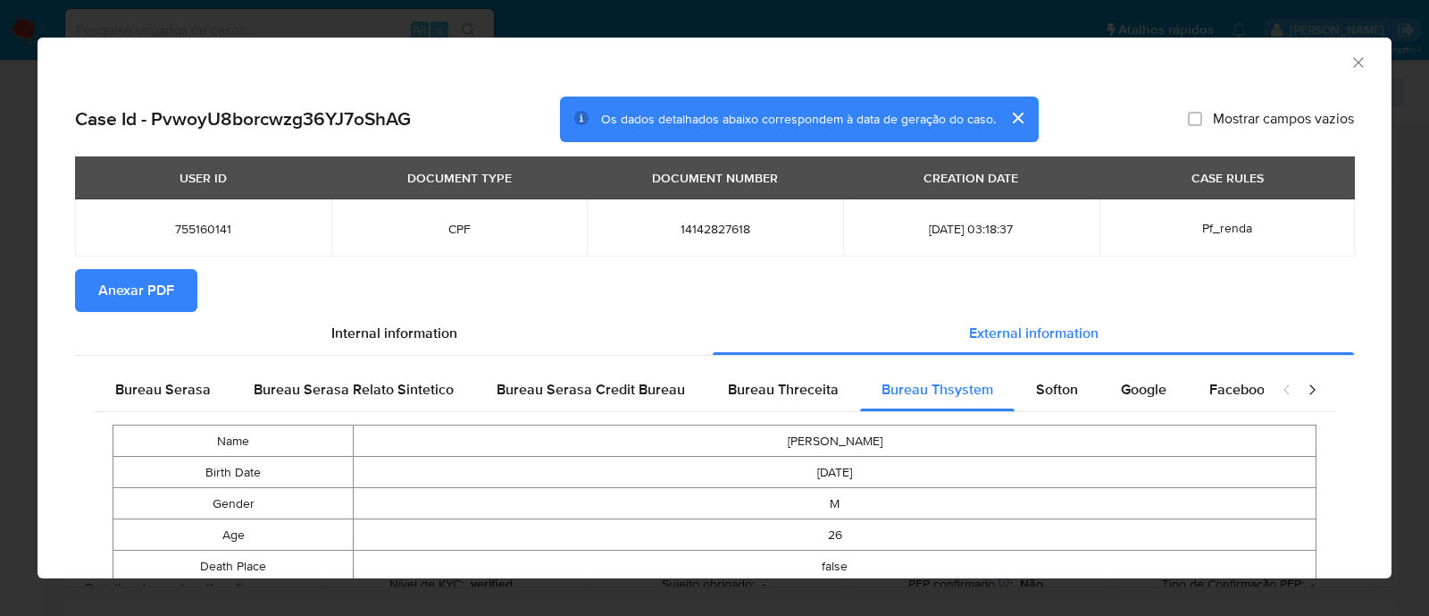
click at [137, 298] on span "Anexar PDF" at bounding box center [136, 290] width 76 height 39
click at [1353, 63] on icon "Fechar a janela" at bounding box center [1358, 62] width 10 height 10
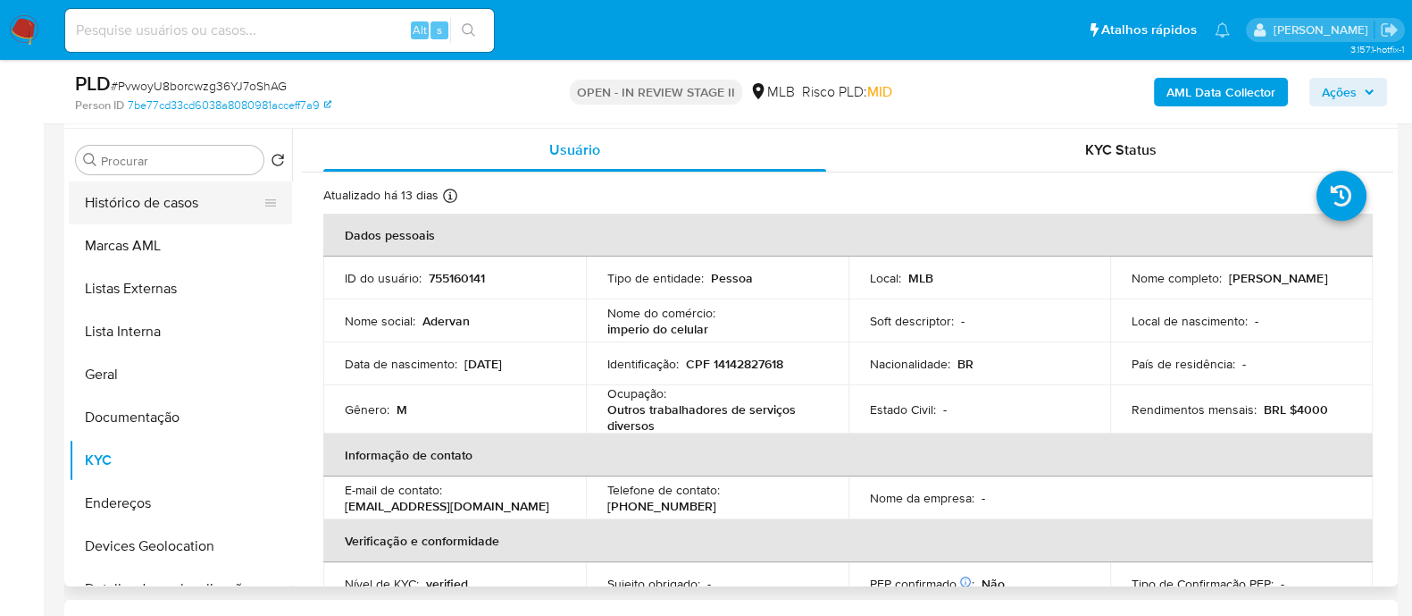
click at [140, 190] on button "Histórico de casos" at bounding box center [173, 202] width 209 height 43
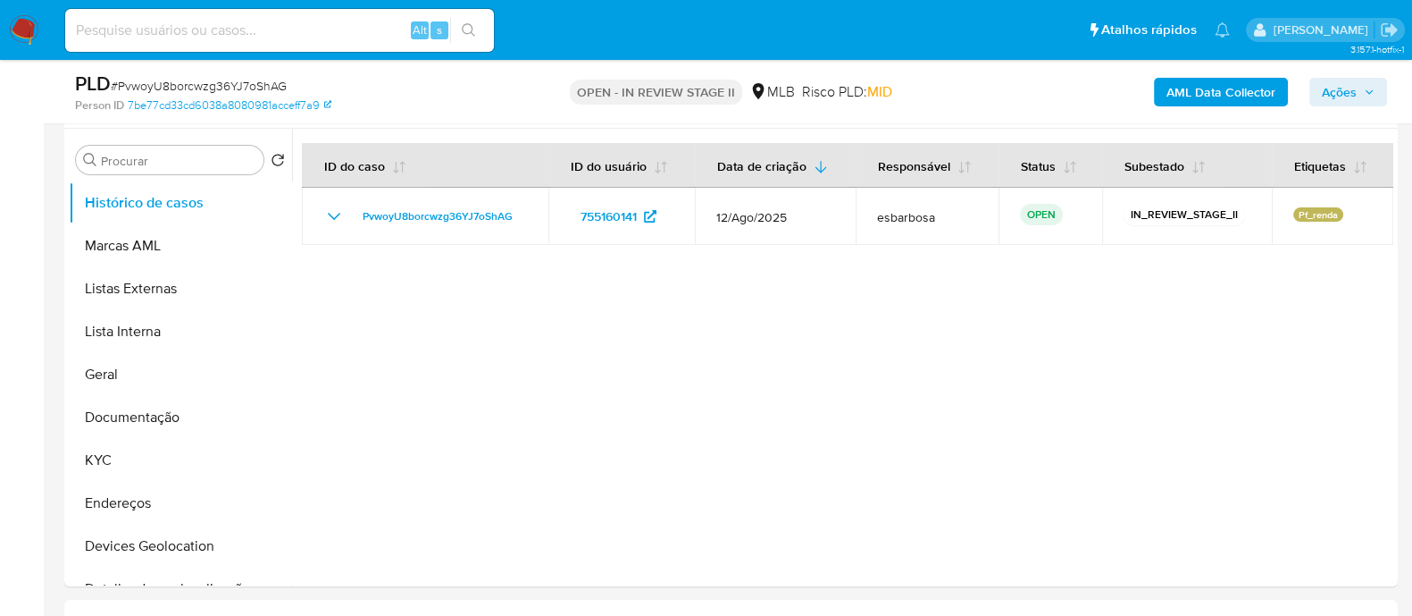
click at [1340, 96] on span "Ações" at bounding box center [1339, 92] width 35 height 29
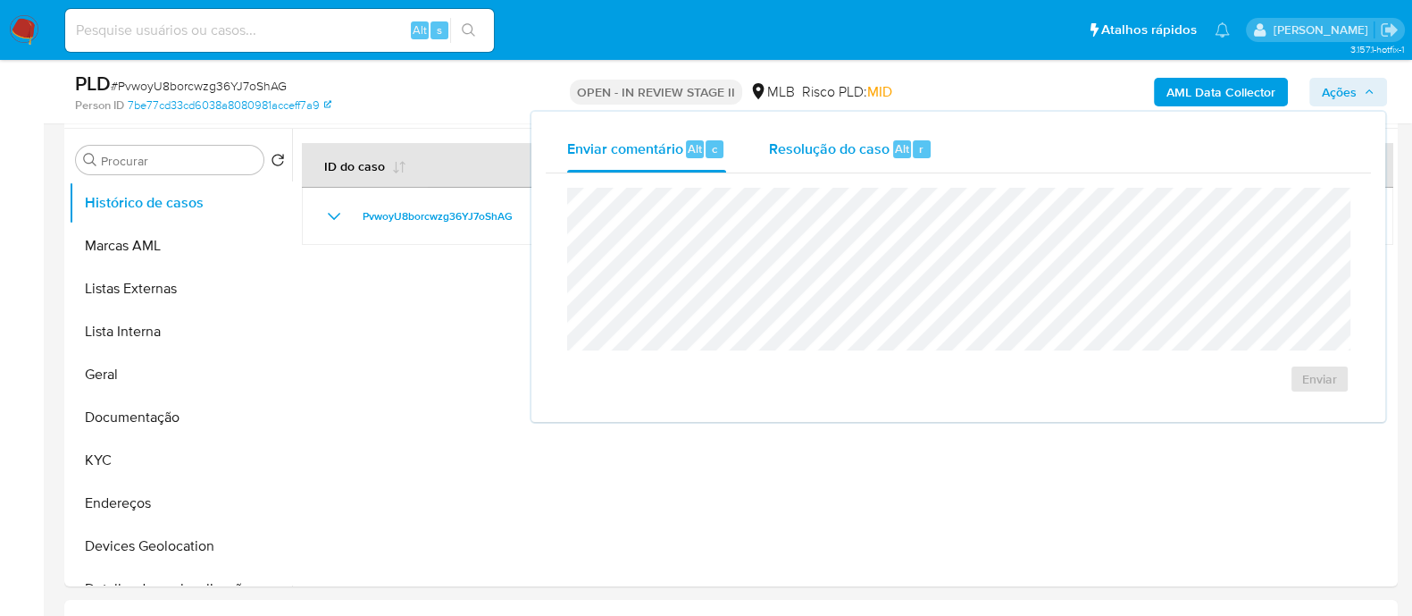
click at [809, 155] on span "Resolução do caso" at bounding box center [829, 148] width 121 height 21
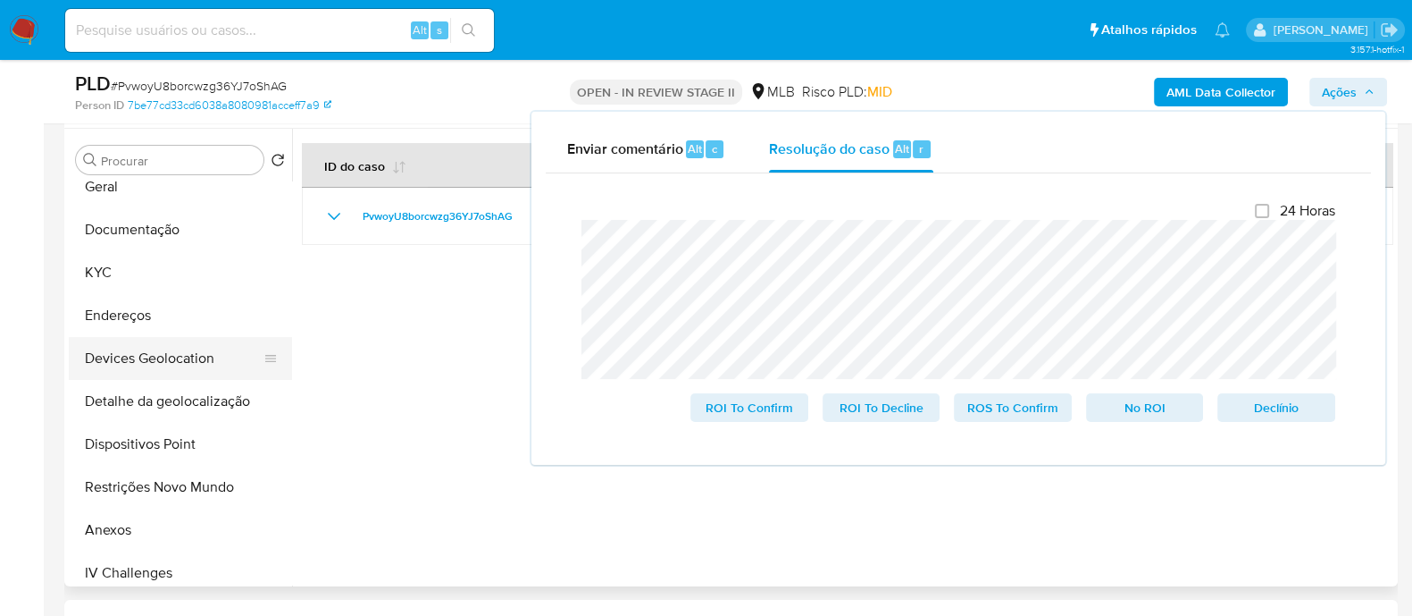
scroll to position [222, 0]
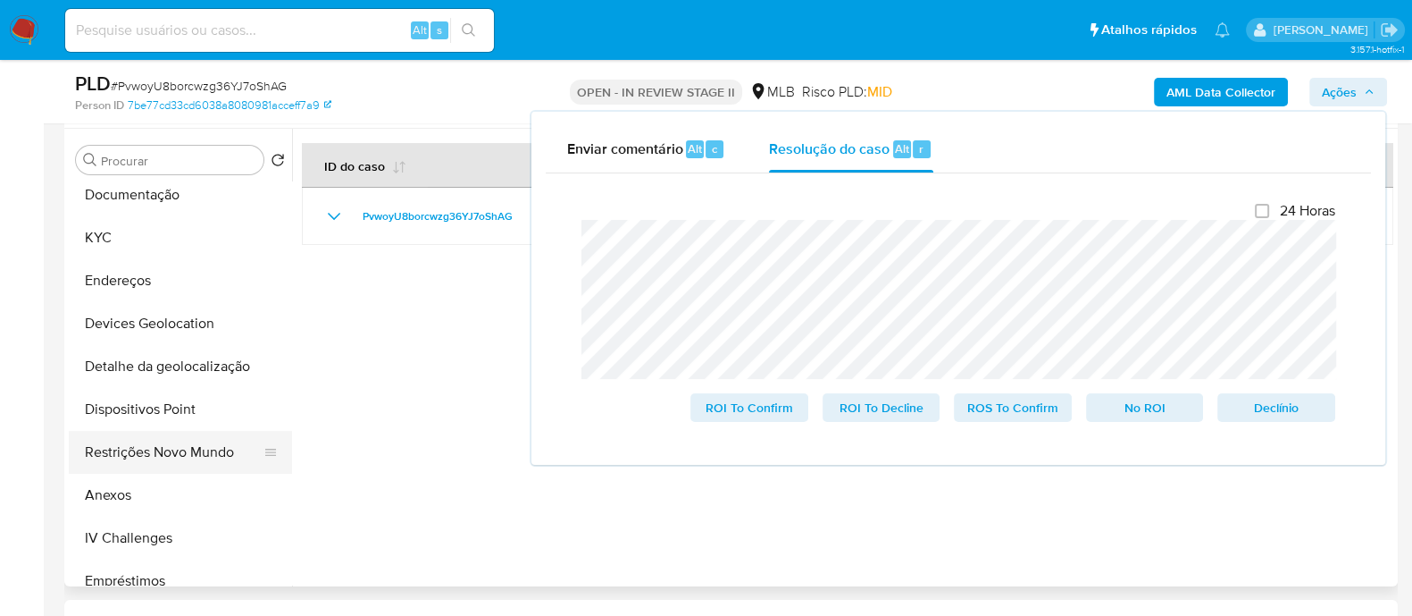
click at [153, 448] on button "Restrições Novo Mundo" at bounding box center [173, 452] width 209 height 43
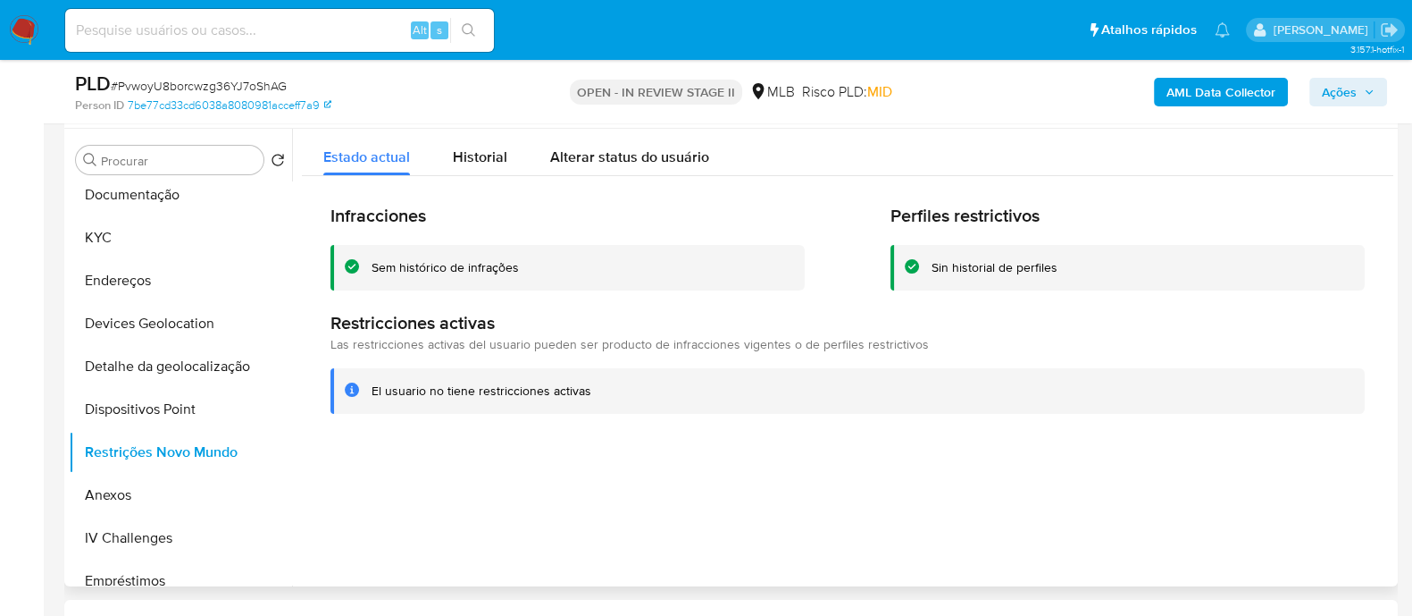
click at [488, 273] on div "Sem histórico de infrações" at bounding box center [445, 267] width 147 height 17
click at [485, 501] on div at bounding box center [842, 357] width 1101 height 457
click at [158, 238] on button "KYC" at bounding box center [173, 237] width 209 height 43
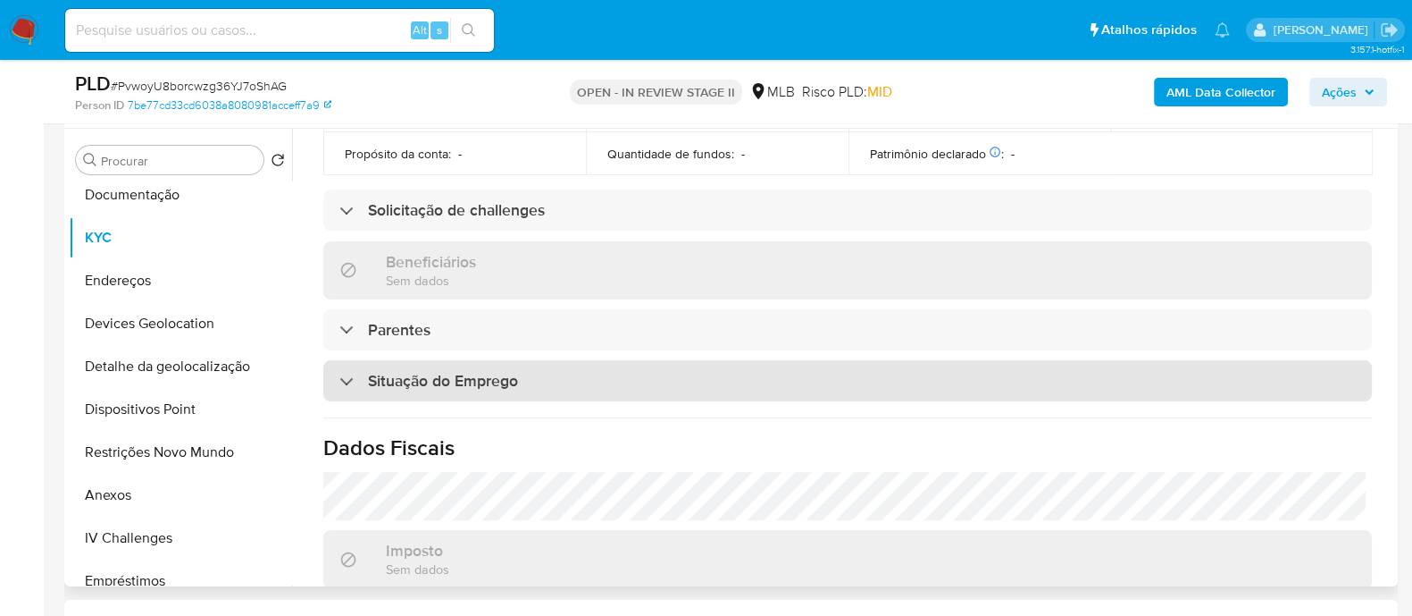
scroll to position [781, 0]
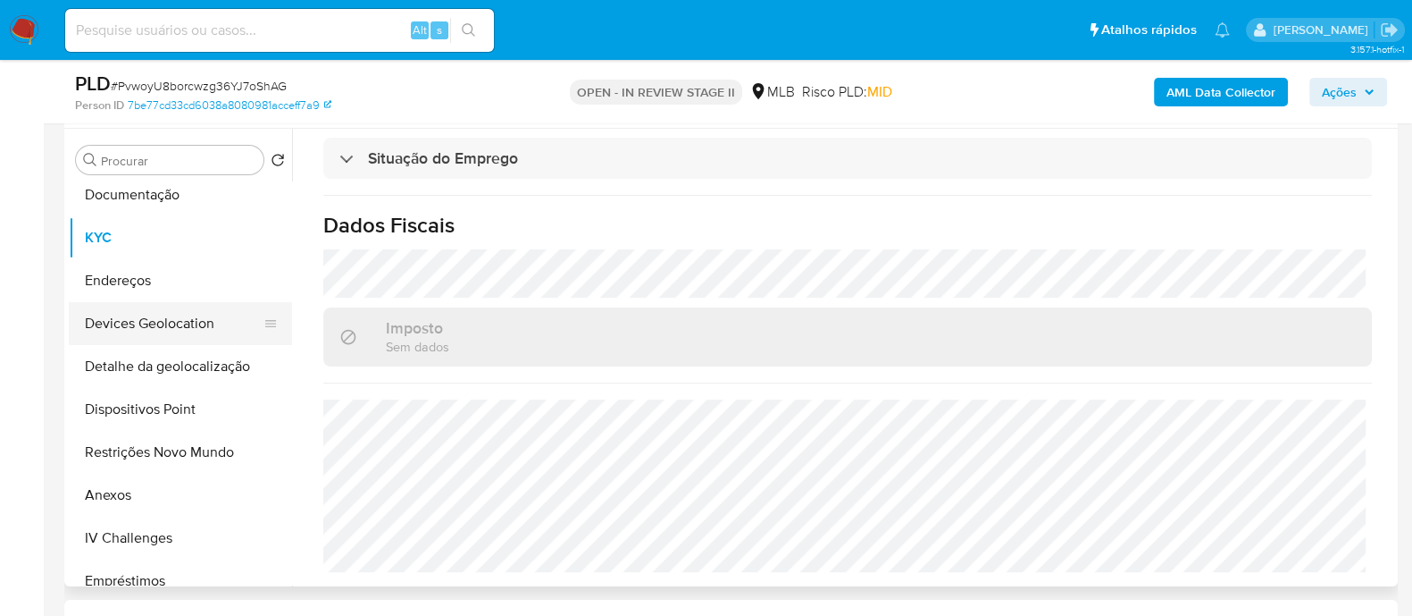
click at [197, 328] on button "Devices Geolocation" at bounding box center [173, 323] width 209 height 43
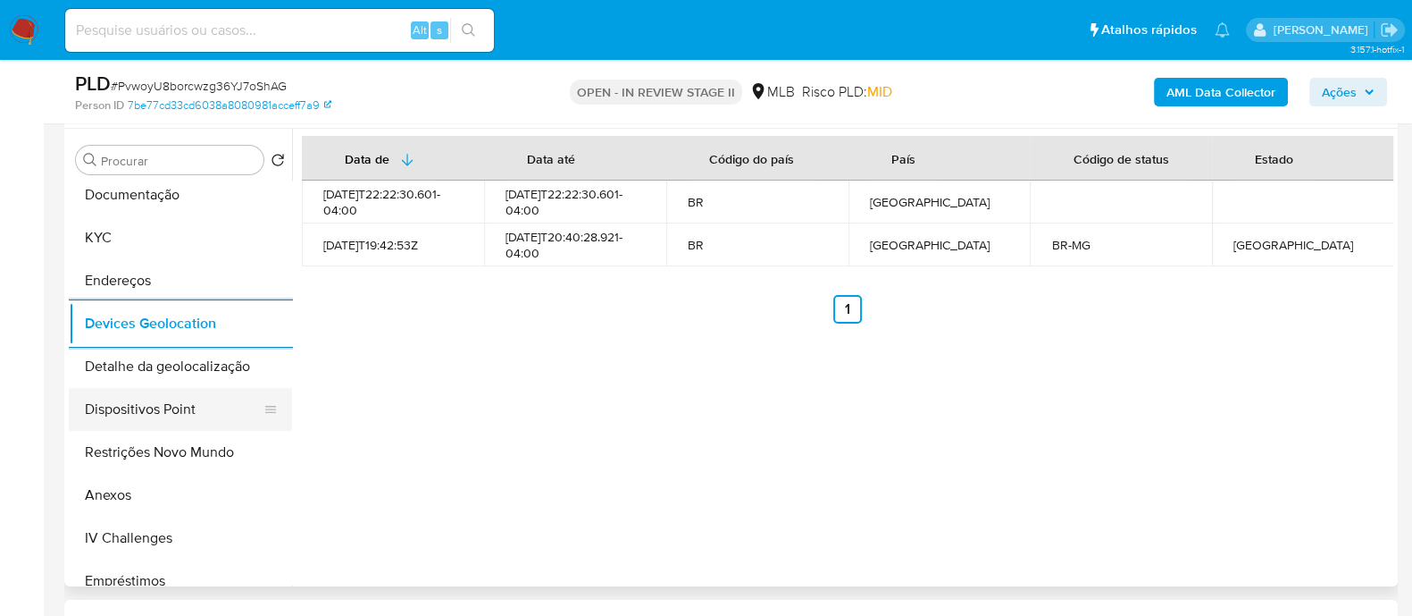
click at [211, 408] on button "Dispositivos Point" at bounding box center [173, 409] width 209 height 43
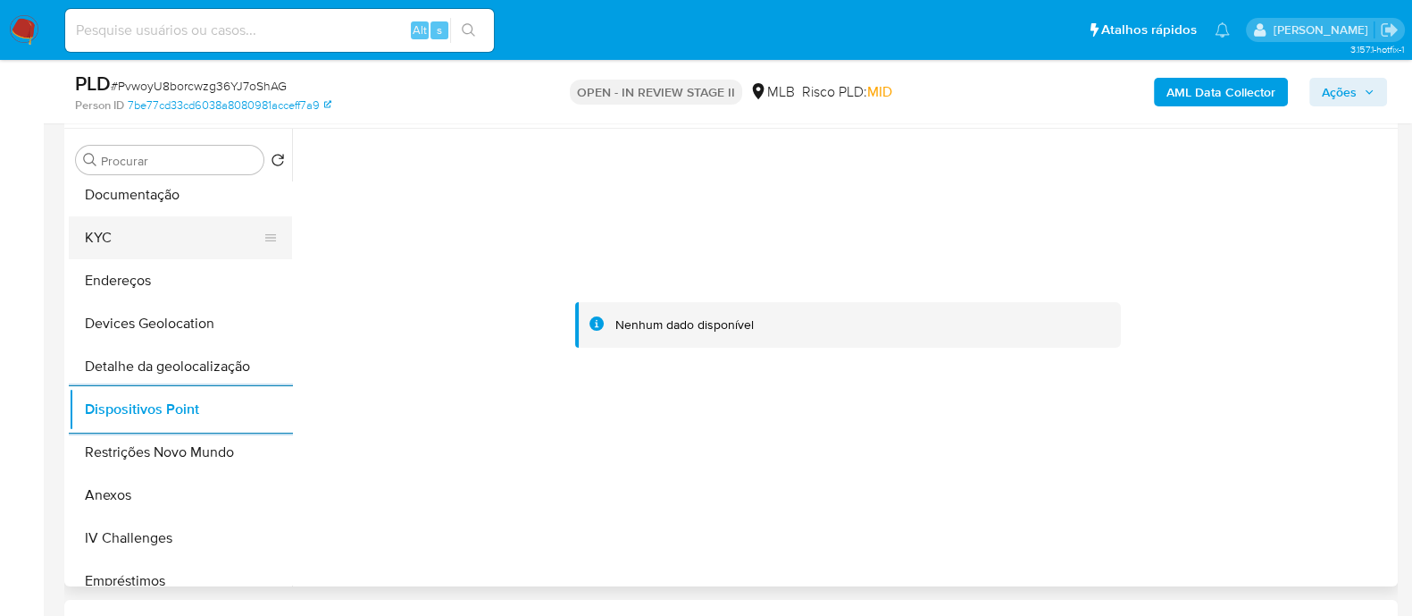
click at [163, 245] on button "KYC" at bounding box center [173, 237] width 209 height 43
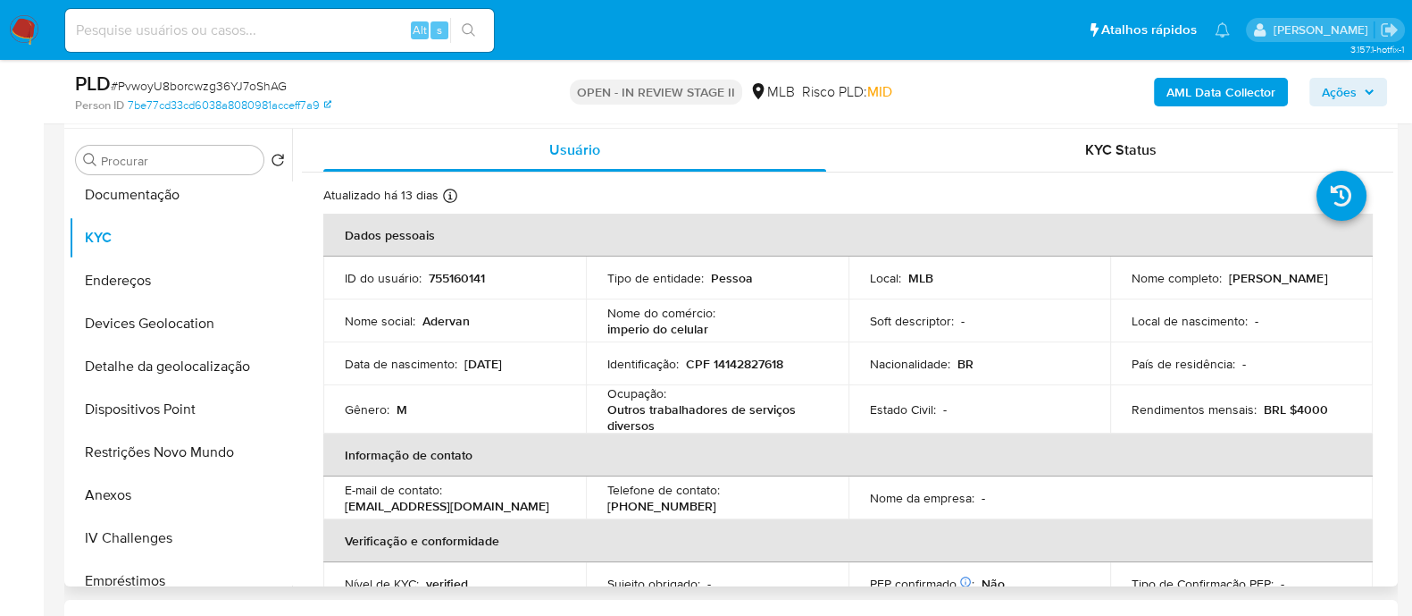
click at [750, 362] on p "CPF 14142827618" at bounding box center [734, 364] width 97 height 16
copy p "14142827618"
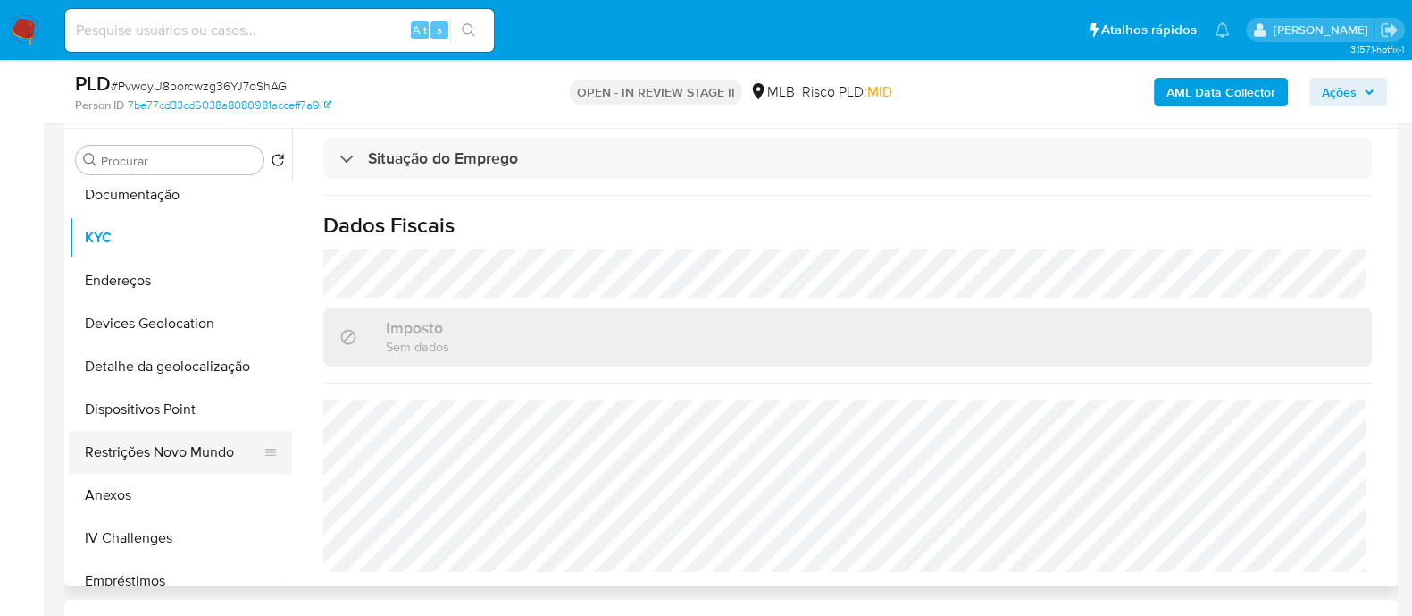
scroll to position [335, 0]
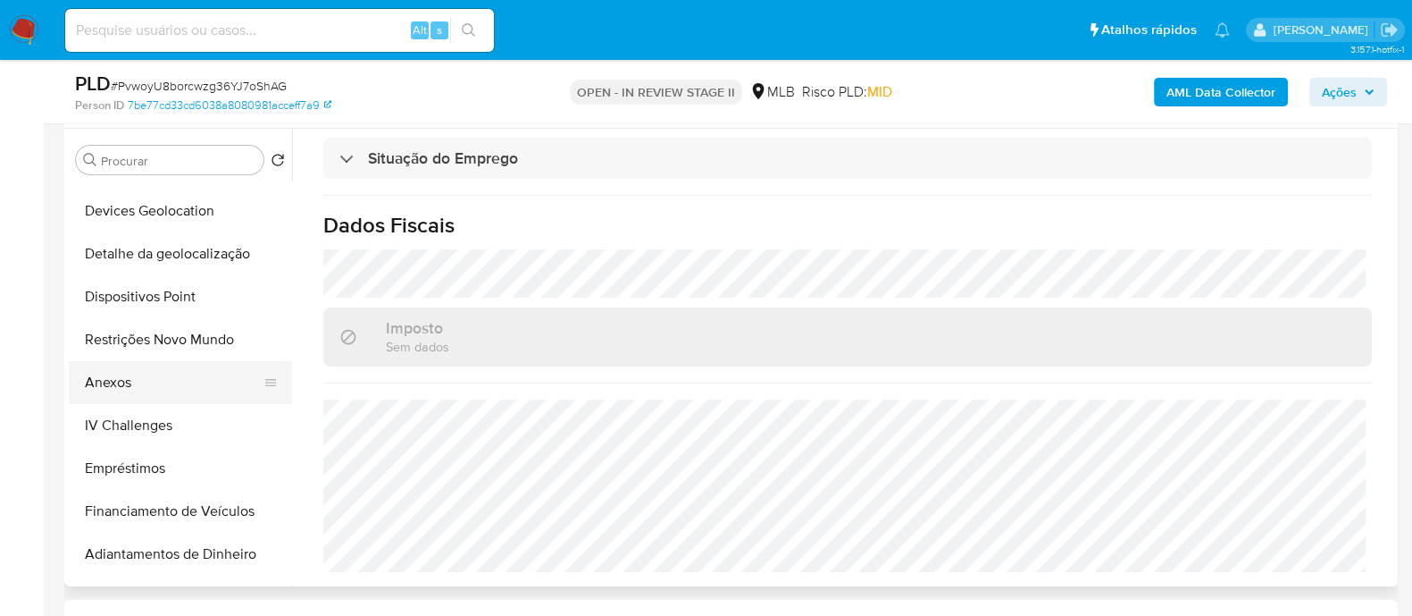
click at [116, 388] on button "Anexos" at bounding box center [173, 382] width 209 height 43
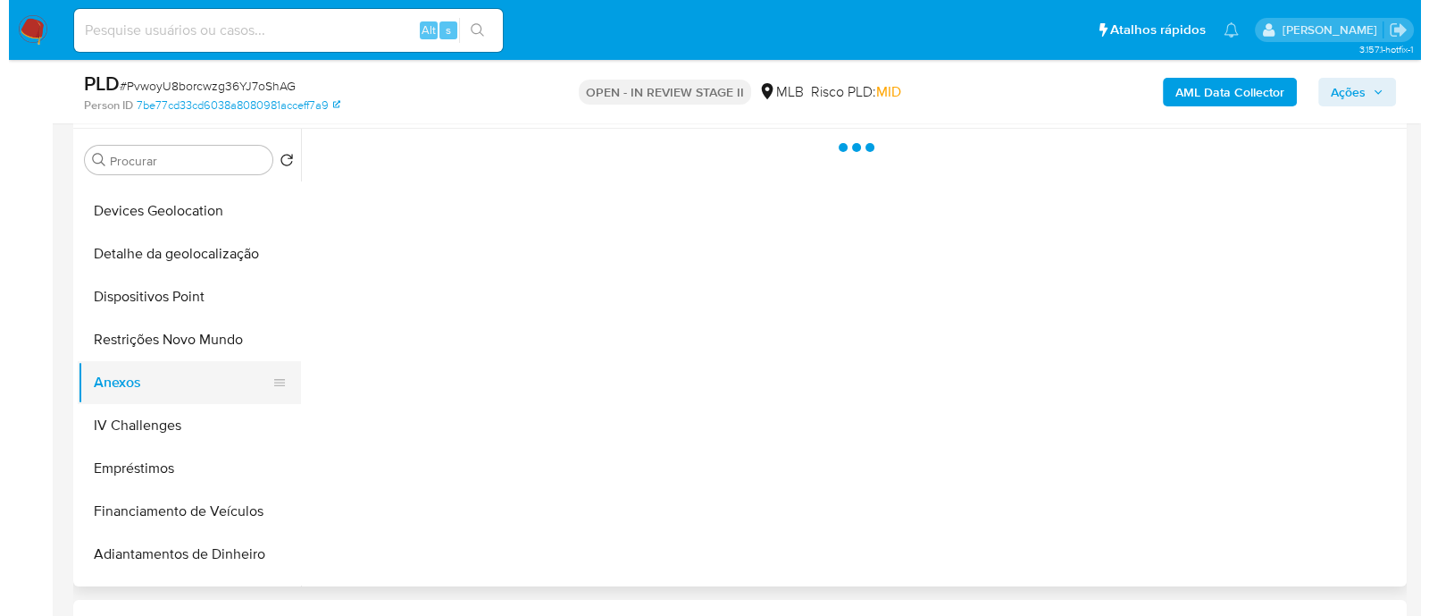
scroll to position [0, 0]
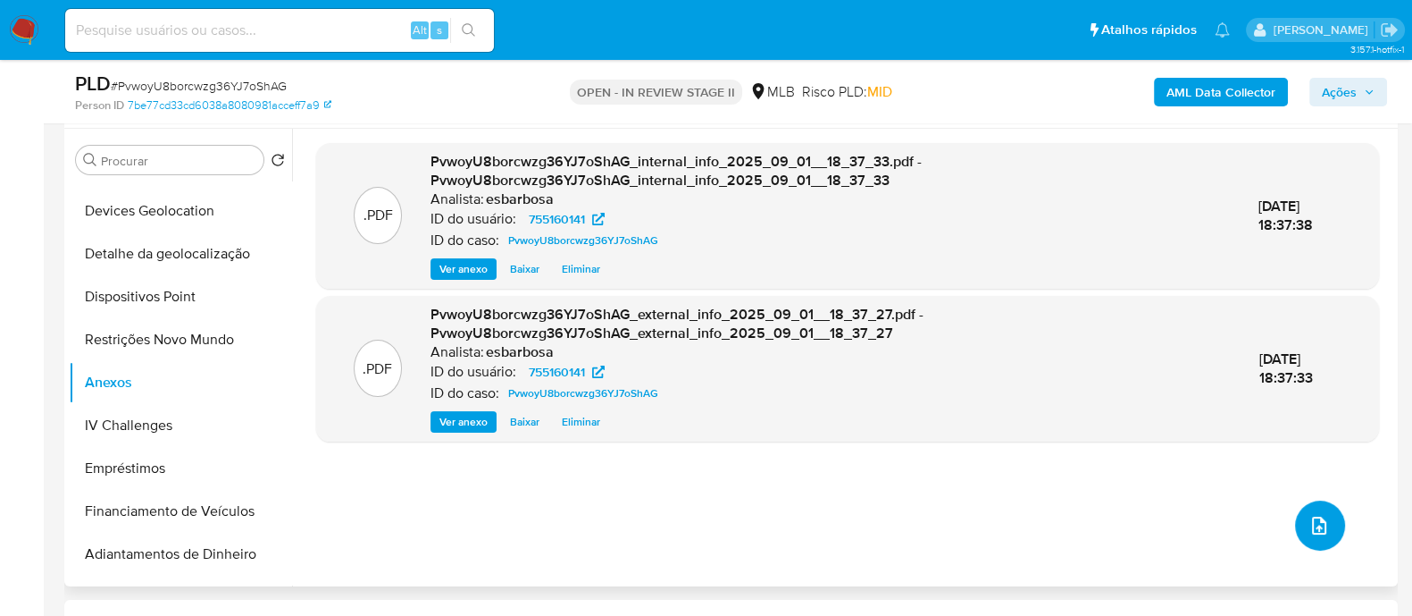
click at [1320, 524] on icon "upload-file" at bounding box center [1319, 525] width 21 height 21
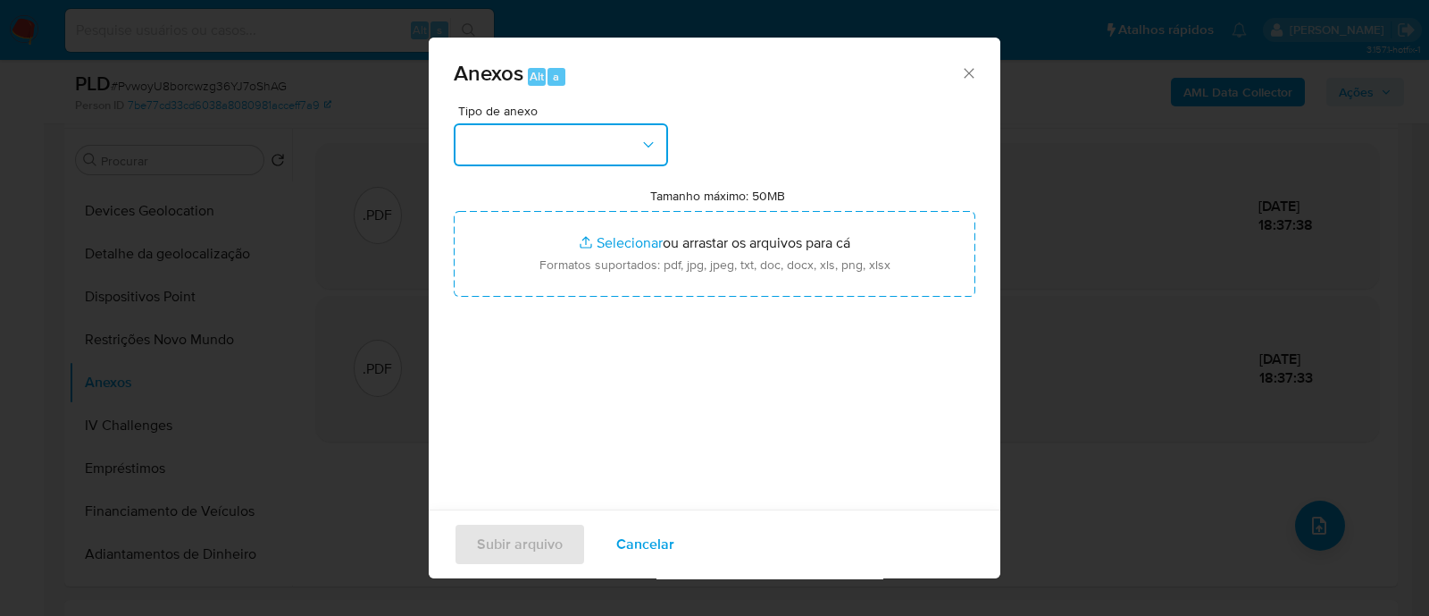
click at [573, 144] on button "button" at bounding box center [561, 144] width 214 height 43
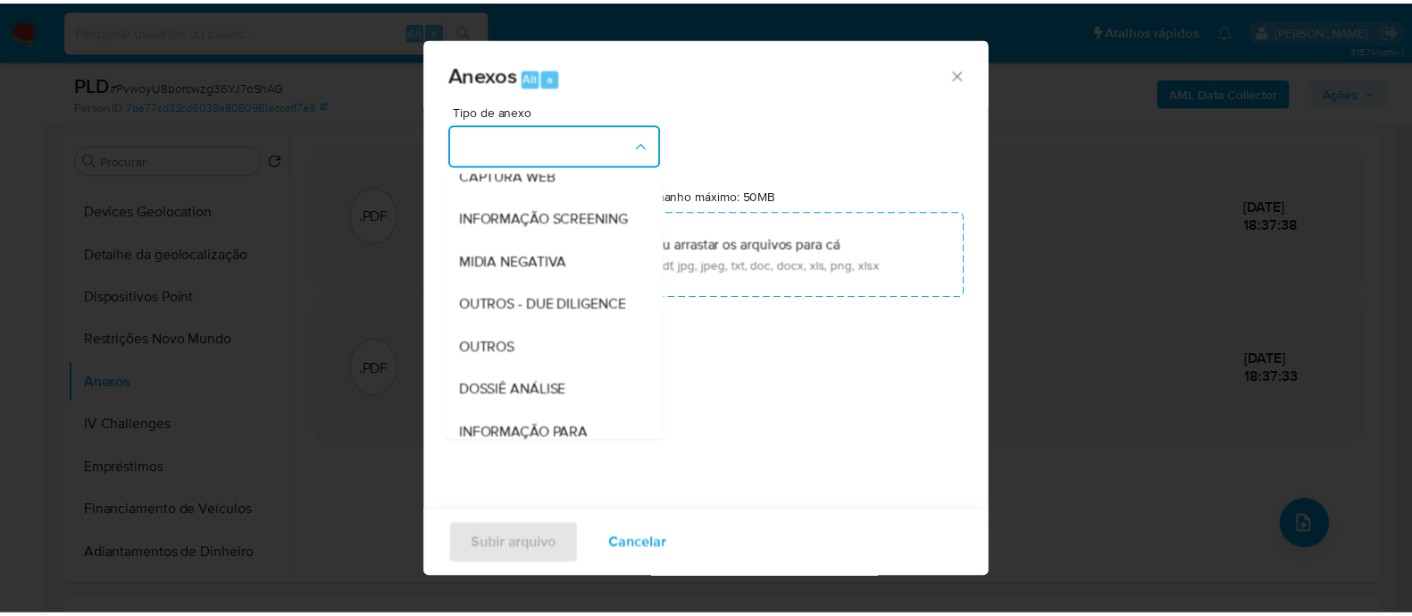
scroll to position [275, 0]
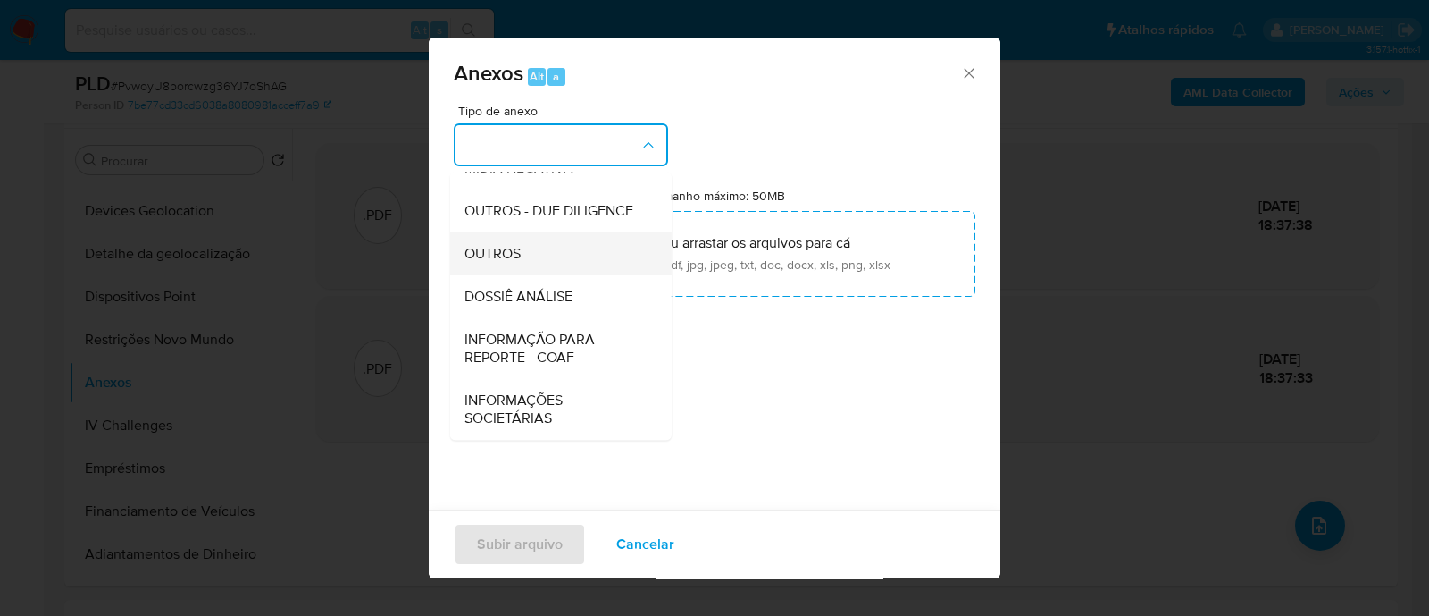
click at [515, 261] on span "OUTROS" at bounding box center [493, 254] width 56 height 18
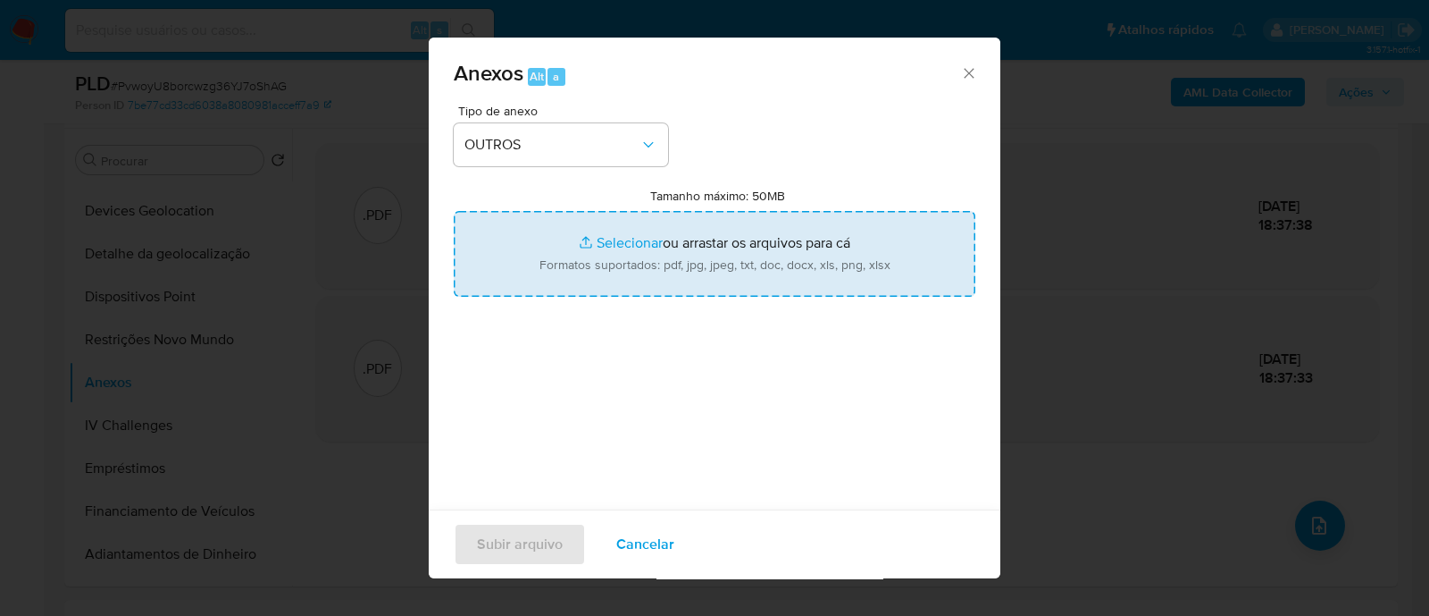
click at [597, 241] on input "Tamanho máximo: 50MB Selecionar arquivos" at bounding box center [715, 254] width 522 height 86
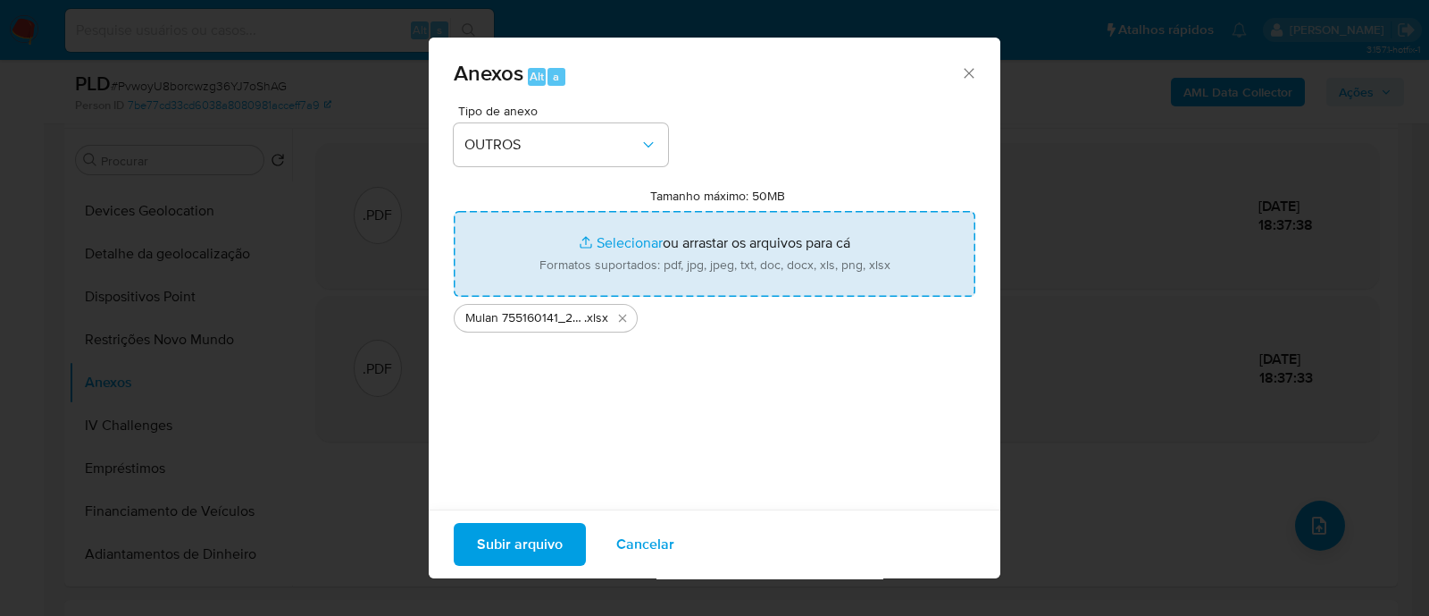
type input "C:\fakepath\SAR - XXXX - CPF 14142827618 - ADERVAN FERREIRA FRANCISCO.pdf"
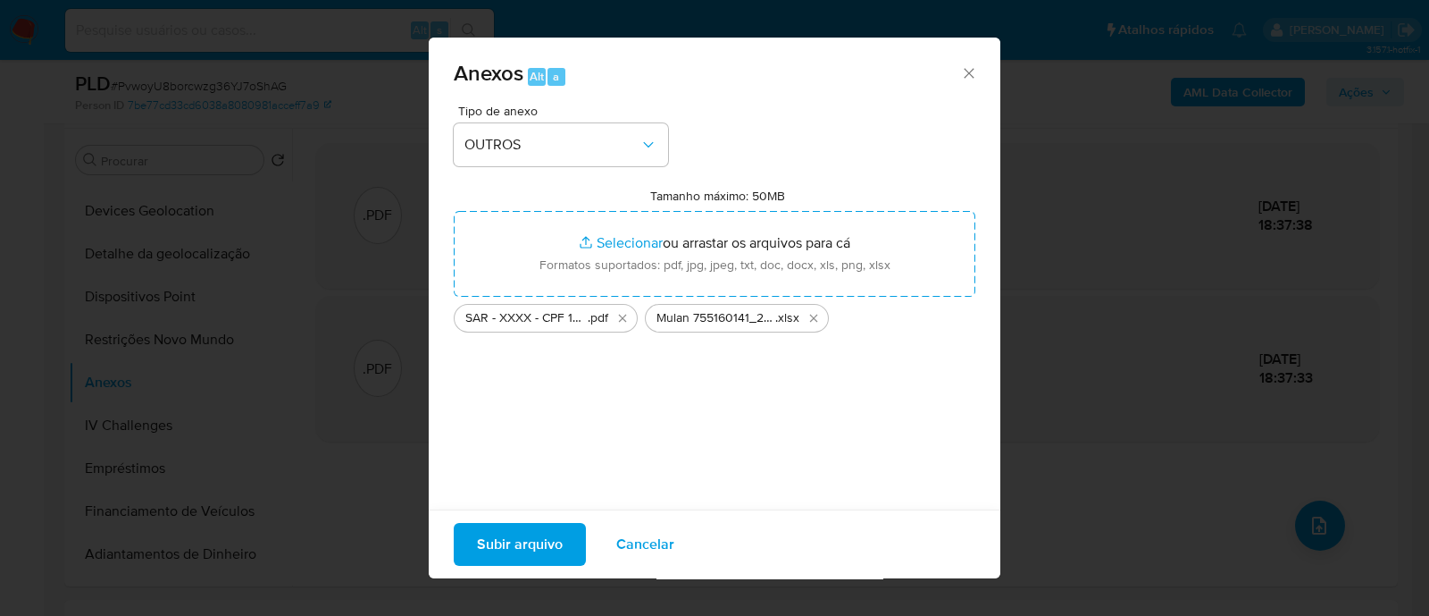
click at [532, 540] on span "Subir arquivo" at bounding box center [520, 543] width 86 height 39
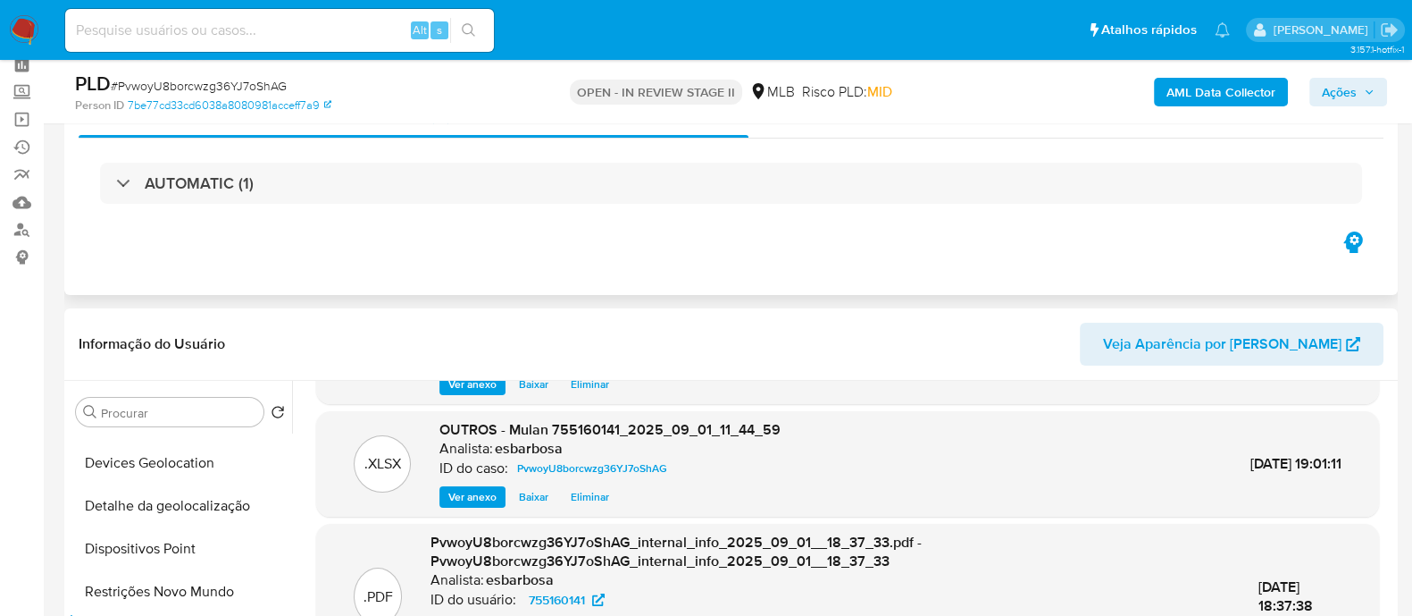
scroll to position [0, 0]
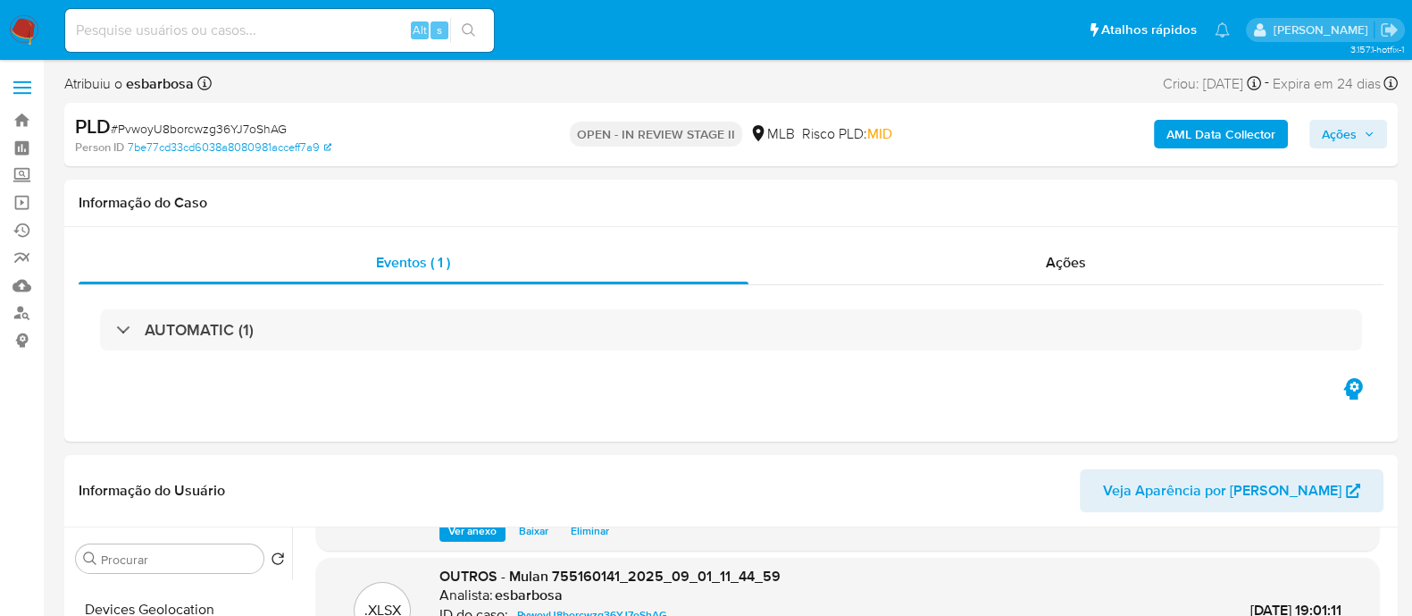
click at [1336, 130] on span "Ações" at bounding box center [1339, 134] width 35 height 29
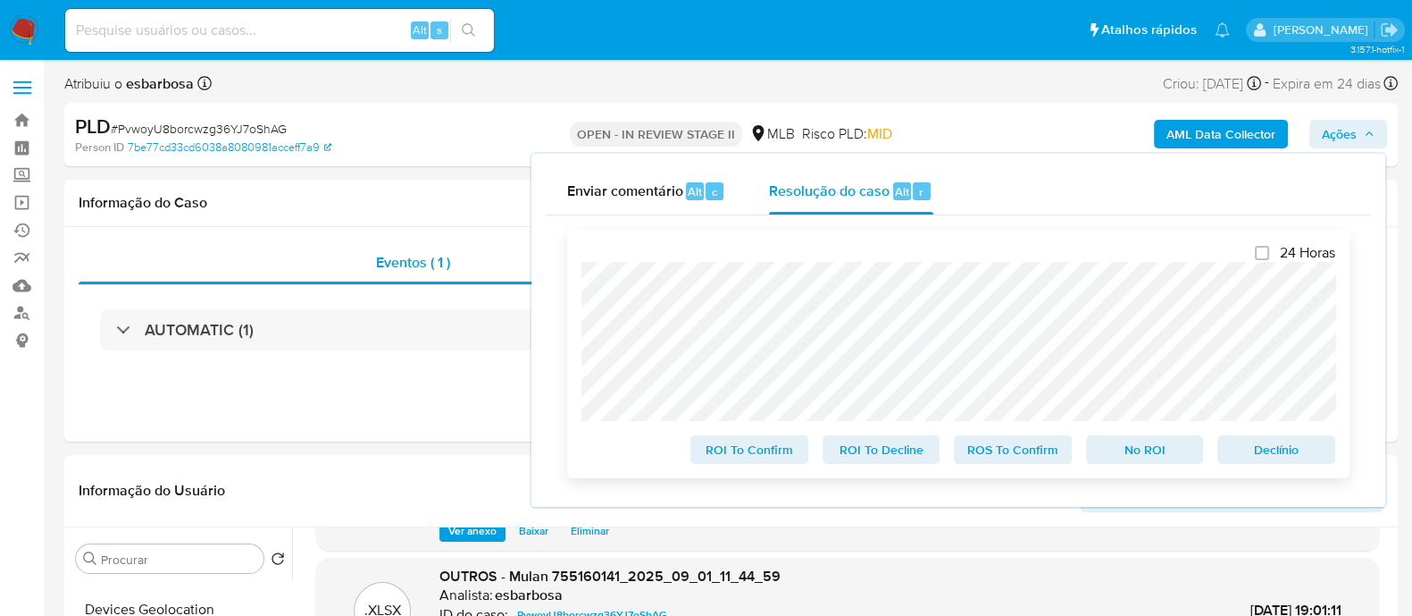
click at [1017, 462] on span "ROS To Confirm" at bounding box center [1013, 449] width 93 height 25
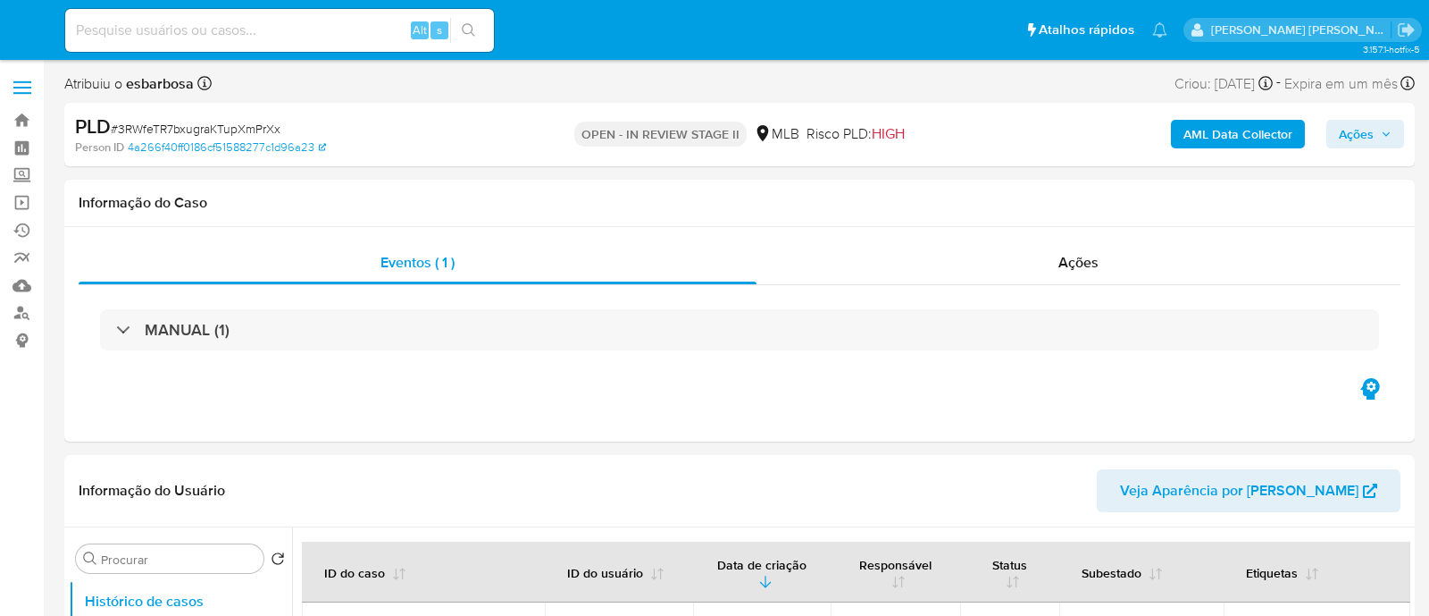
select select "10"
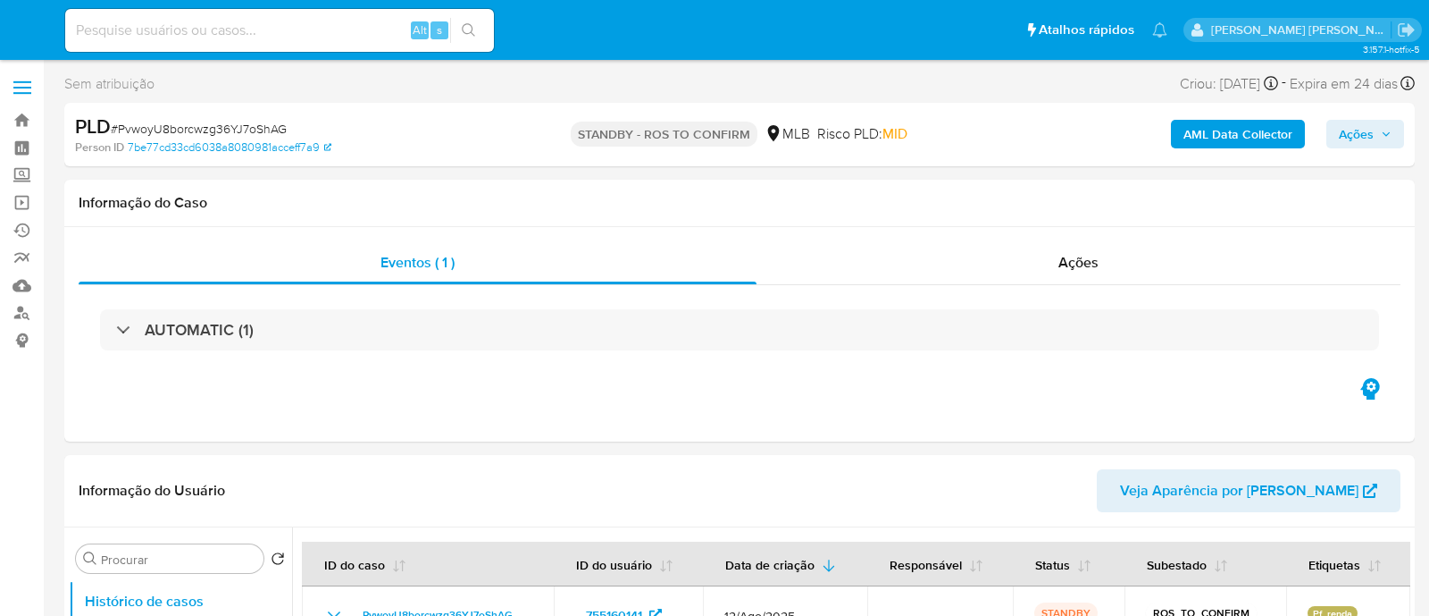
select select "10"
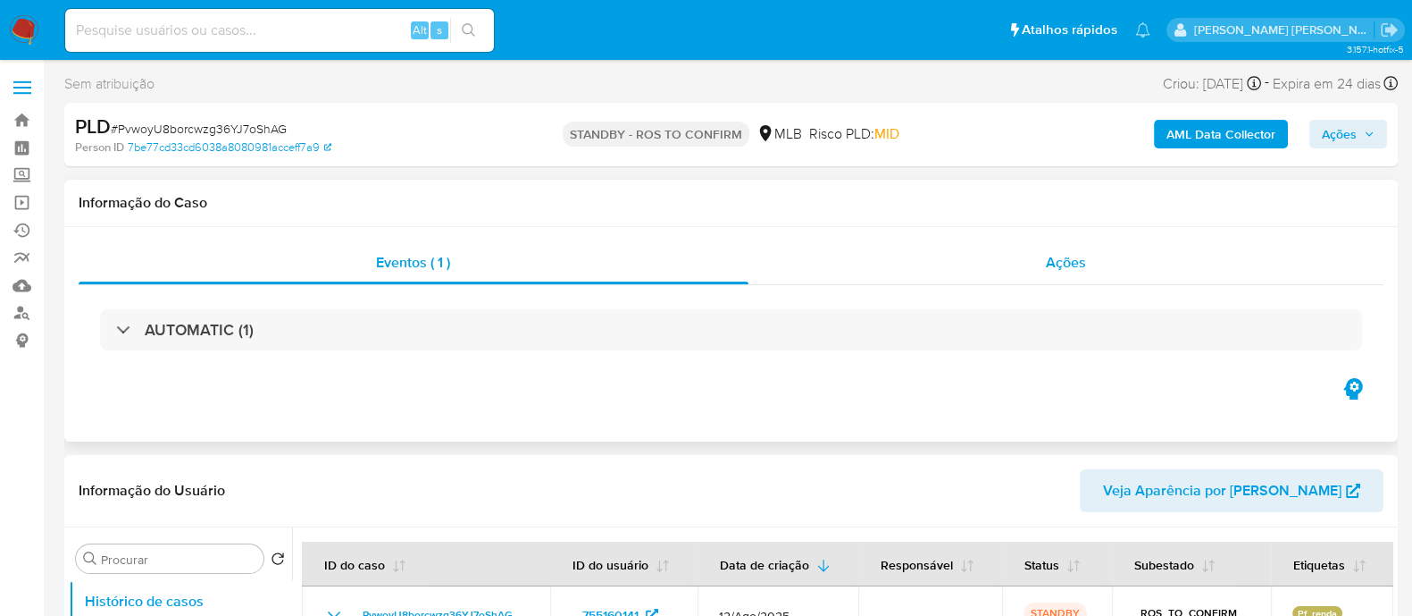
click at [854, 281] on div "Ações" at bounding box center [1067, 262] width 636 height 43
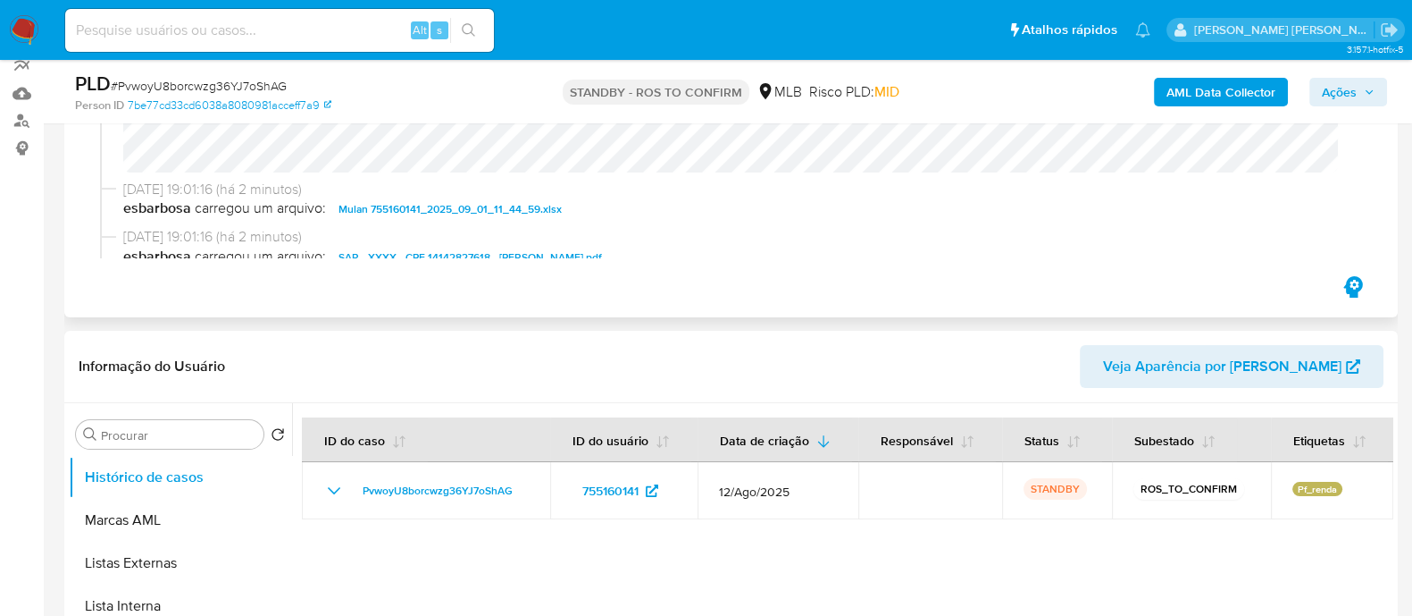
scroll to position [222, 0]
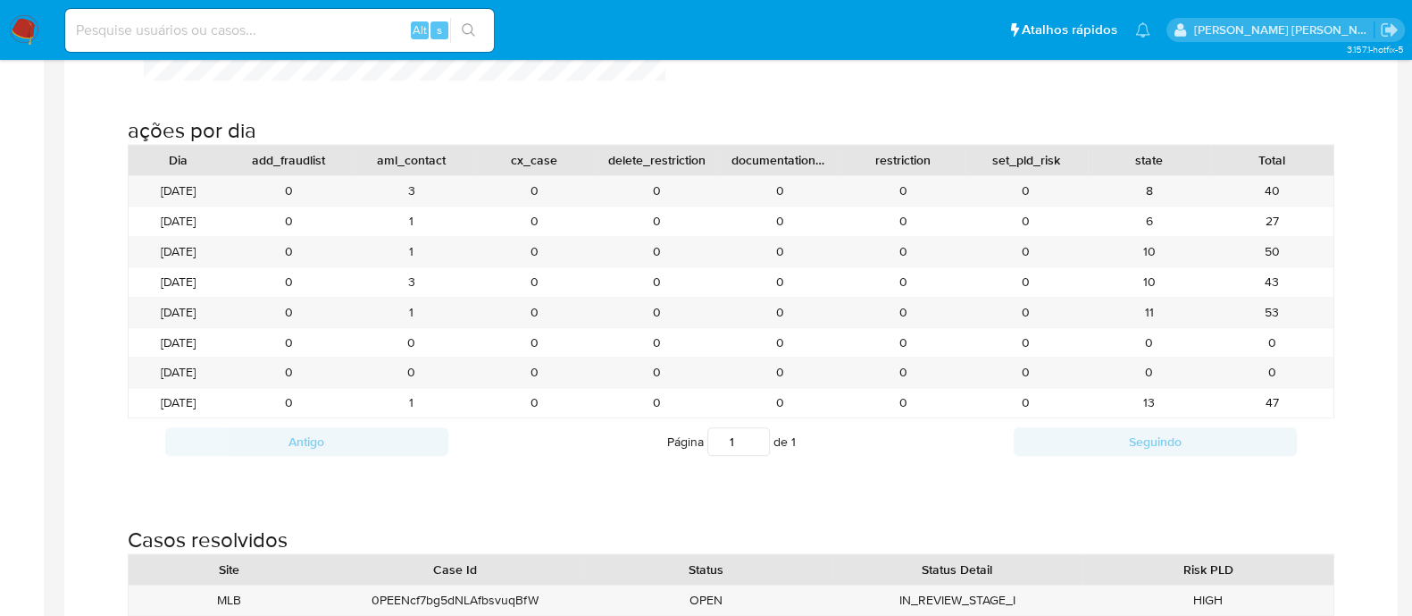
scroll to position [1898, 0]
